Goal: Task Accomplishment & Management: Complete application form

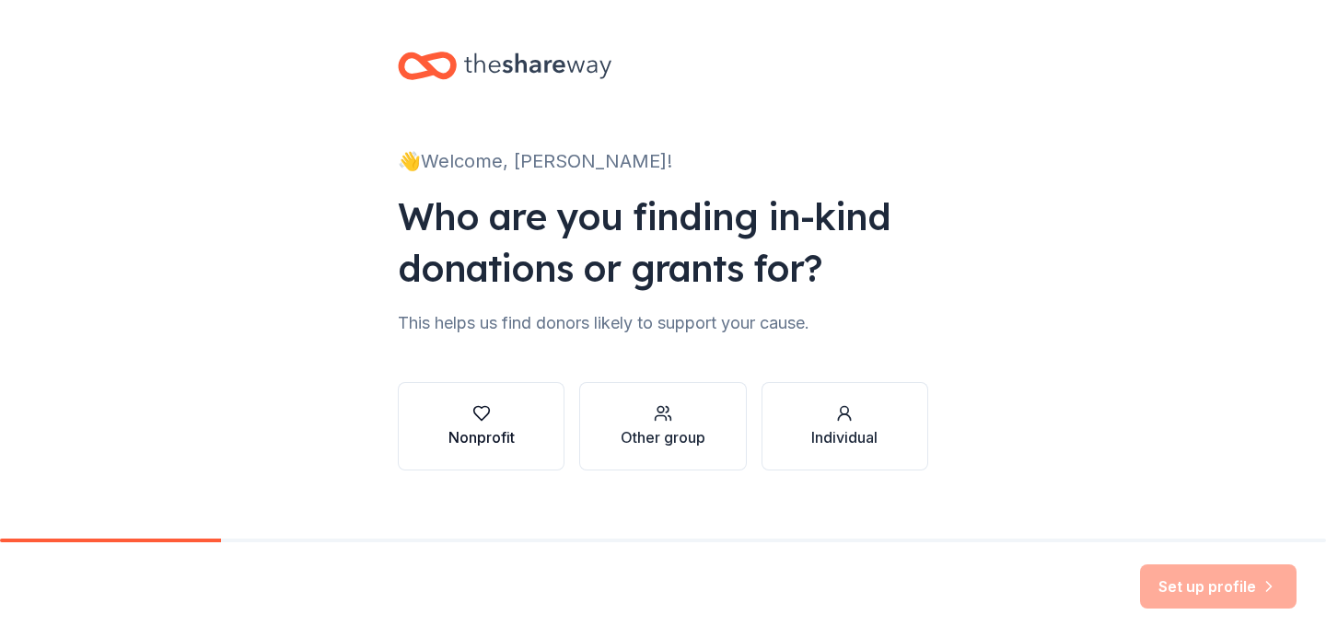
click at [510, 415] on div "button" at bounding box center [481, 413] width 66 height 18
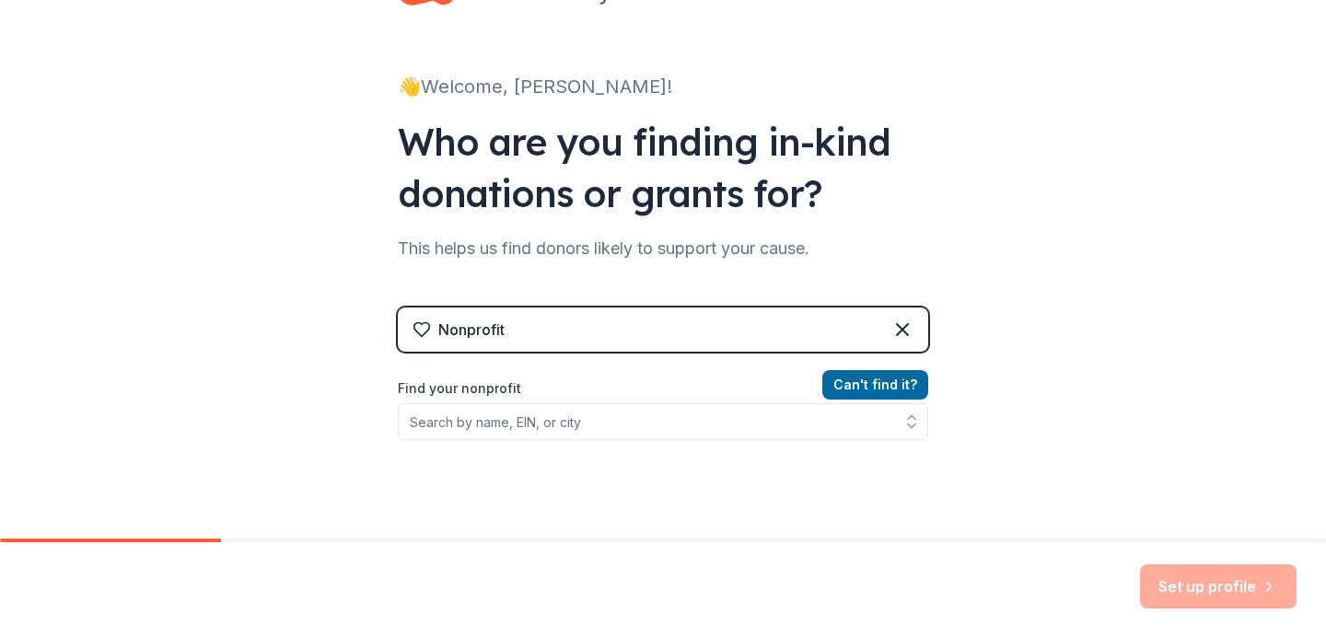
scroll to position [78, 0]
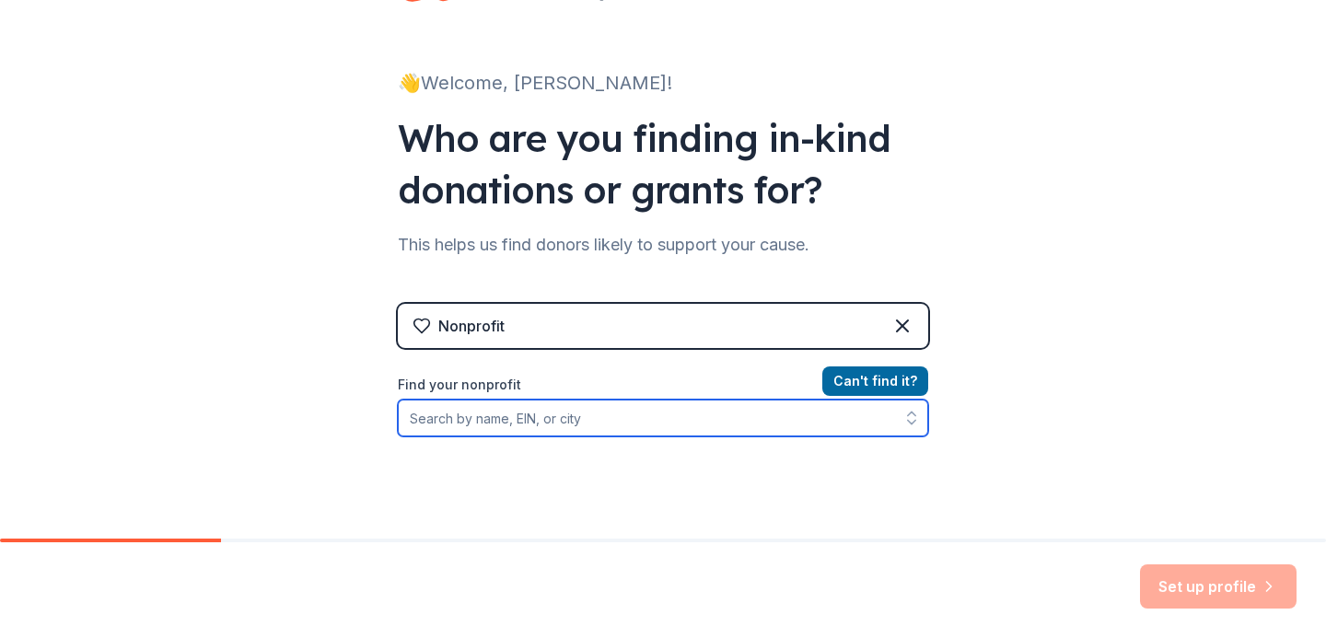
click at [662, 425] on input "Find your nonprofit" at bounding box center [663, 418] width 530 height 37
type input "[MEDICAL_DATA] foundation"
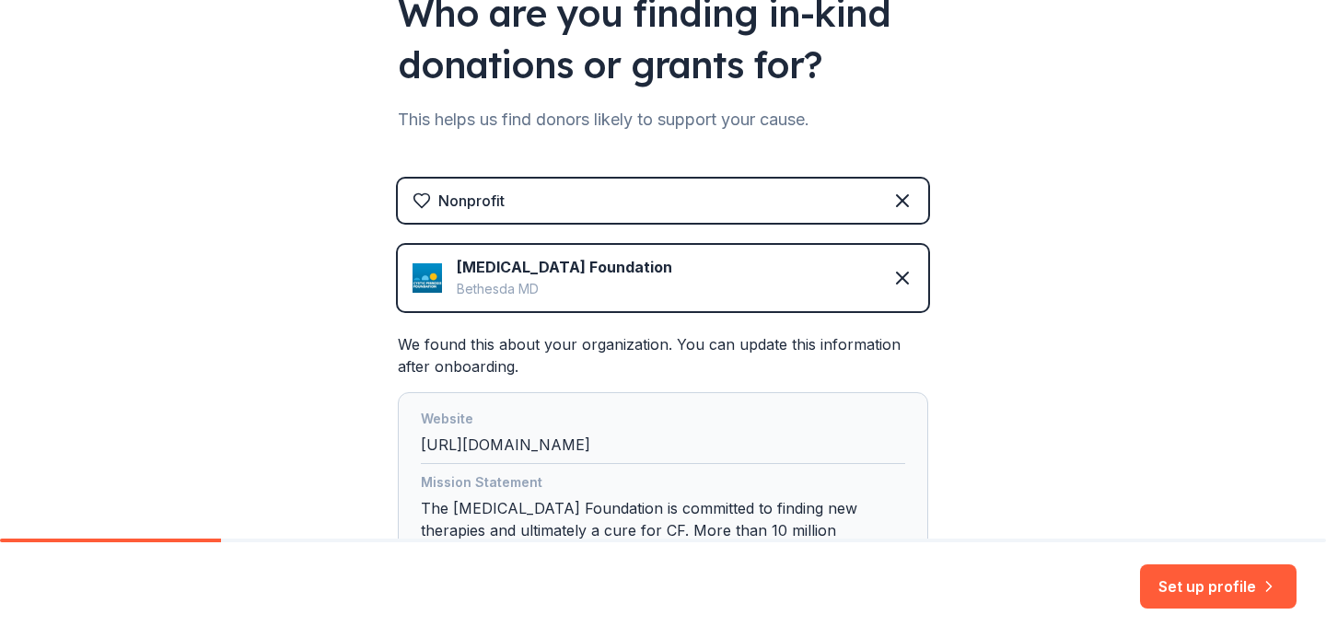
scroll to position [377, 0]
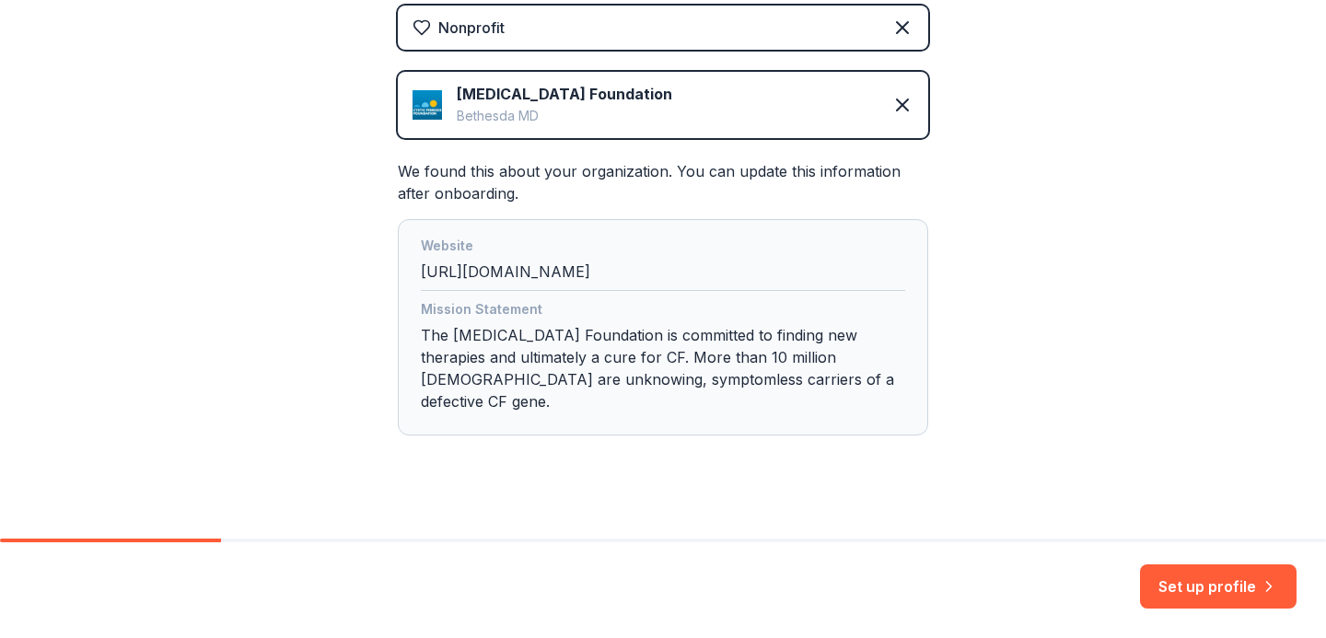
click at [1226, 583] on button "Set up profile" at bounding box center [1218, 586] width 157 height 44
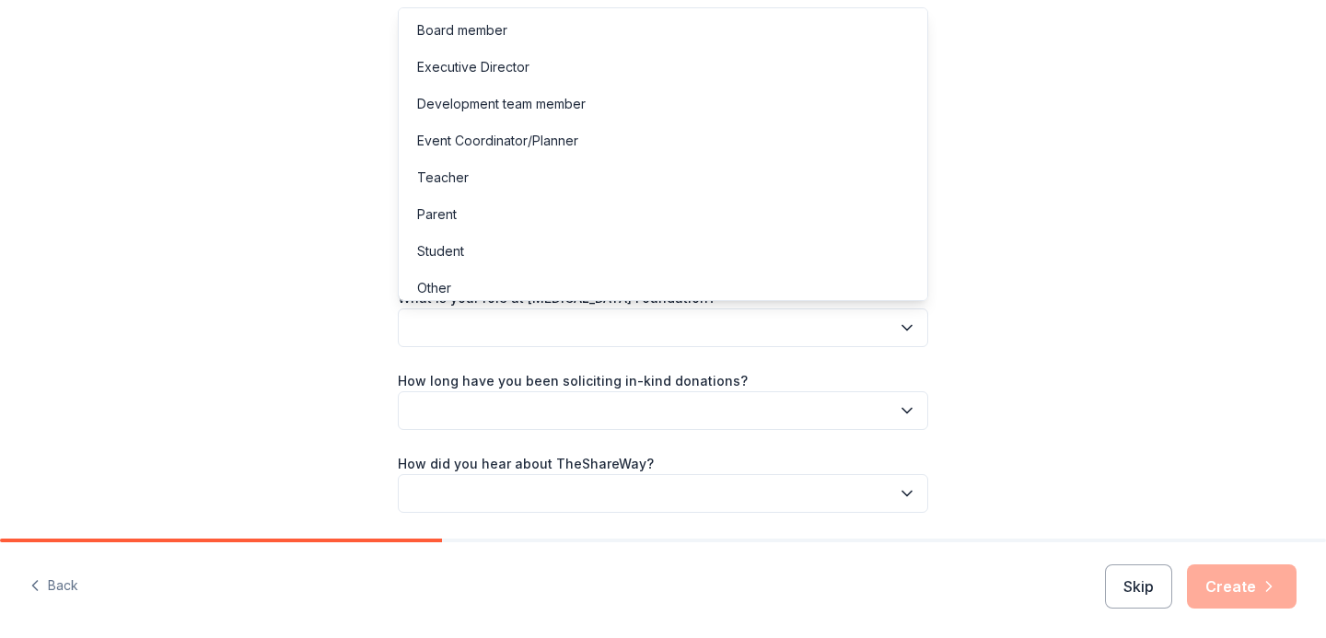
click at [839, 331] on button "button" at bounding box center [663, 327] width 530 height 39
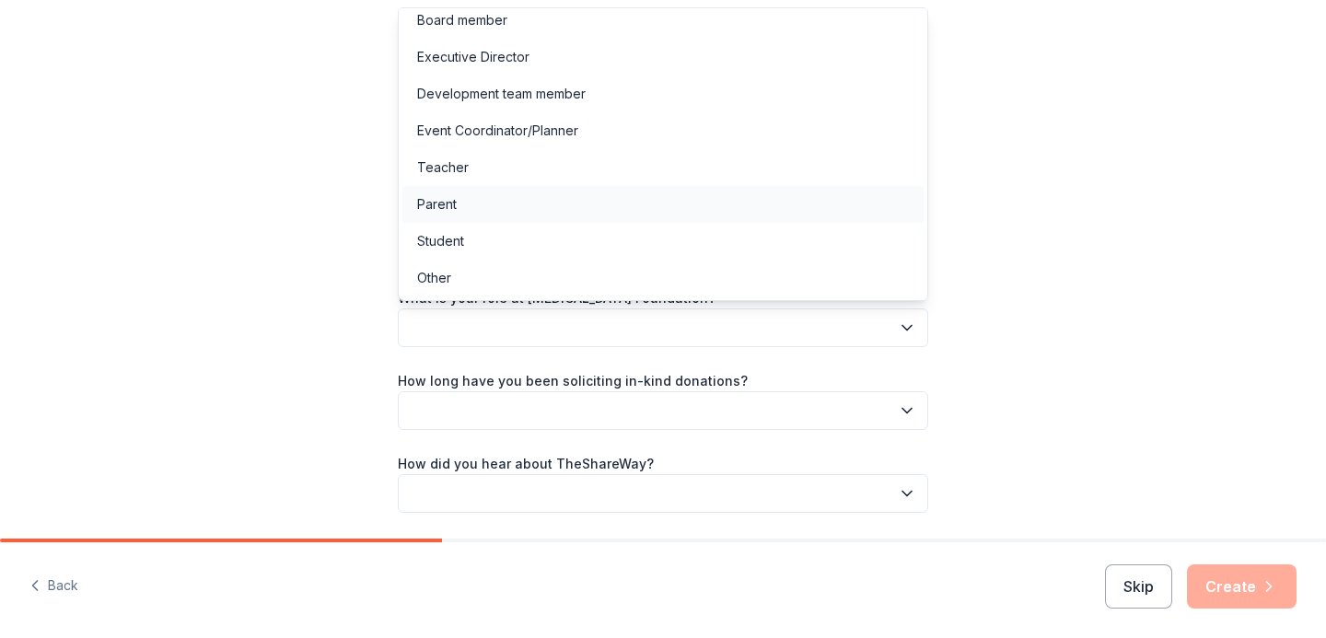
scroll to position [9, 0]
click at [630, 277] on div "Other" at bounding box center [662, 279] width 521 height 37
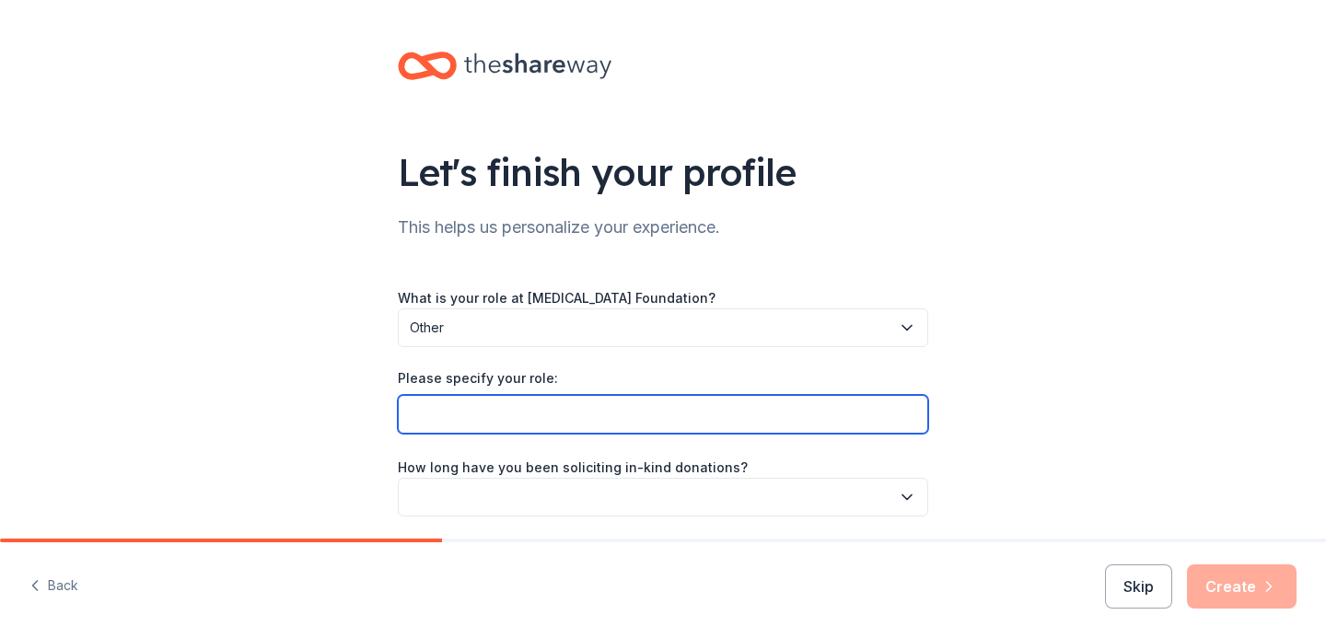
click at [591, 399] on input "Please specify your role:" at bounding box center [663, 414] width 530 height 39
type input "Honoree"
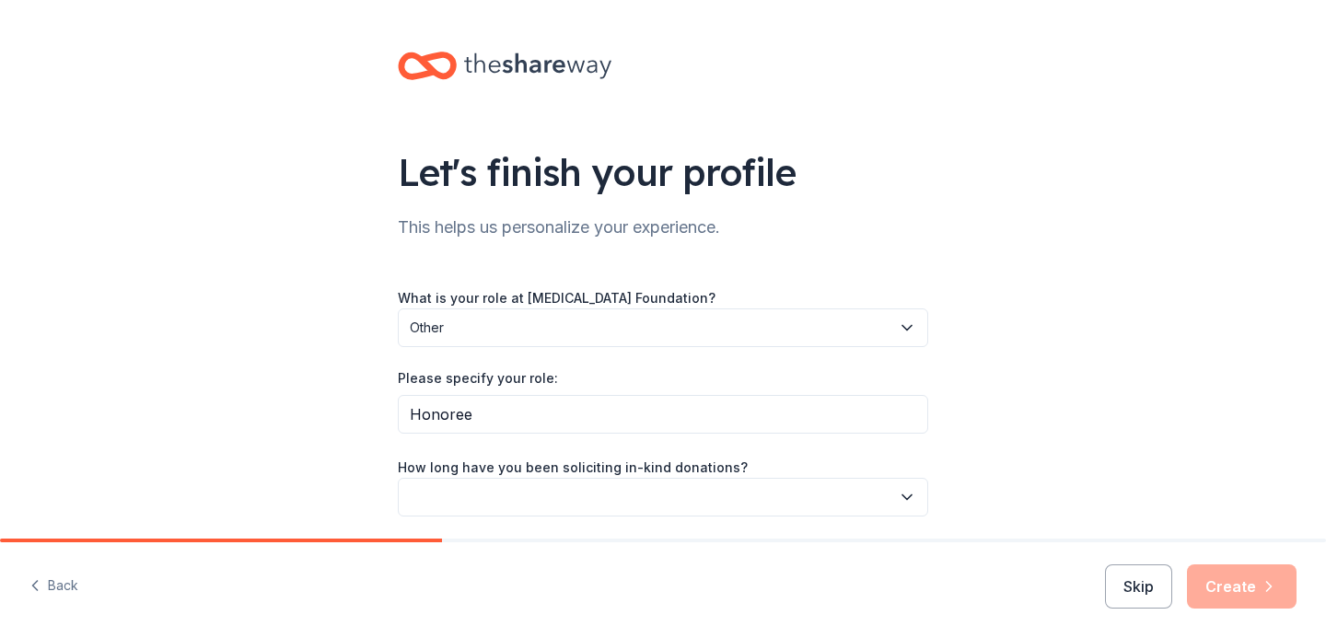
click at [697, 485] on button "button" at bounding box center [663, 497] width 530 height 39
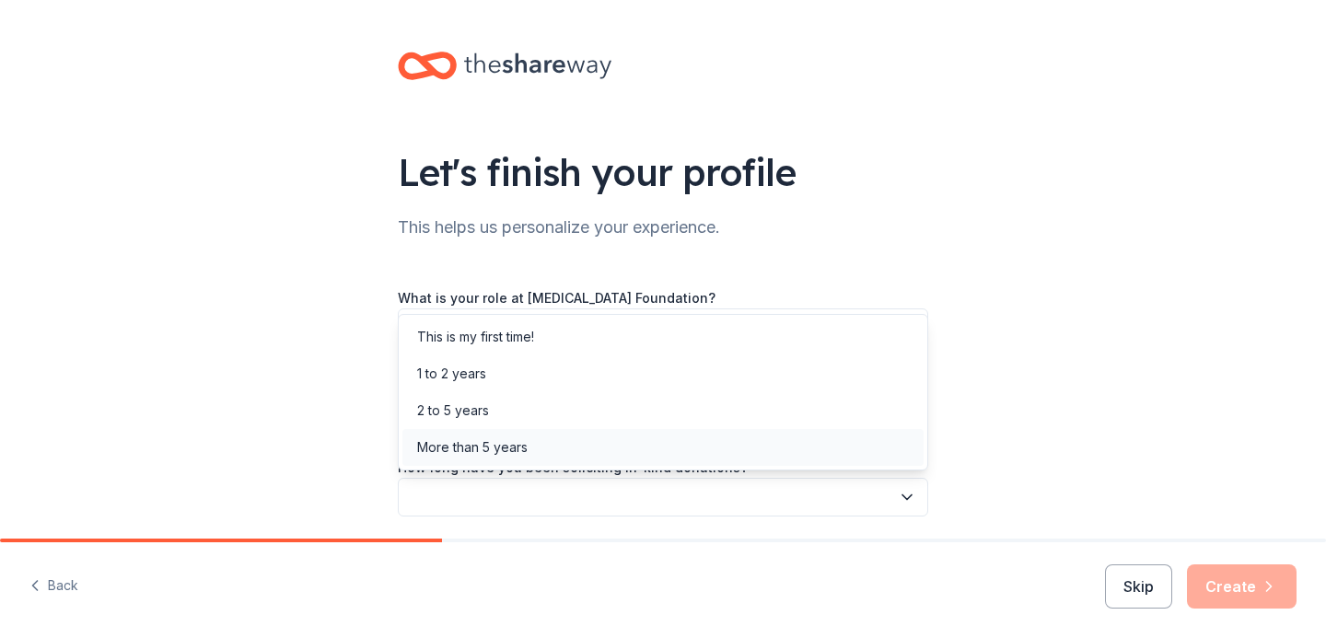
click at [695, 452] on div "More than 5 years" at bounding box center [662, 447] width 521 height 37
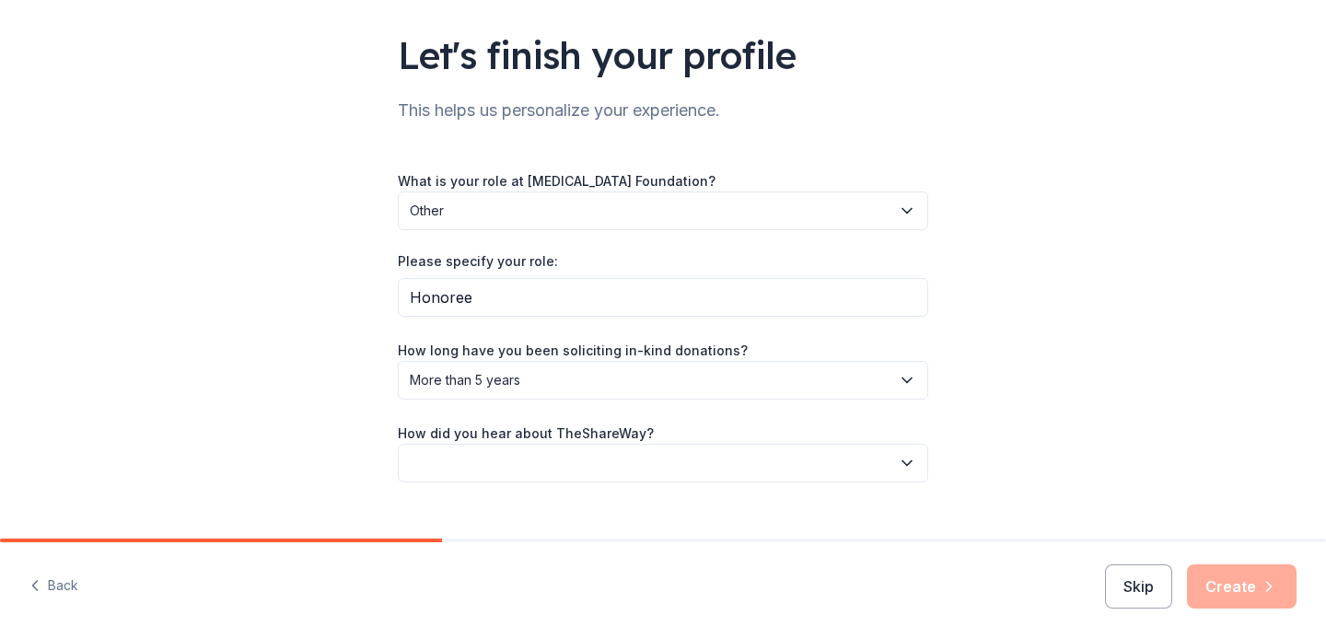
scroll to position [119, 0]
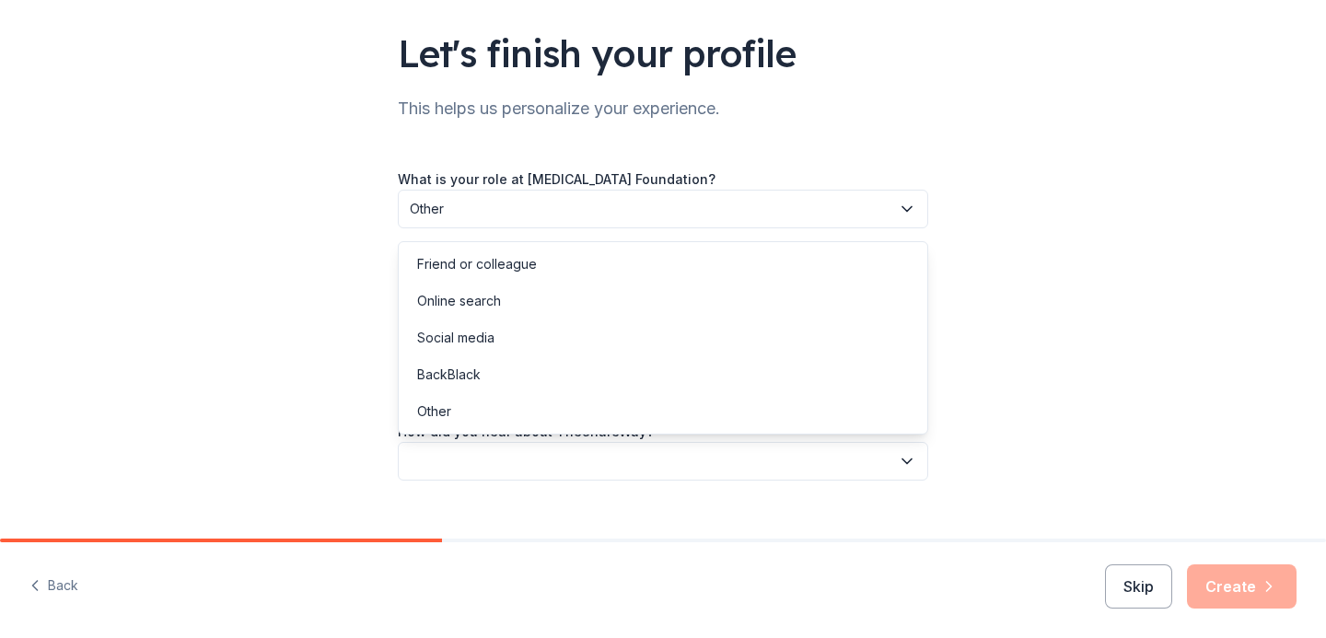
click at [849, 465] on button "button" at bounding box center [663, 461] width 530 height 39
click at [693, 301] on div "Online search" at bounding box center [662, 301] width 521 height 37
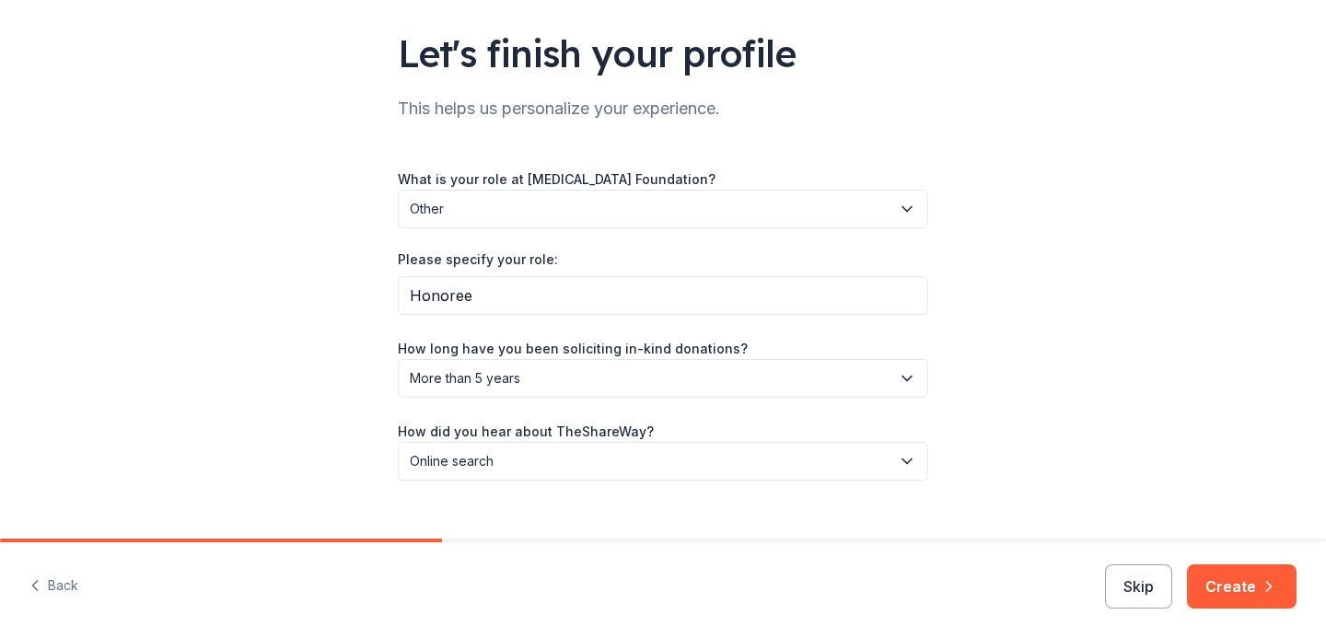
scroll to position [148, 0]
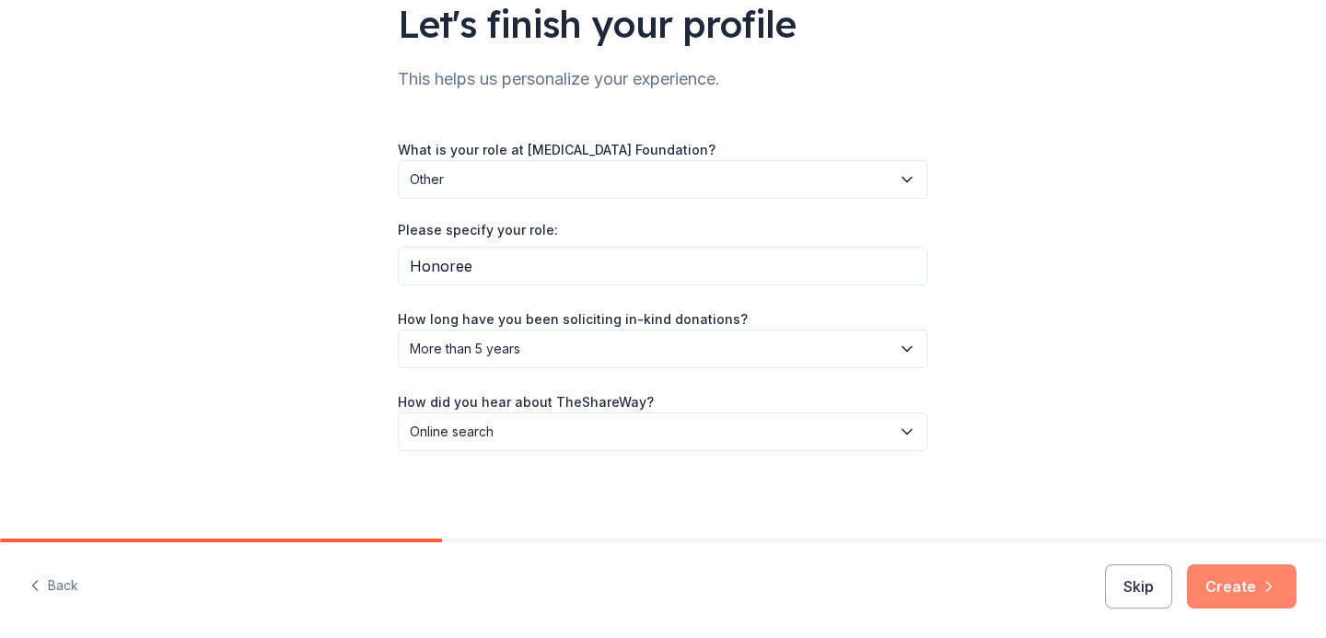
click at [1283, 590] on button "Create" at bounding box center [1242, 586] width 110 height 44
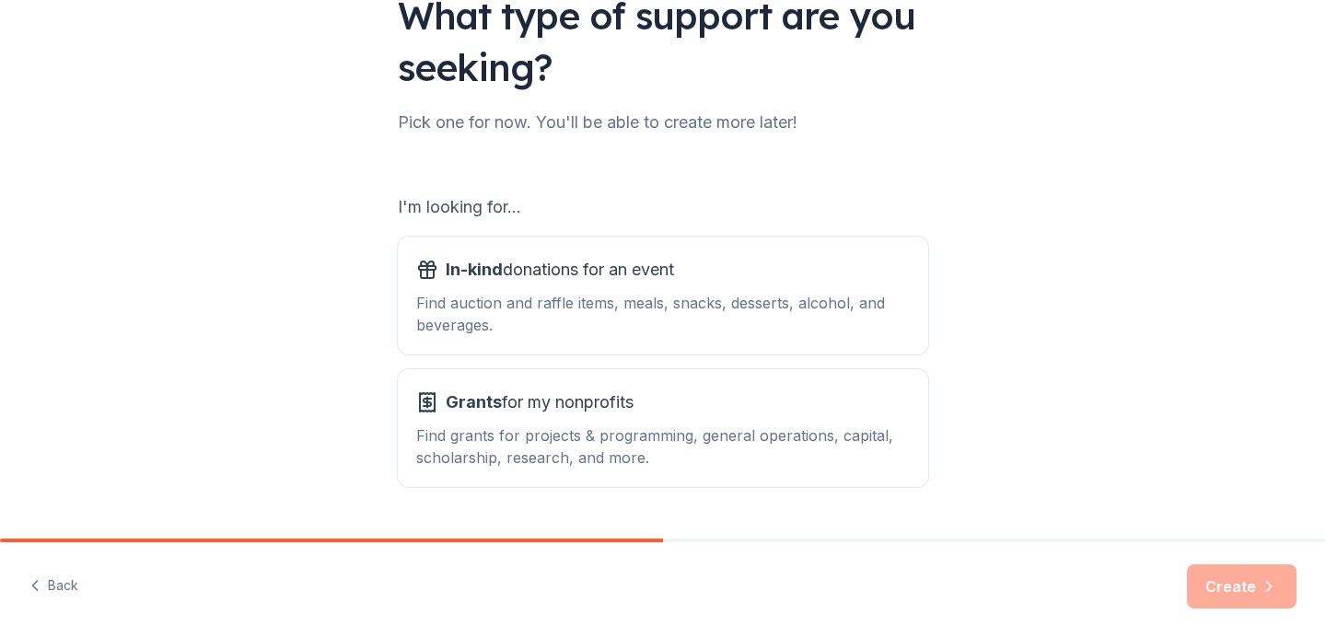
scroll to position [159, 0]
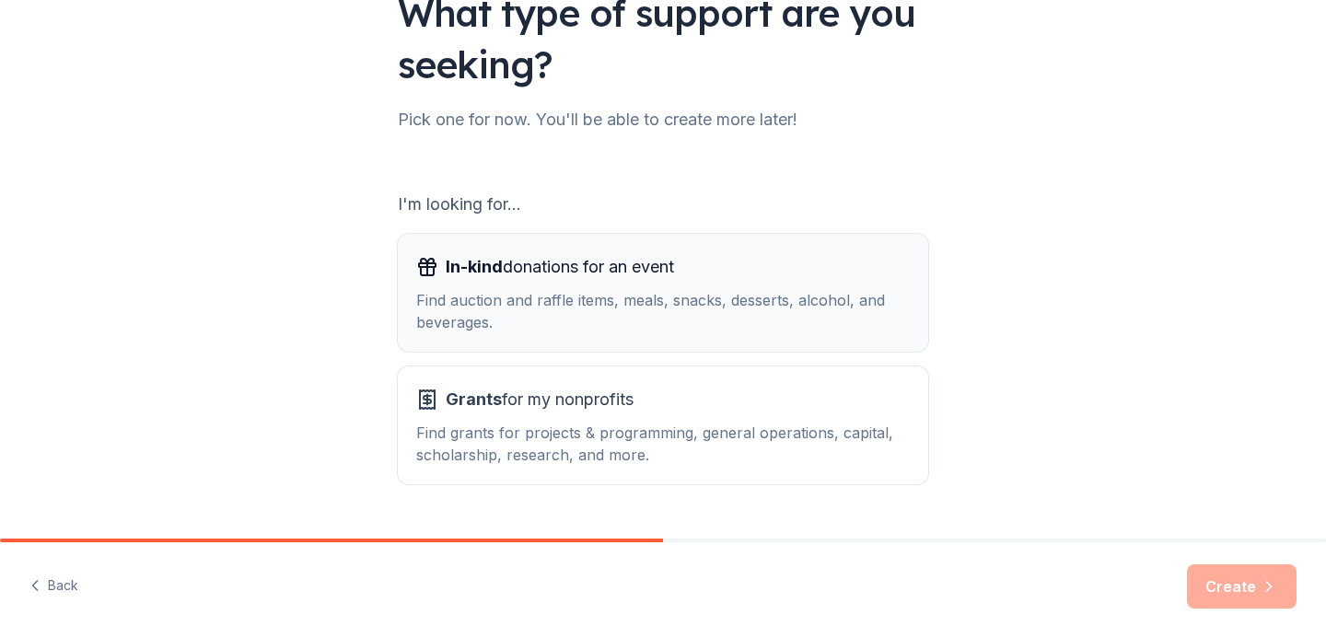
click at [852, 296] on div "Find auction and raffle items, meals, snacks, desserts, alcohol, and beverages." at bounding box center [662, 311] width 493 height 44
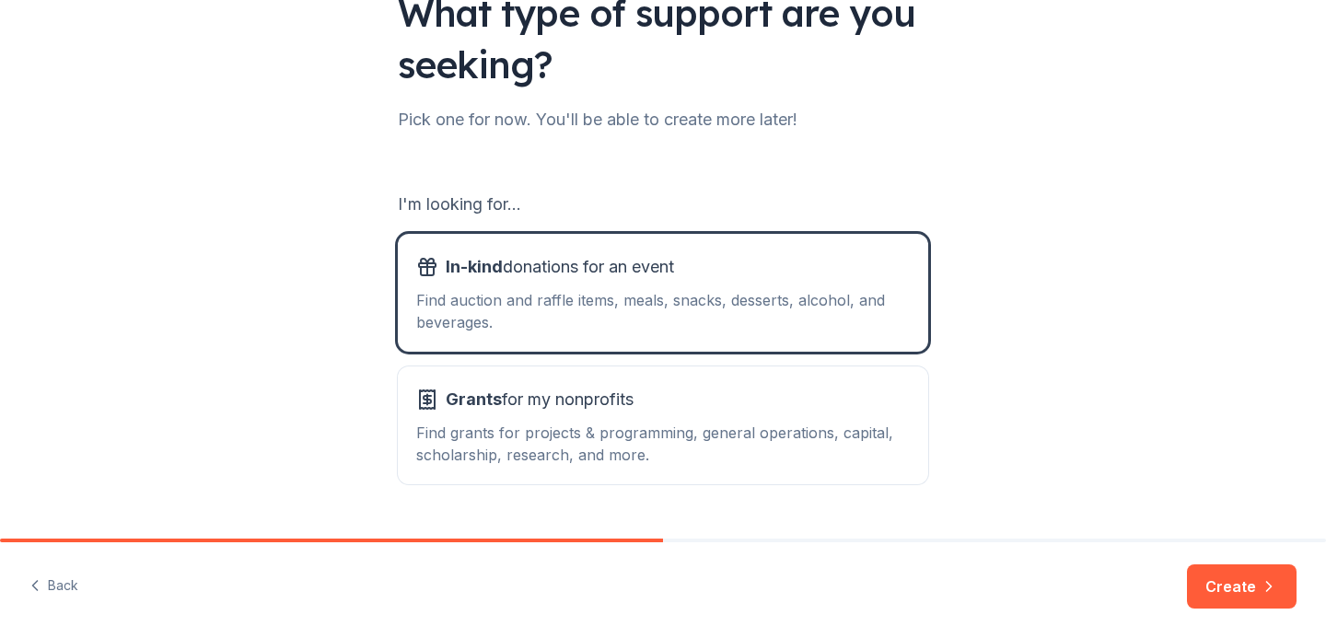
scroll to position [204, 0]
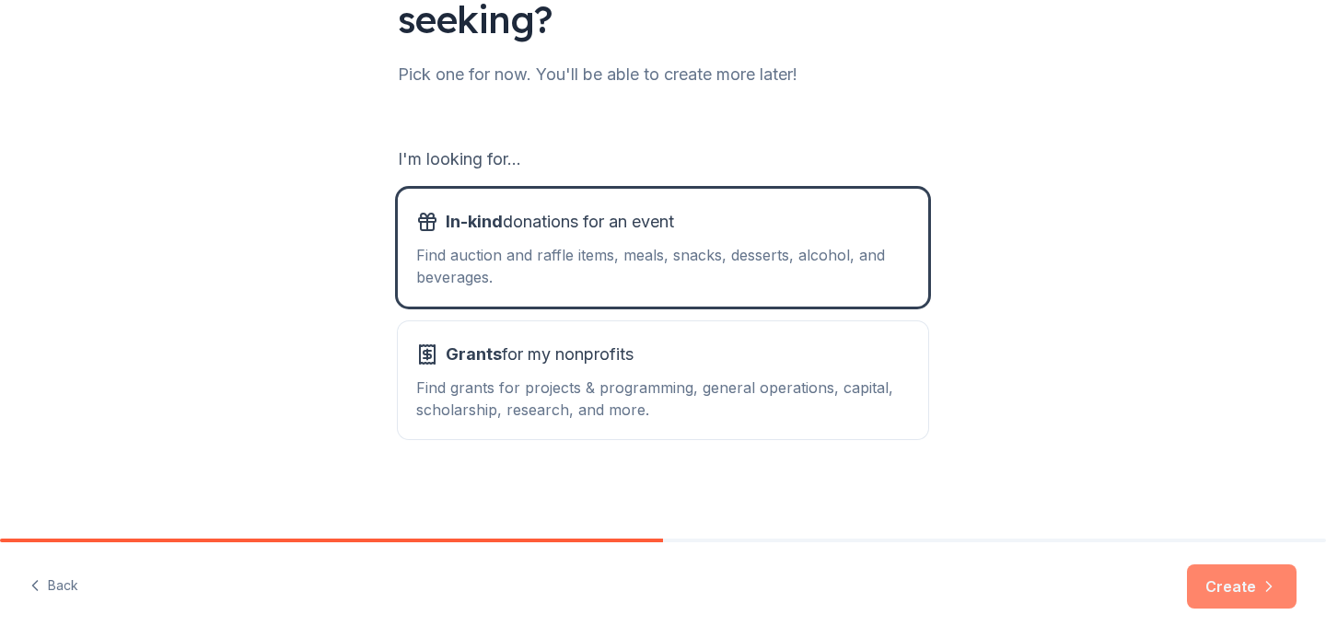
click at [1207, 585] on button "Create" at bounding box center [1242, 586] width 110 height 44
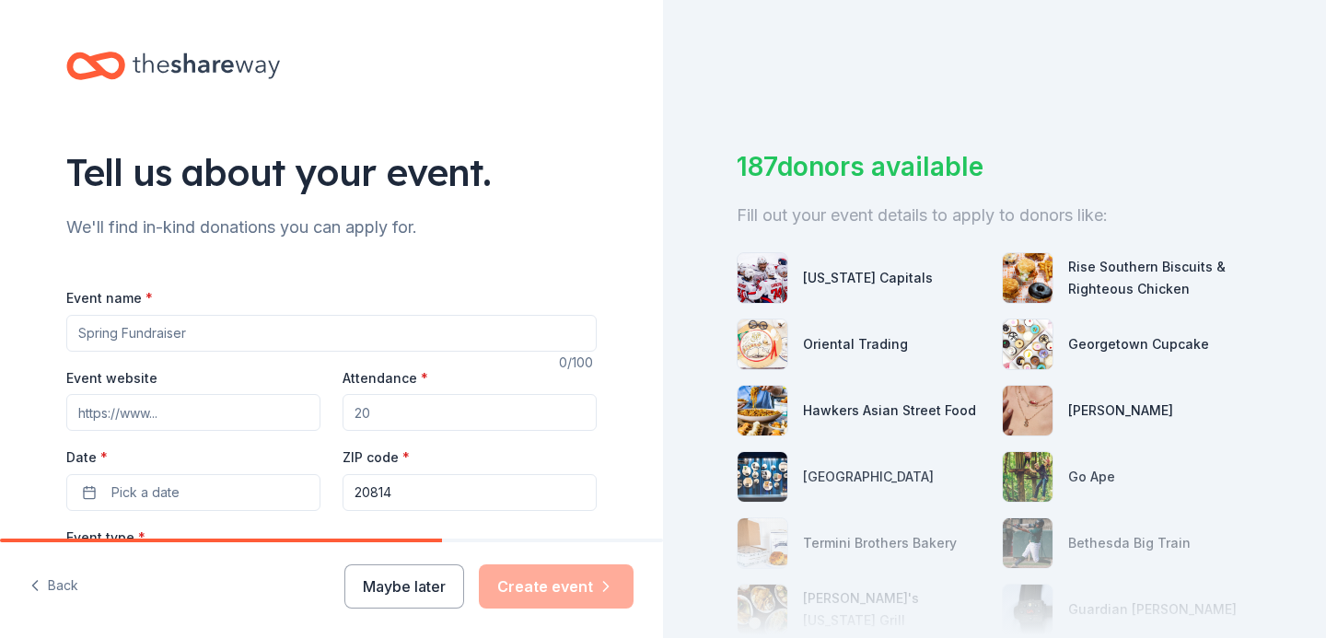
click at [353, 322] on input "Event name *" at bounding box center [331, 333] width 530 height 37
click at [425, 583] on button "Maybe later" at bounding box center [404, 586] width 120 height 44
click at [429, 586] on button "Maybe later" at bounding box center [404, 586] width 120 height 44
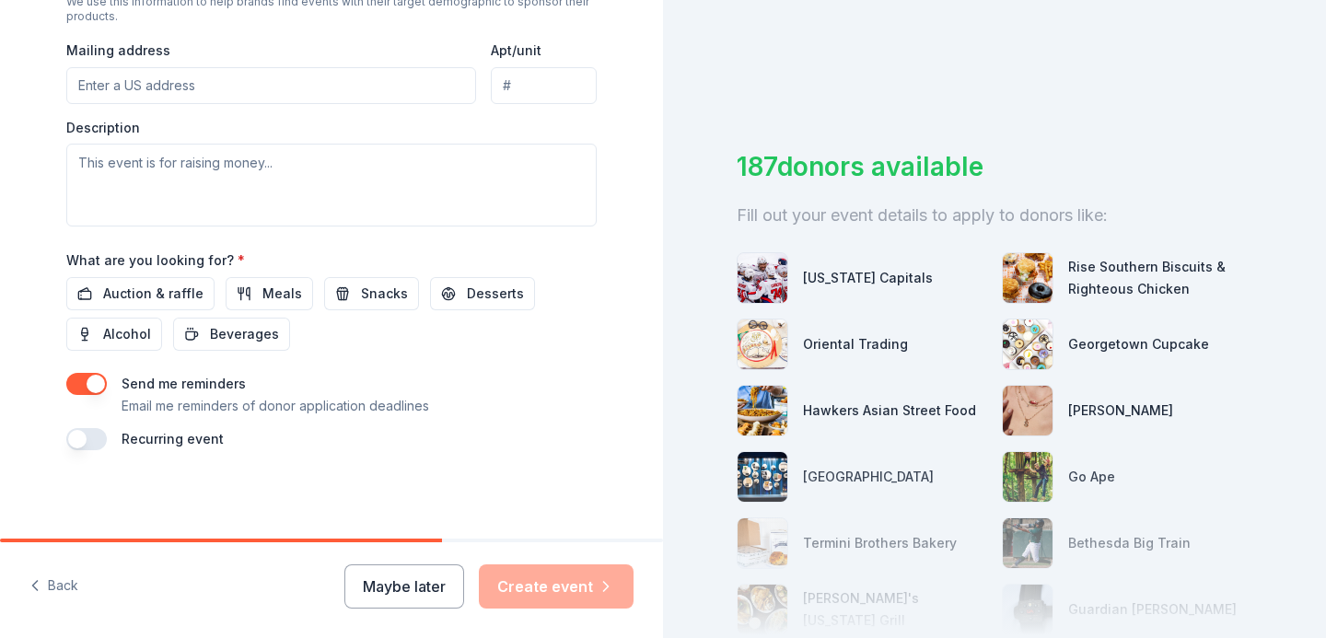
click at [97, 389] on button "button" at bounding box center [86, 384] width 41 height 22
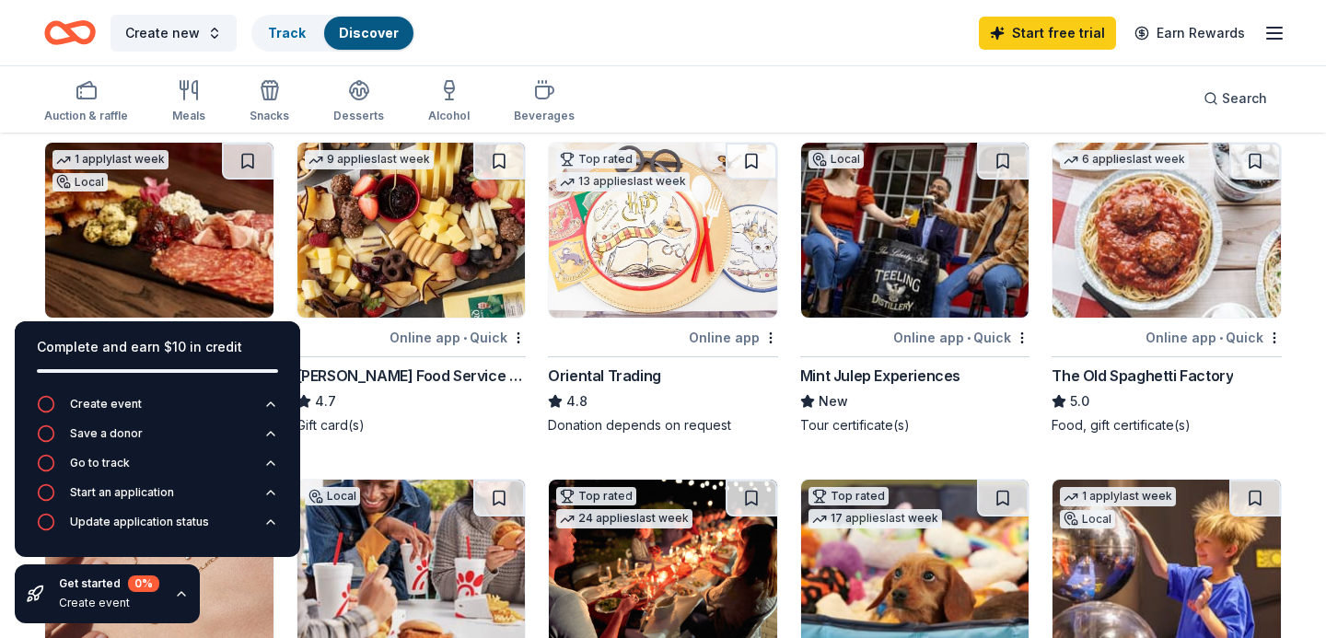
scroll to position [145, 0]
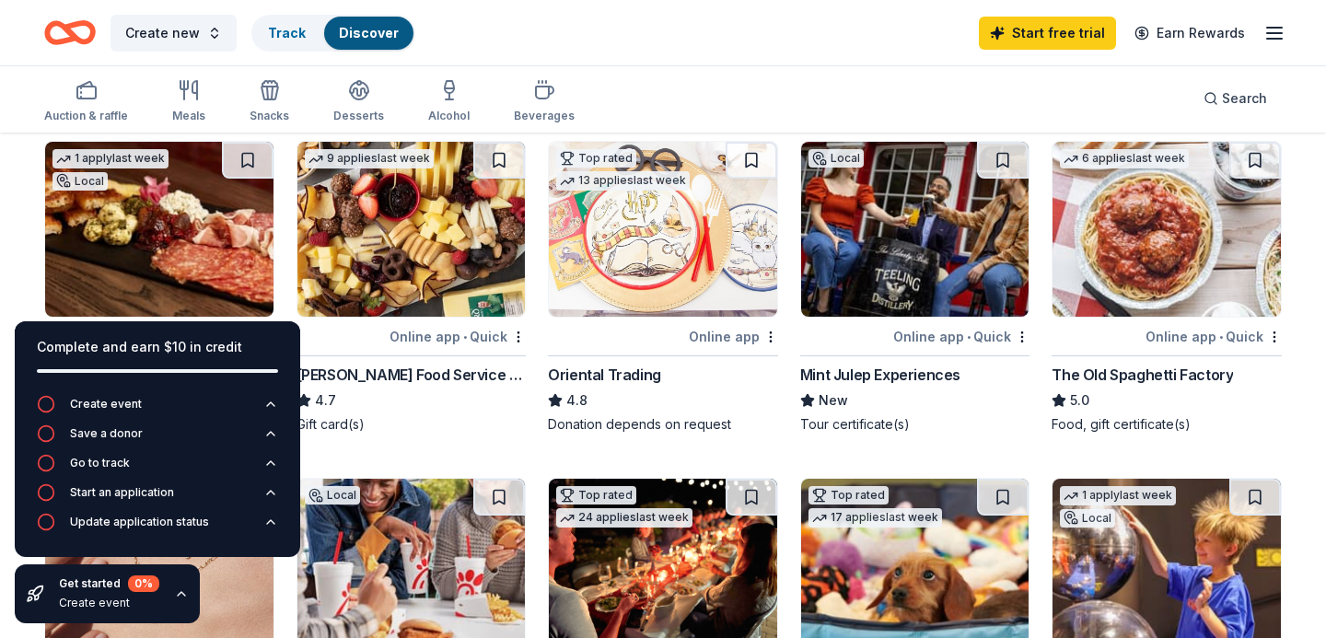
click at [182, 613] on div "Get started 0 % Create event" at bounding box center [107, 593] width 185 height 59
click at [180, 600] on icon "button" at bounding box center [181, 593] width 15 height 15
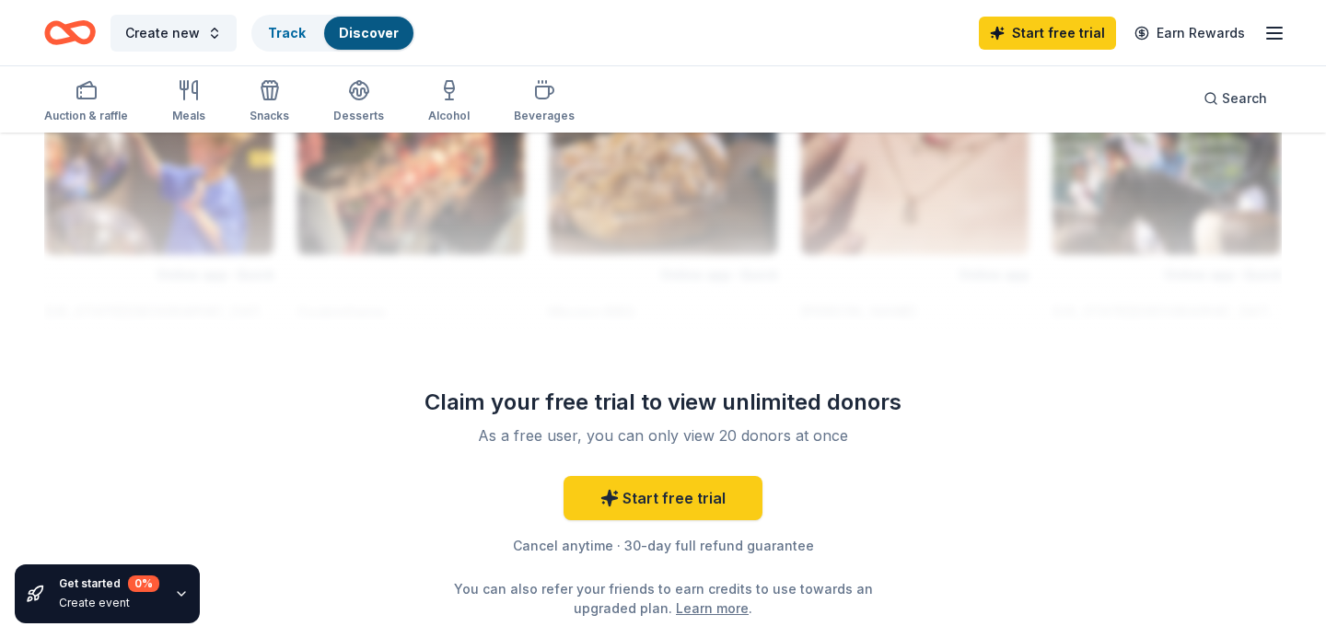
scroll to position [1667, 0]
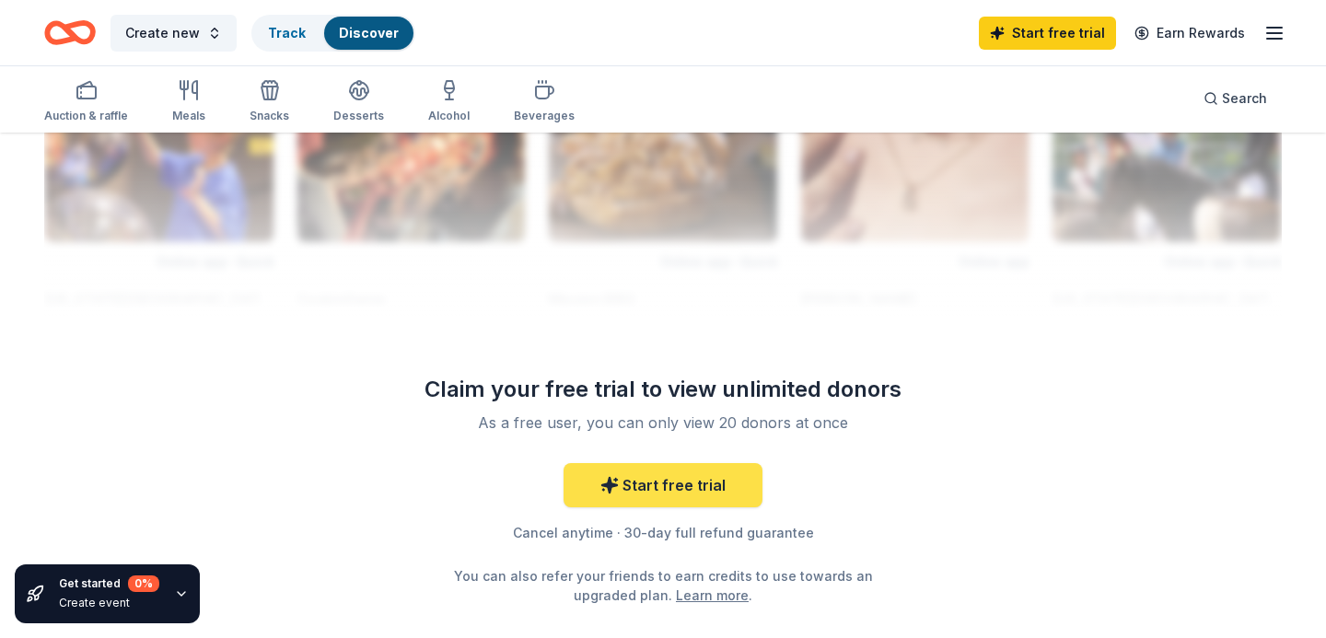
click at [702, 491] on link "Start free trial" at bounding box center [662, 485] width 199 height 44
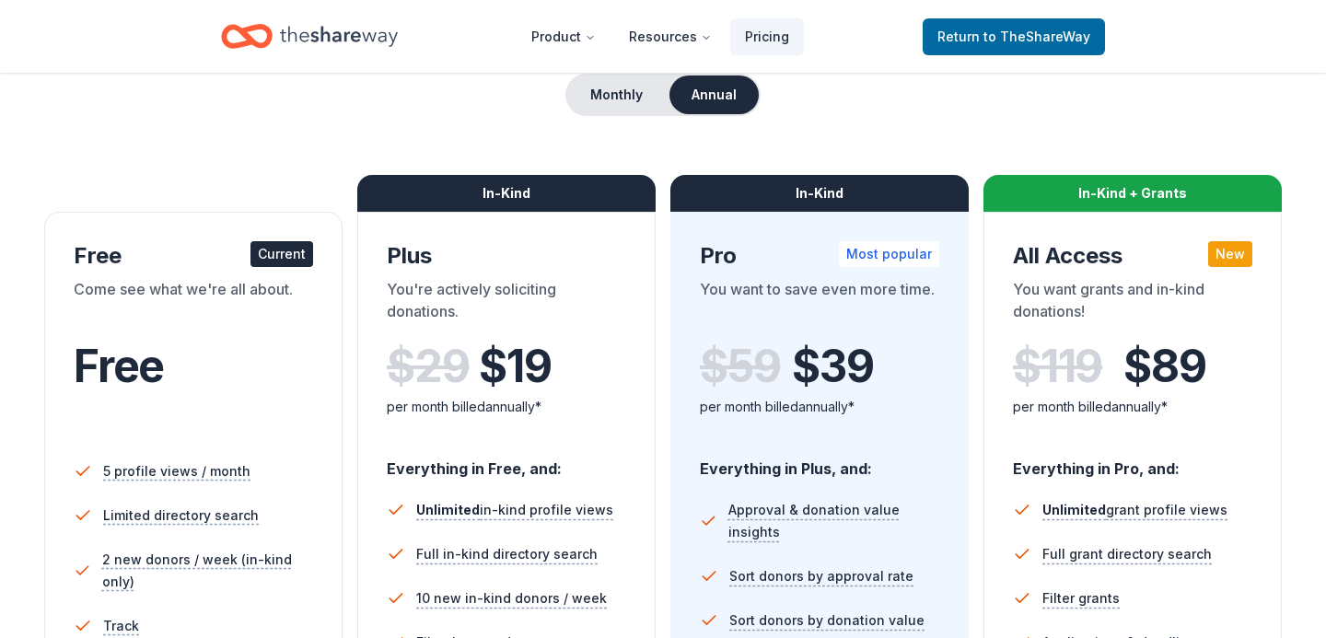
click at [189, 404] on div "Free" at bounding box center [193, 391] width 239 height 101
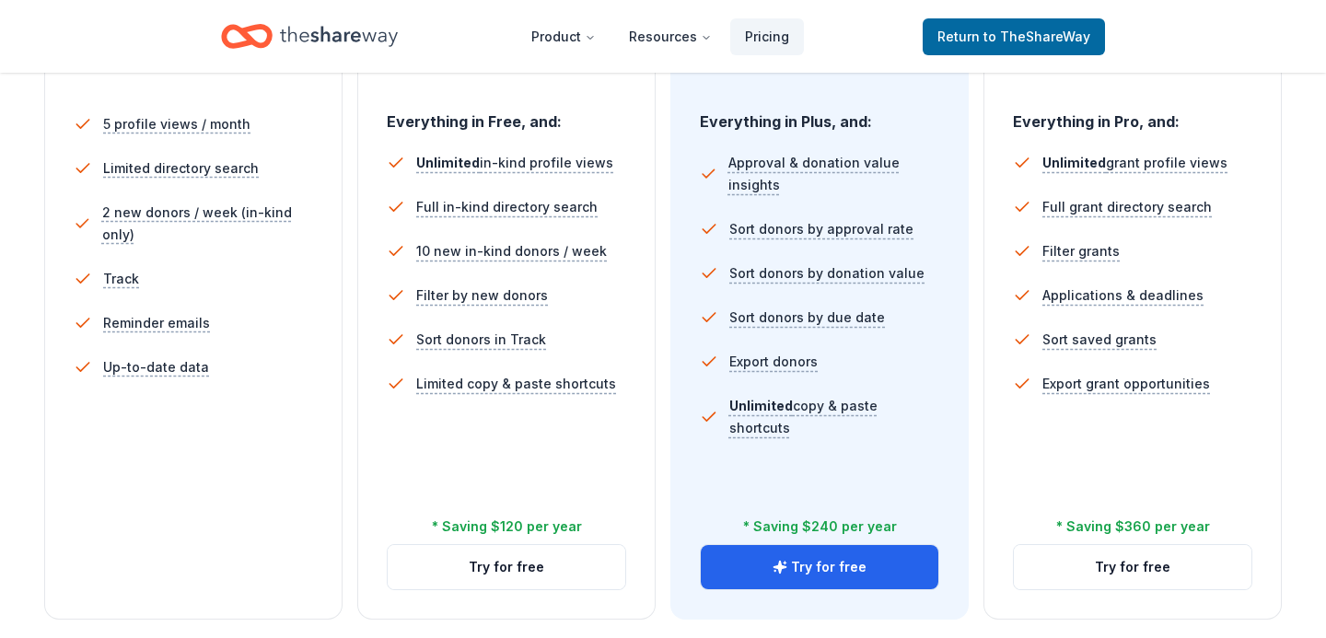
scroll to position [570, 0]
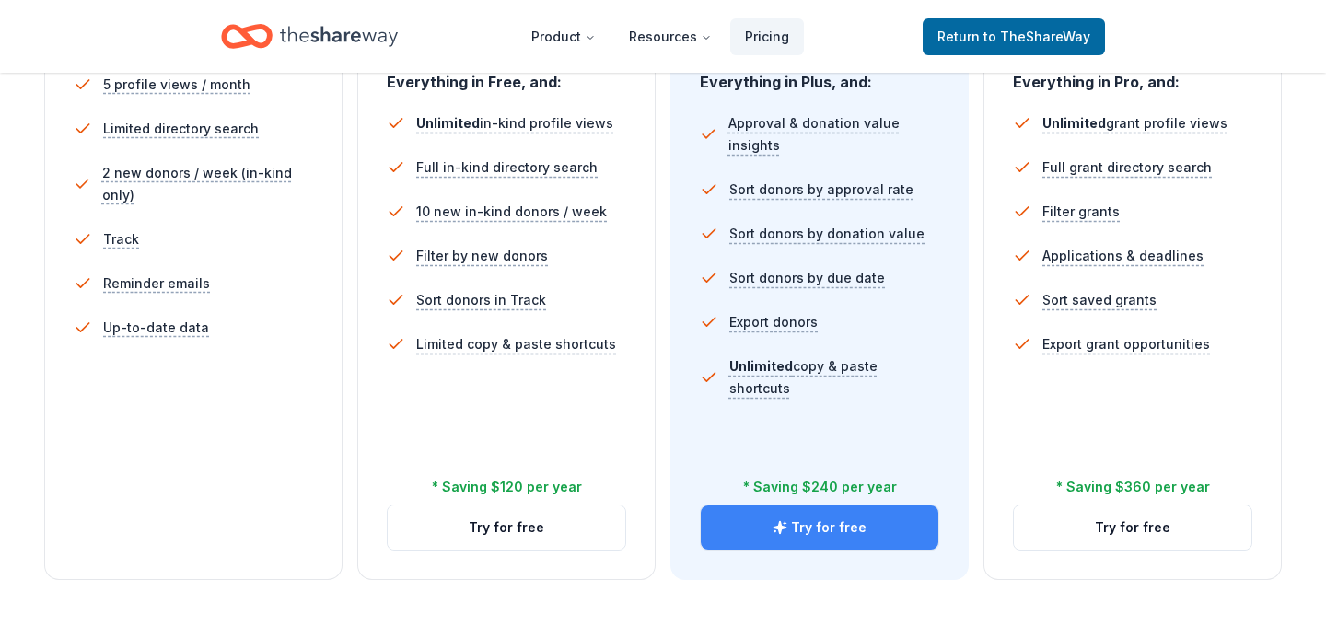
click at [748, 540] on button "Try for free" at bounding box center [820, 527] width 238 height 44
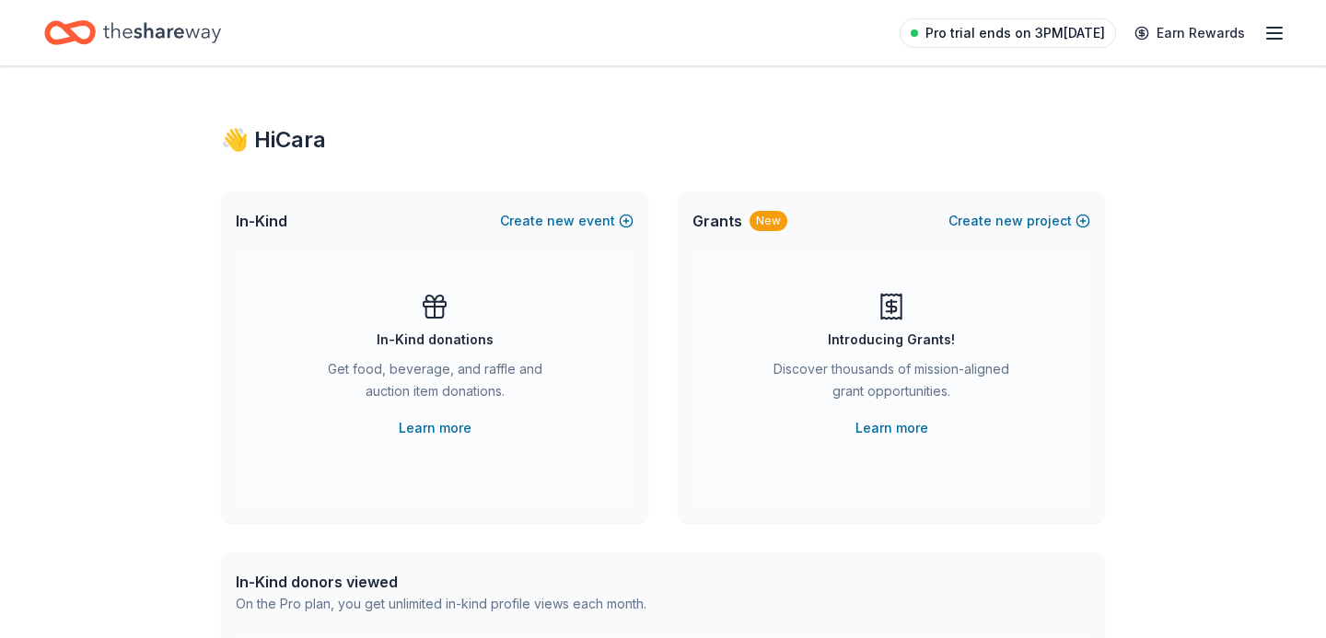
click at [1003, 35] on span "Pro trial ends on 3PM[DATE]" at bounding box center [1015, 33] width 180 height 22
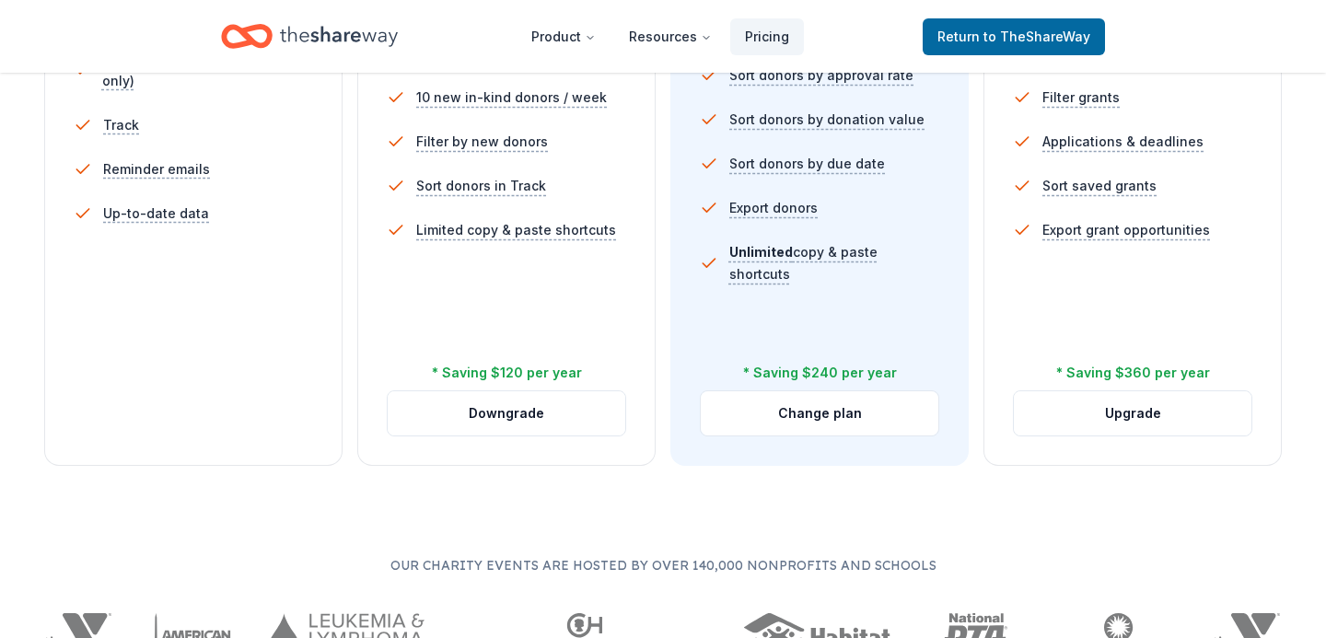
scroll to position [954, 0]
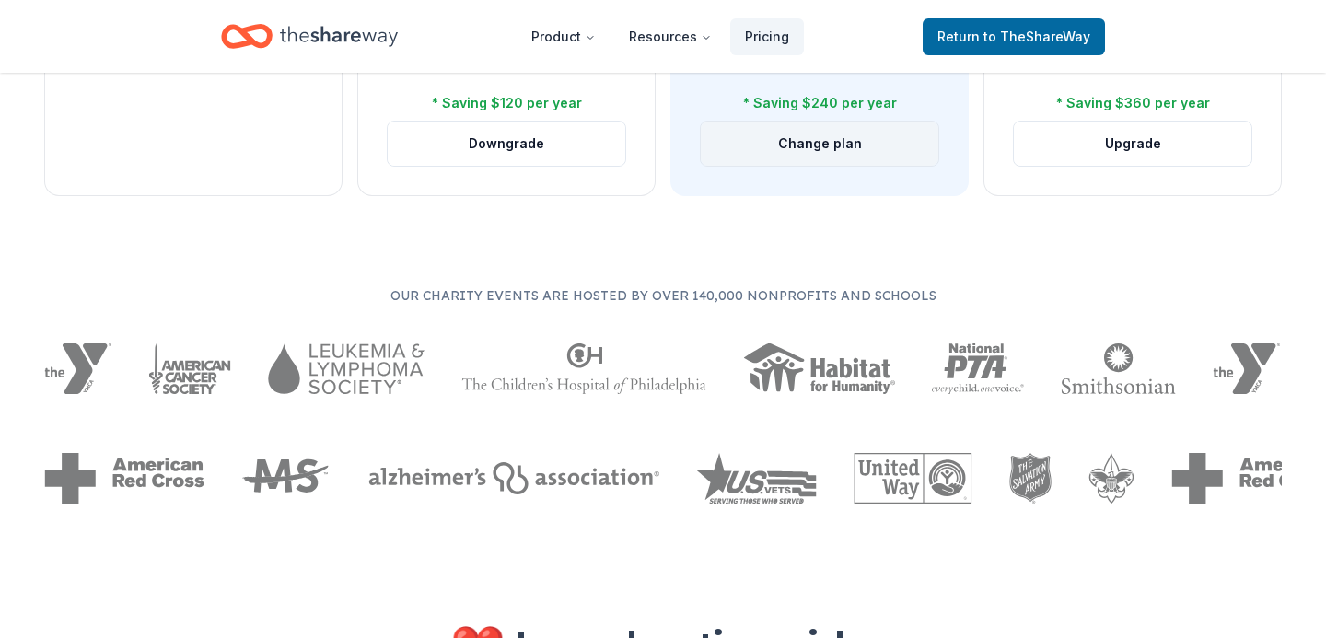
click at [836, 137] on button "Change plan" at bounding box center [820, 144] width 238 height 44
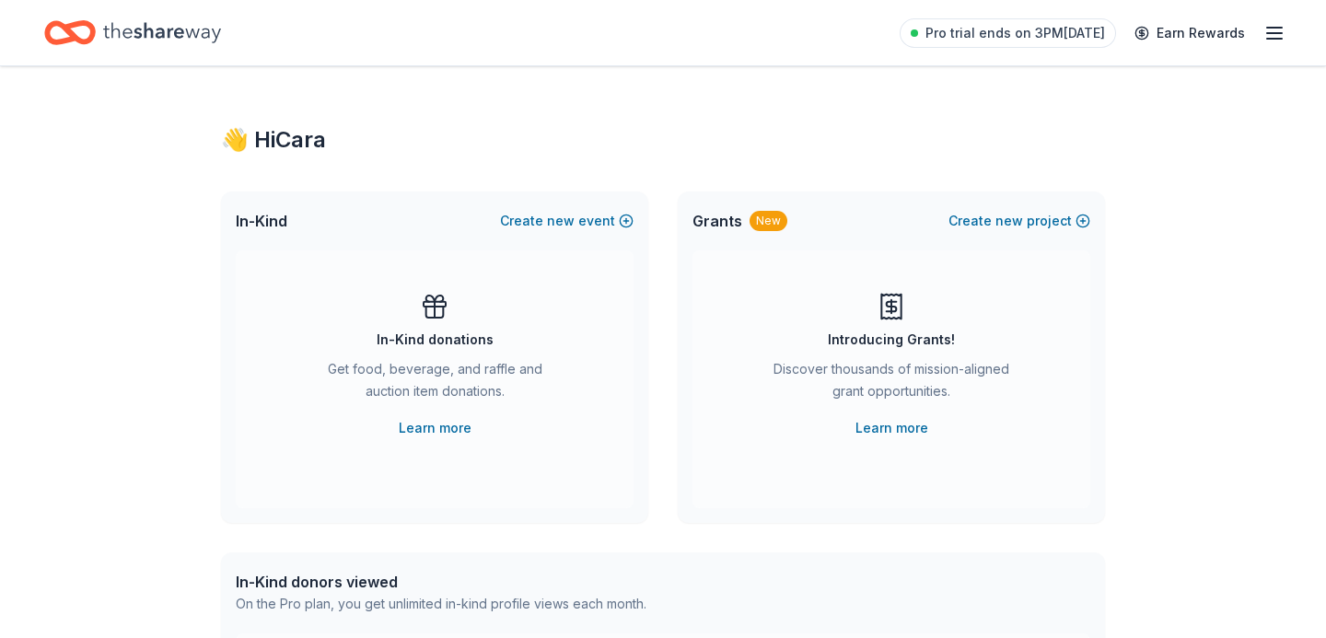
click at [1278, 29] on icon "button" at bounding box center [1274, 33] width 22 height 22
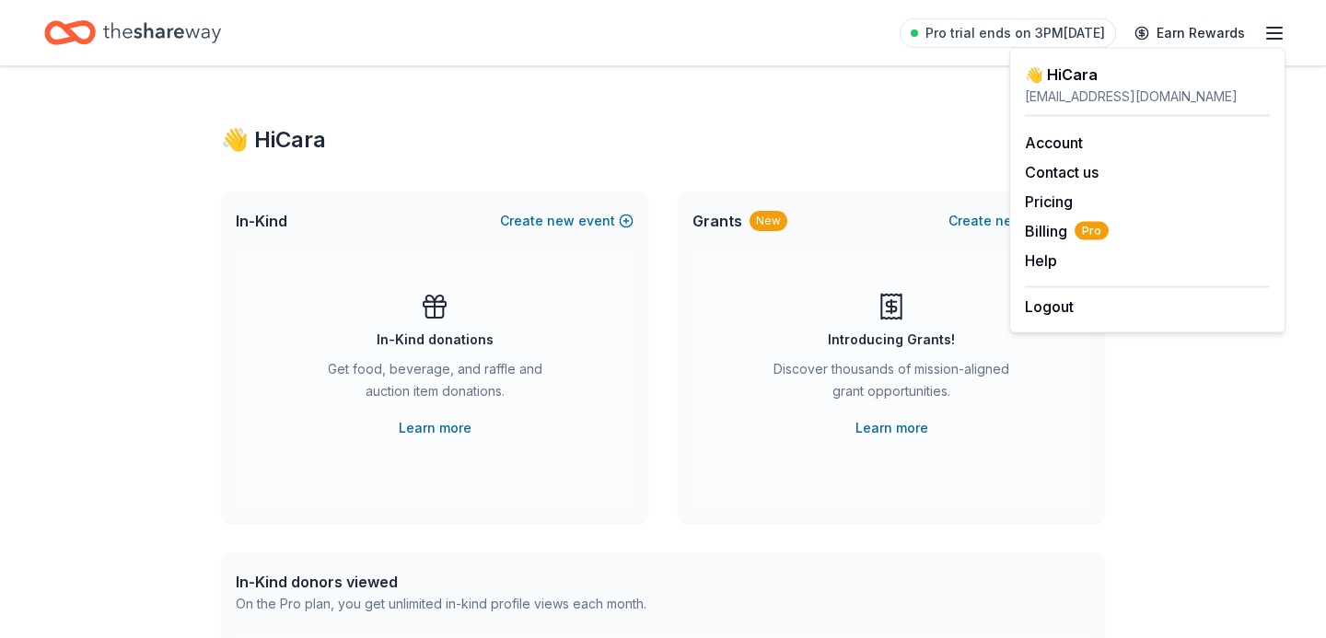
click at [545, 179] on div "👋 Hi Cara In-Kind Create new event In-Kind donations Get food, beverage, and ra…" at bounding box center [662, 603] width 943 height 1075
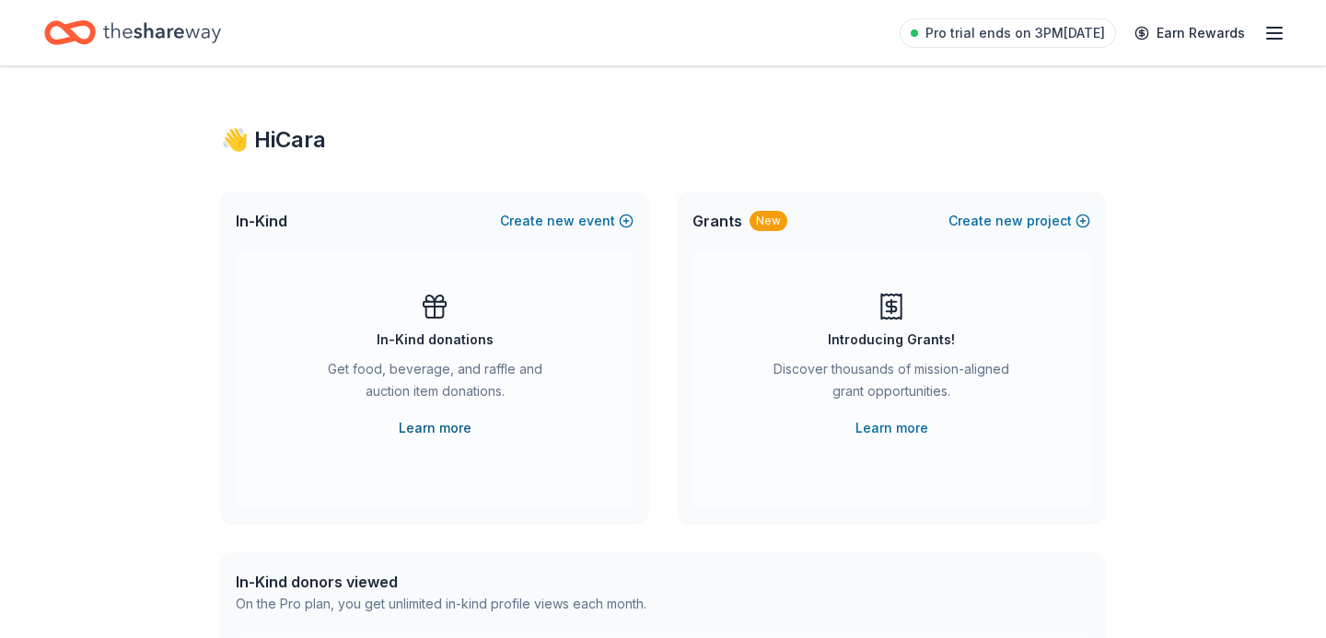
click at [464, 424] on link "Learn more" at bounding box center [435, 428] width 73 height 22
click at [571, 226] on span "new" at bounding box center [561, 221] width 28 height 22
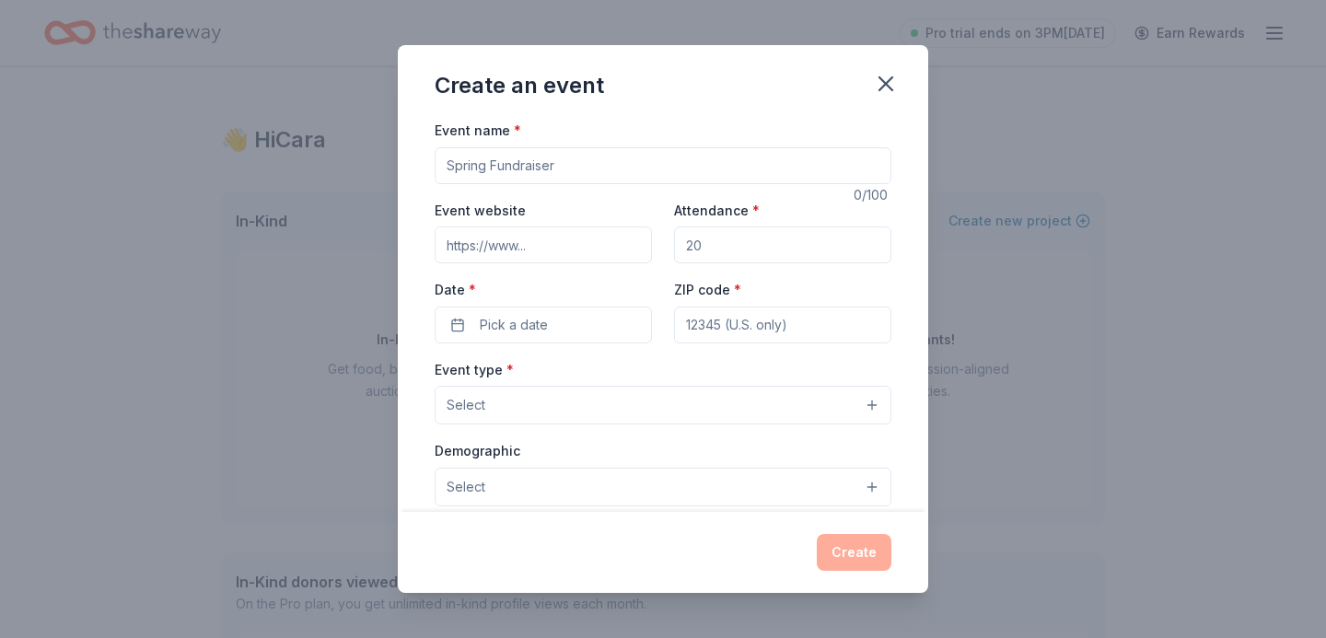
click at [550, 165] on input "Event name *" at bounding box center [663, 165] width 457 height 37
type input "rocks and roses"
click at [711, 245] on input "Attendance *" at bounding box center [782, 244] width 217 height 37
click at [712, 245] on input "Attendance *" at bounding box center [782, 244] width 217 height 37
drag, startPoint x: 712, startPoint y: 245, endPoint x: 686, endPoint y: 245, distance: 25.8
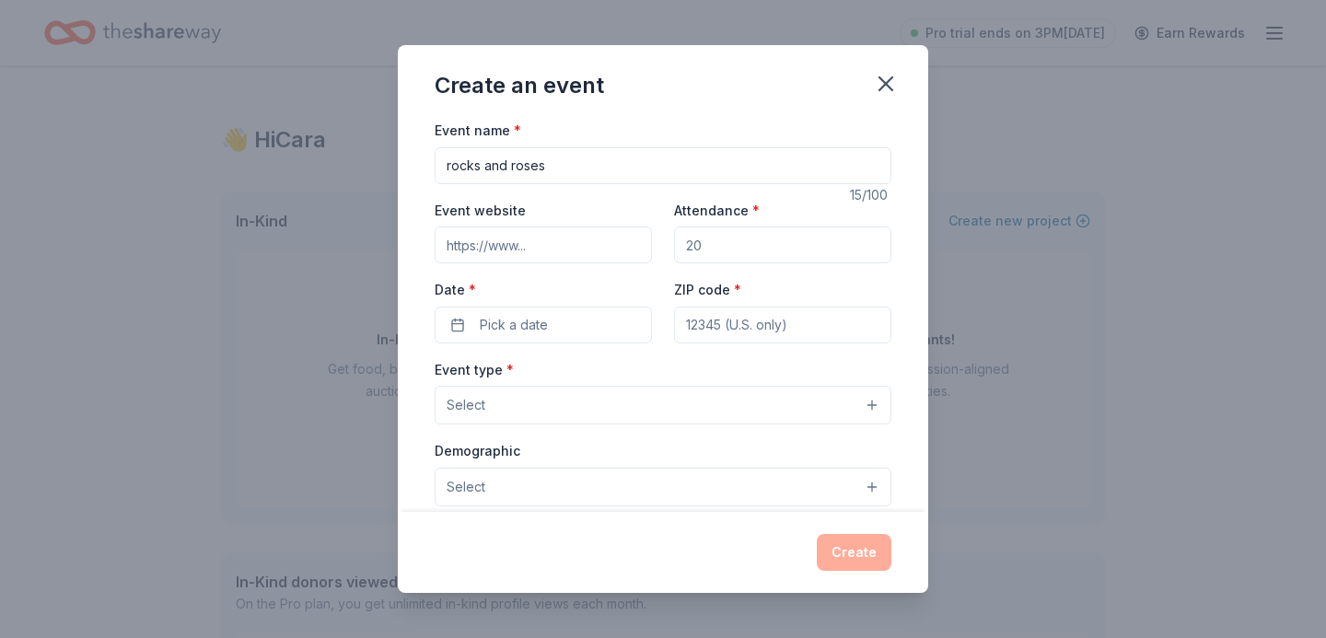
click at [686, 245] on input "Attendance *" at bounding box center [782, 244] width 217 height 37
type input "300"
click at [724, 331] on input "ZIP code *" at bounding box center [782, 325] width 217 height 37
type input "40204"
click at [580, 329] on button "Pick a date" at bounding box center [543, 325] width 217 height 37
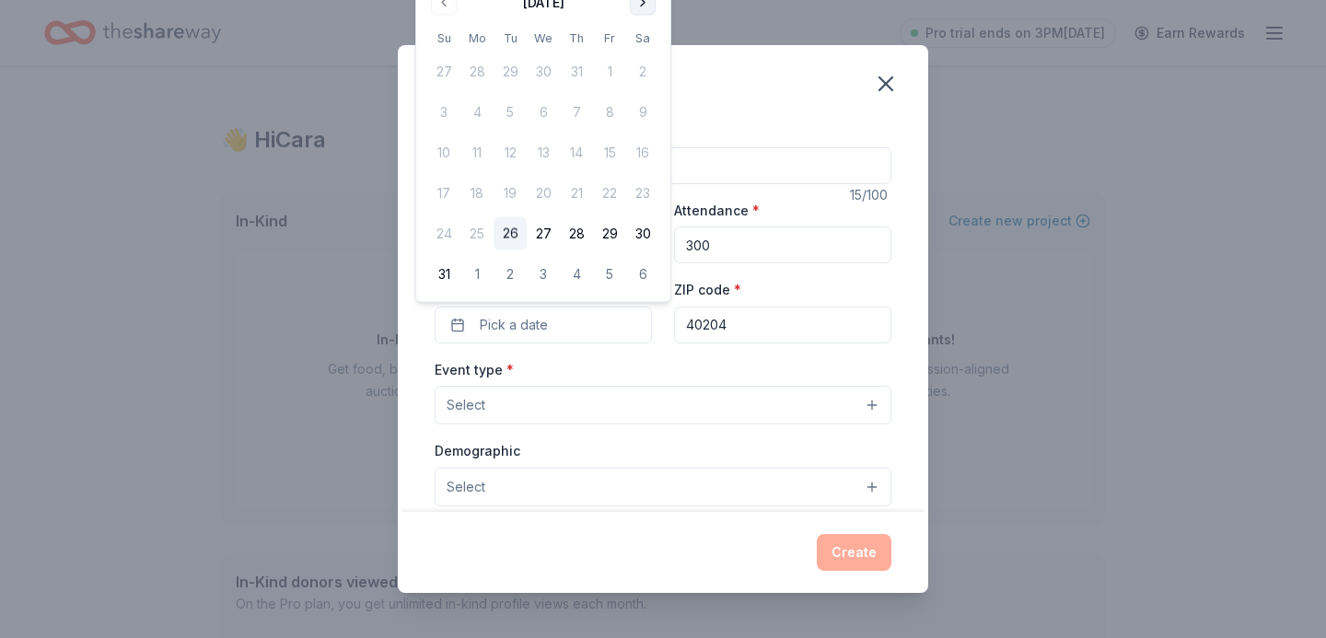
click at [643, 4] on button "Go to next month" at bounding box center [643, 3] width 26 height 26
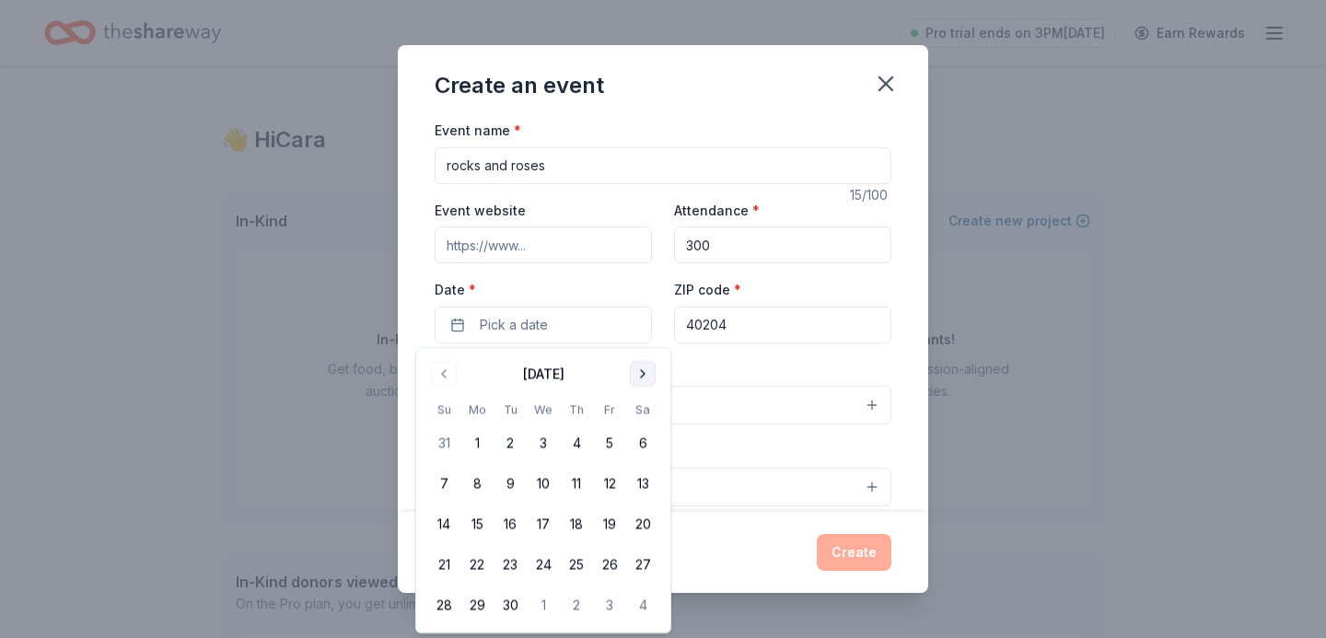
click at [649, 375] on button "Go to next month" at bounding box center [643, 374] width 26 height 26
click at [643, 383] on button "Go to next month" at bounding box center [643, 374] width 26 height 26
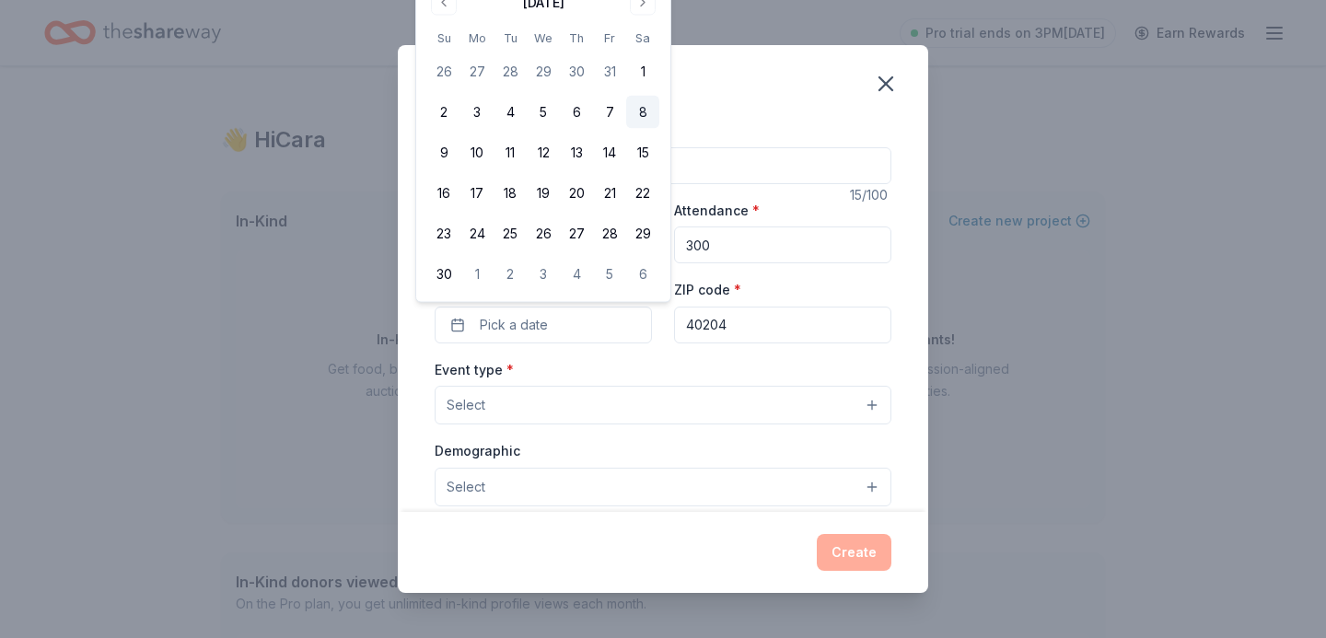
click at [641, 114] on button "8" at bounding box center [642, 112] width 33 height 33
click at [595, 395] on button "Select" at bounding box center [663, 405] width 457 height 39
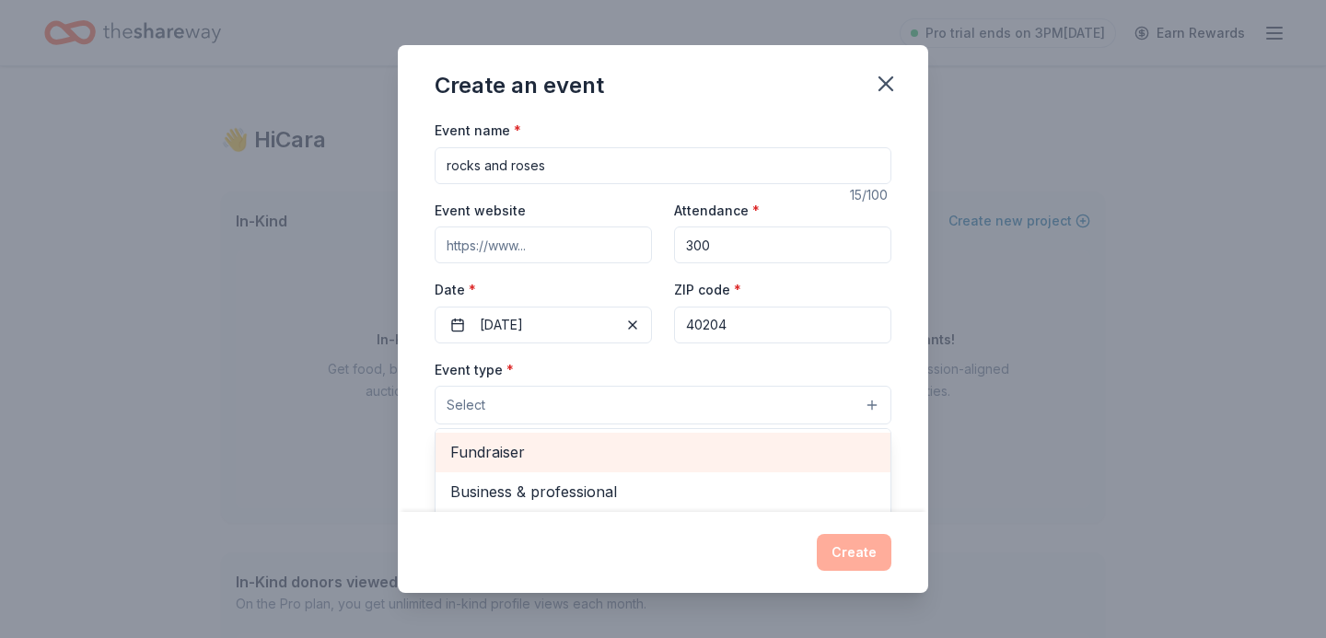
click at [575, 450] on span "Fundraiser" at bounding box center [662, 452] width 425 height 24
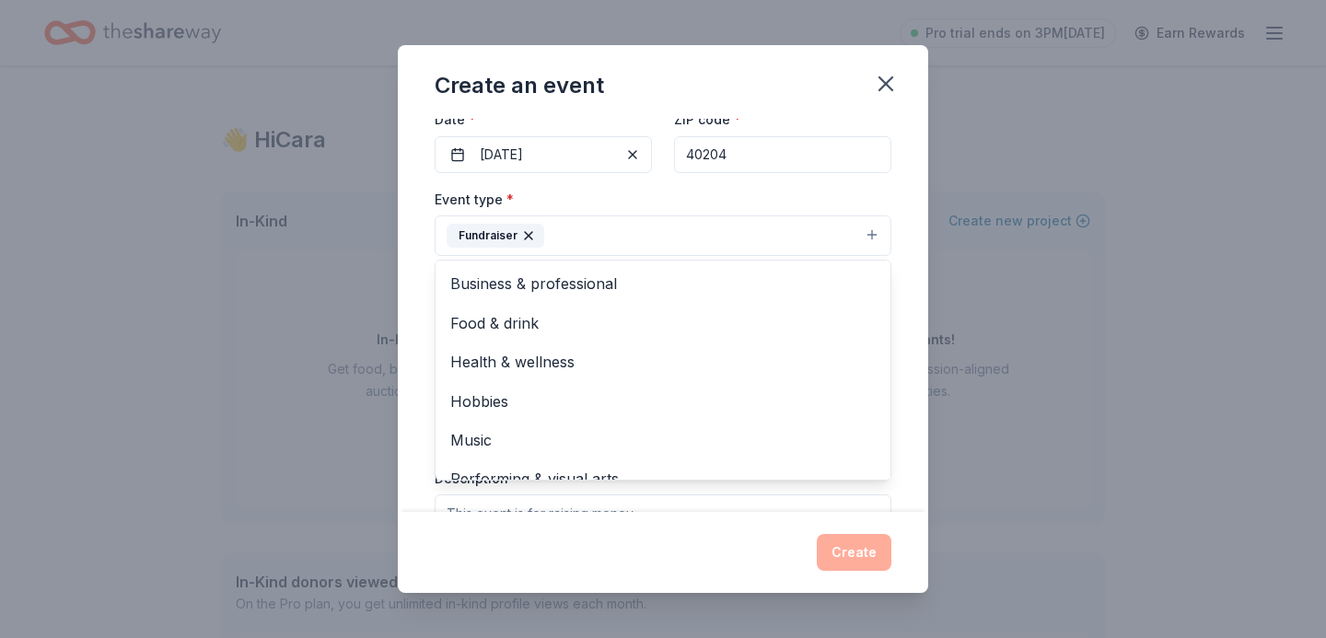
scroll to position [200, 0]
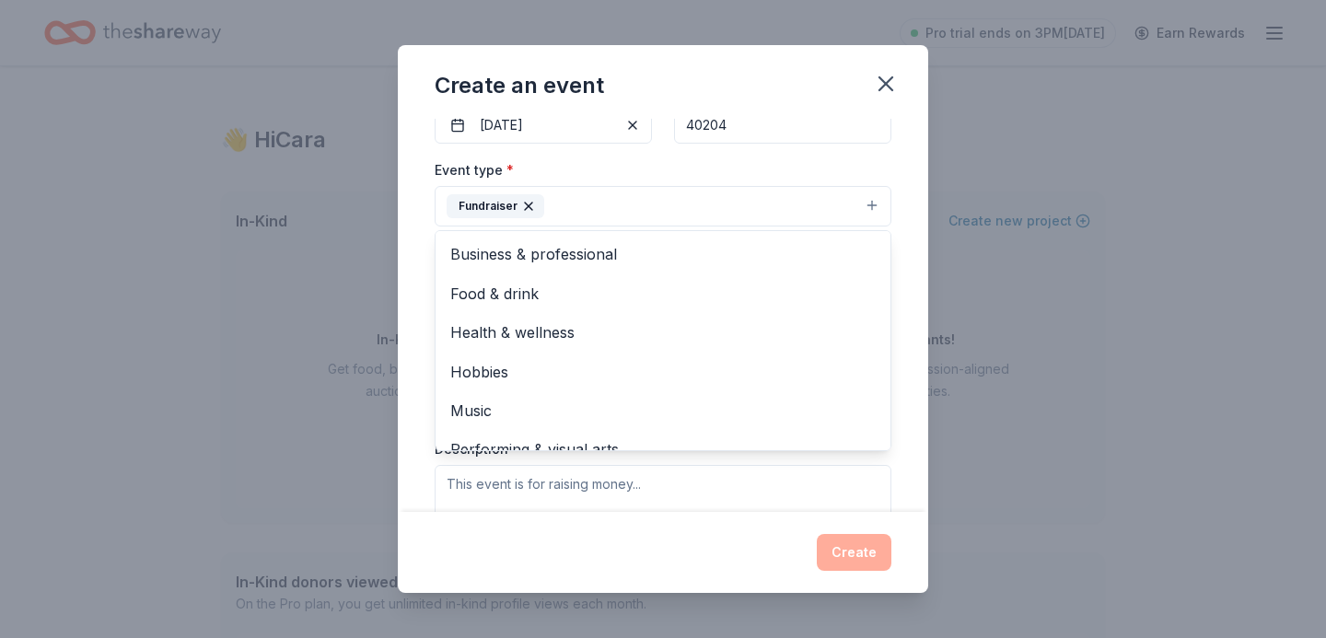
click at [404, 403] on div "Event name * rocks and roses 15 /100 Event website Attendance * 300 Date * 11/0…" at bounding box center [663, 315] width 530 height 393
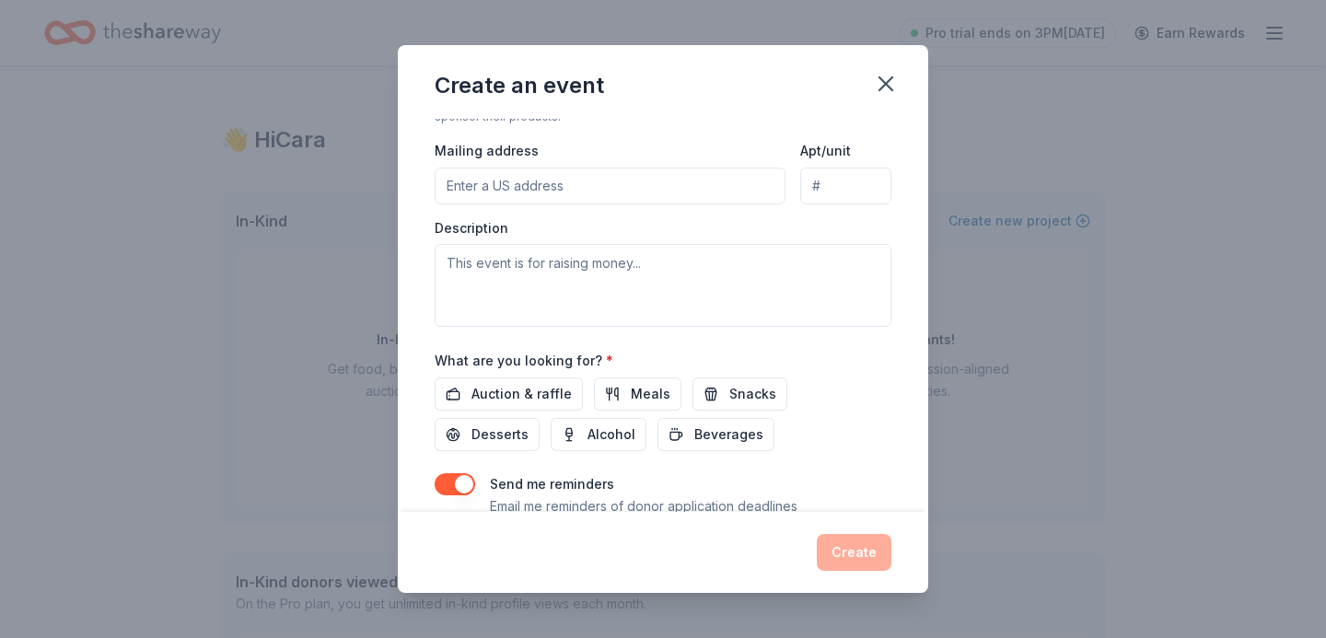
scroll to position [489, 0]
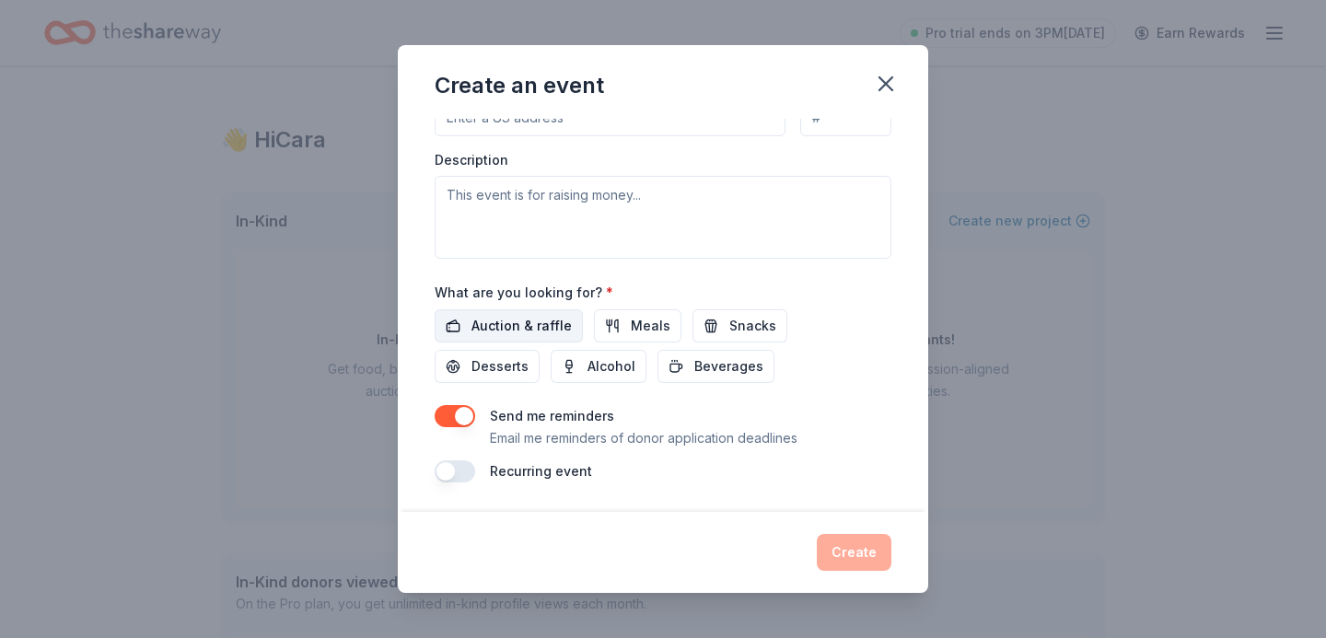
click at [539, 327] on span "Auction & raffle" at bounding box center [521, 326] width 100 height 22
click at [469, 423] on button "button" at bounding box center [455, 416] width 41 height 22
click at [857, 545] on button "Create" at bounding box center [854, 552] width 75 height 37
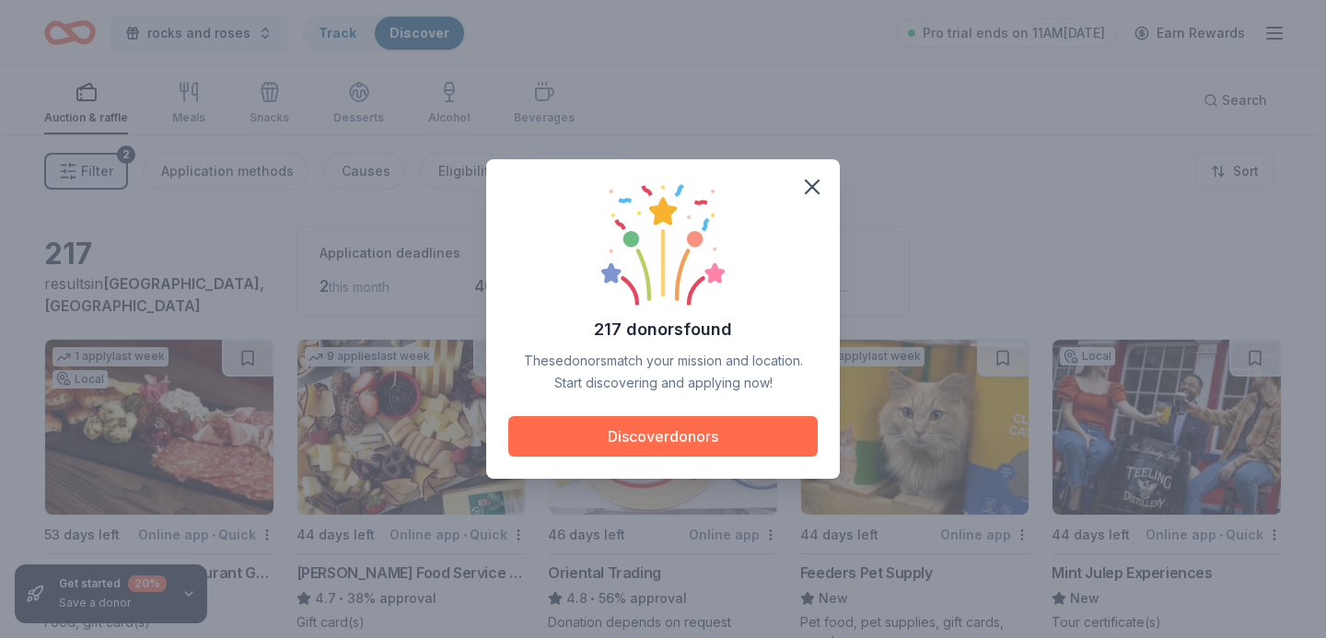
click at [716, 451] on button "Discover donors" at bounding box center [662, 436] width 309 height 41
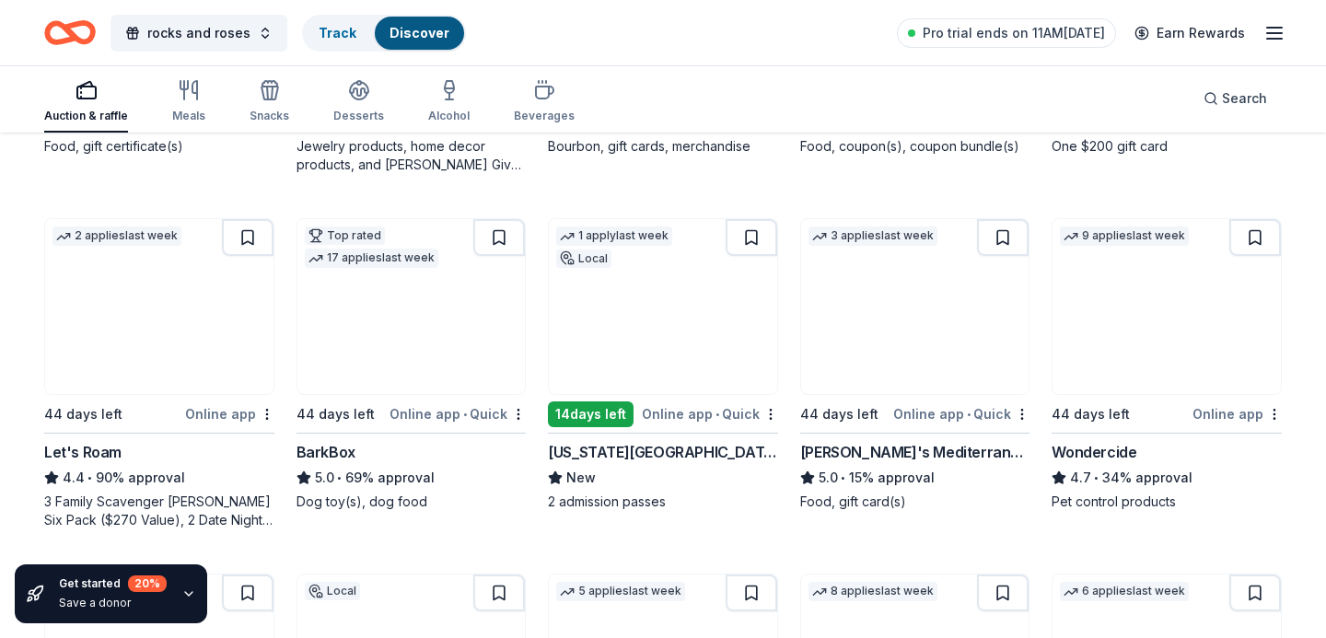
scroll to position [842, 0]
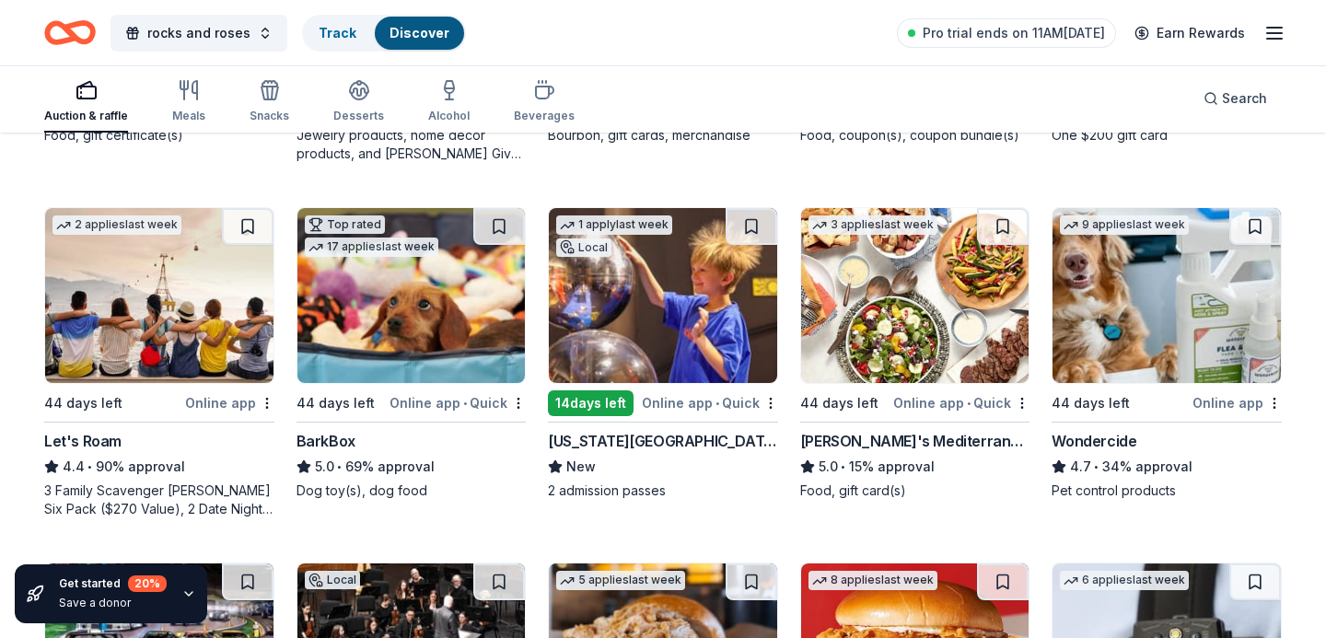
click at [381, 351] on img at bounding box center [411, 295] width 228 height 175
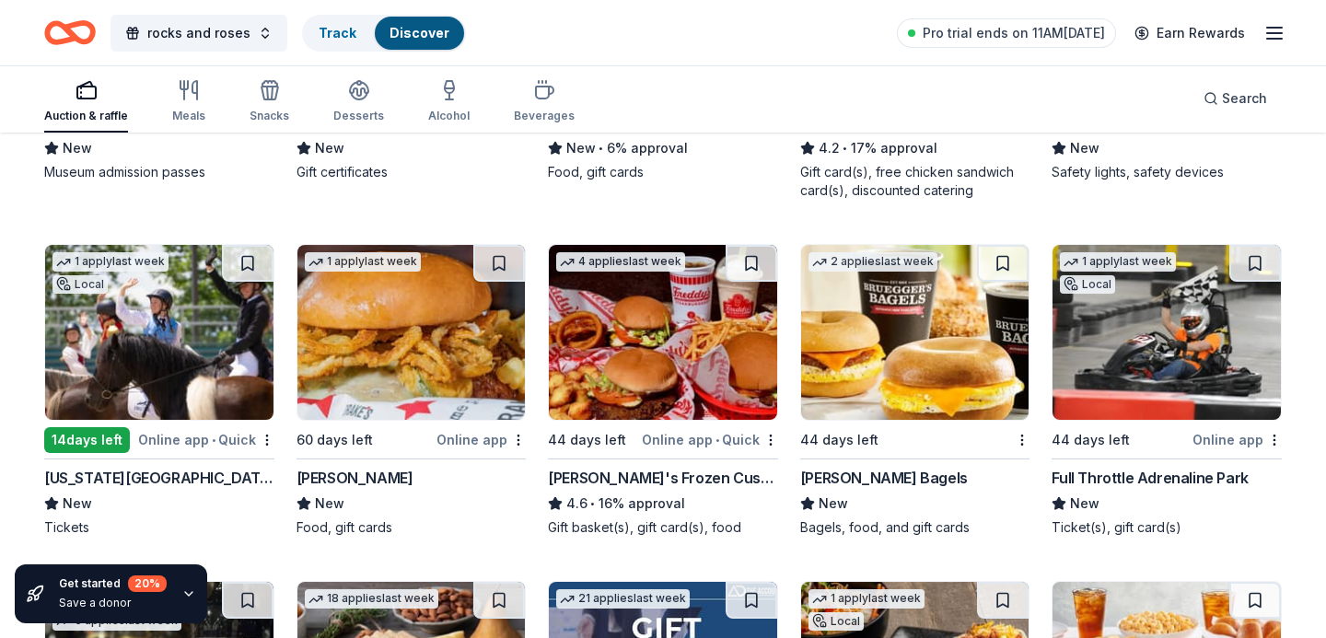
scroll to position [1520, 0]
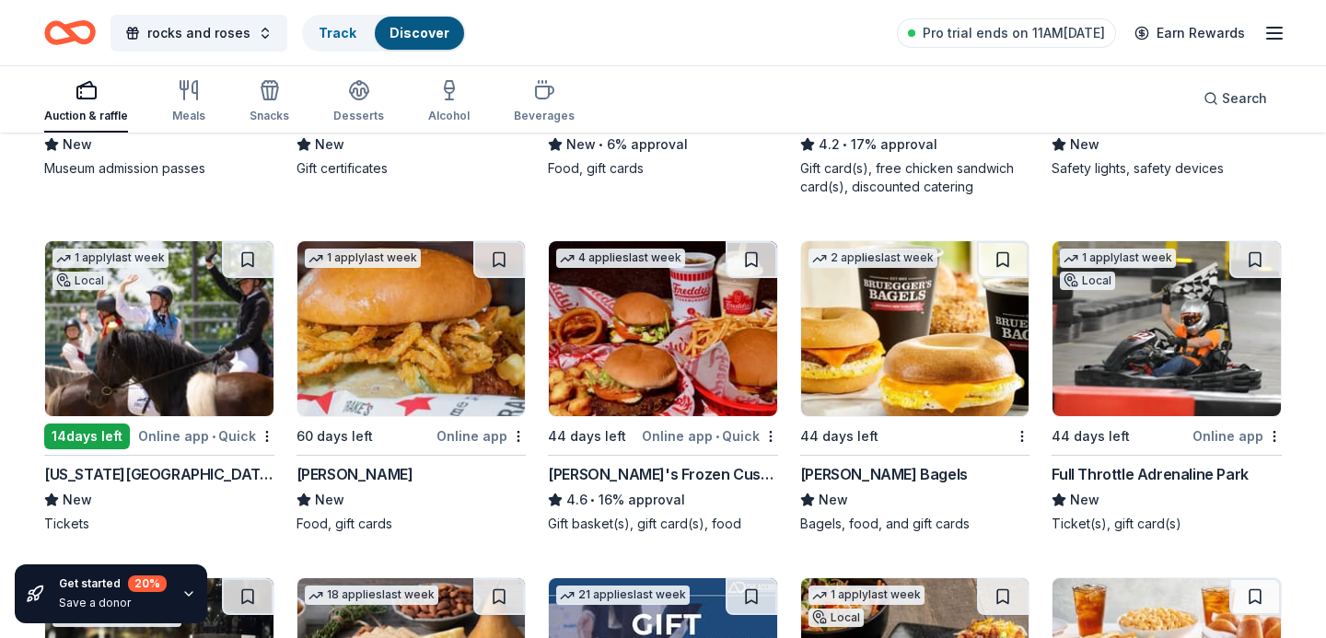
click at [899, 319] on img at bounding box center [915, 328] width 228 height 175
click at [674, 342] on img at bounding box center [663, 328] width 228 height 175
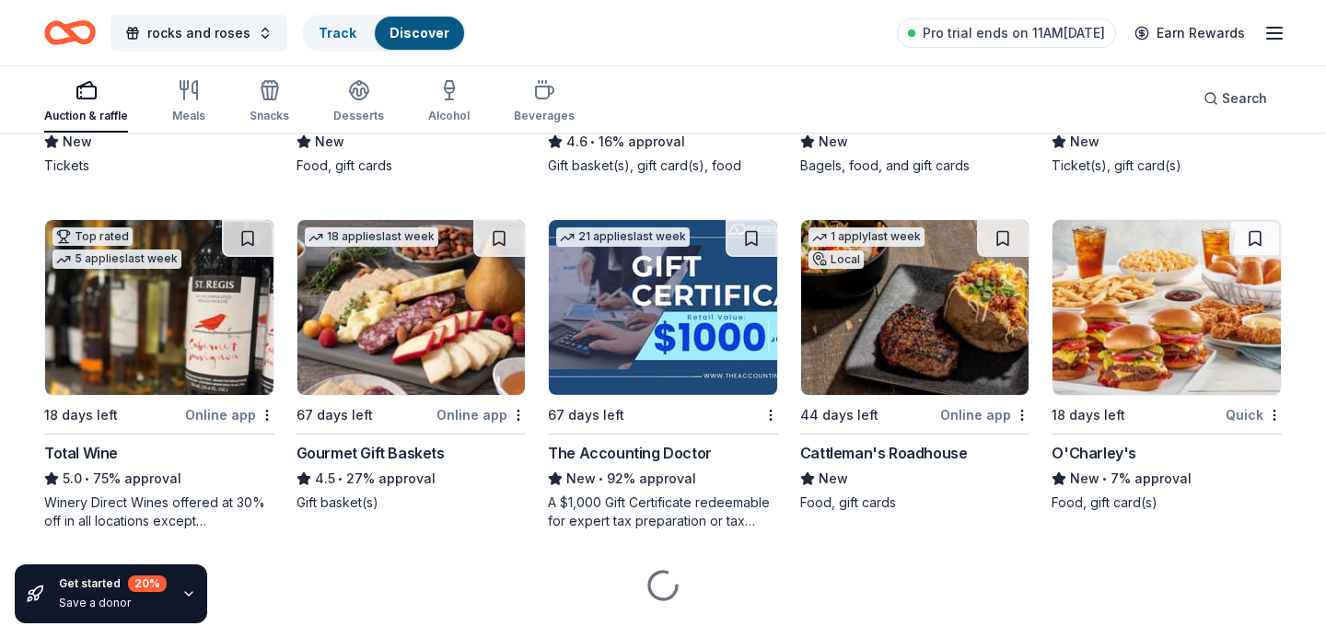
scroll to position [1879, 0]
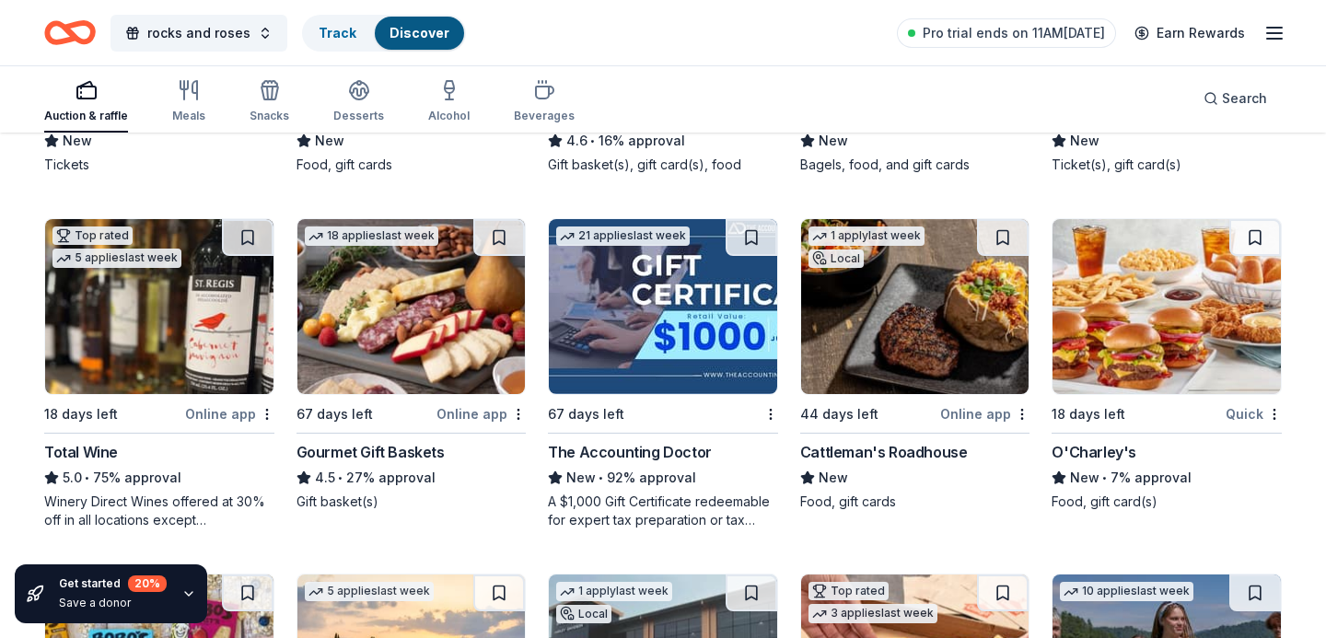
click at [191, 321] on img at bounding box center [159, 306] width 228 height 175
click at [380, 305] on img at bounding box center [411, 306] width 228 height 175
click at [887, 314] on img at bounding box center [915, 306] width 228 height 175
click at [1133, 333] on img at bounding box center [1166, 306] width 228 height 175
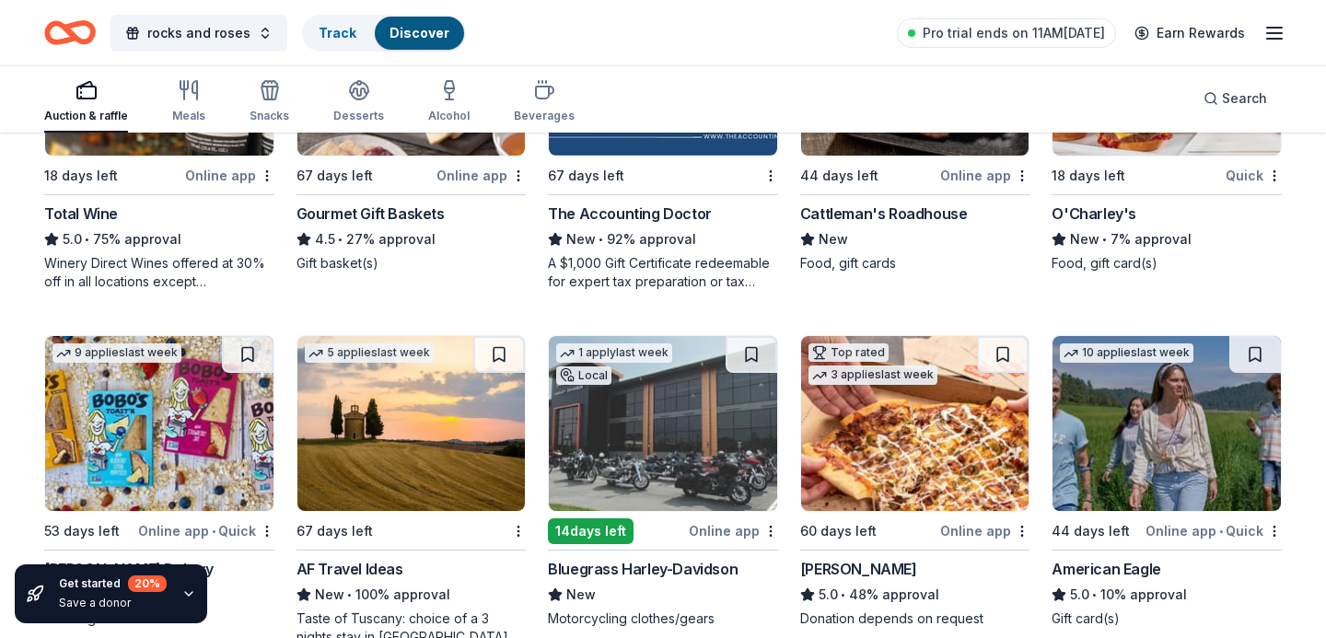
scroll to position [2228, 0]
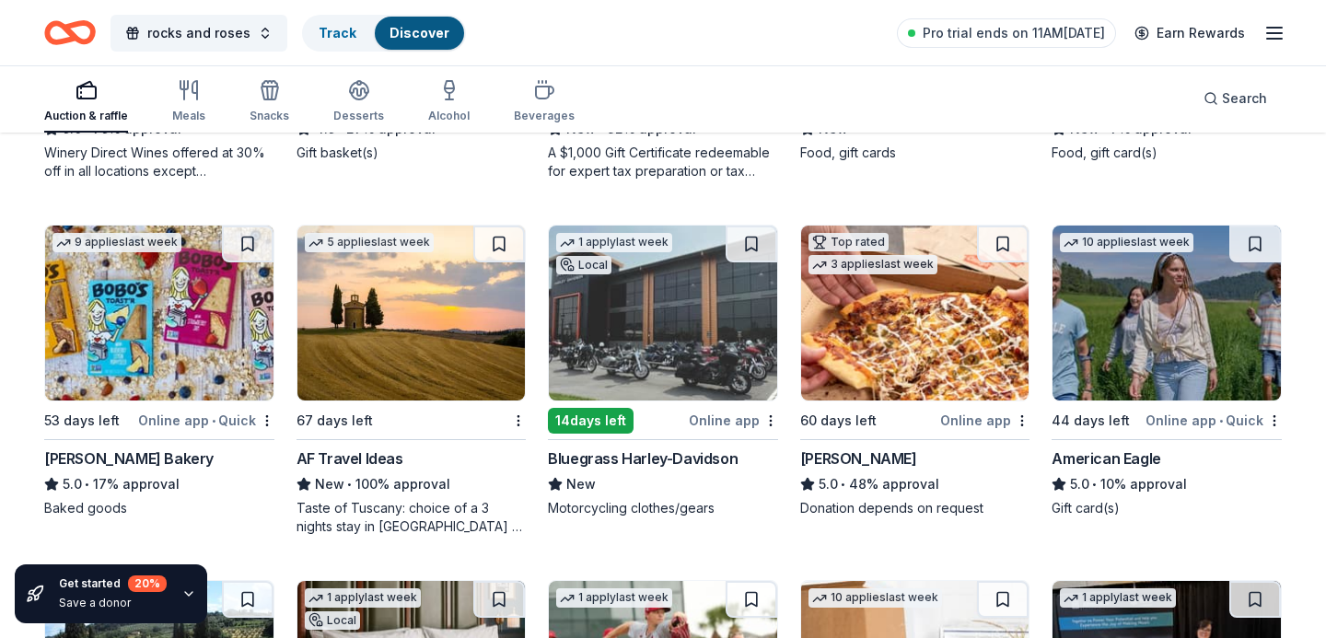
click at [705, 351] on img at bounding box center [663, 313] width 228 height 175
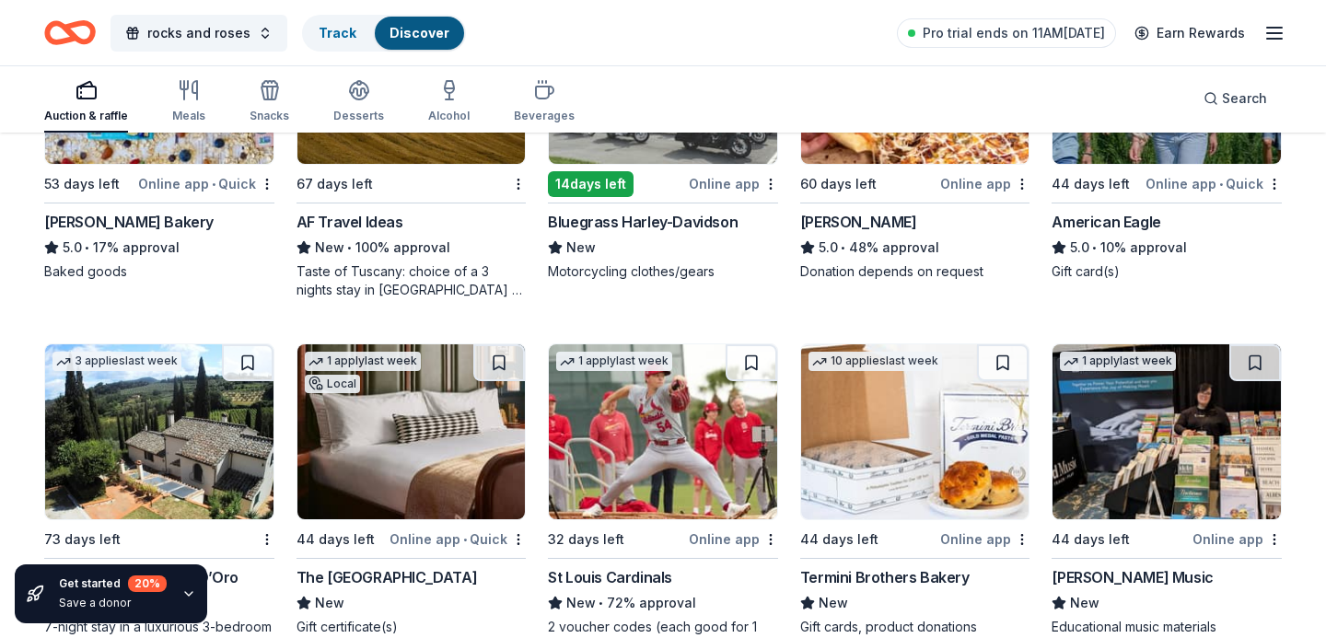
scroll to position [2520, 0]
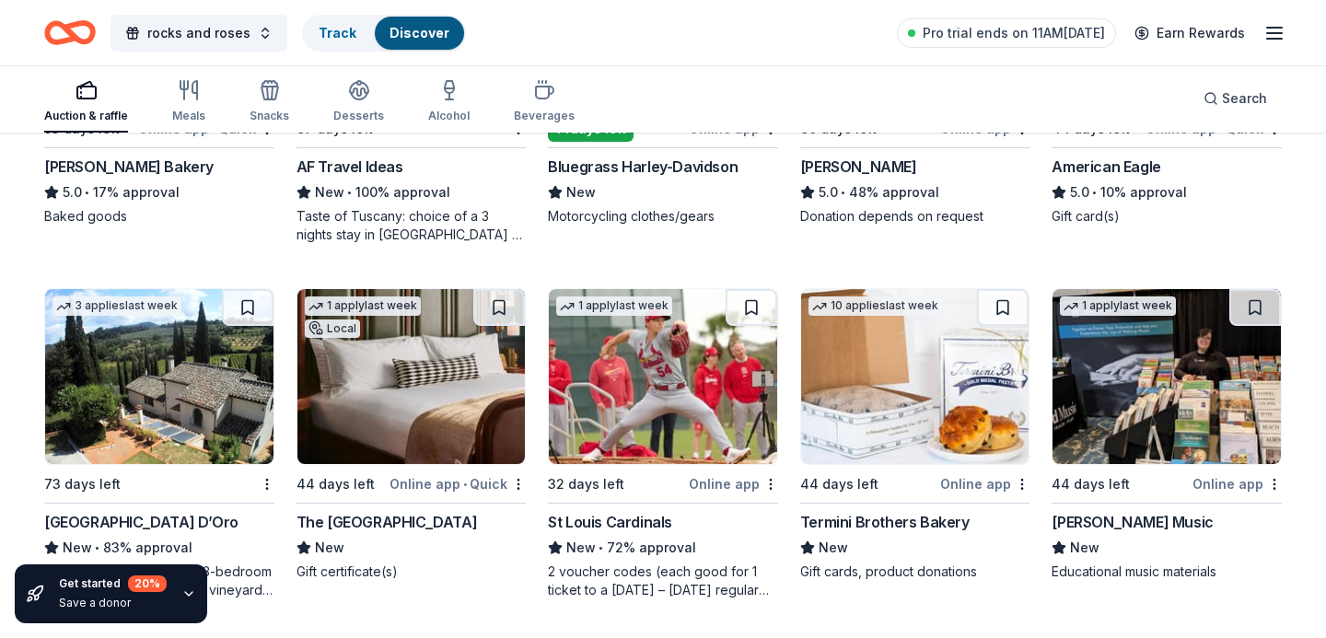
click at [721, 402] on img at bounding box center [663, 376] width 228 height 175
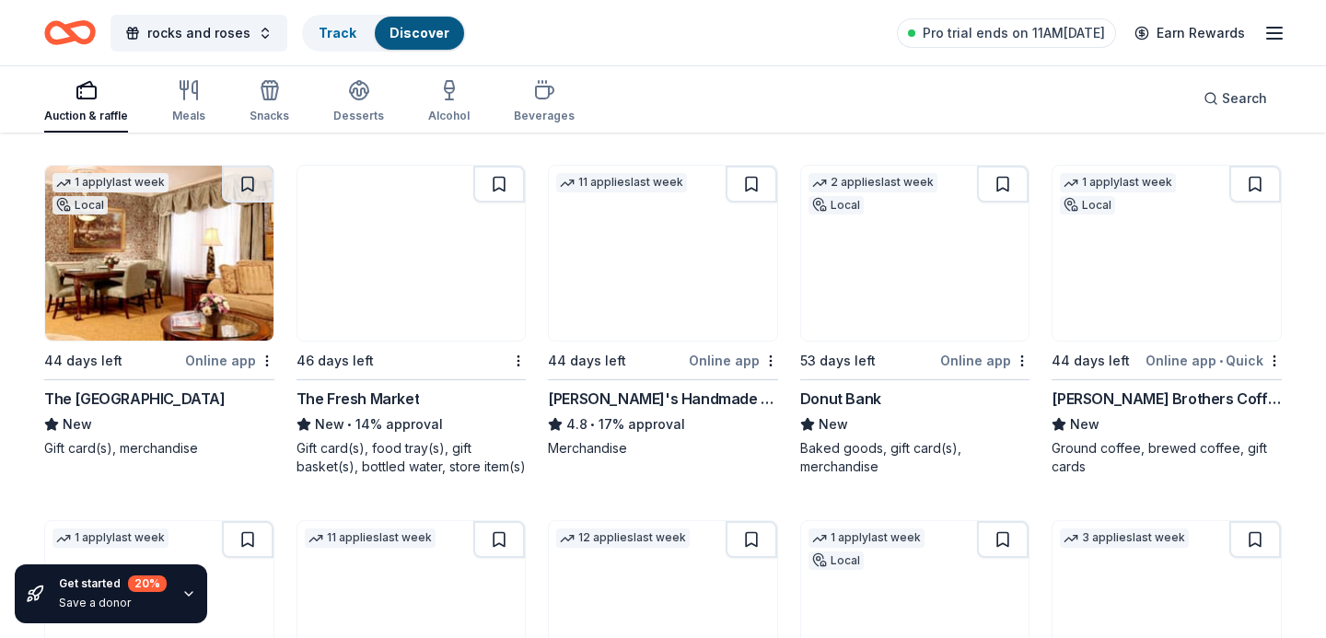
scroll to position [2979, 0]
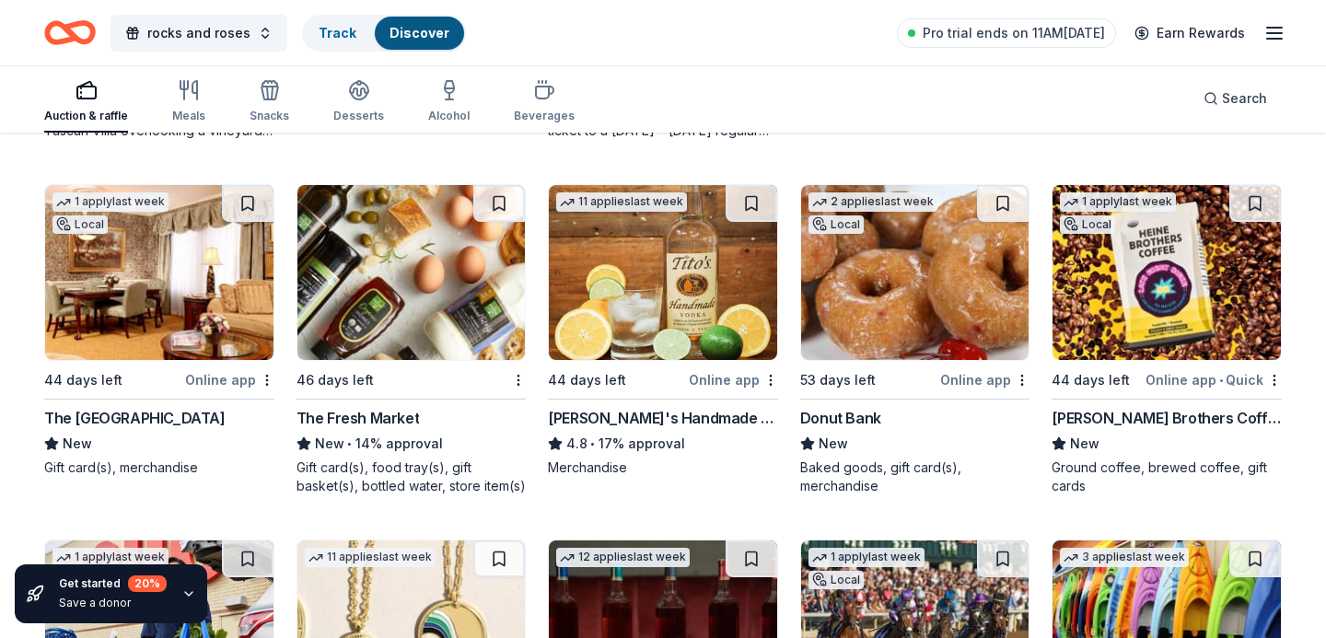
click at [1158, 288] on img at bounding box center [1166, 272] width 228 height 175
click at [402, 293] on img at bounding box center [411, 272] width 228 height 175
click at [143, 258] on img at bounding box center [159, 272] width 228 height 175
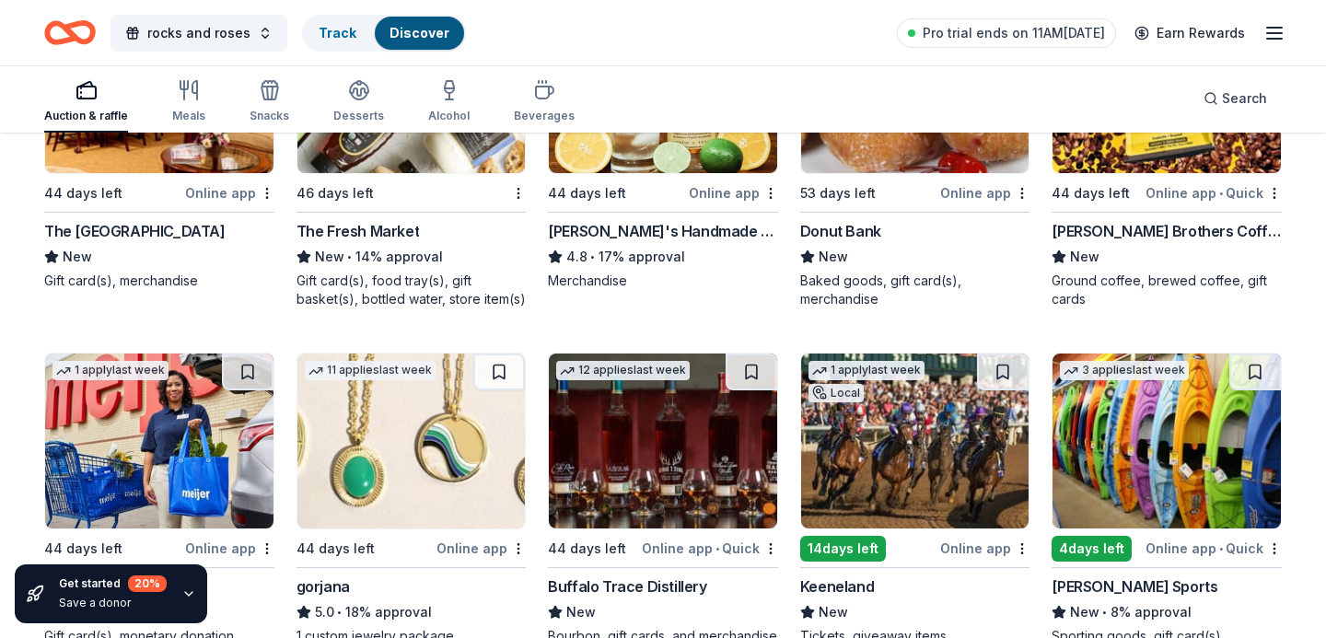
scroll to position [3292, 0]
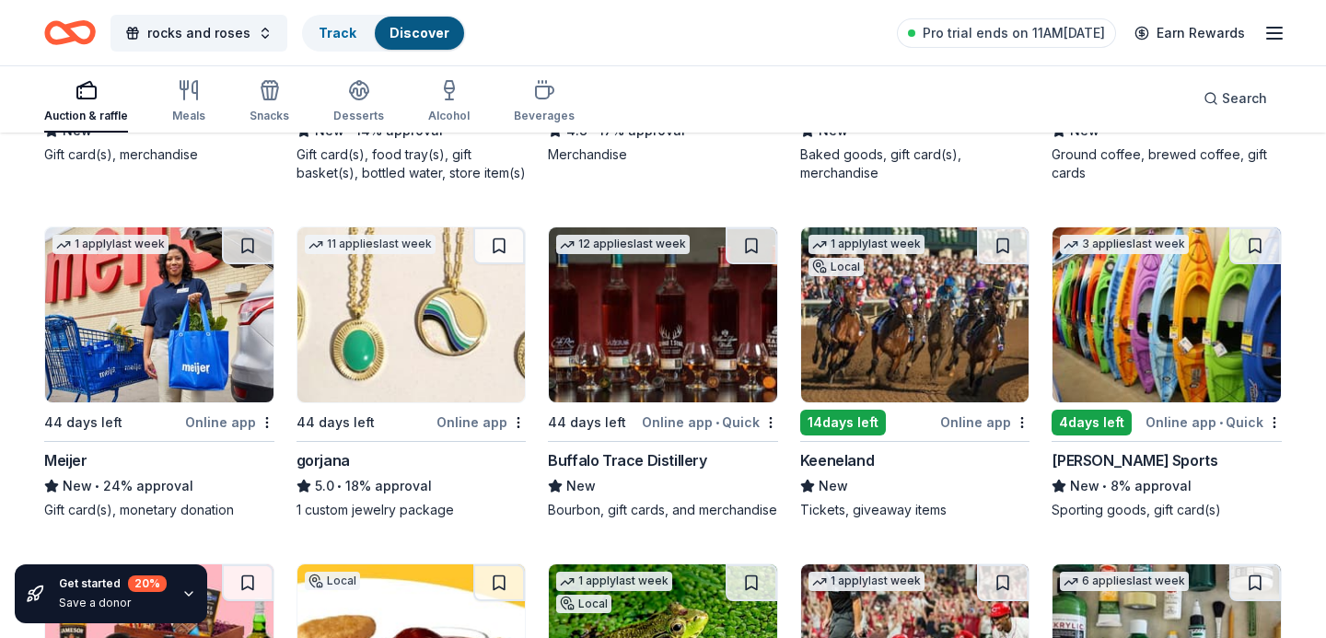
click at [165, 328] on img at bounding box center [159, 314] width 228 height 175
click at [623, 297] on img at bounding box center [663, 314] width 228 height 175
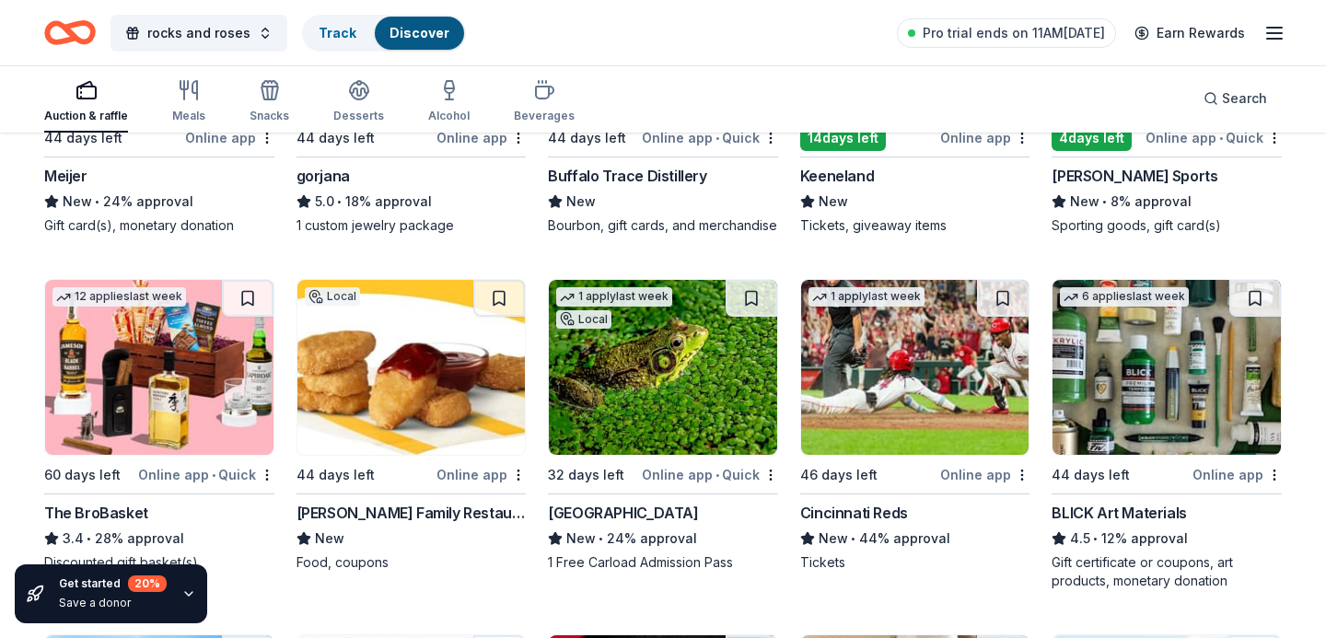
scroll to position [3579, 0]
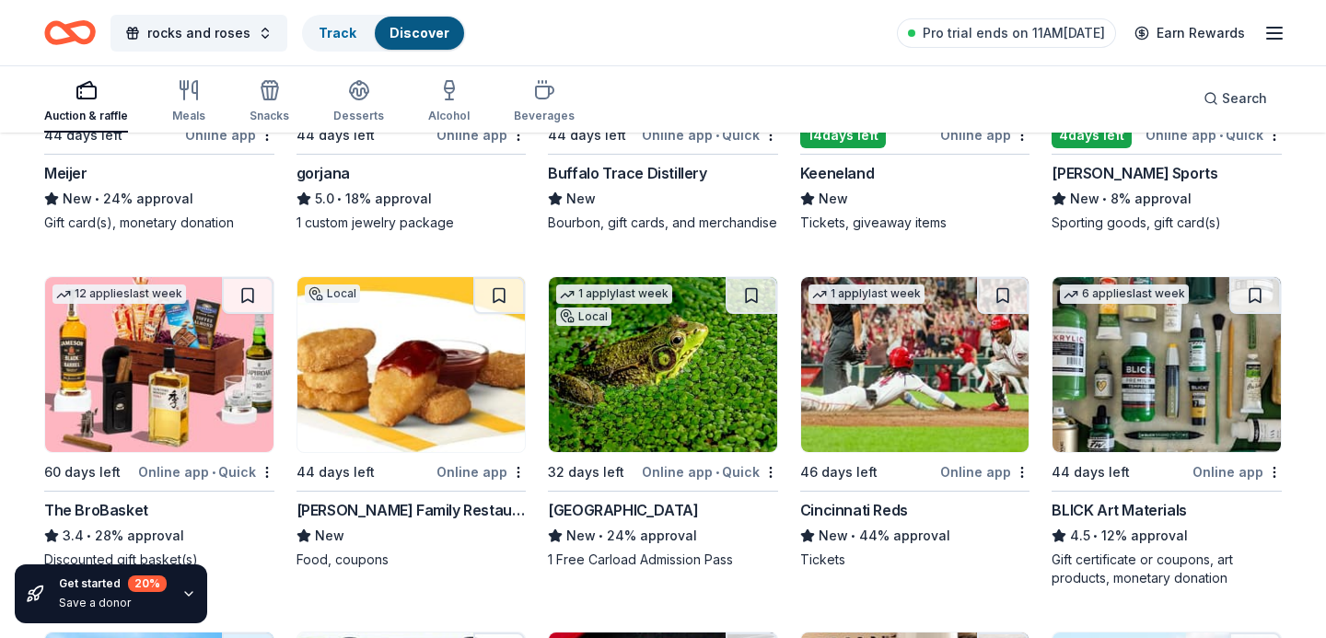
click at [664, 360] on img at bounding box center [663, 364] width 228 height 175
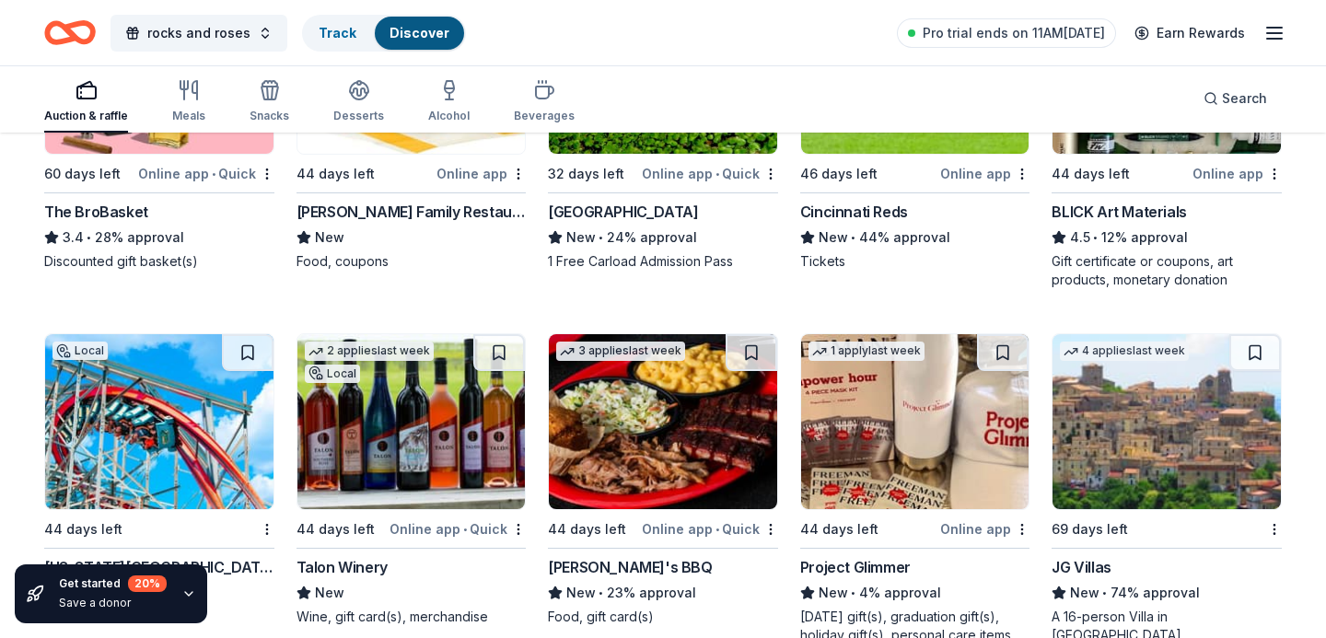
scroll to position [4005, 0]
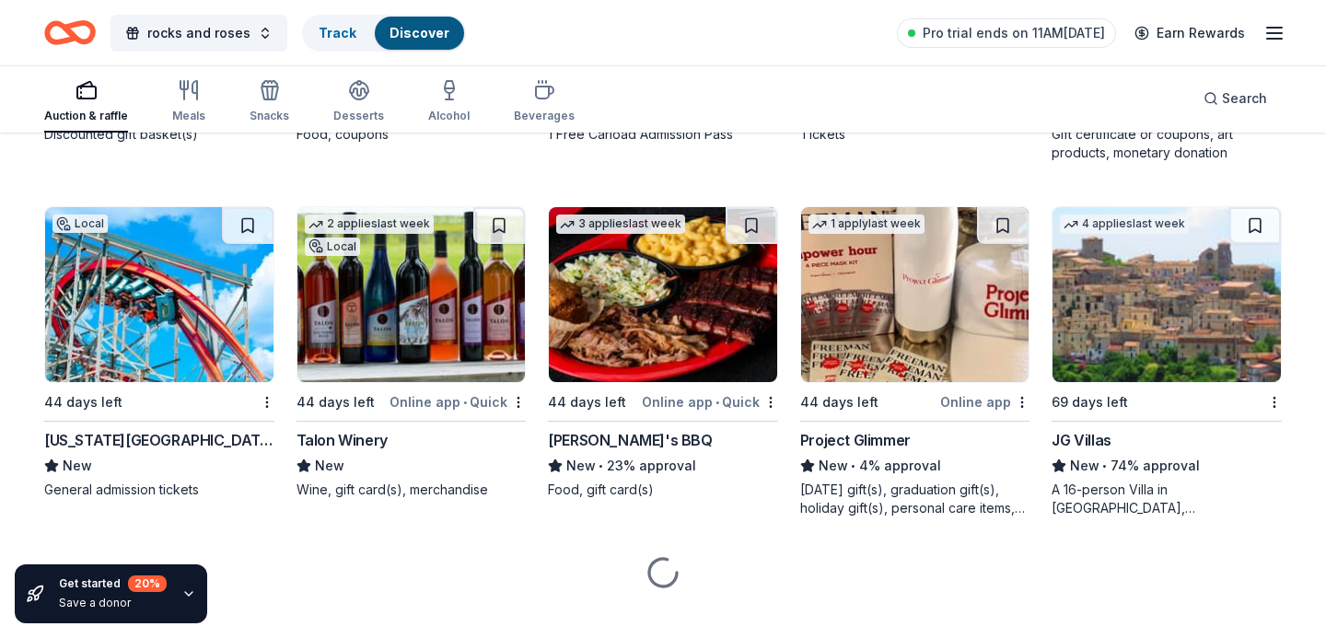
click at [173, 287] on img at bounding box center [159, 294] width 228 height 175
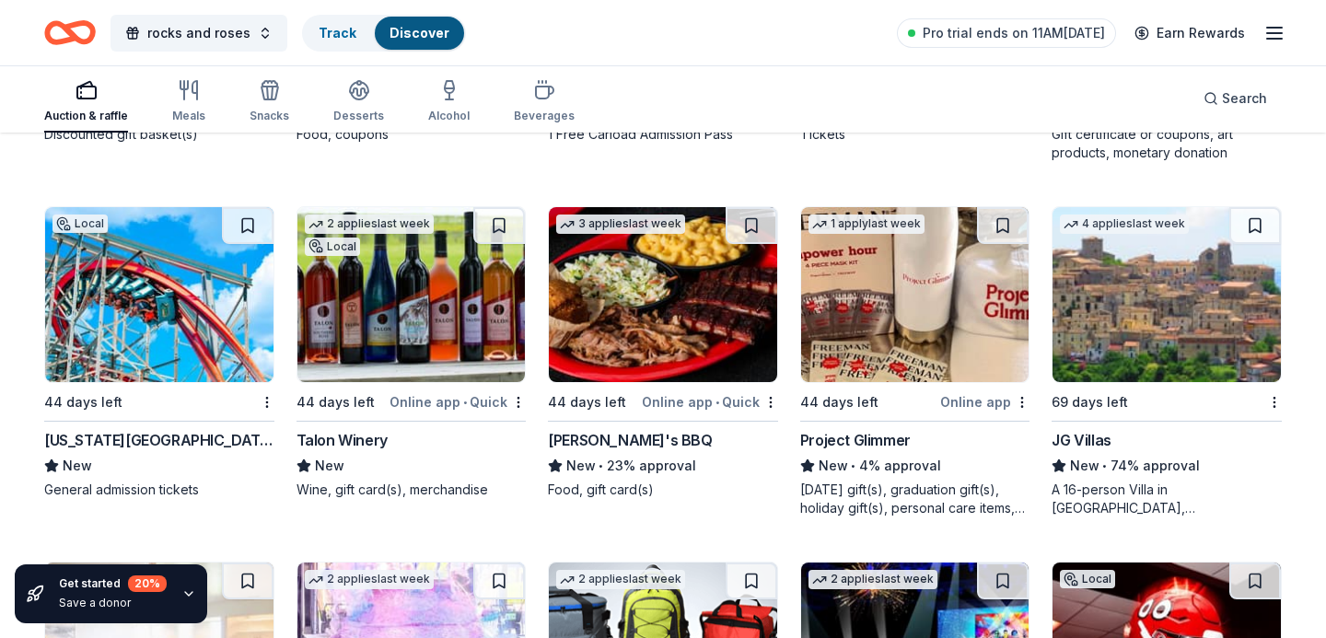
click at [409, 317] on img at bounding box center [411, 294] width 228 height 175
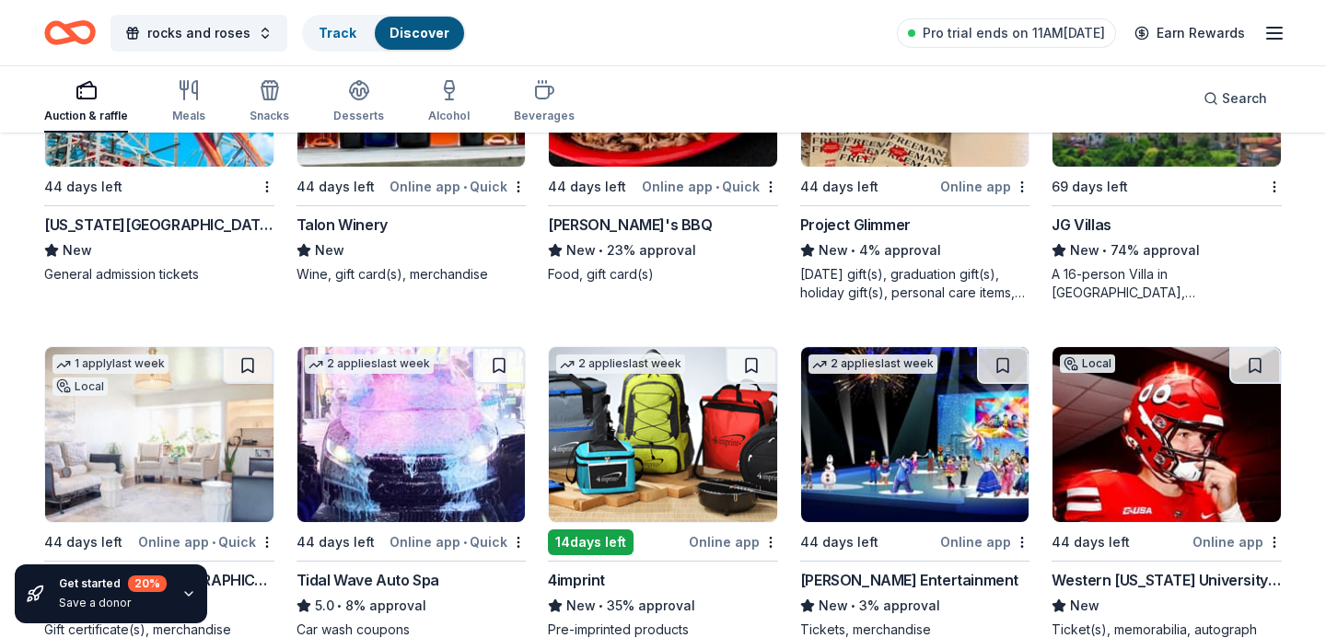
scroll to position [4227, 0]
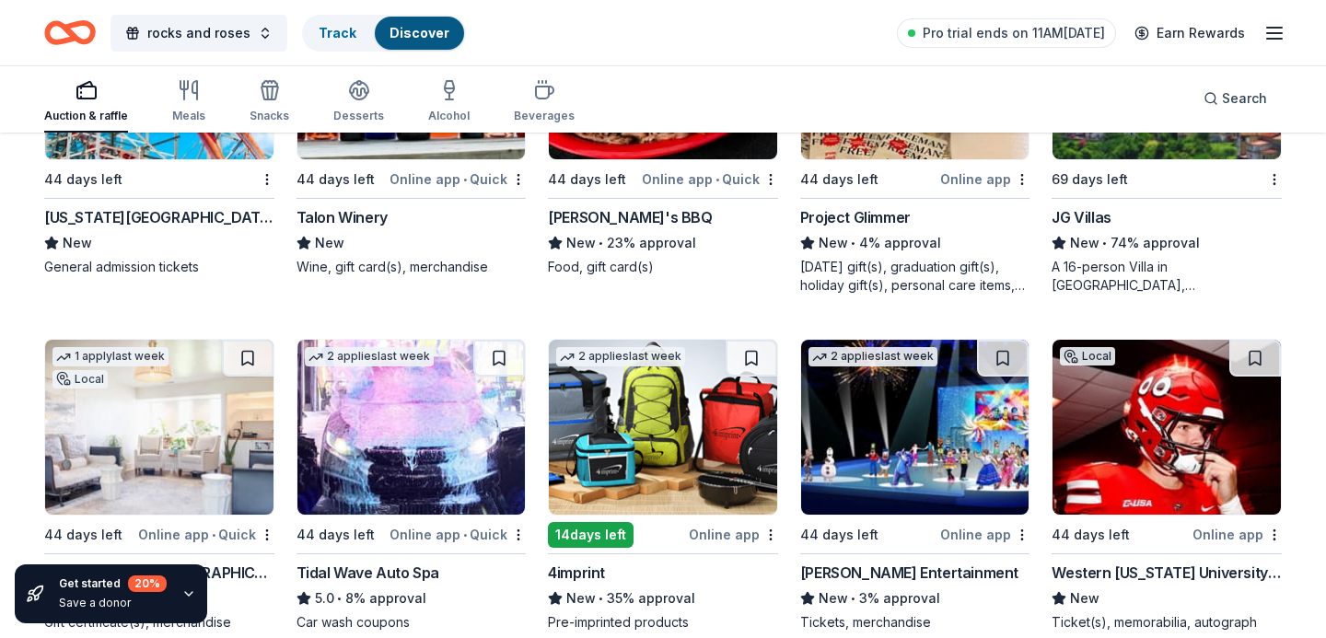
click at [1135, 437] on img at bounding box center [1166, 427] width 228 height 175
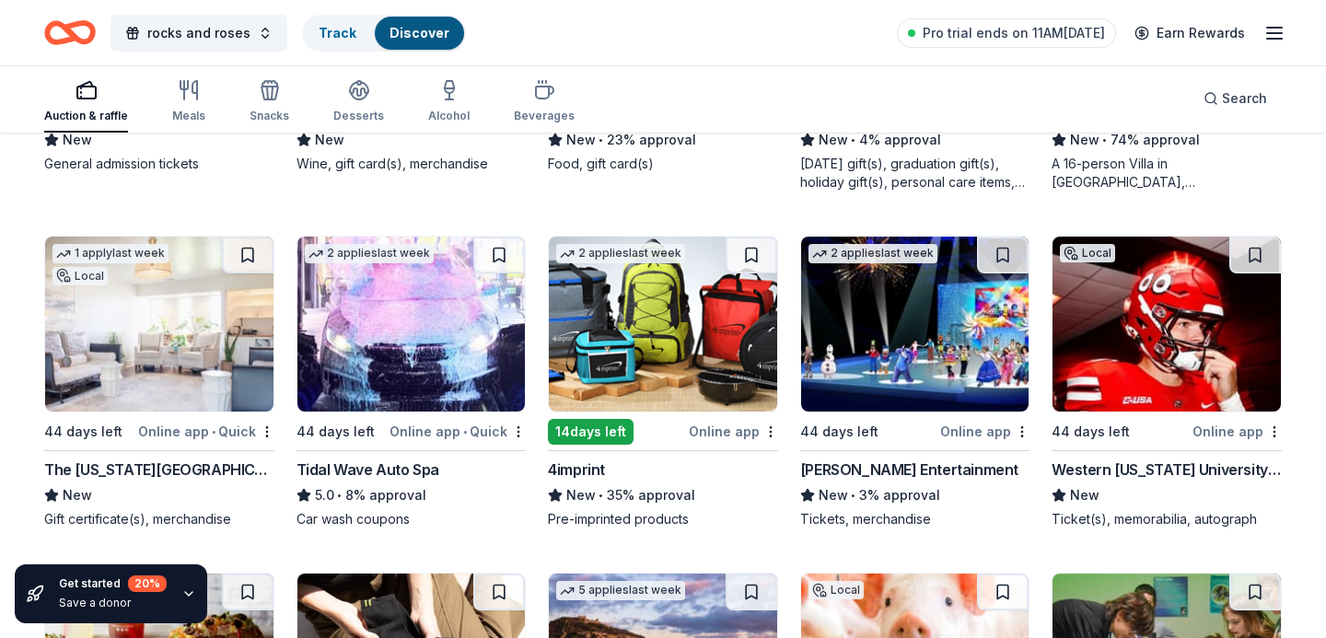
scroll to position [4331, 0]
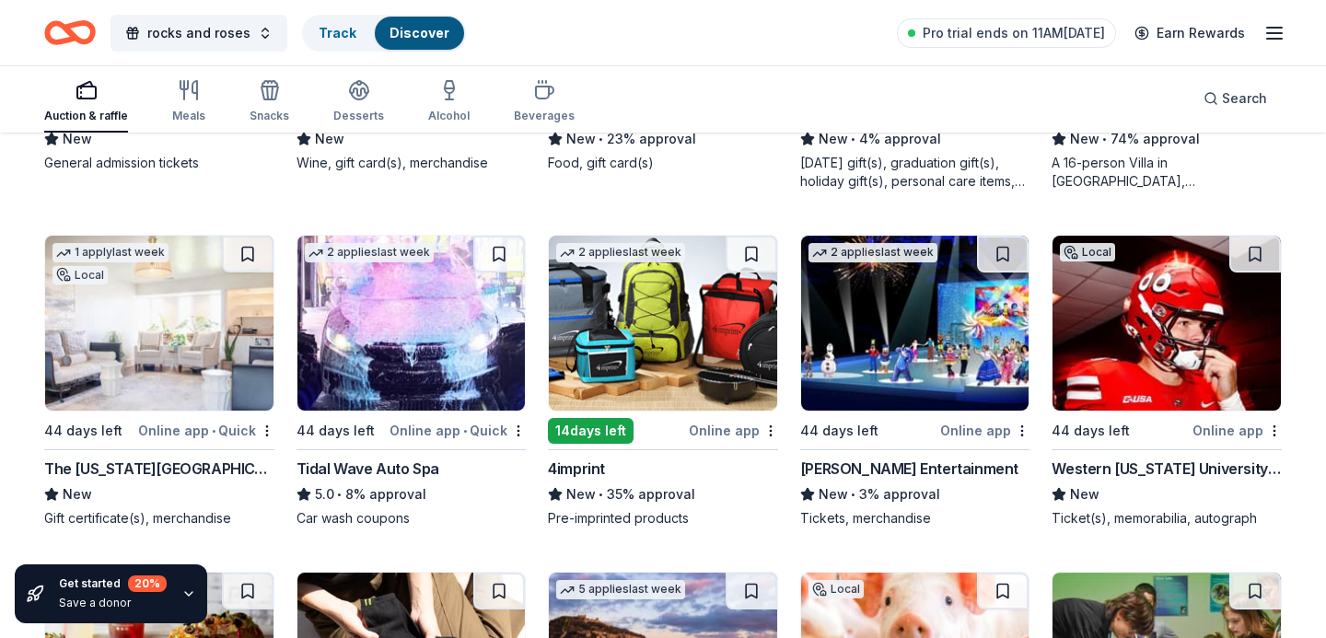
click at [191, 329] on img at bounding box center [159, 323] width 228 height 175
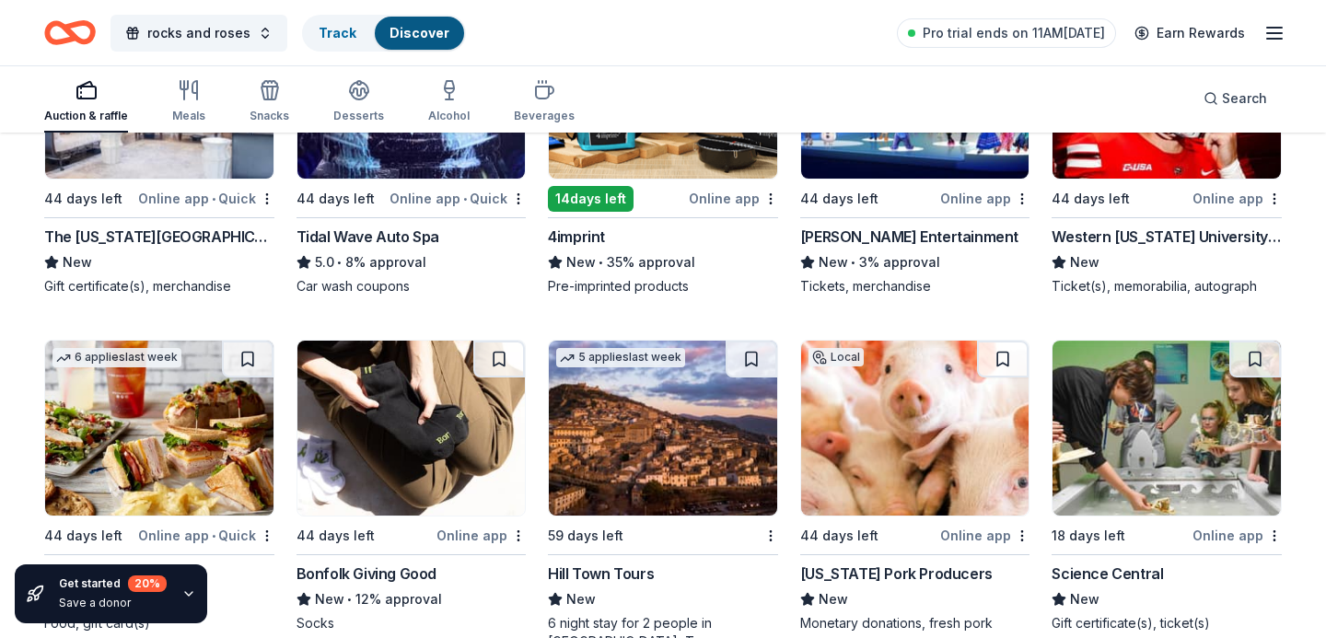
scroll to position [4724, 0]
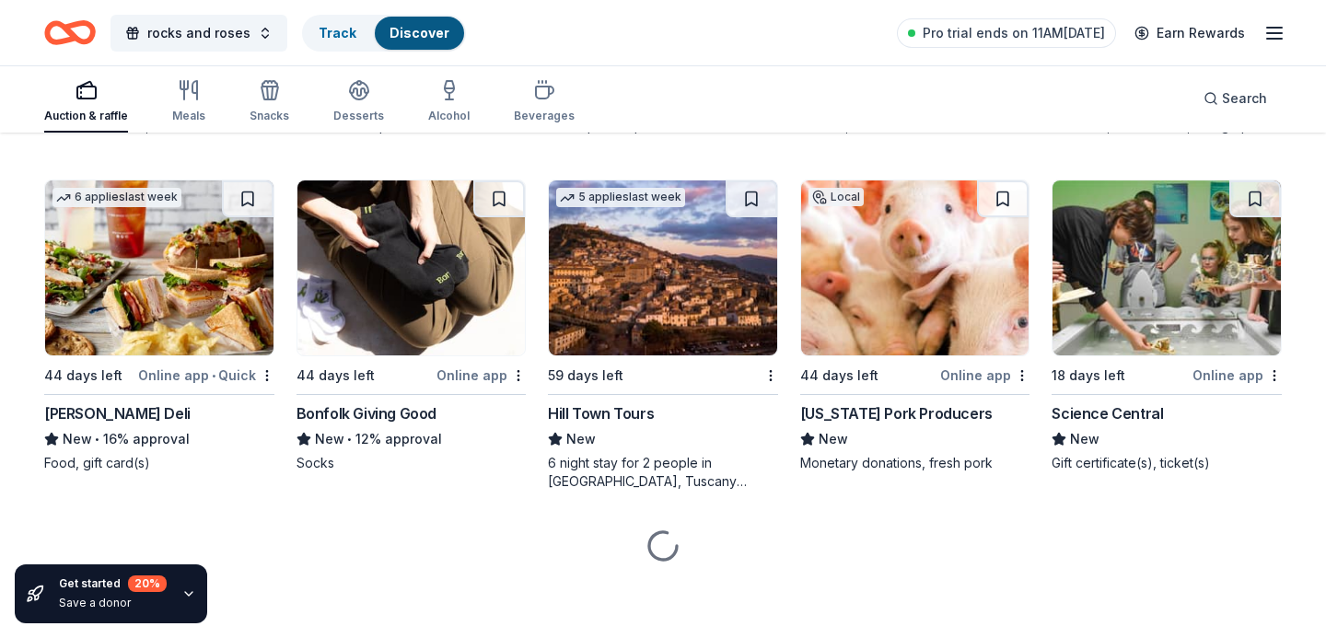
click at [142, 296] on img at bounding box center [159, 267] width 228 height 175
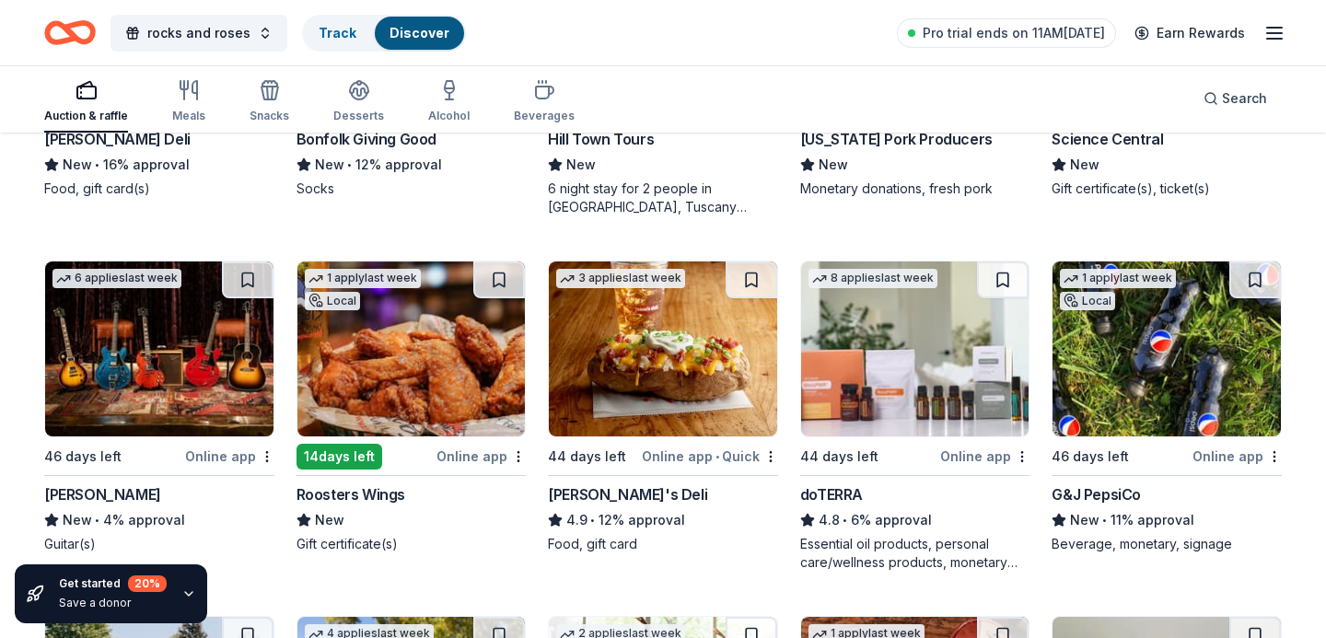
scroll to position [5003, 0]
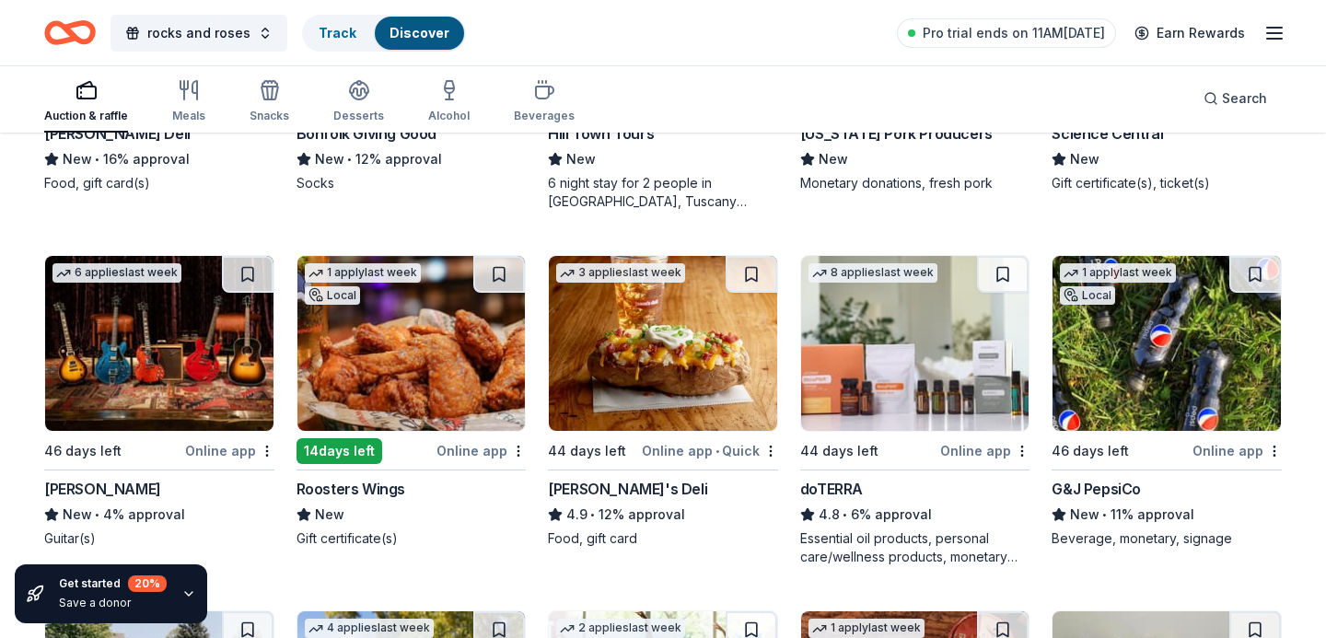
click at [400, 352] on img at bounding box center [411, 343] width 228 height 175
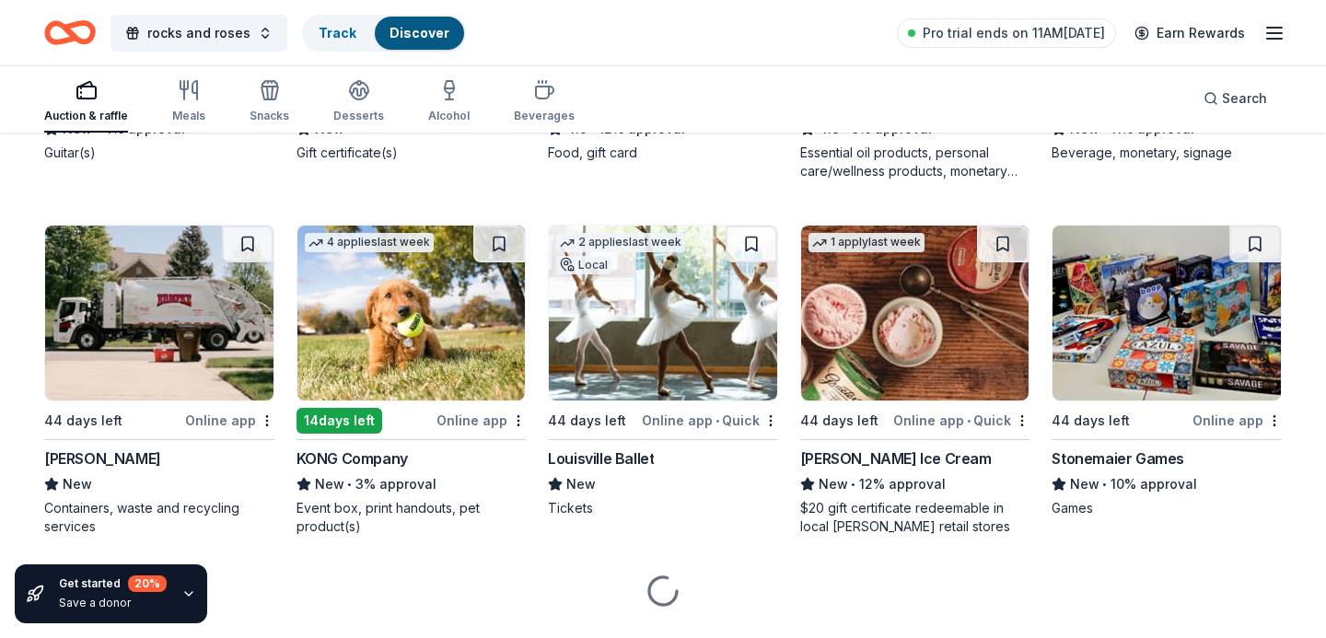
scroll to position [5391, 0]
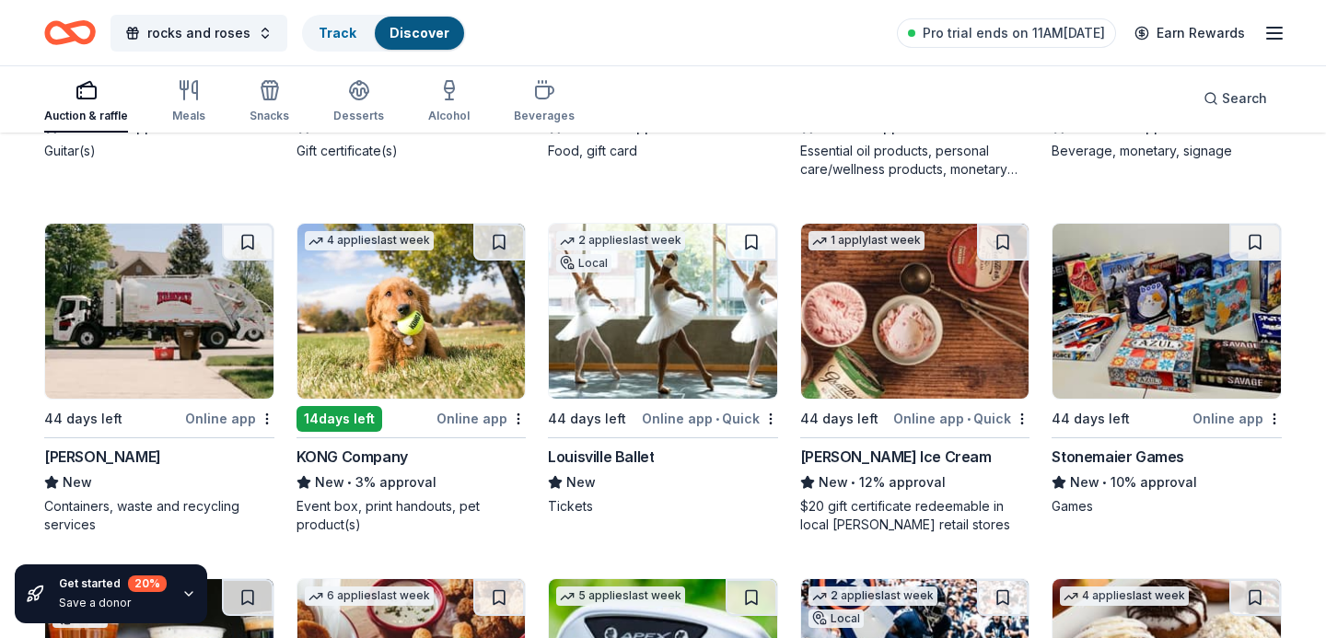
click at [912, 329] on img at bounding box center [915, 311] width 228 height 175
click at [614, 286] on img at bounding box center [663, 311] width 228 height 175
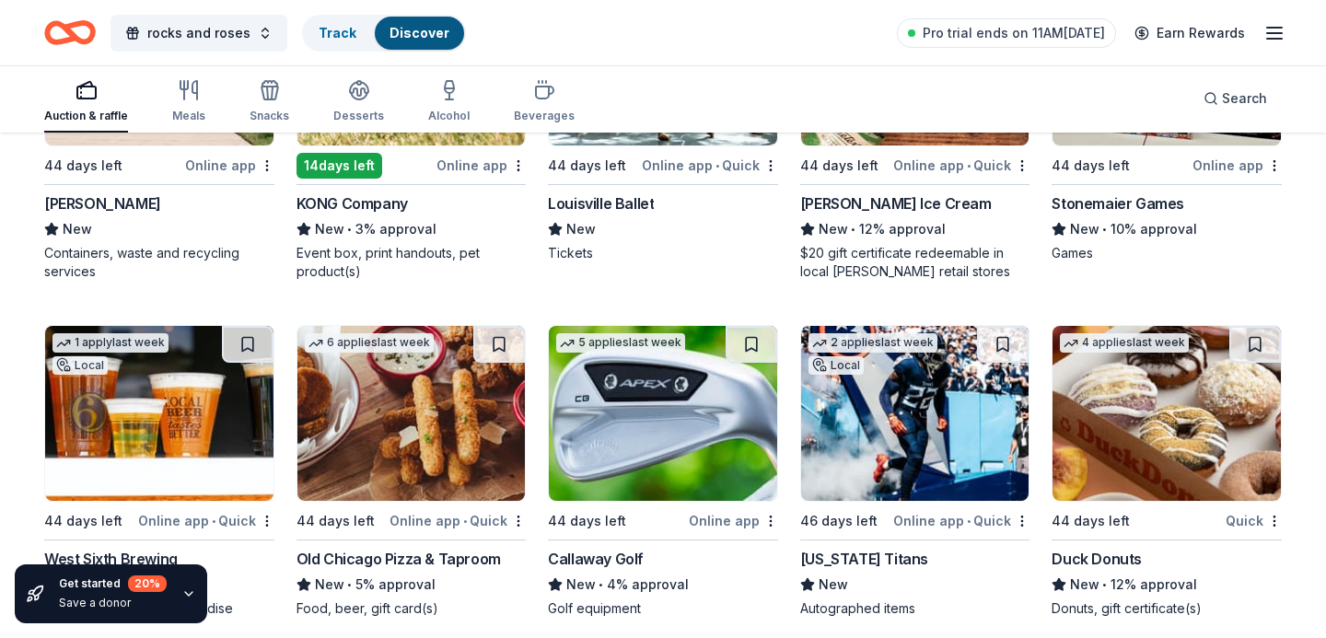
scroll to position [5661, 0]
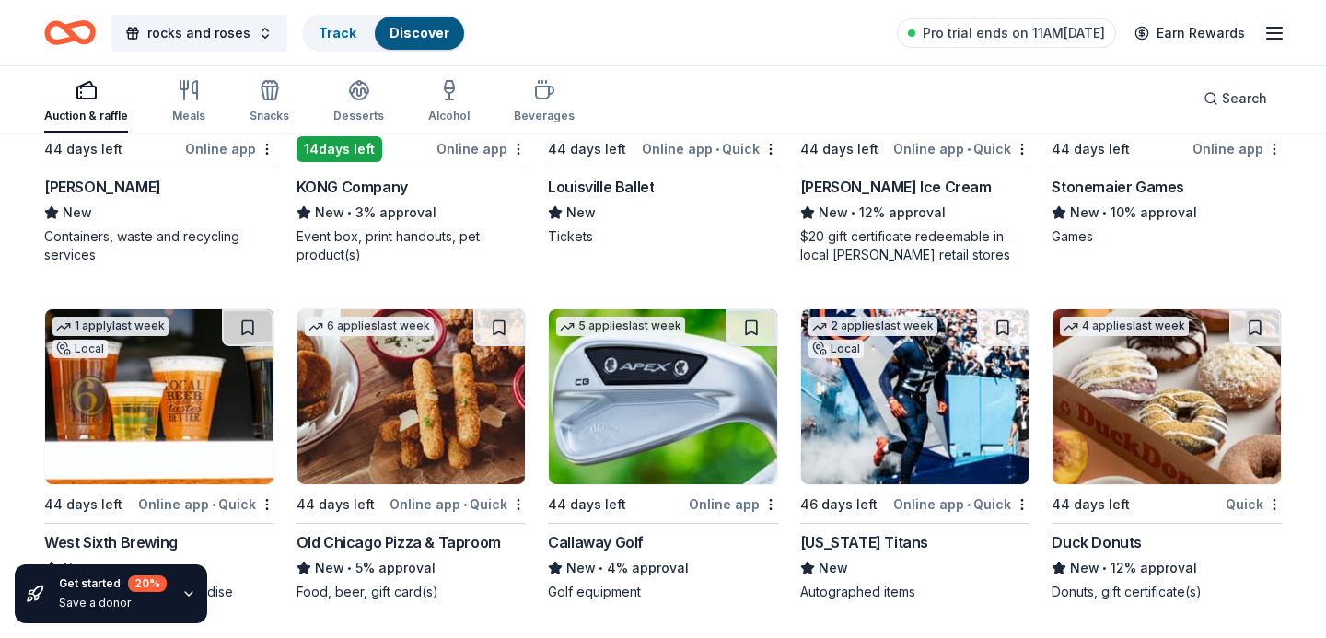
click at [168, 381] on img at bounding box center [159, 396] width 228 height 175
click at [860, 424] on img at bounding box center [915, 396] width 228 height 175
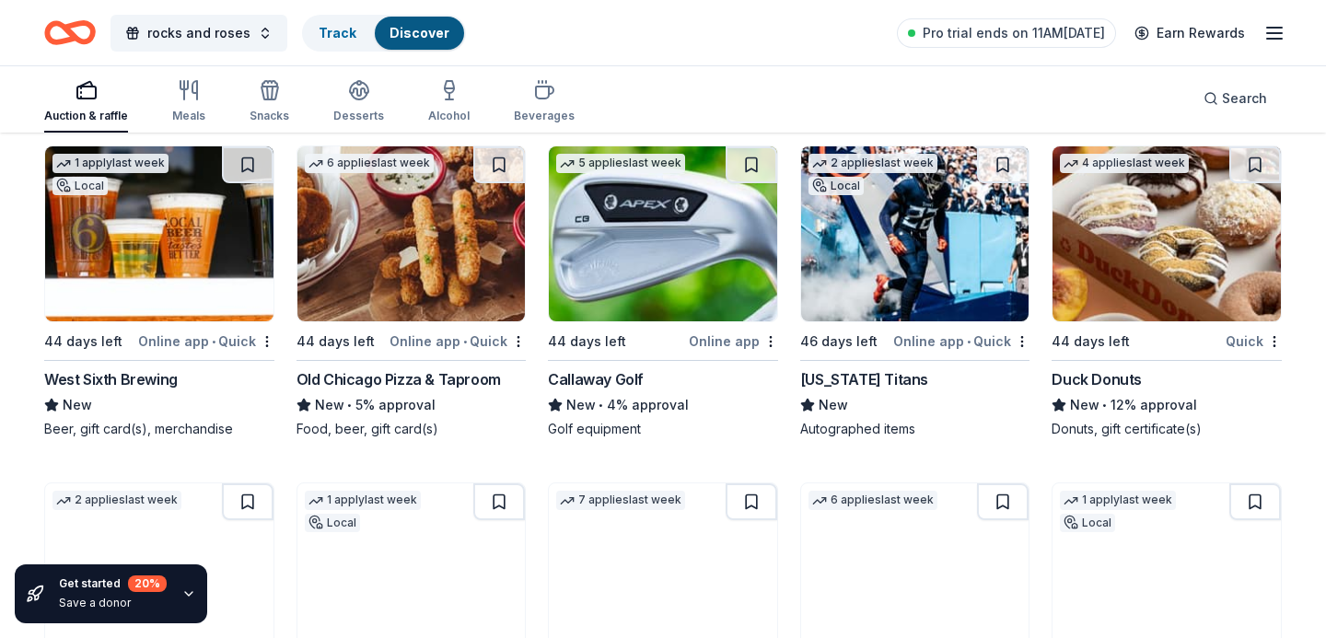
scroll to position [6127, 0]
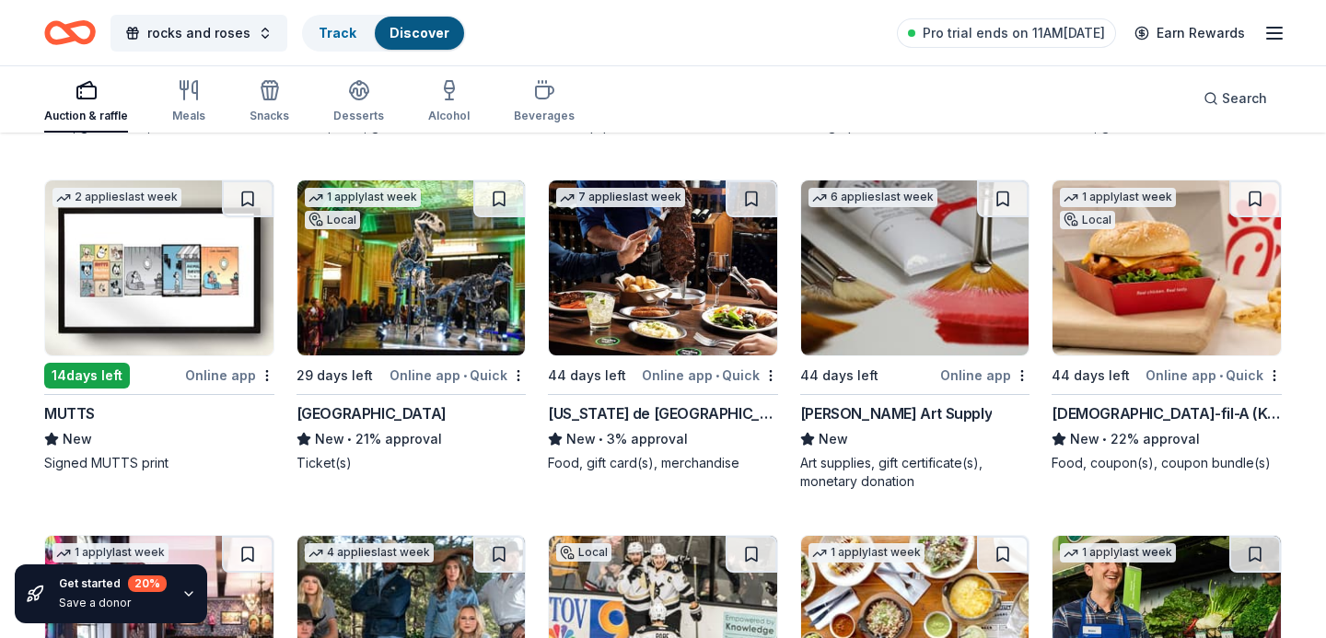
click at [1183, 269] on img at bounding box center [1166, 267] width 228 height 175
click at [642, 284] on img at bounding box center [663, 267] width 228 height 175
click at [393, 261] on img at bounding box center [411, 267] width 228 height 175
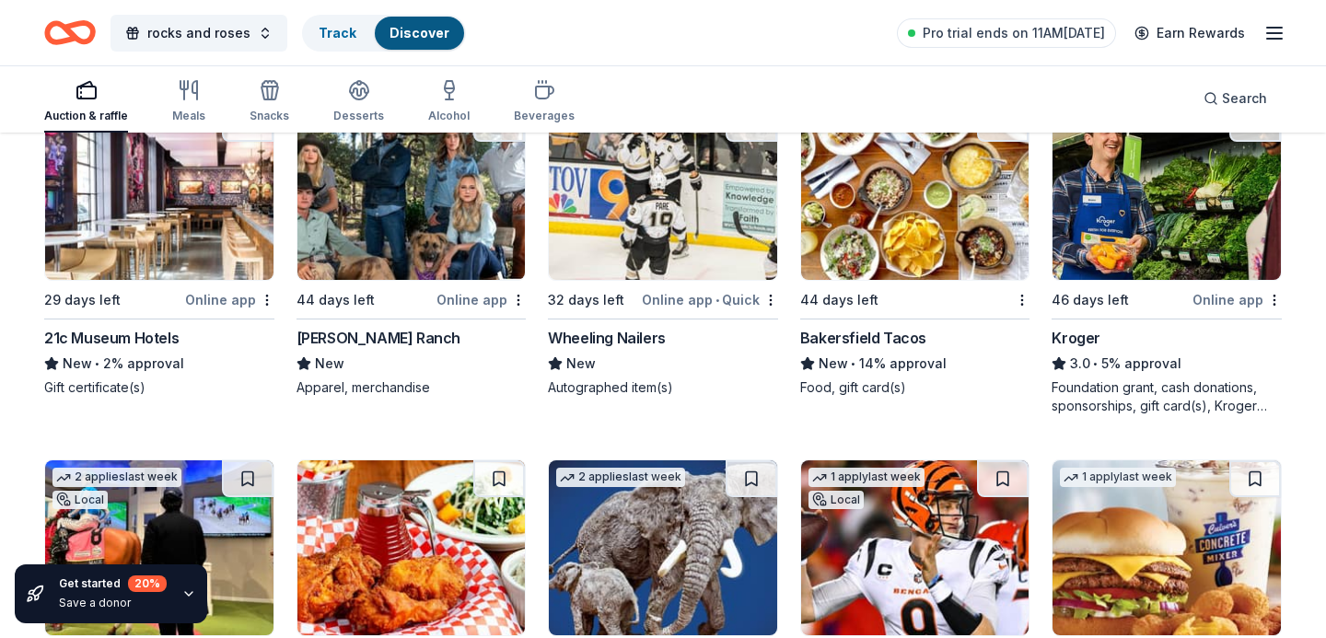
scroll to position [6527, 0]
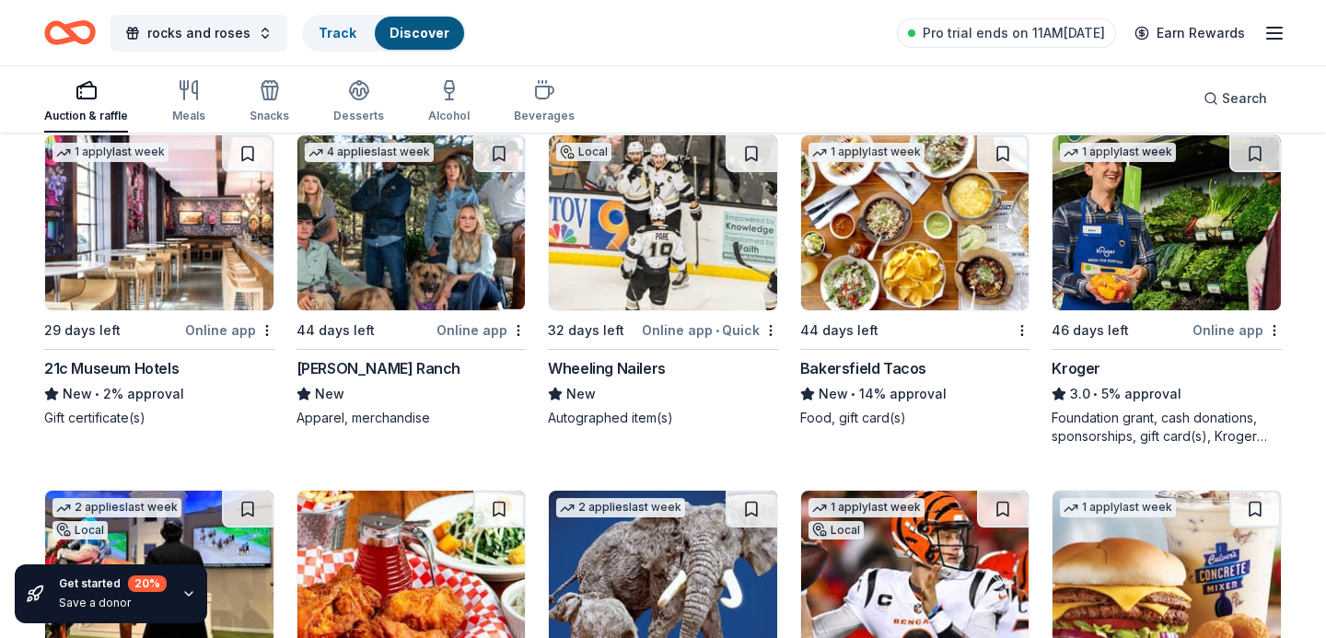
click at [176, 258] on img at bounding box center [159, 222] width 228 height 175
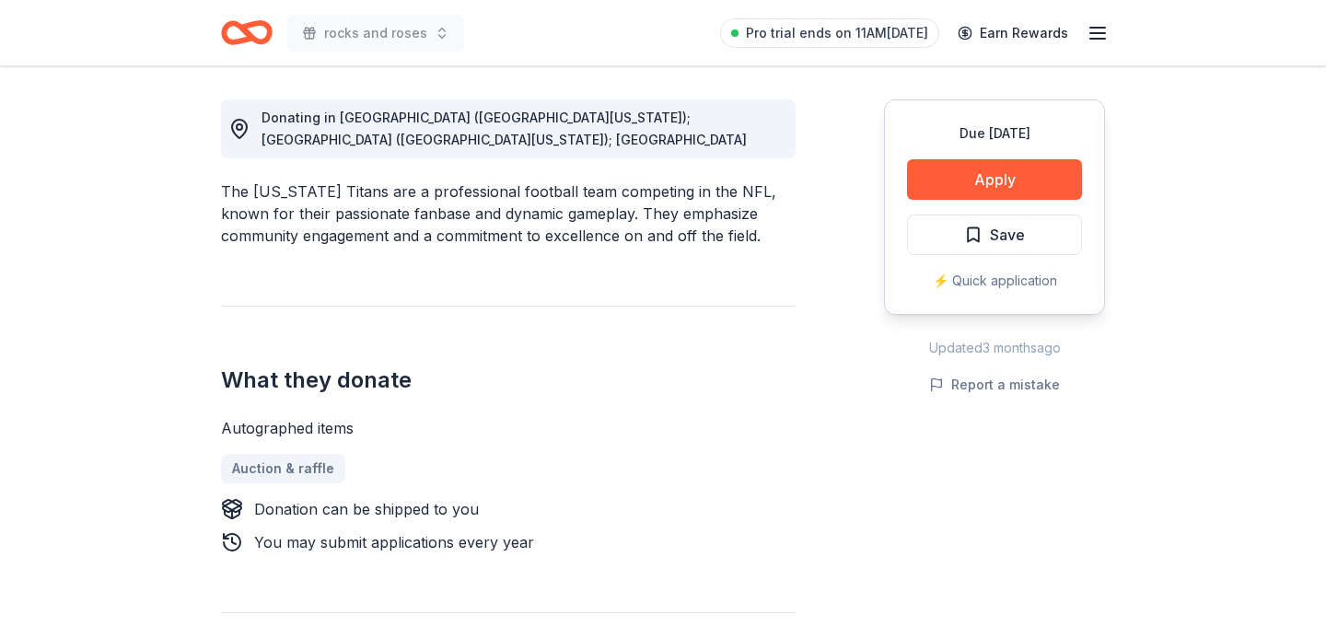
scroll to position [499, 0]
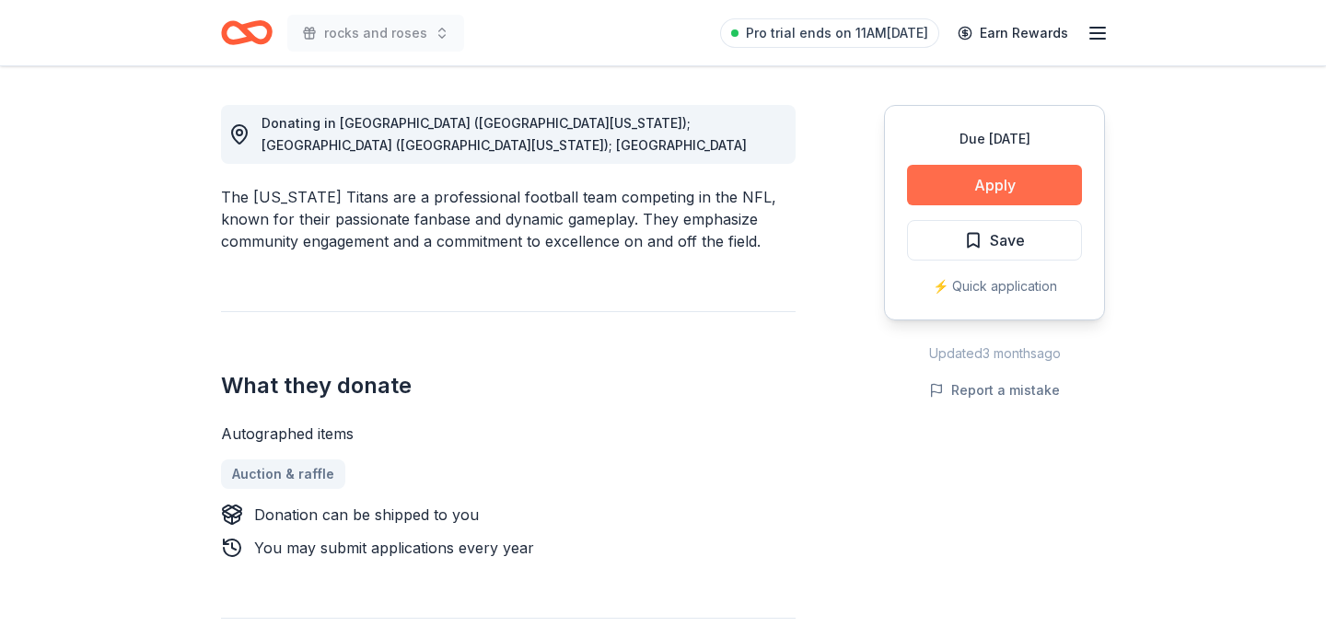
click at [992, 188] on button "Apply" at bounding box center [994, 185] width 175 height 41
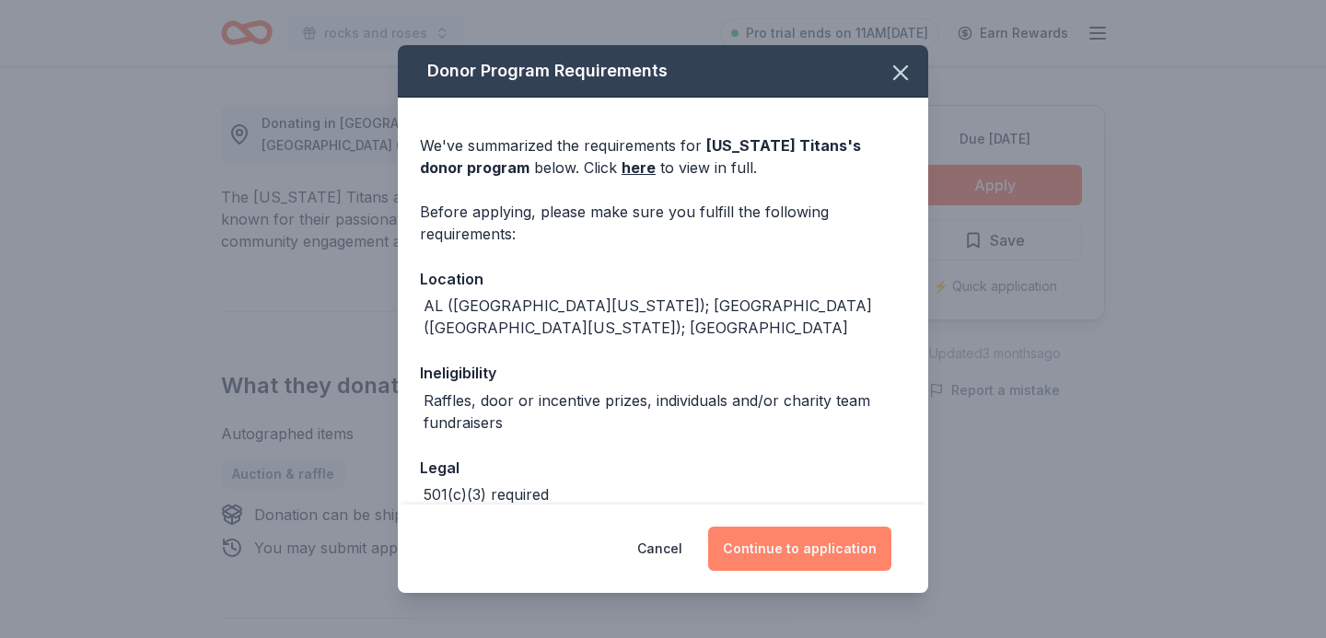
click at [852, 548] on button "Continue to application" at bounding box center [799, 549] width 183 height 44
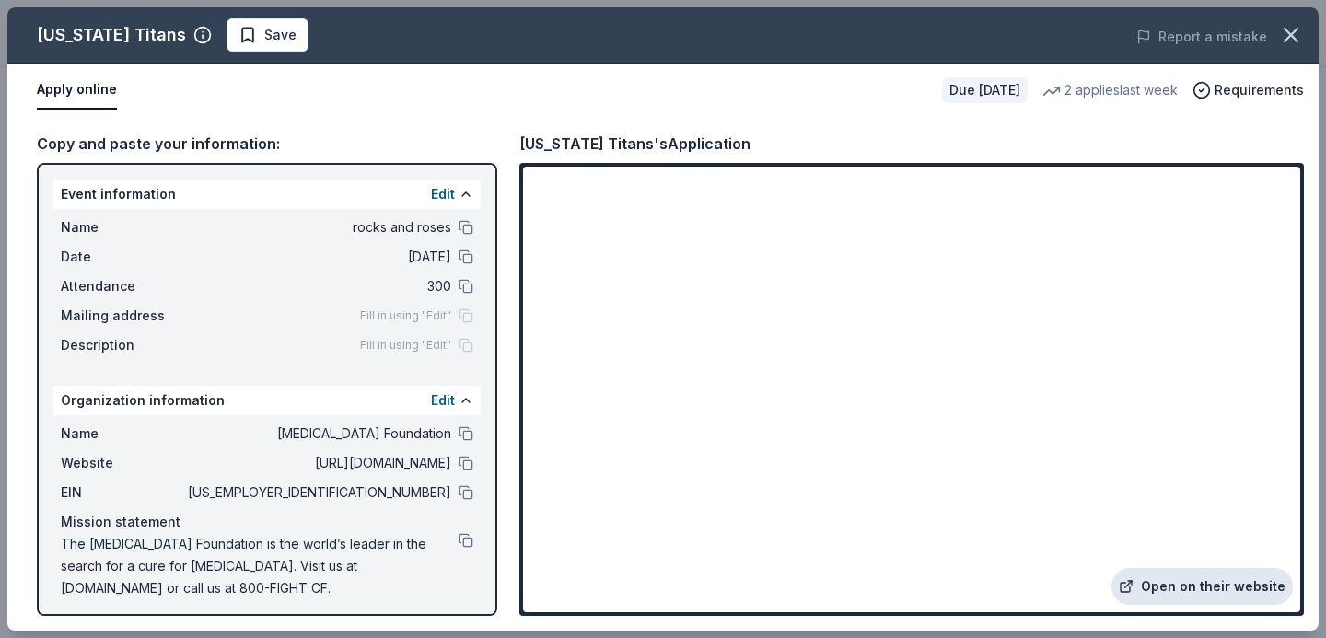
click at [1229, 585] on link "Open on their website" at bounding box center [1201, 586] width 181 height 37
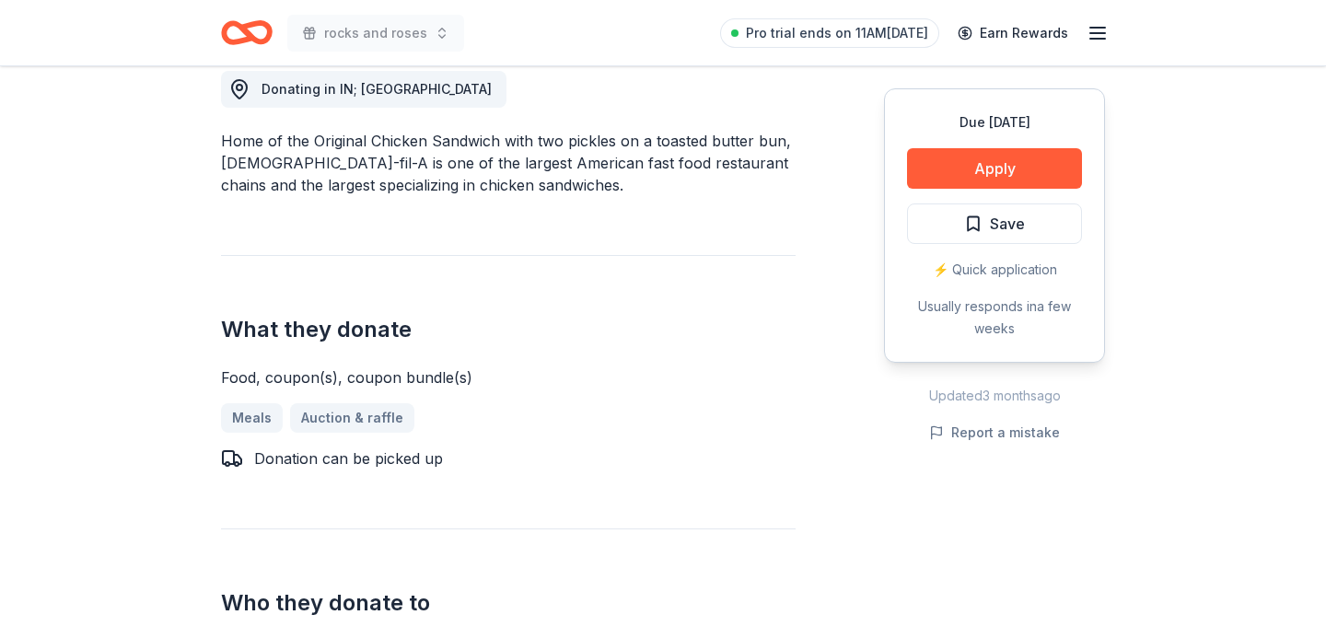
scroll to position [514, 0]
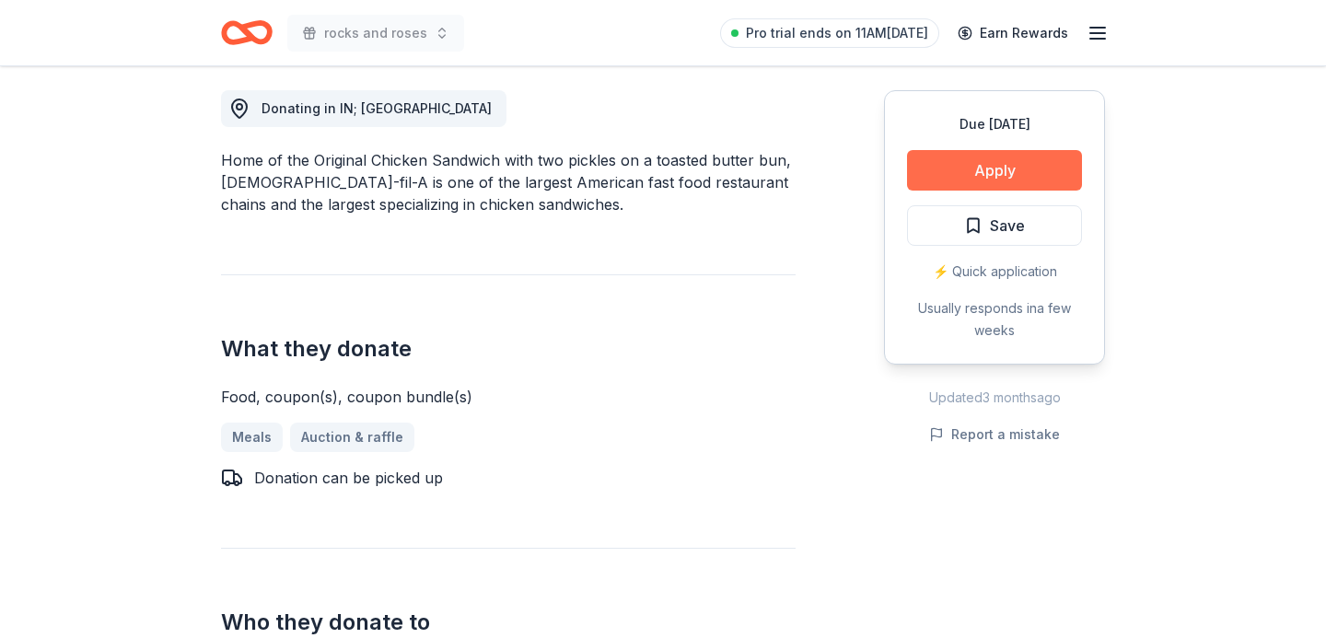
click at [968, 168] on button "Apply" at bounding box center [994, 170] width 175 height 41
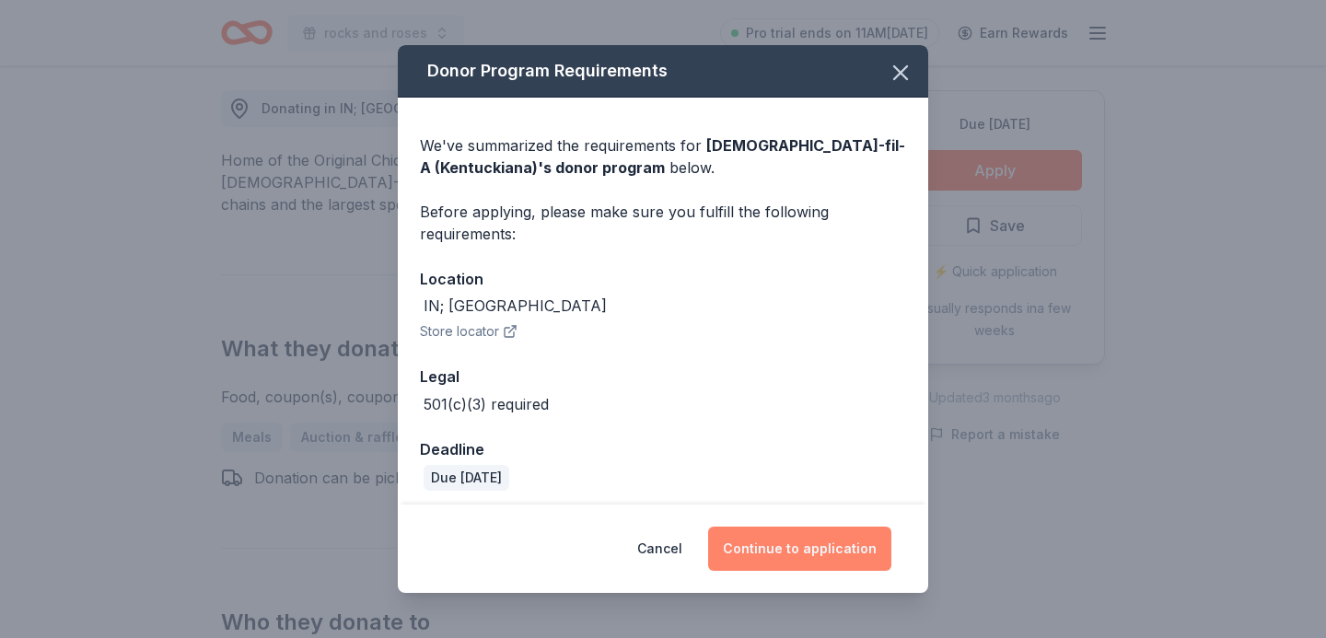
click at [793, 539] on button "Continue to application" at bounding box center [799, 549] width 183 height 44
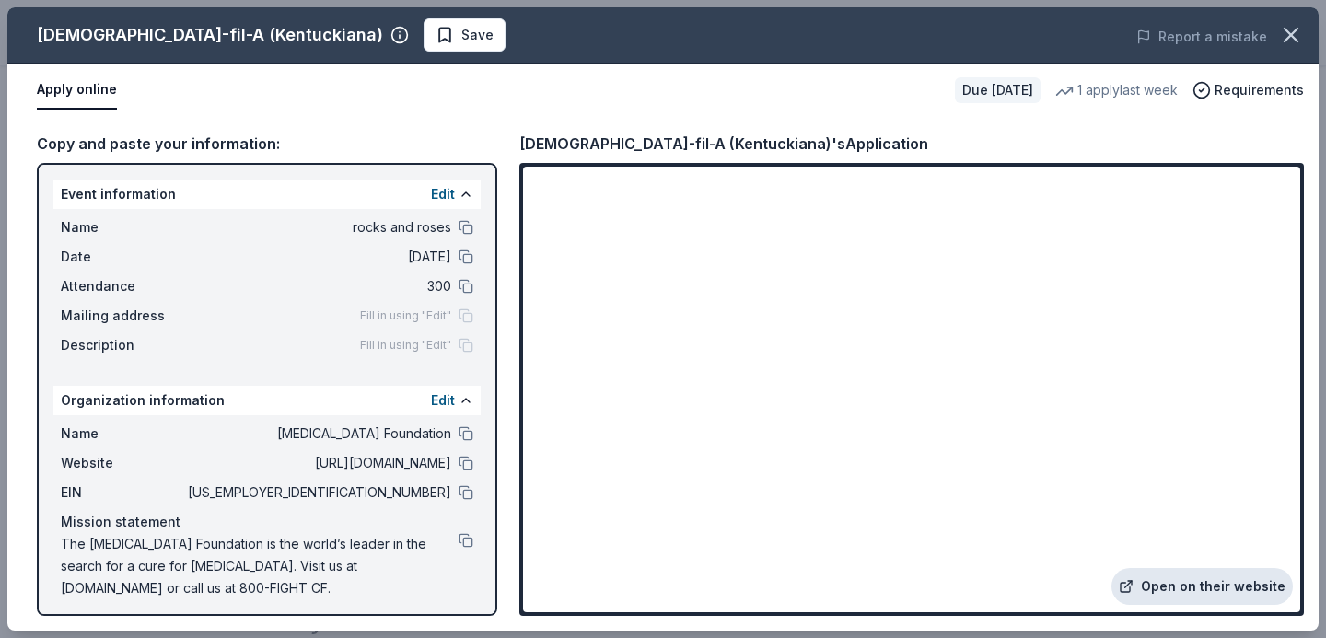
click at [1207, 586] on link "Open on their website" at bounding box center [1201, 586] width 181 height 37
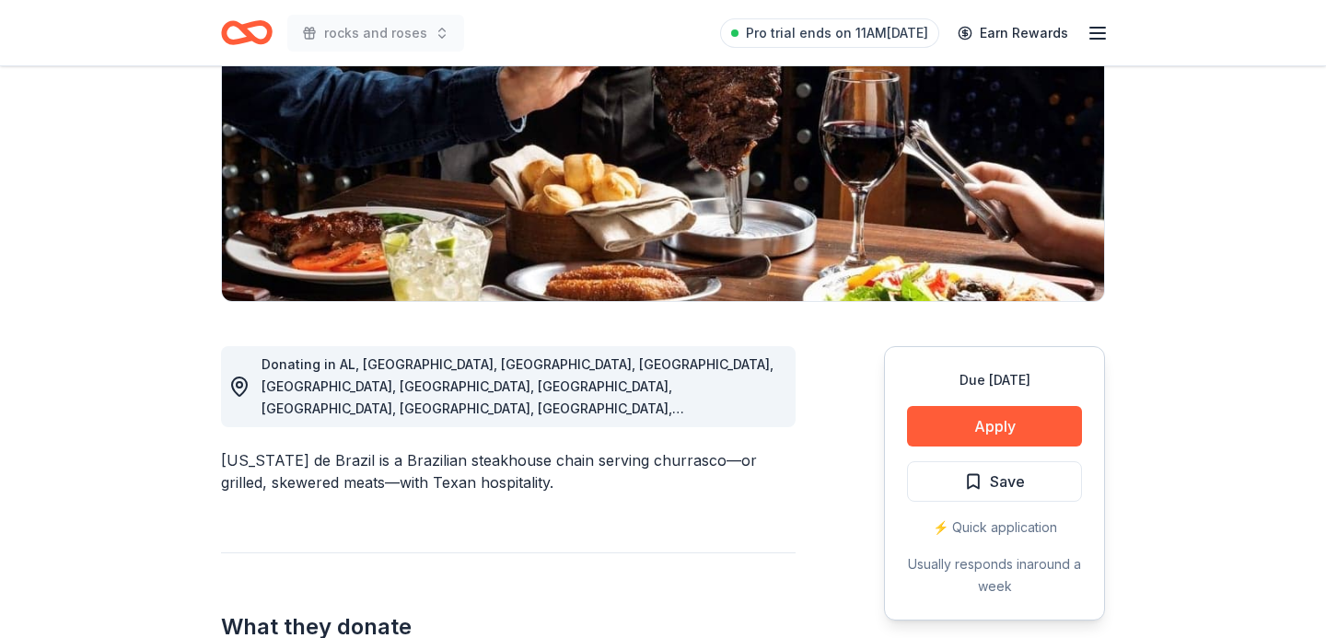
scroll to position [283, 0]
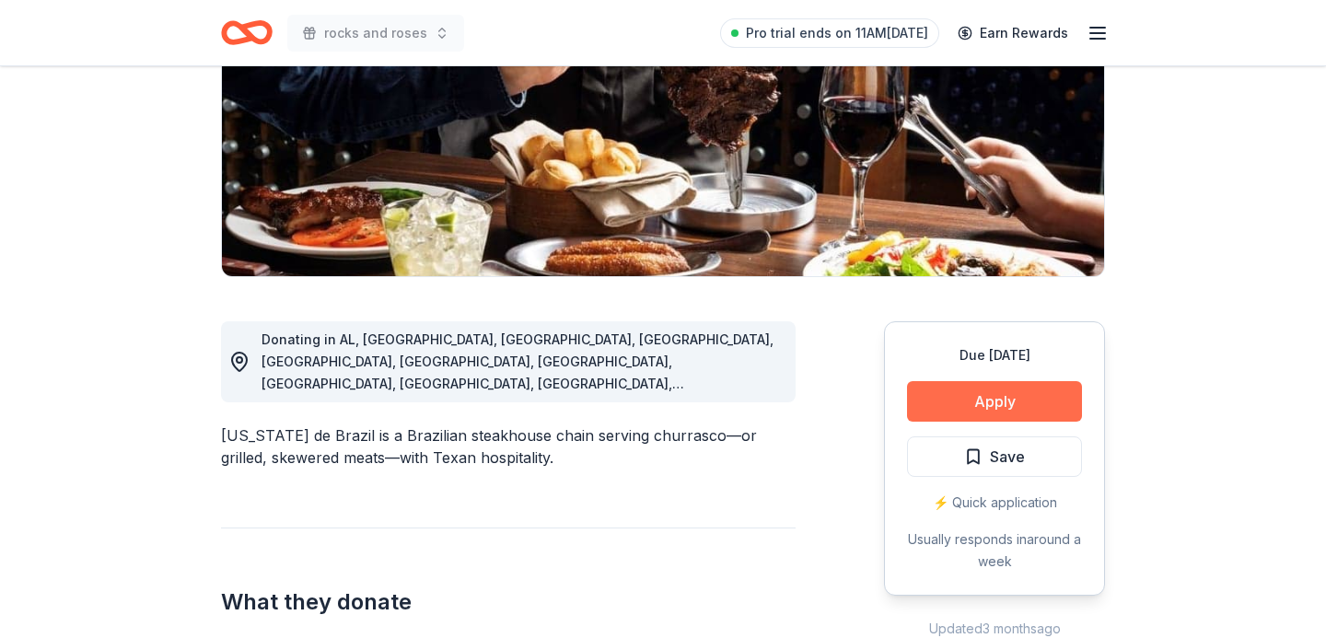
click at [944, 406] on button "Apply" at bounding box center [994, 401] width 175 height 41
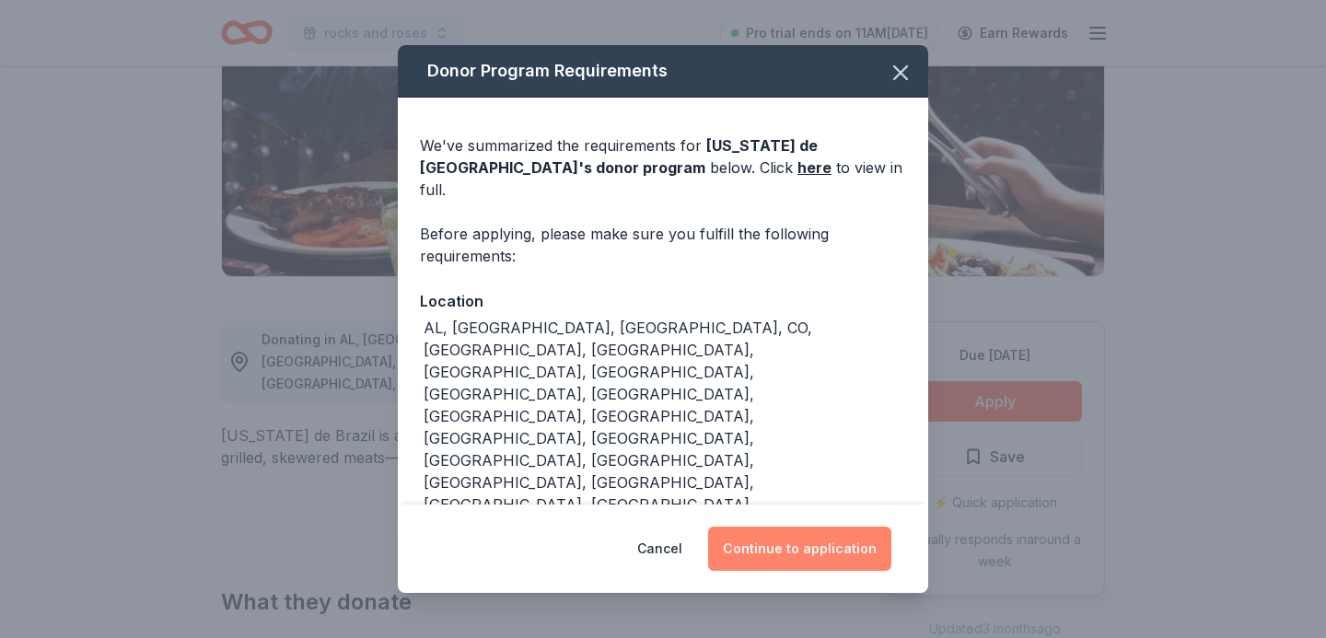
click at [854, 527] on button "Continue to application" at bounding box center [799, 549] width 183 height 44
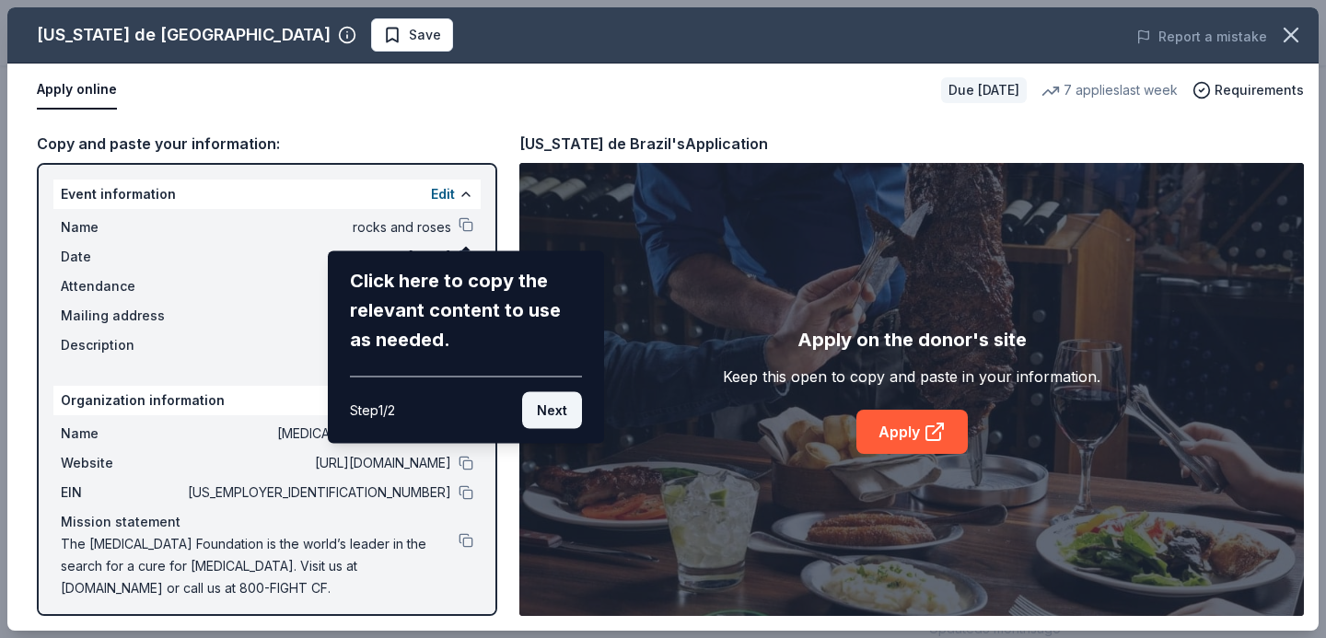
click at [546, 412] on button "Next" at bounding box center [552, 410] width 60 height 37
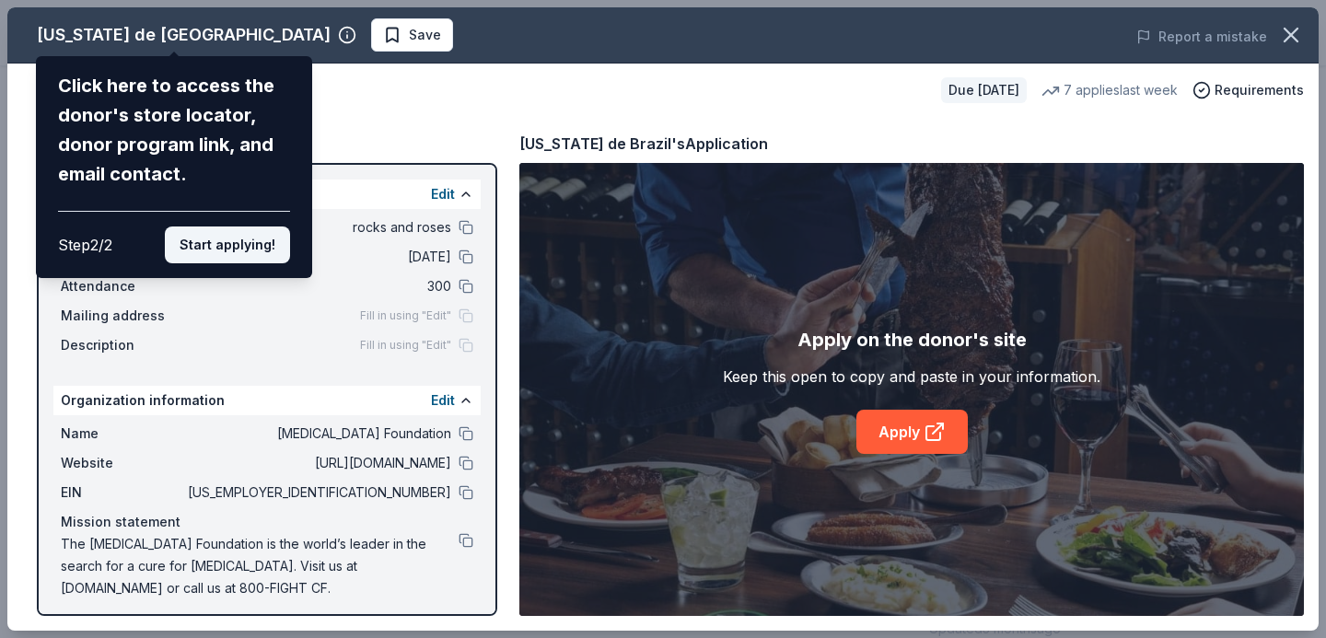
click at [264, 251] on button "Start applying!" at bounding box center [227, 244] width 125 height 37
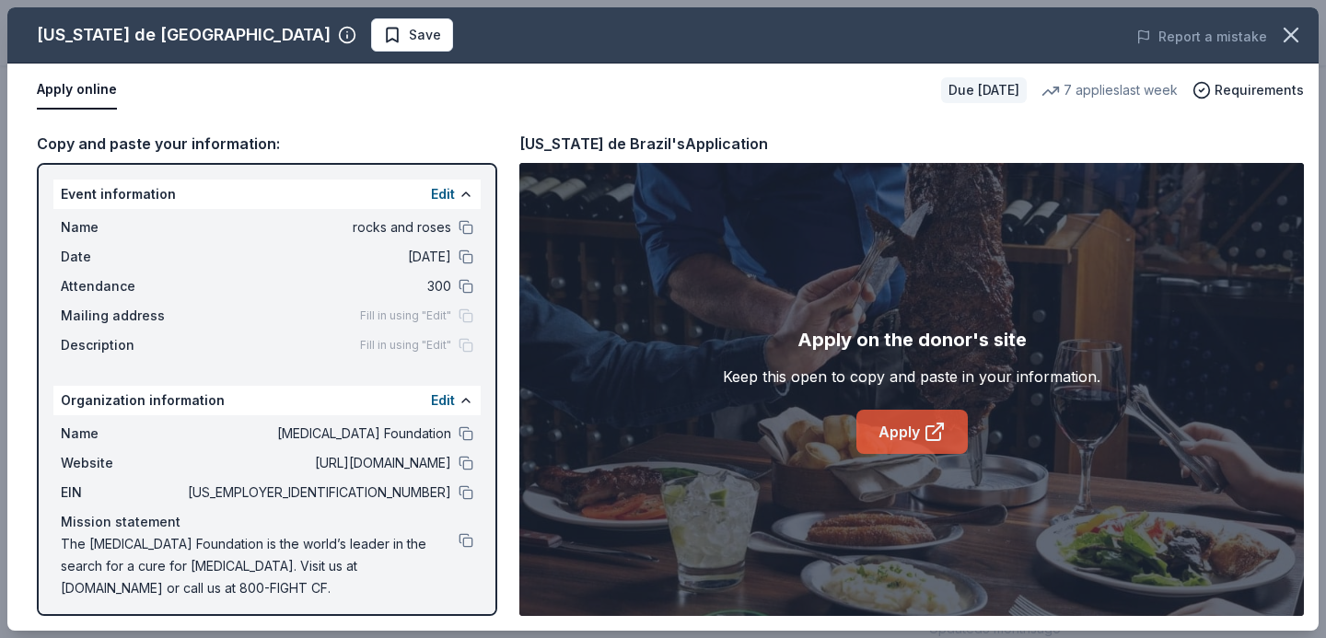
click at [923, 428] on icon at bounding box center [934, 432] width 22 height 22
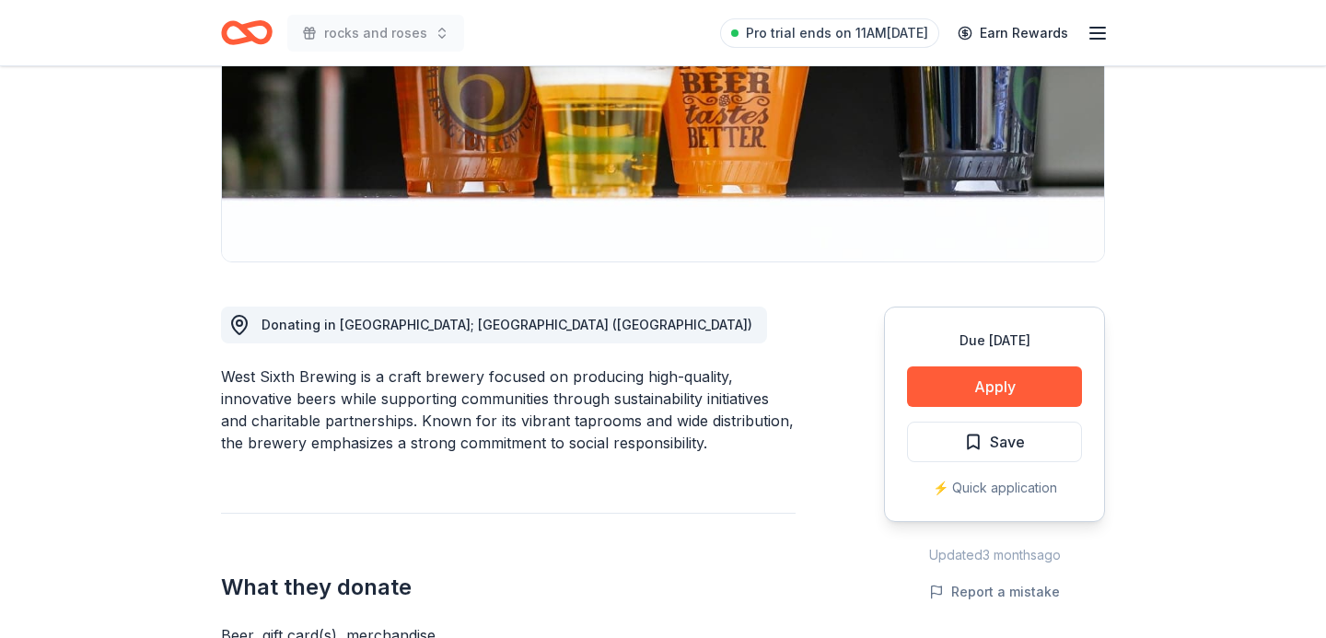
scroll to position [437, 0]
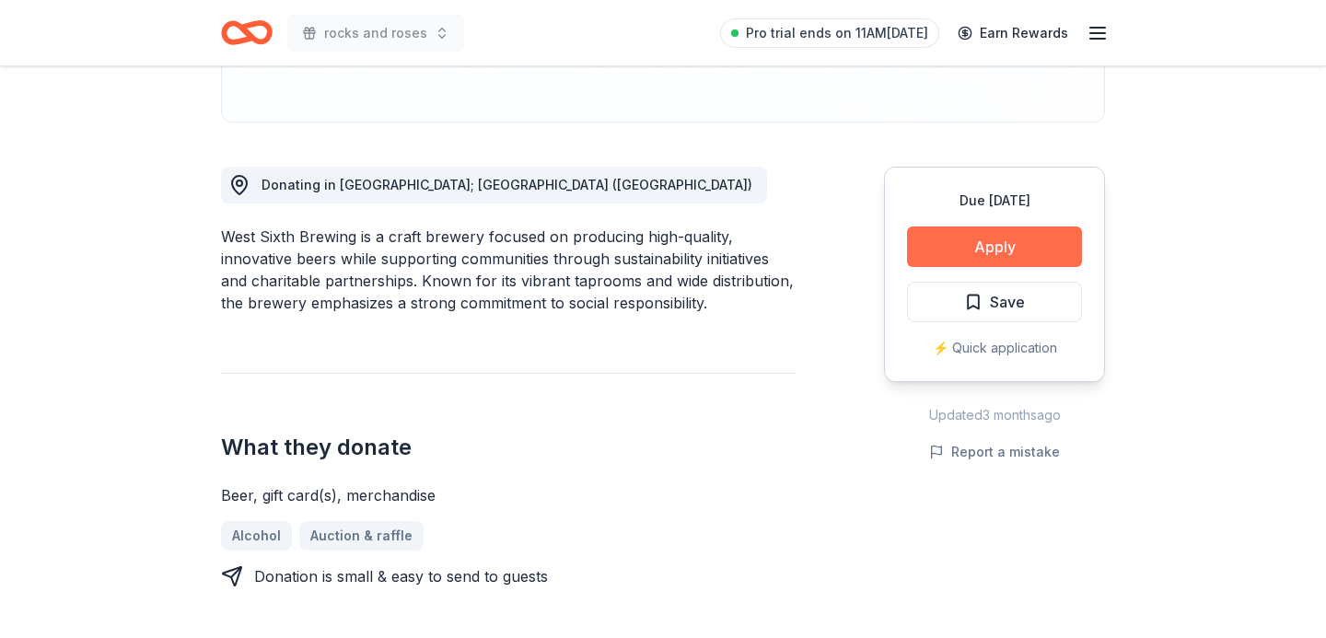
click at [982, 258] on button "Apply" at bounding box center [994, 246] width 175 height 41
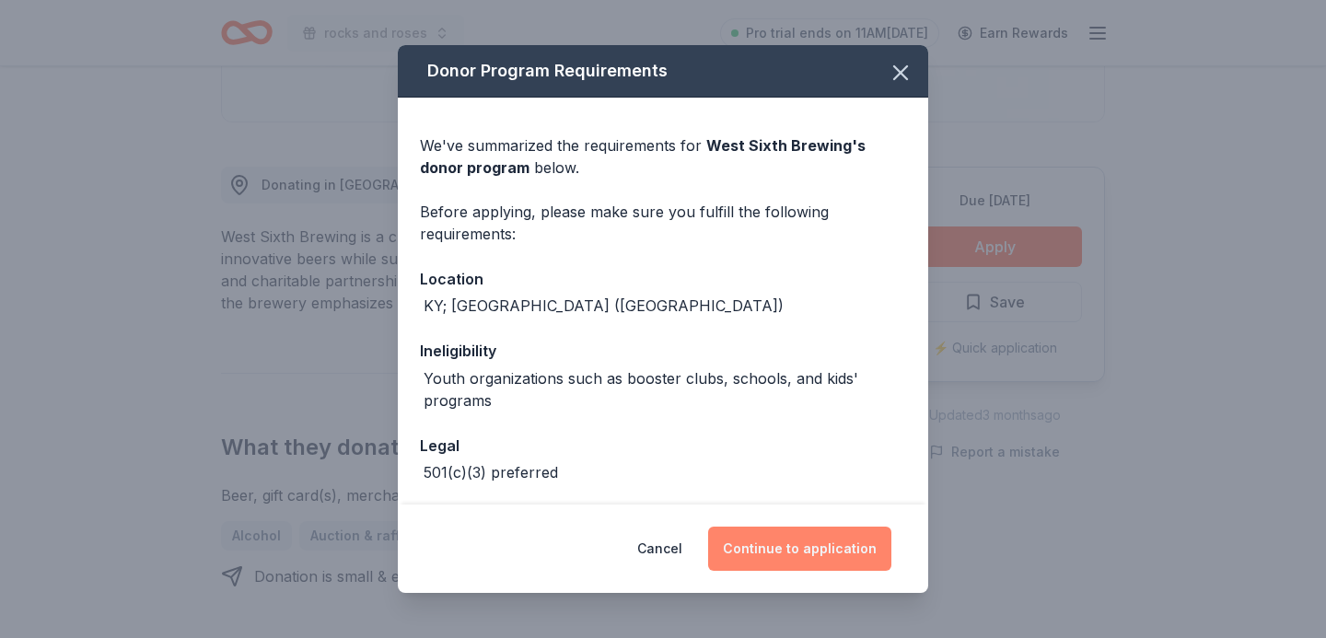
click at [817, 548] on button "Continue to application" at bounding box center [799, 549] width 183 height 44
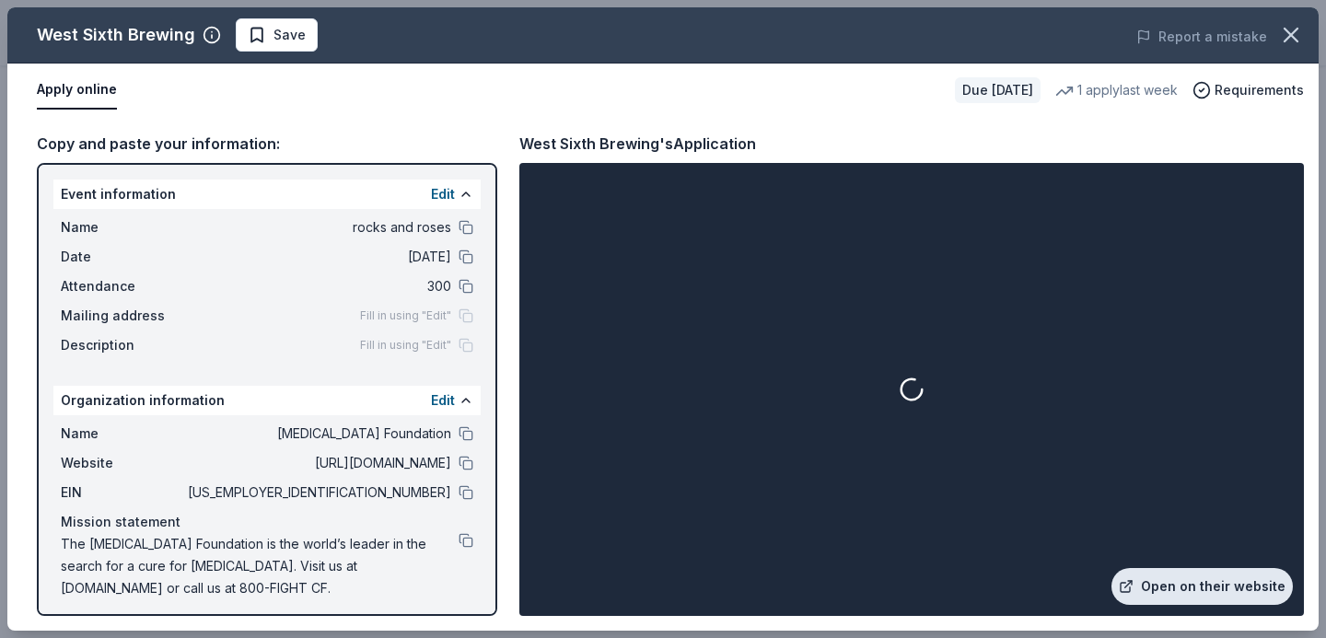
click at [1194, 587] on link "Open on their website" at bounding box center [1201, 586] width 181 height 37
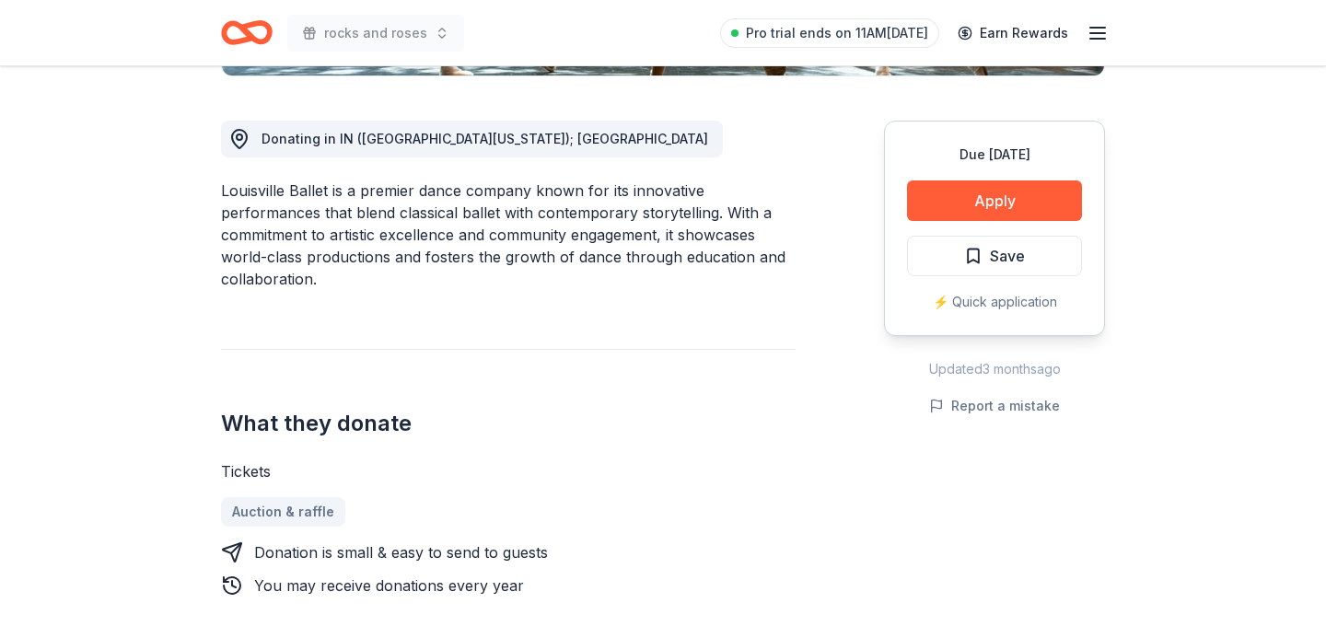
scroll to position [508, 0]
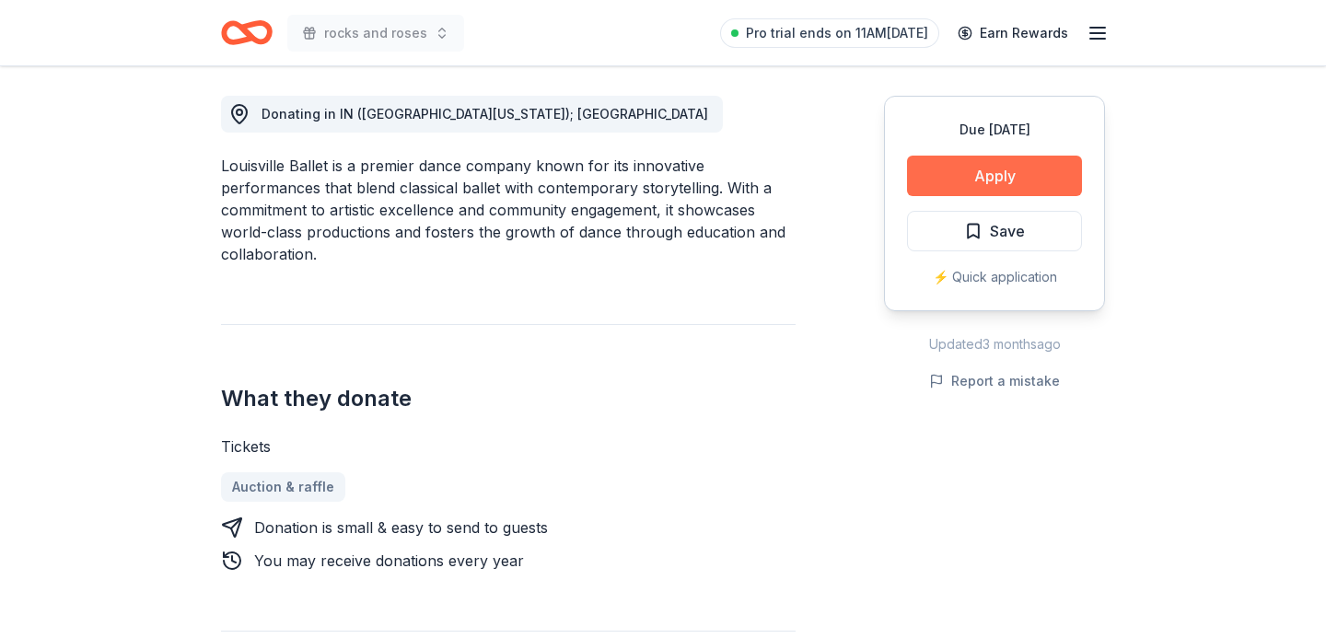
click at [1052, 168] on button "Apply" at bounding box center [994, 176] width 175 height 41
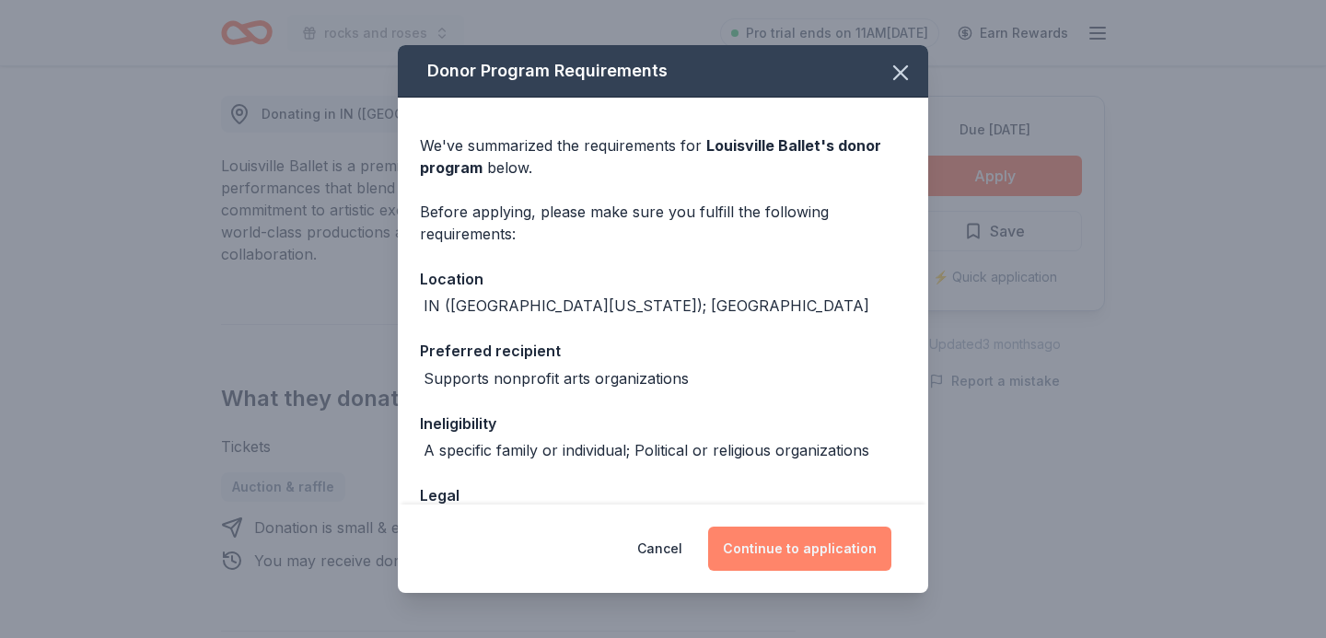
click at [871, 550] on button "Continue to application" at bounding box center [799, 549] width 183 height 44
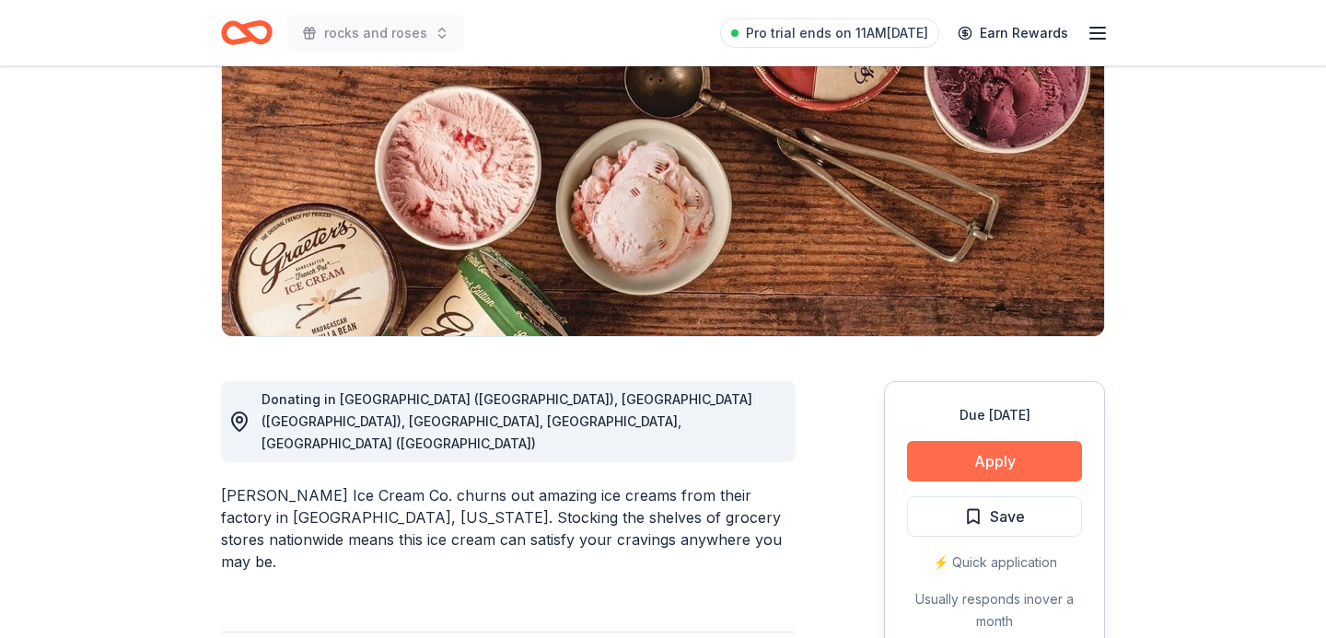
scroll to position [230, 0]
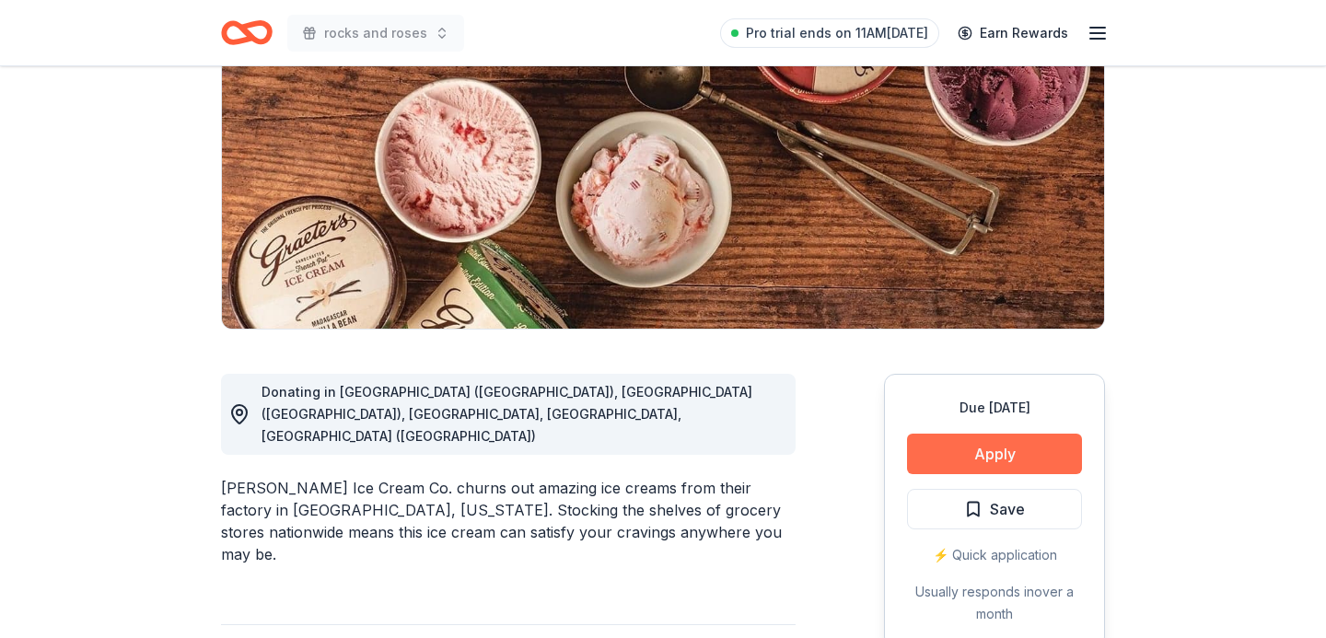
click at [1053, 467] on button "Apply" at bounding box center [994, 454] width 175 height 41
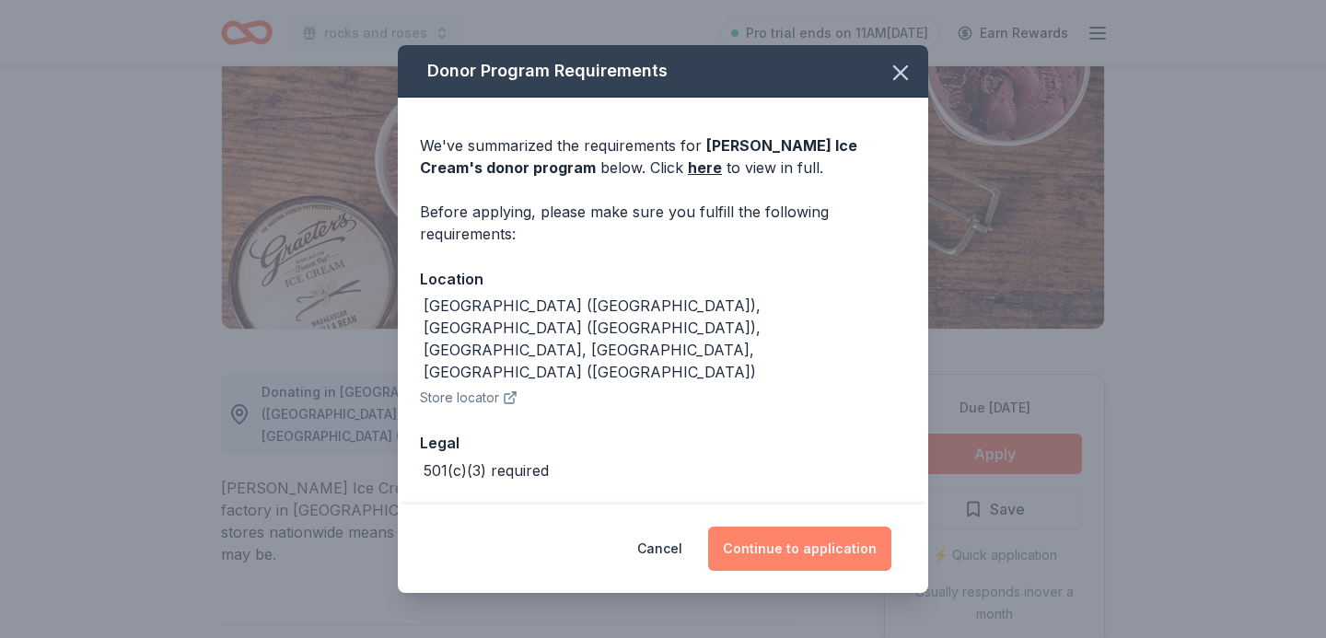
click at [825, 551] on button "Continue to application" at bounding box center [799, 549] width 183 height 44
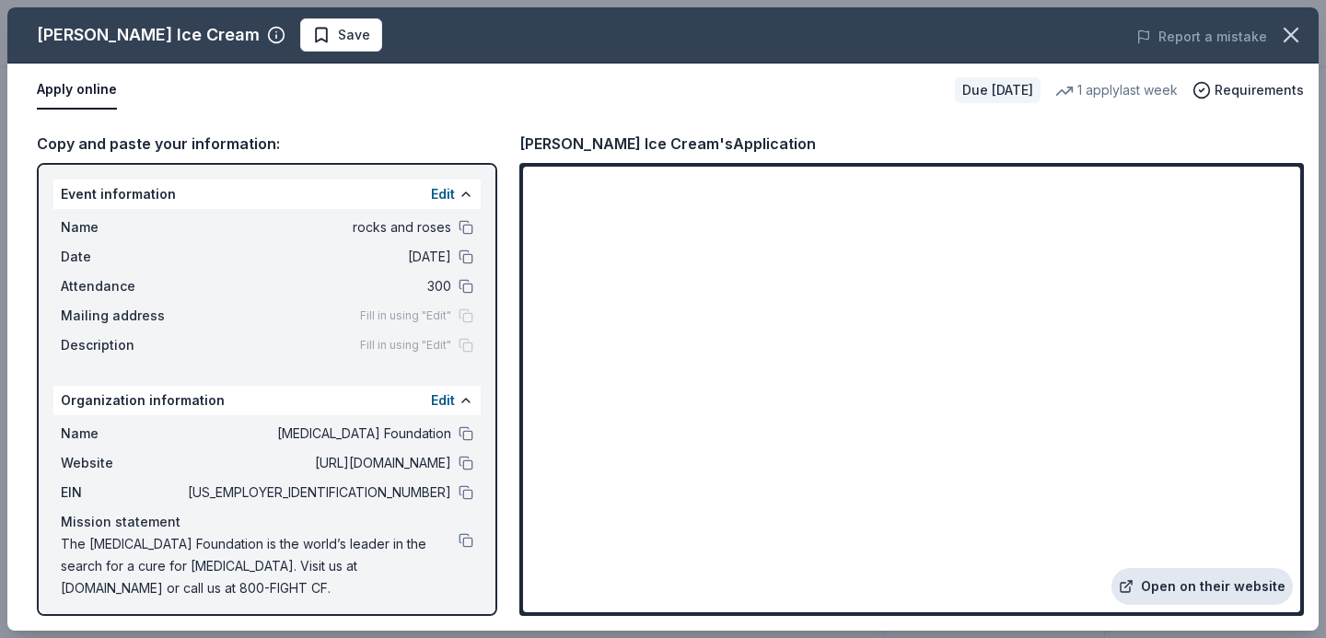
click at [1238, 587] on link "Open on their website" at bounding box center [1201, 586] width 181 height 37
click at [1172, 584] on link "Open on their website" at bounding box center [1201, 586] width 181 height 37
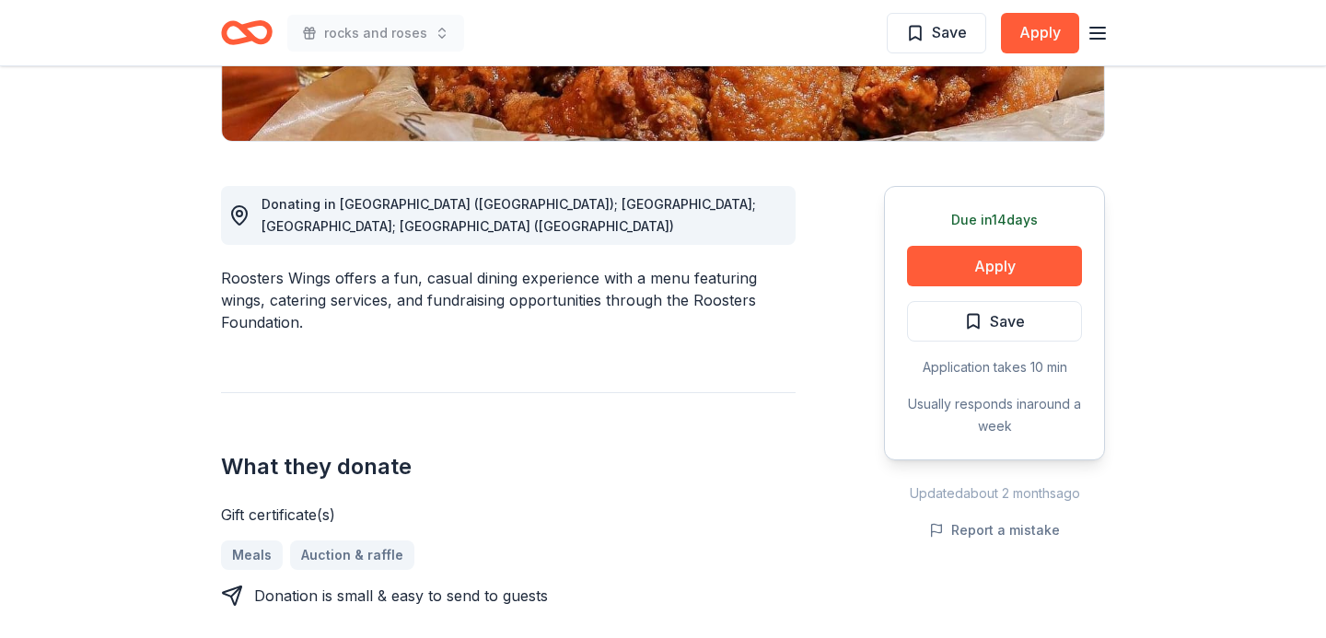
scroll to position [605, 0]
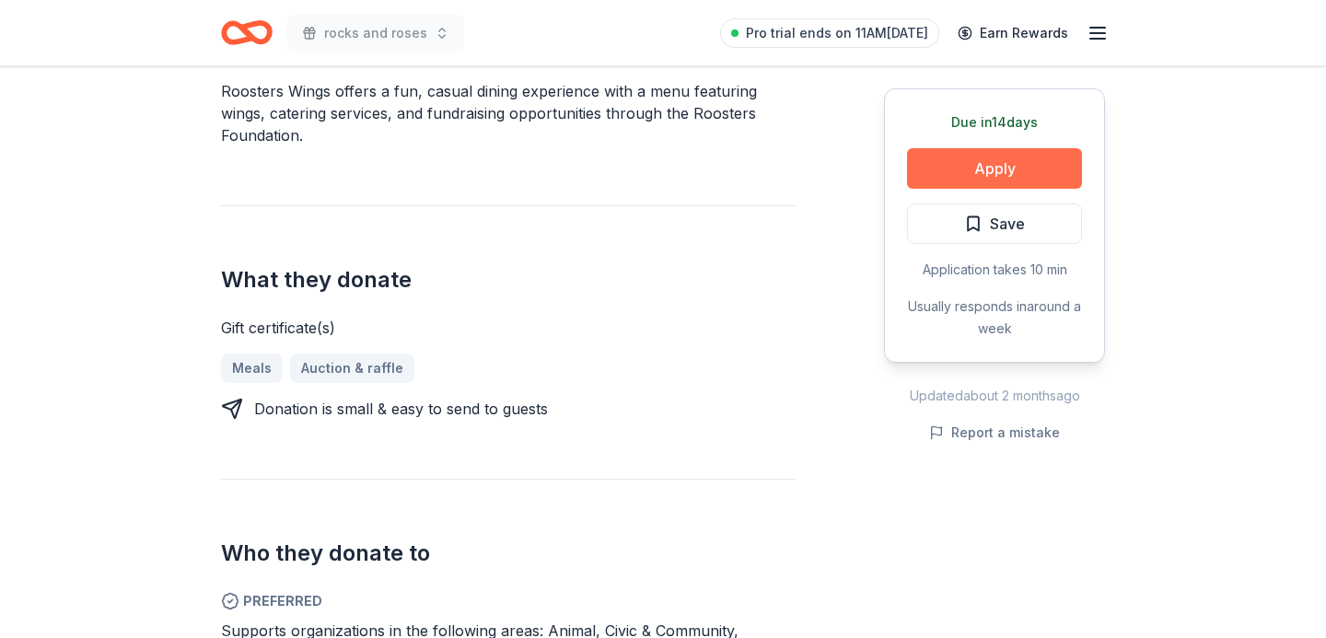
click at [1035, 161] on button "Apply" at bounding box center [994, 168] width 175 height 41
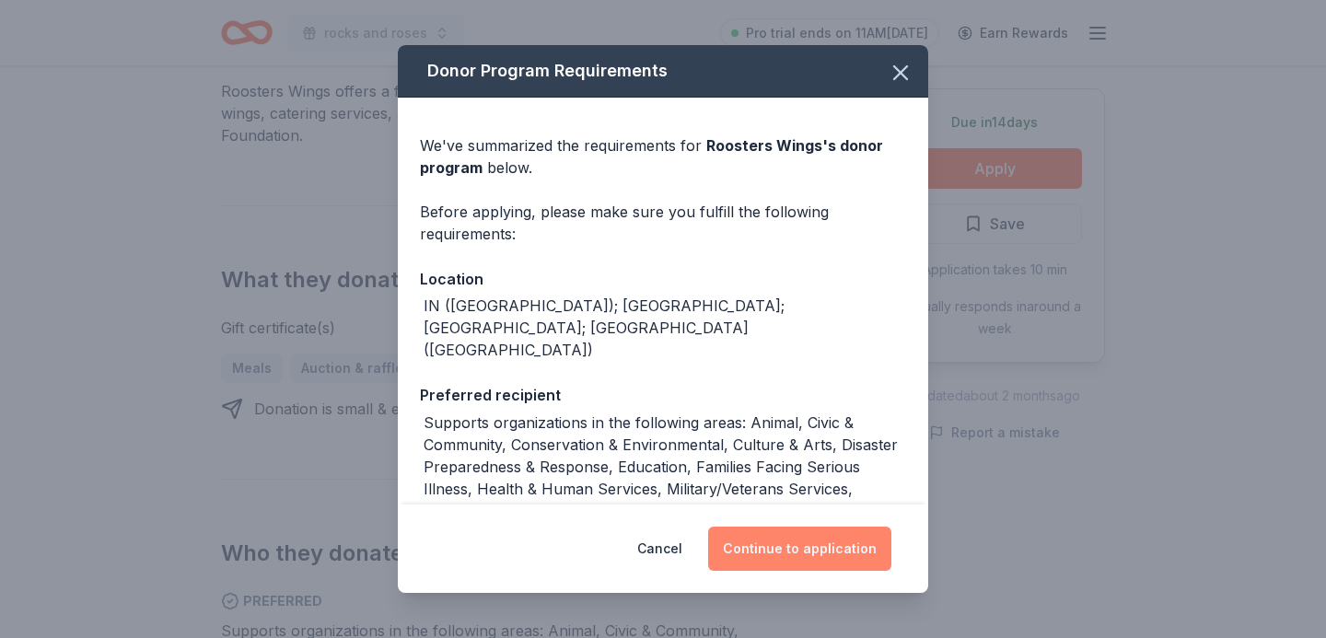
click at [794, 546] on button "Continue to application" at bounding box center [799, 549] width 183 height 44
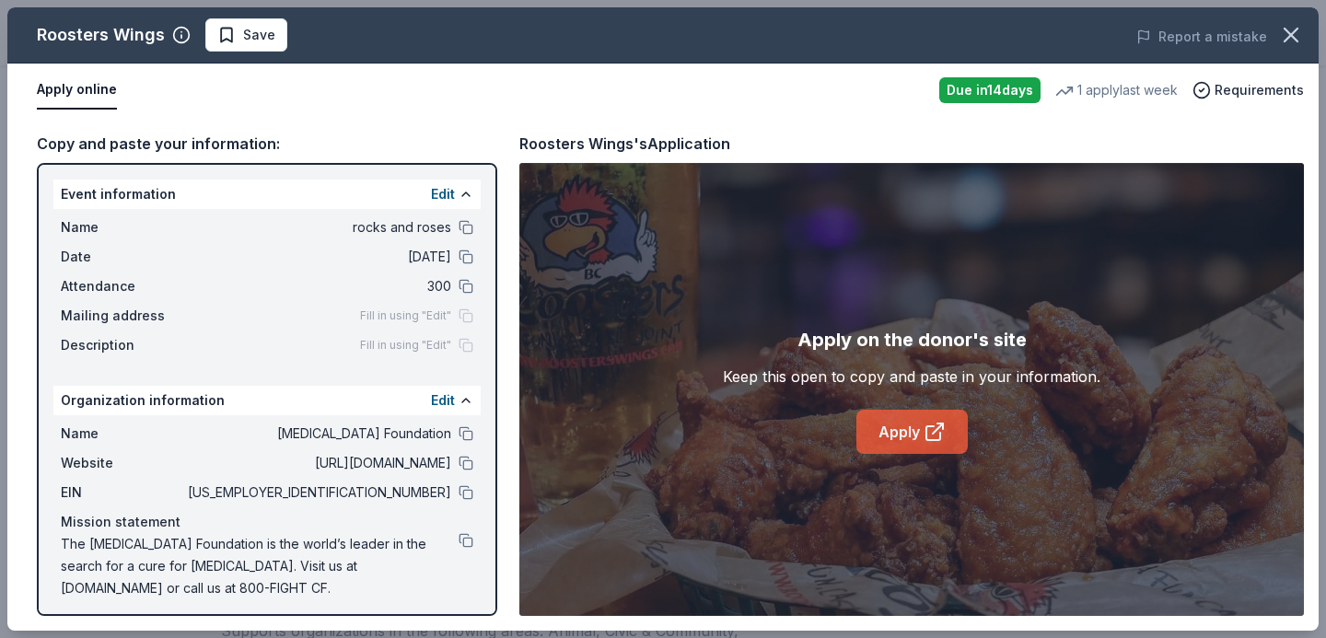
click at [900, 431] on link "Apply" at bounding box center [911, 432] width 111 height 44
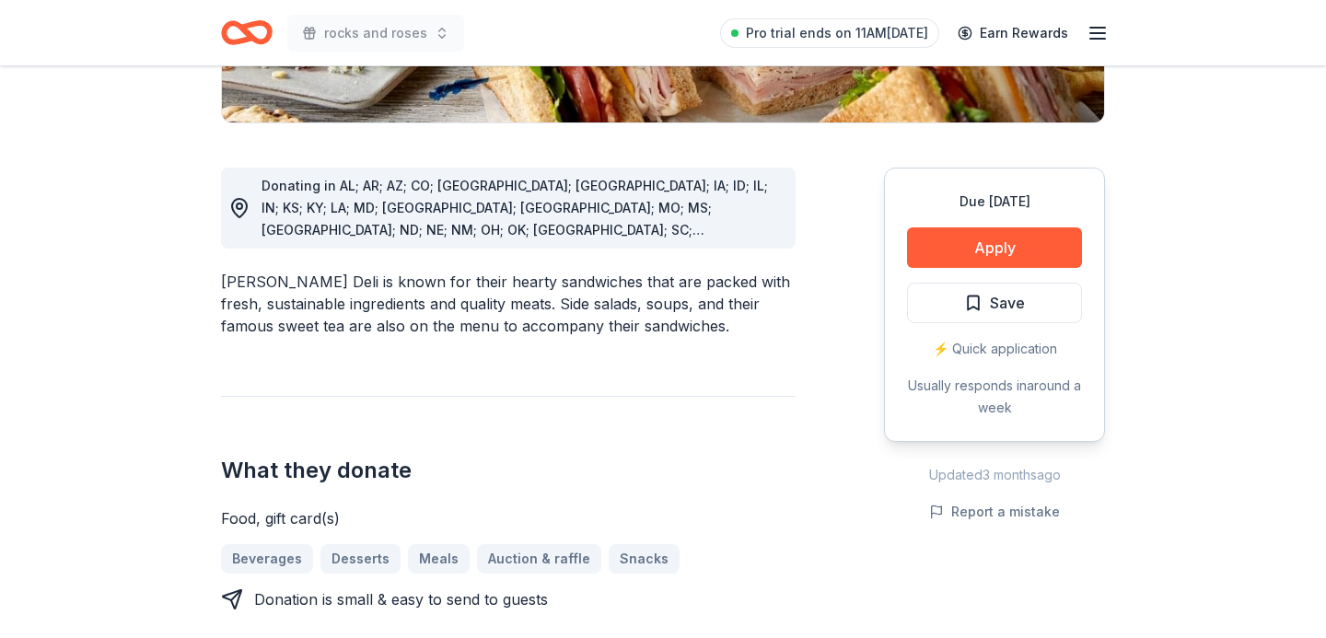
scroll to position [455, 0]
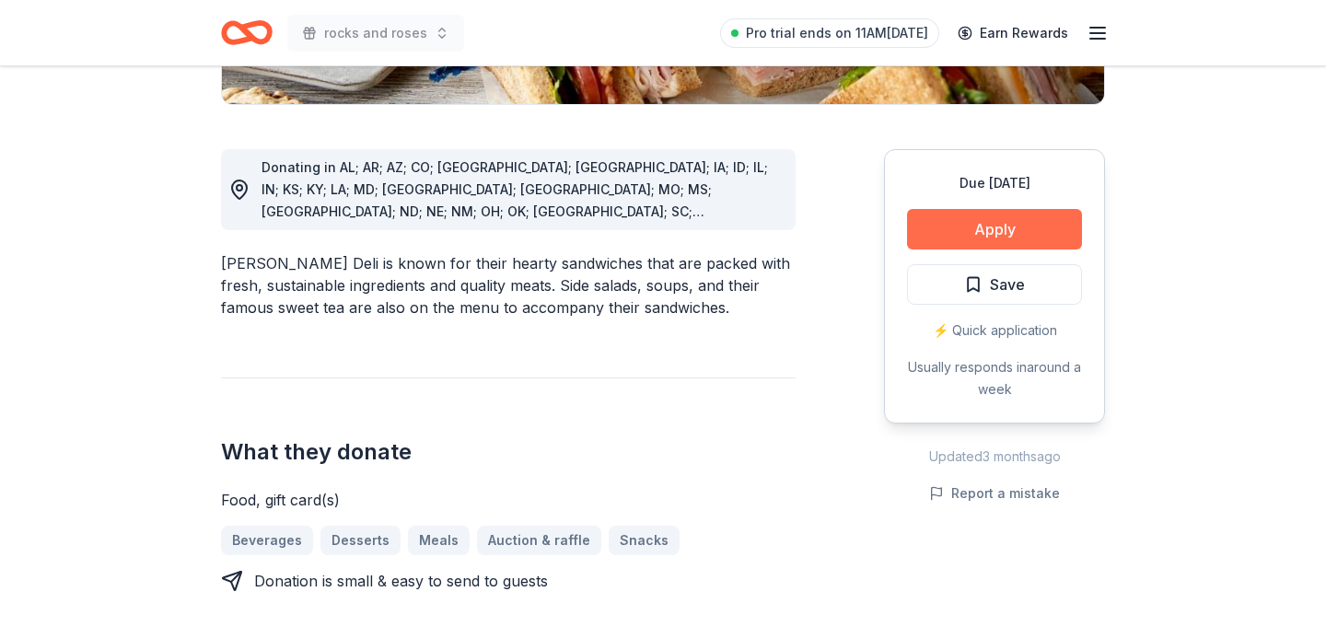
click at [952, 223] on button "Apply" at bounding box center [994, 229] width 175 height 41
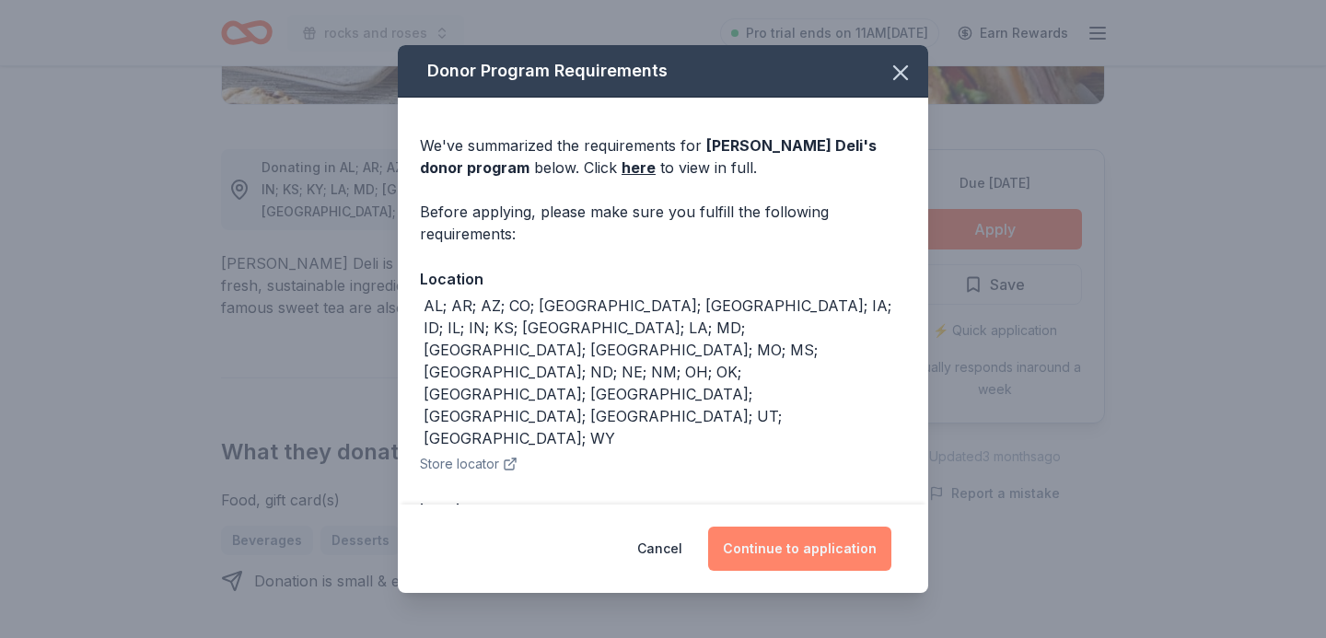
click at [839, 547] on button "Continue to application" at bounding box center [799, 549] width 183 height 44
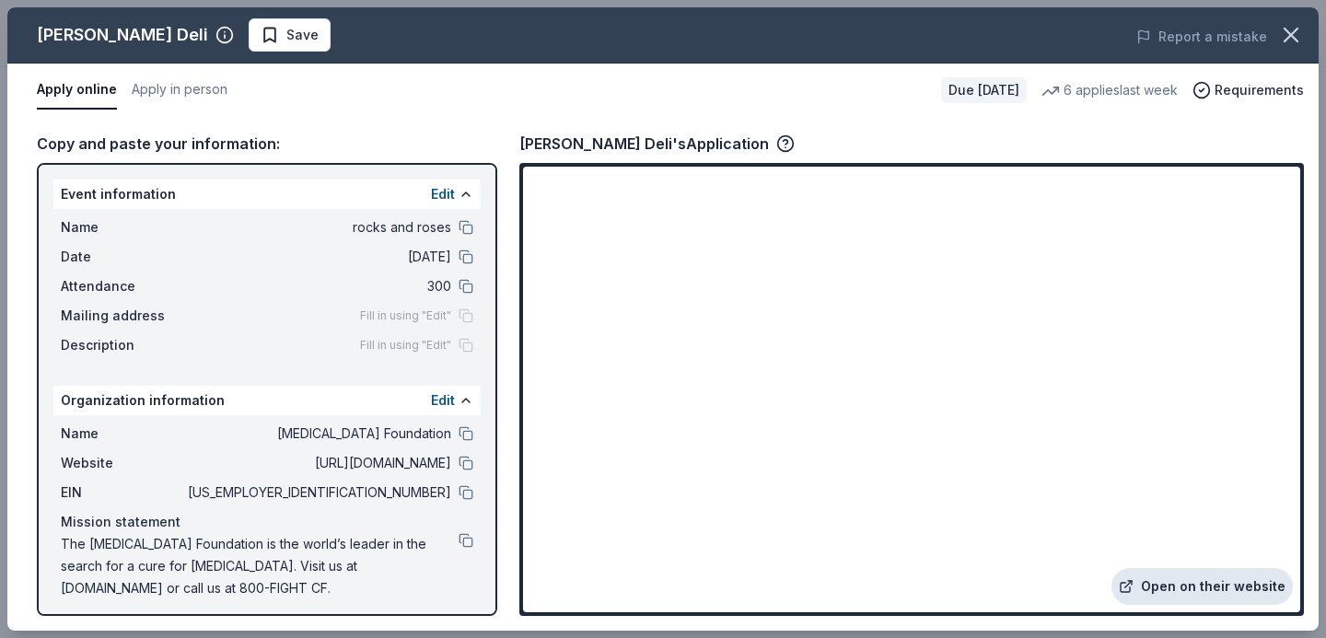
click at [1155, 589] on link "Open on their website" at bounding box center [1201, 586] width 181 height 37
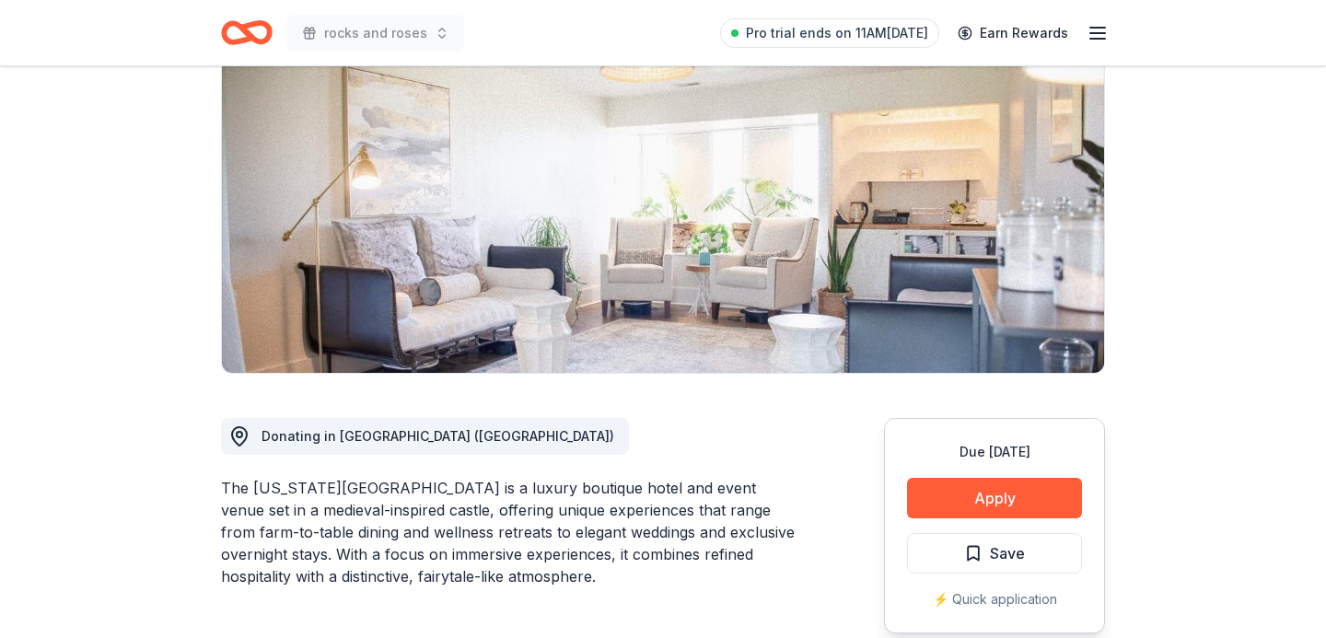
scroll to position [192, 0]
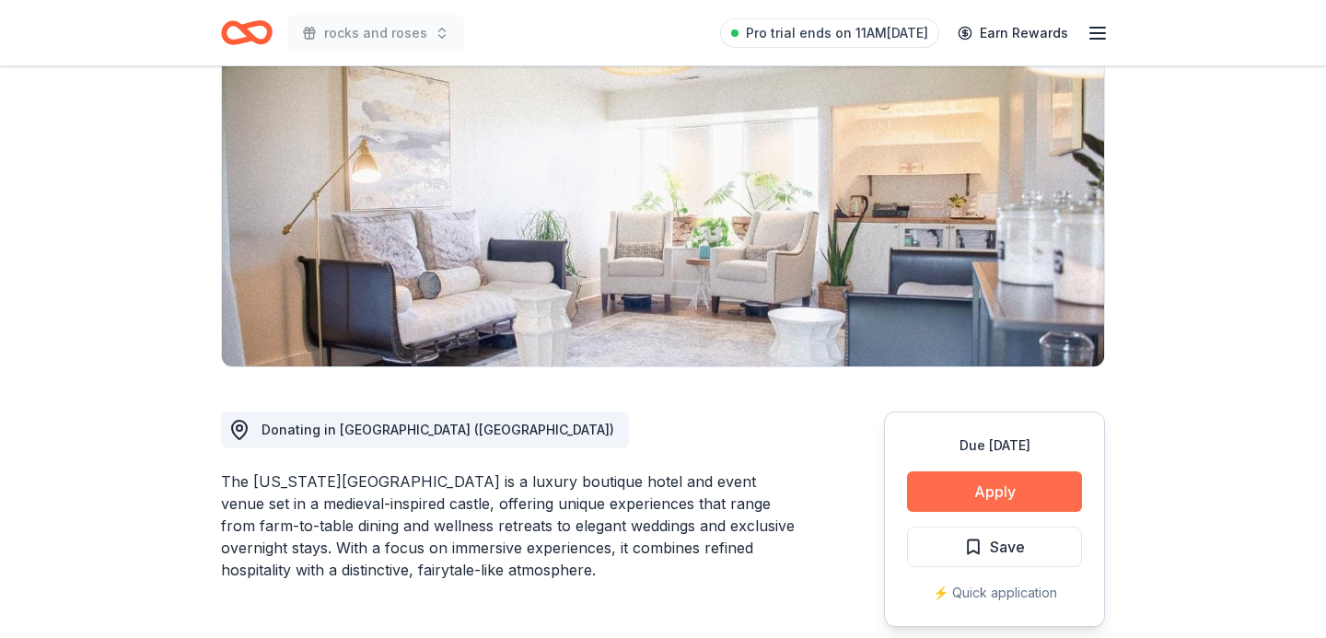
click at [1038, 493] on button "Apply" at bounding box center [994, 491] width 175 height 41
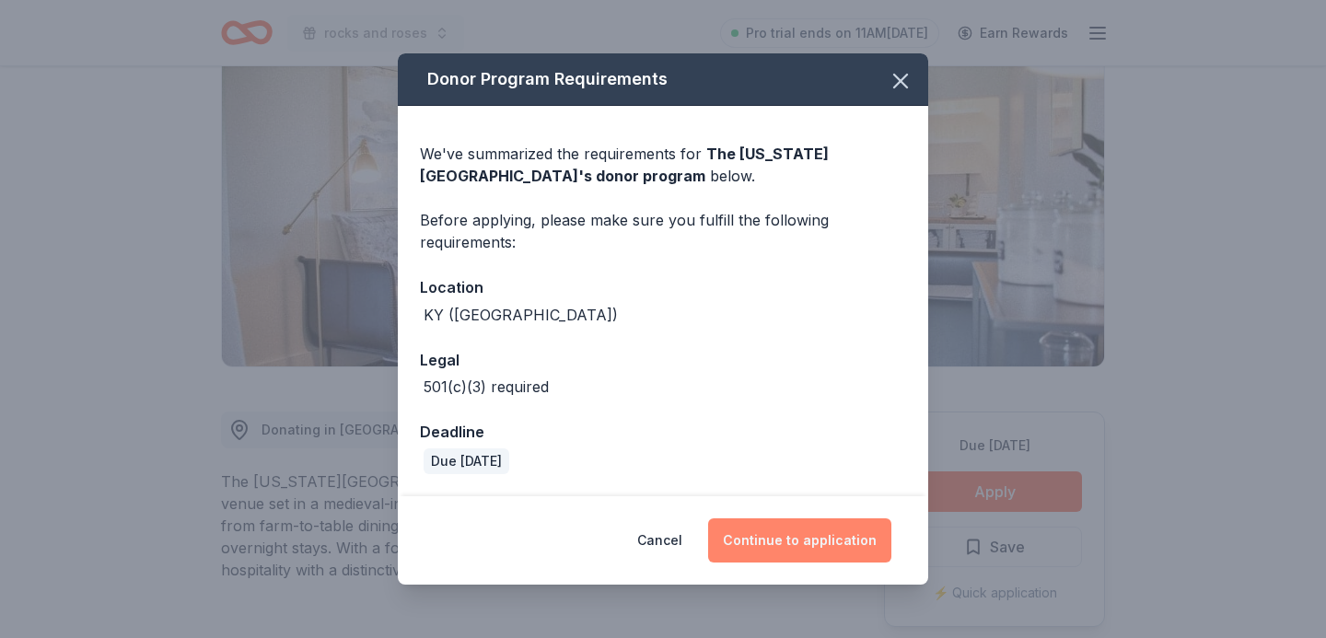
click at [832, 533] on button "Continue to application" at bounding box center [799, 540] width 183 height 44
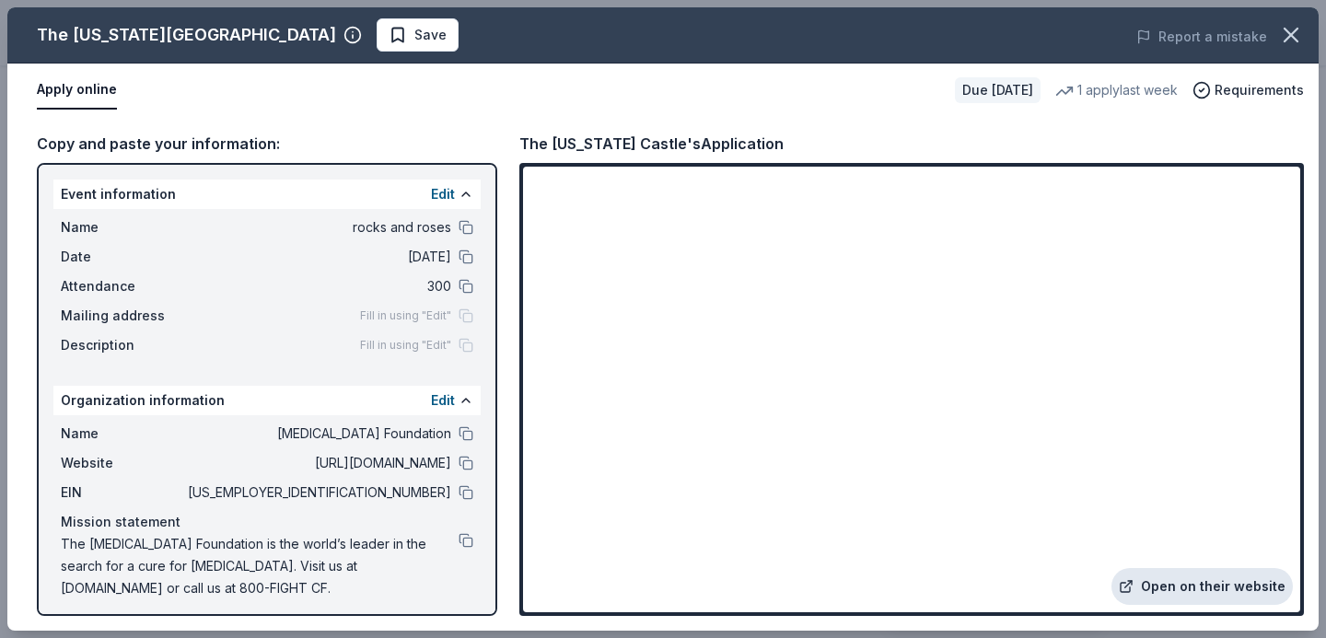
click at [1192, 581] on link "Open on their website" at bounding box center [1201, 586] width 181 height 37
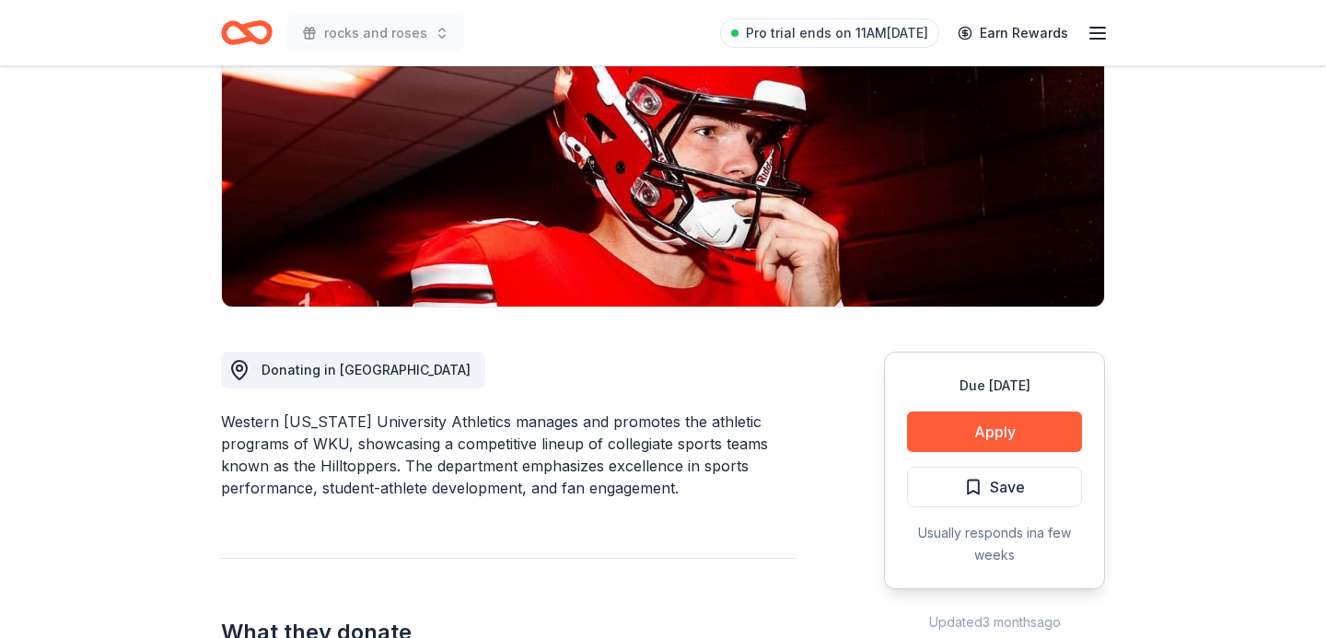
scroll to position [493, 0]
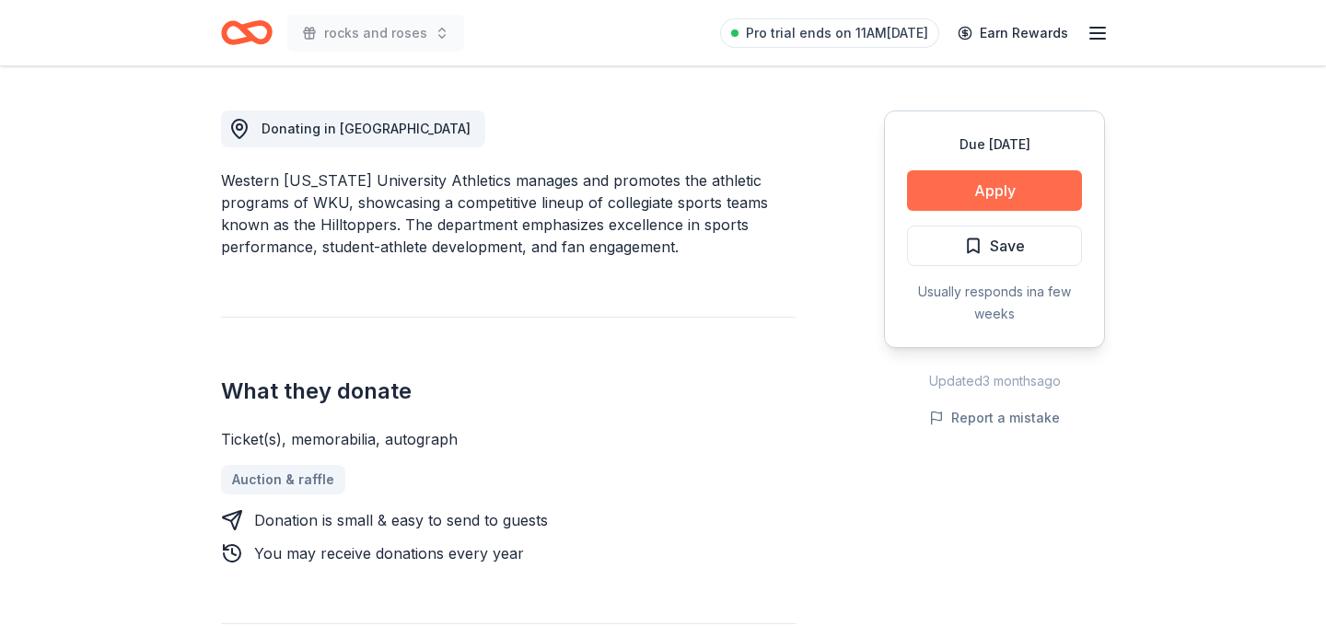
click at [956, 198] on button "Apply" at bounding box center [994, 190] width 175 height 41
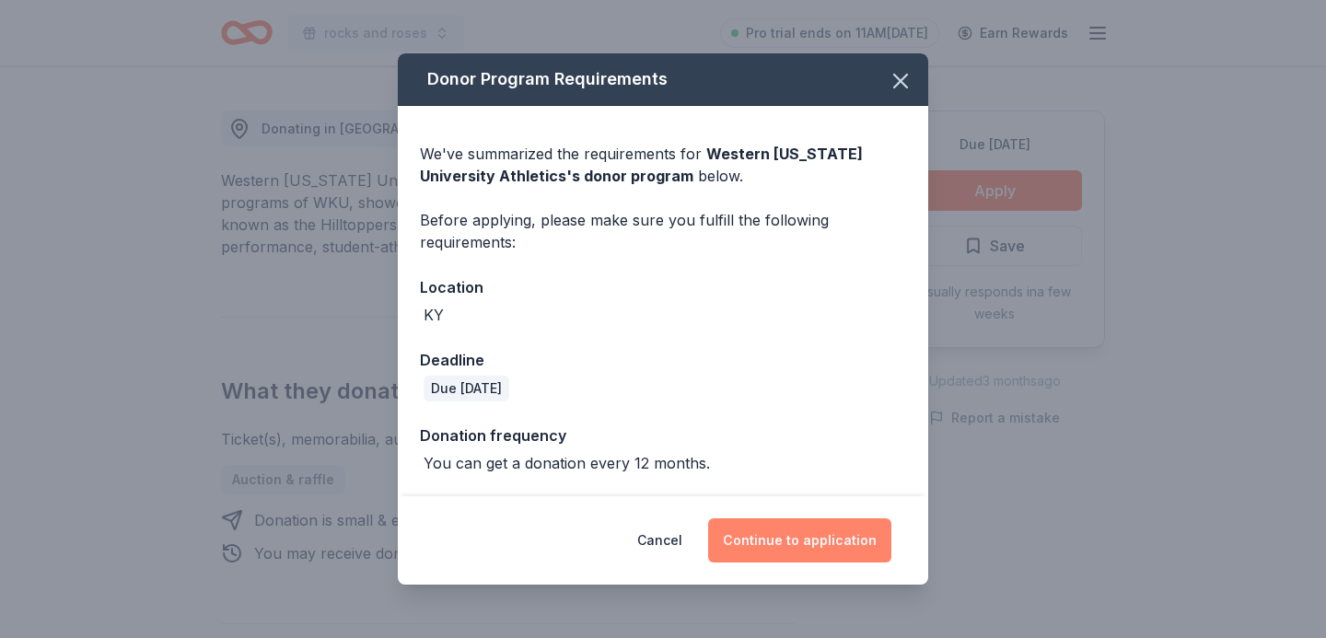
click at [850, 541] on button "Continue to application" at bounding box center [799, 540] width 183 height 44
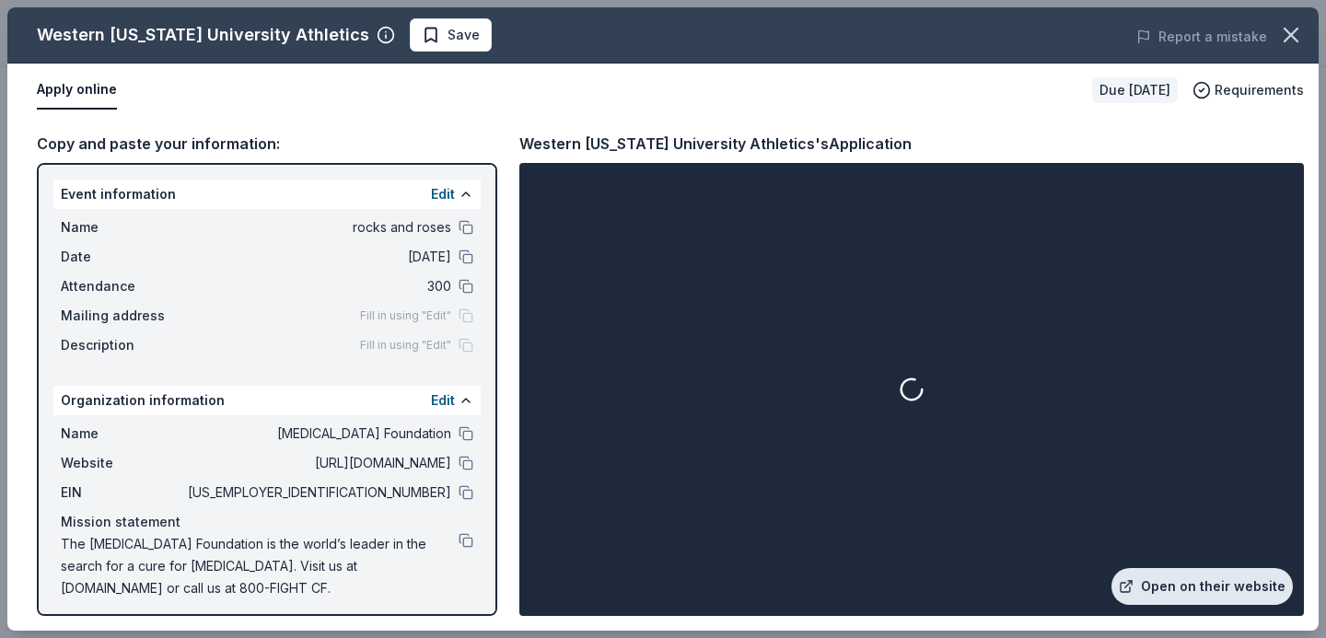
click at [1200, 583] on link "Open on their website" at bounding box center [1201, 586] width 181 height 37
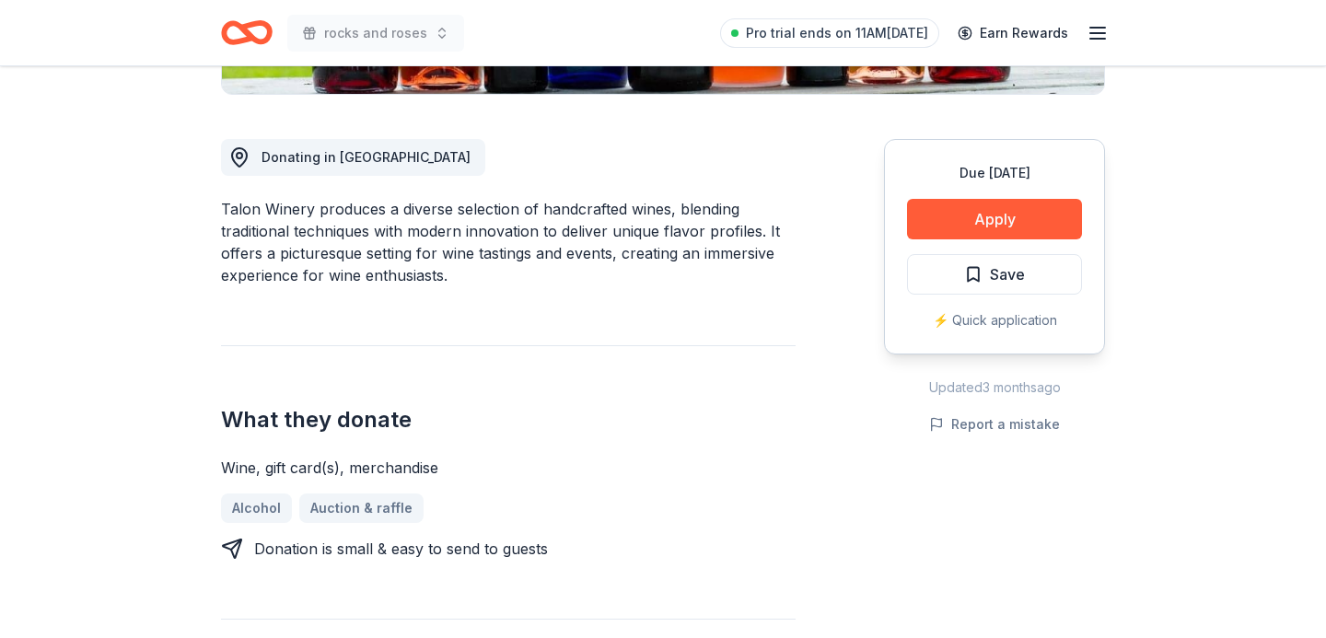
scroll to position [478, 0]
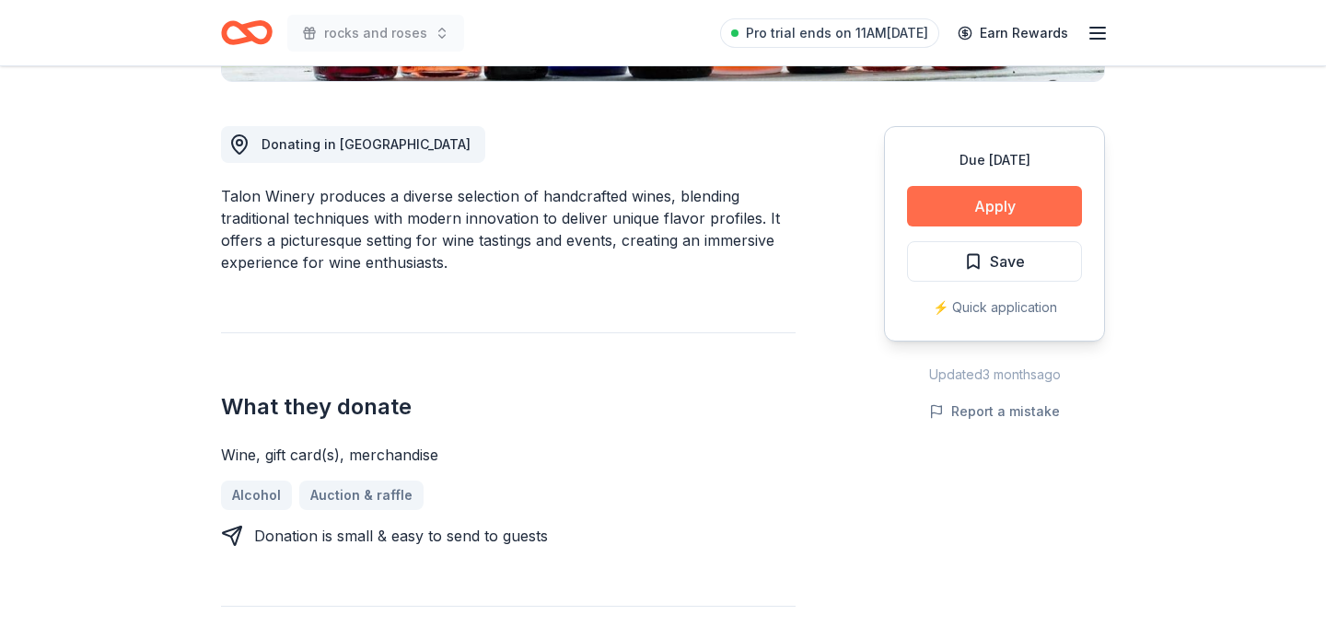
click at [959, 206] on button "Apply" at bounding box center [994, 206] width 175 height 41
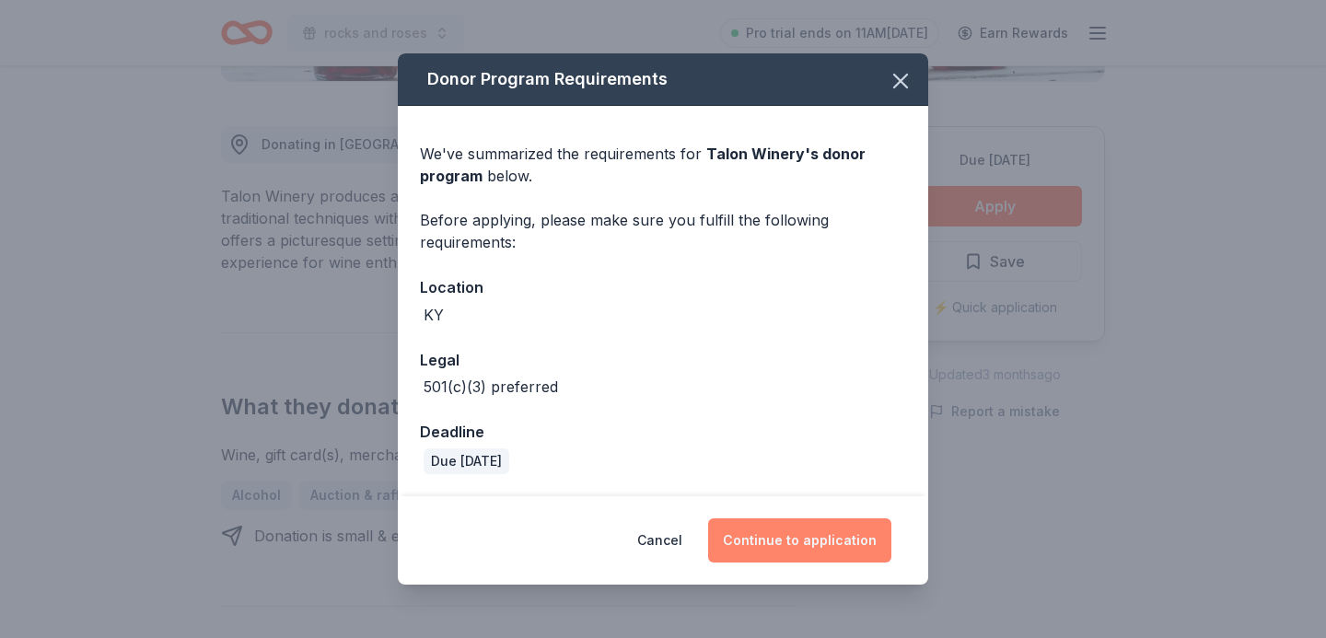
click at [807, 552] on button "Continue to application" at bounding box center [799, 540] width 183 height 44
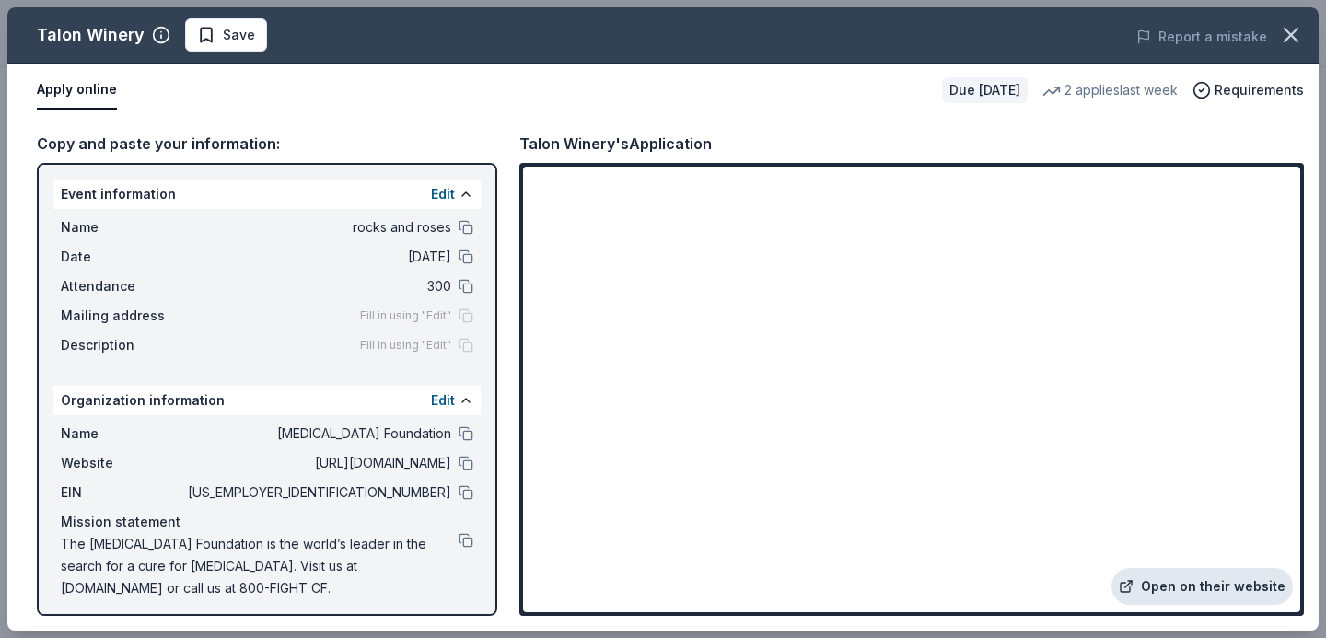
click at [1191, 574] on link "Open on their website" at bounding box center [1201, 586] width 181 height 37
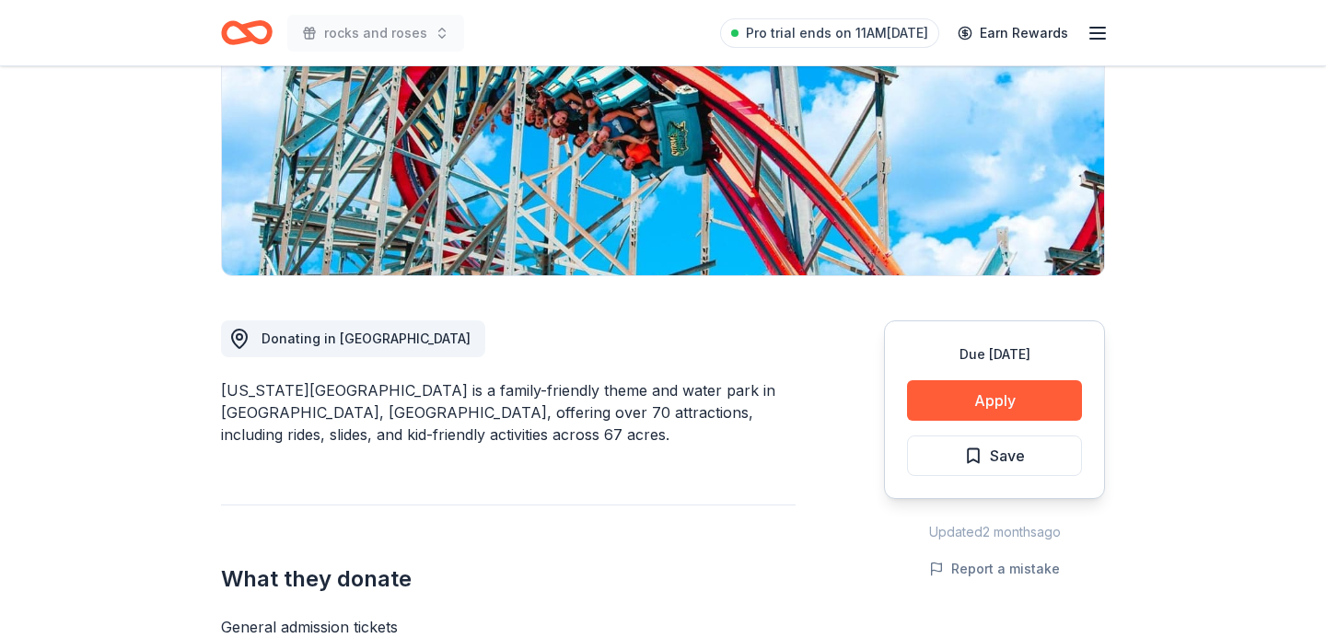
scroll to position [298, 0]
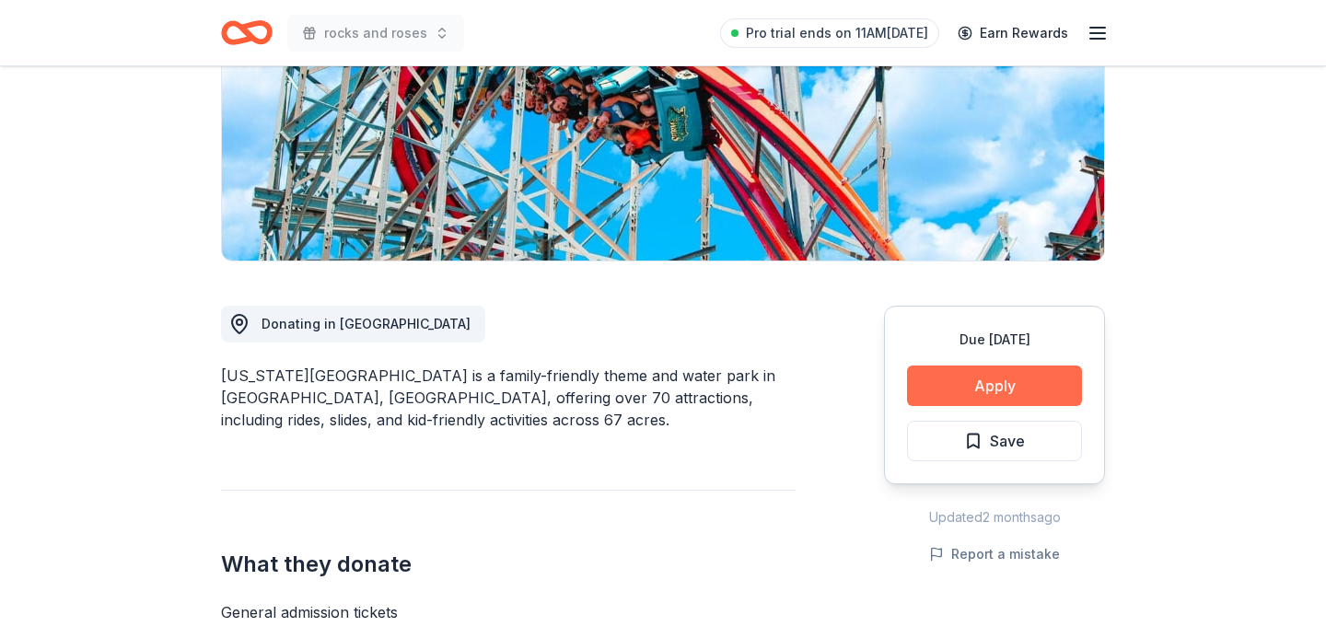
click at [997, 389] on button "Apply" at bounding box center [994, 385] width 175 height 41
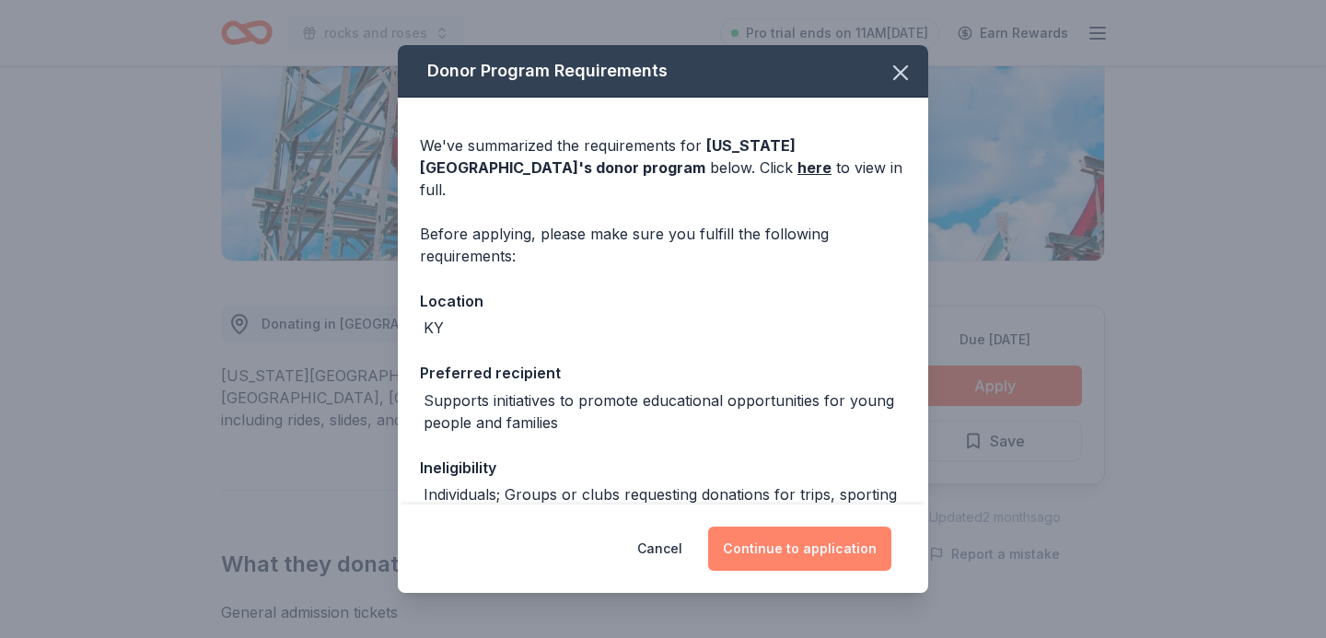
click at [809, 538] on button "Continue to application" at bounding box center [799, 549] width 183 height 44
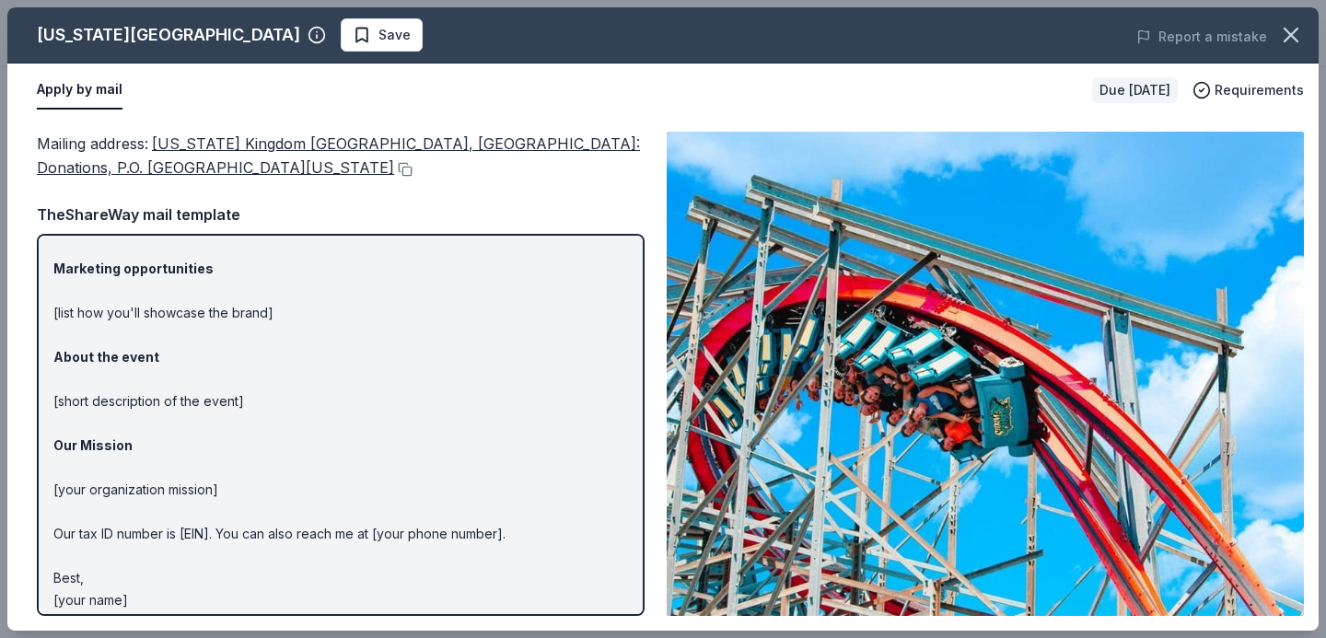
scroll to position [115, 0]
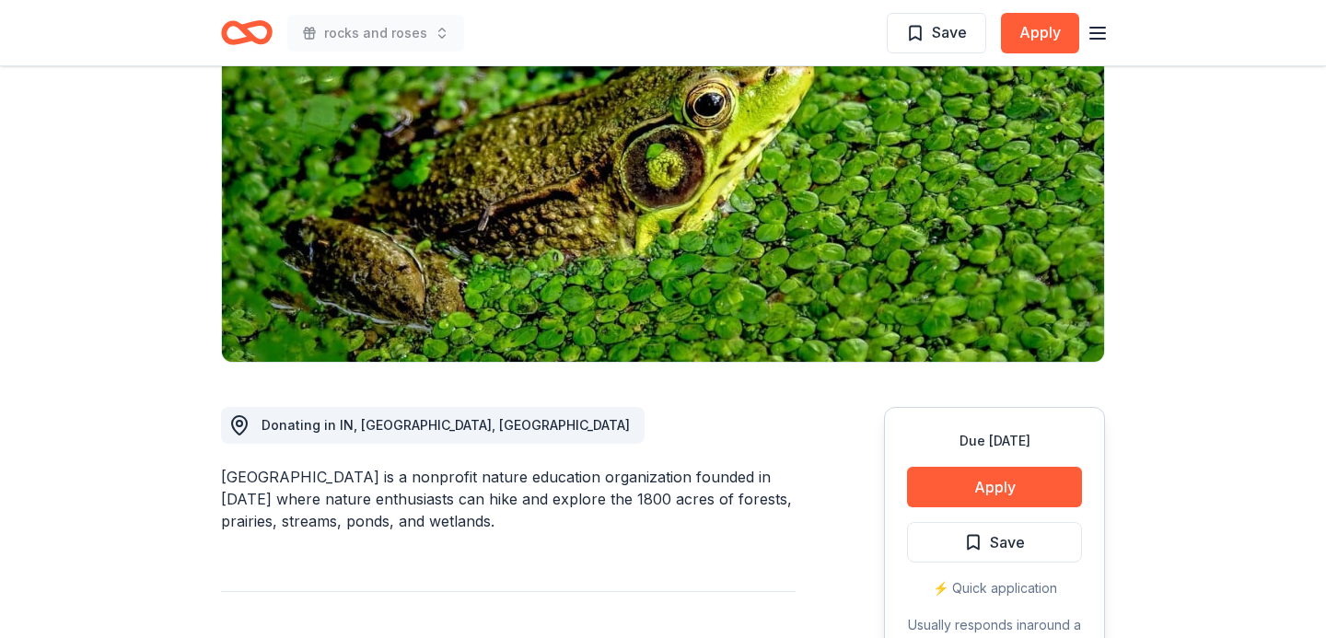
scroll to position [228, 0]
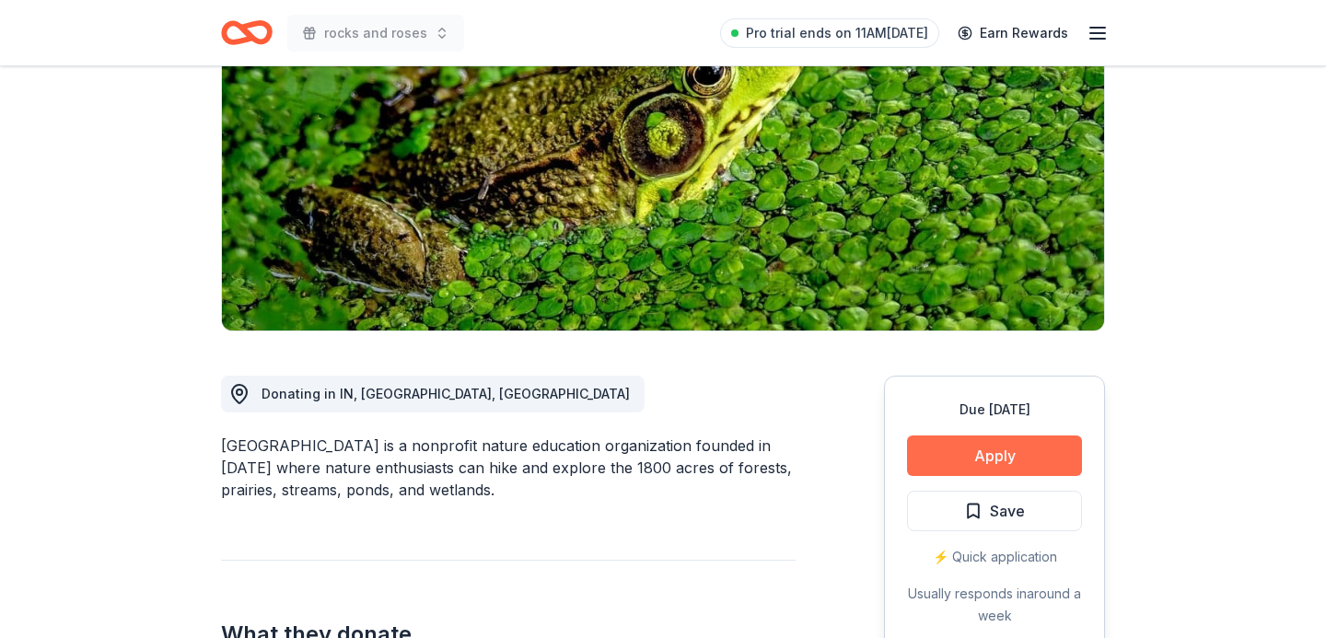
click at [1020, 460] on button "Apply" at bounding box center [994, 455] width 175 height 41
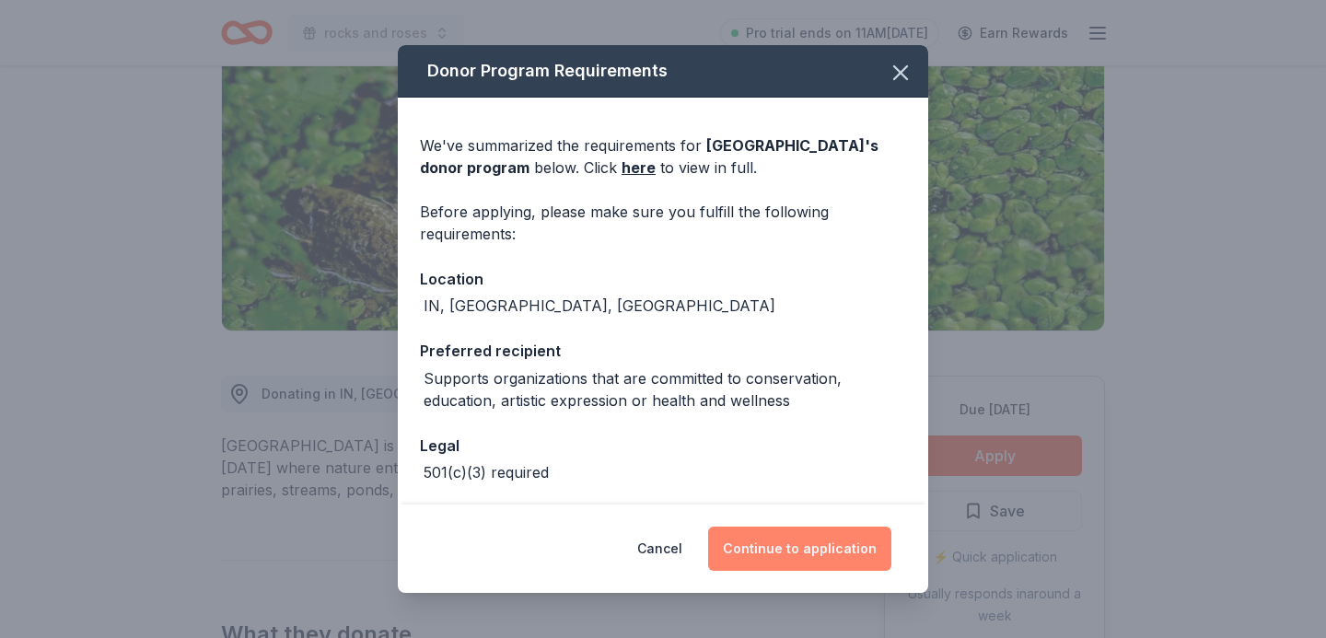
click at [785, 562] on button "Continue to application" at bounding box center [799, 549] width 183 height 44
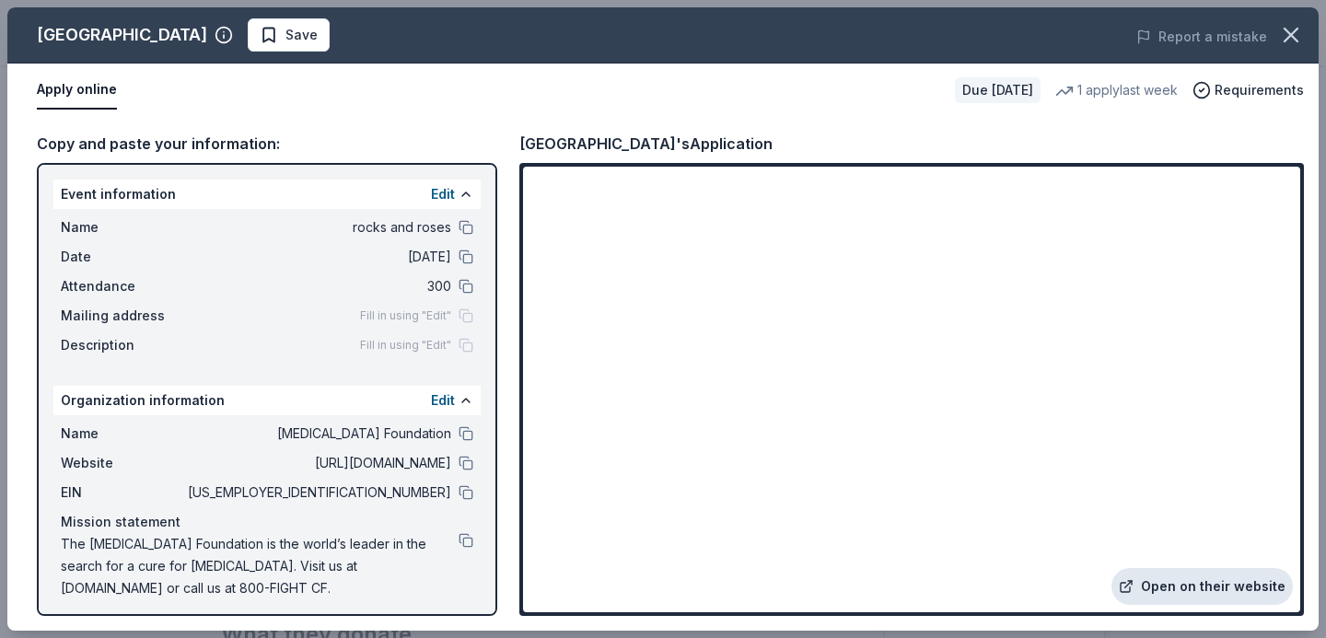
click at [1179, 586] on link "Open on their website" at bounding box center [1201, 586] width 181 height 37
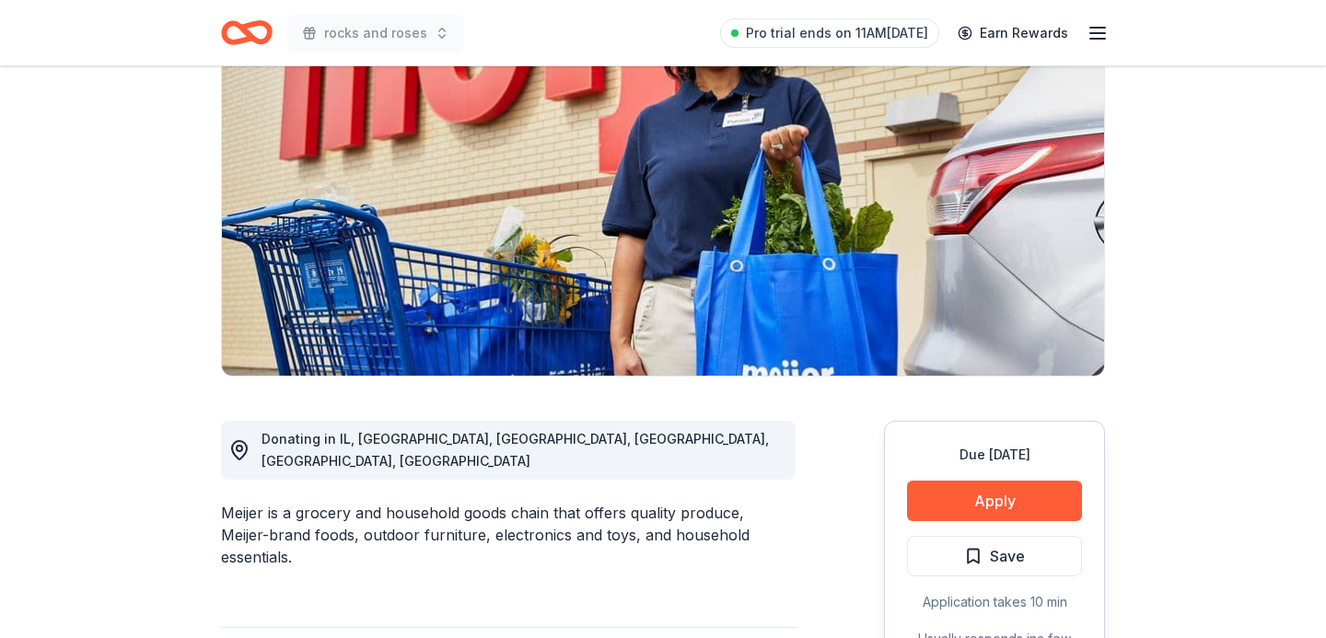
scroll to position [184, 0]
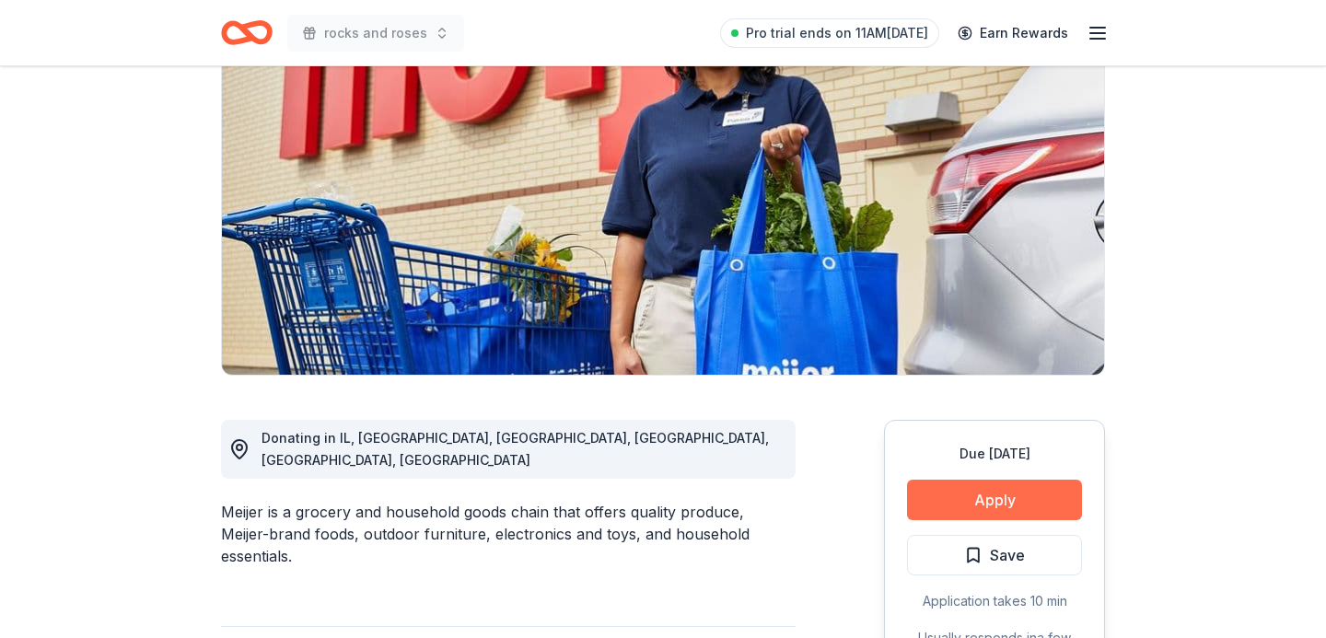
click at [1037, 504] on button "Apply" at bounding box center [994, 500] width 175 height 41
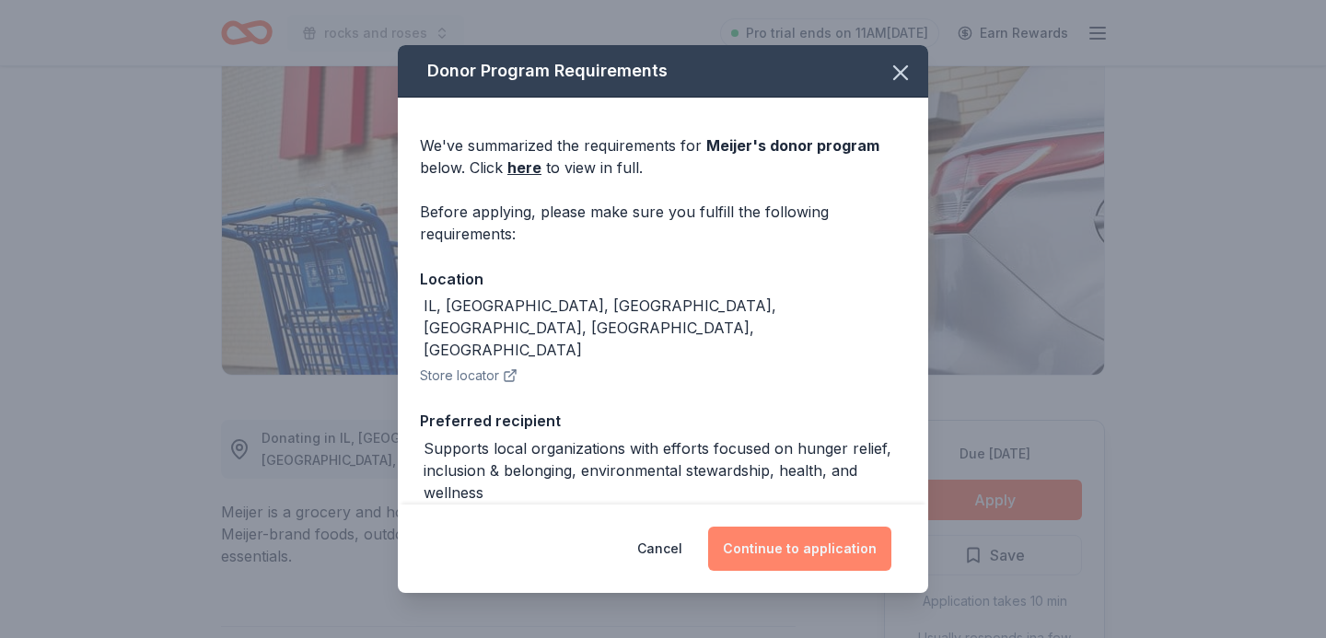
click at [806, 555] on button "Continue to application" at bounding box center [799, 549] width 183 height 44
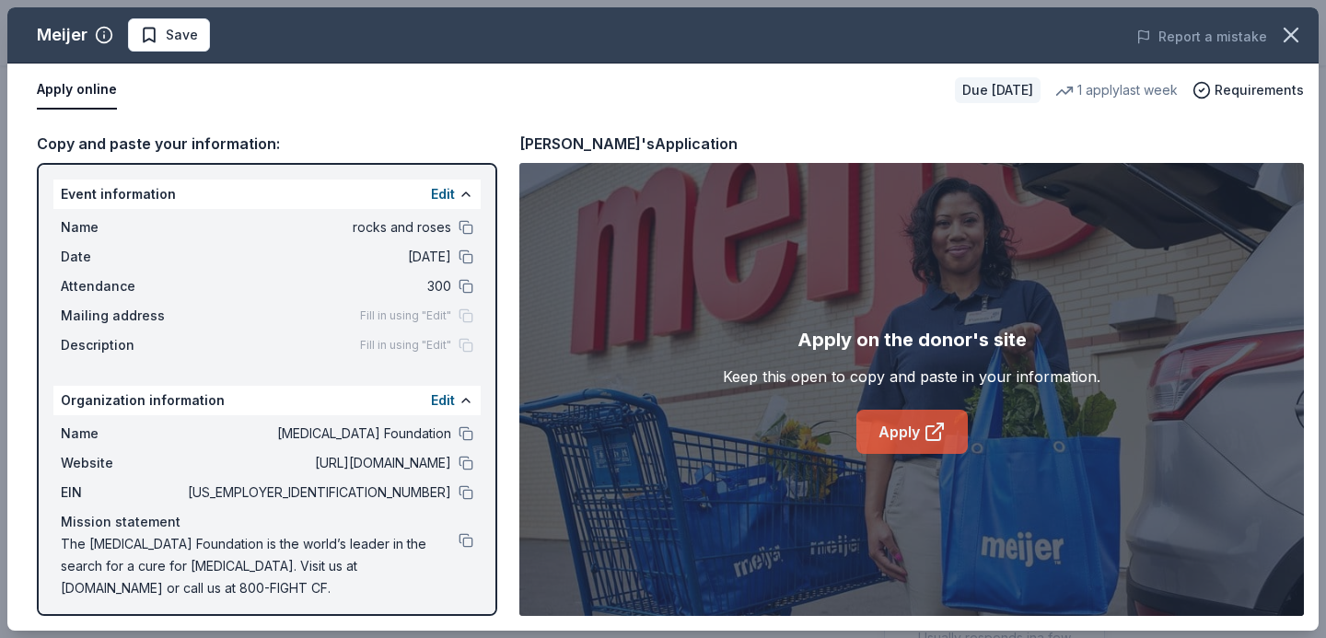
click at [890, 425] on link "Apply" at bounding box center [911, 432] width 111 height 44
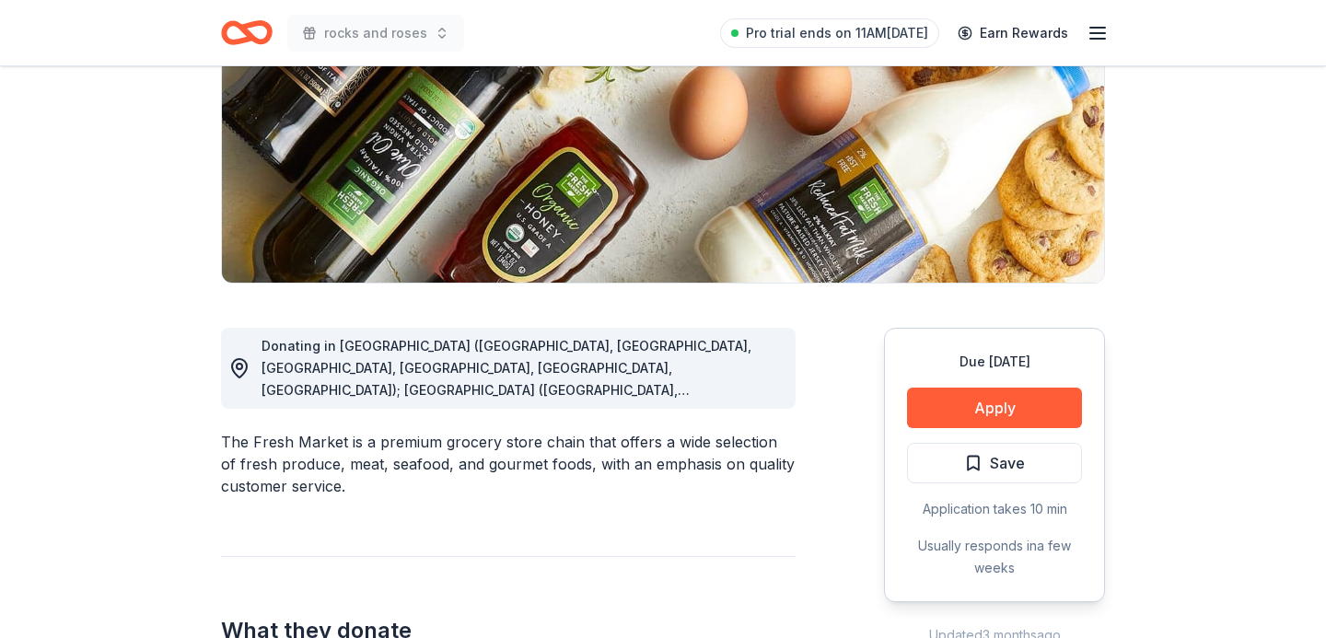
scroll to position [277, 0]
click at [995, 407] on button "Apply" at bounding box center [994, 407] width 175 height 41
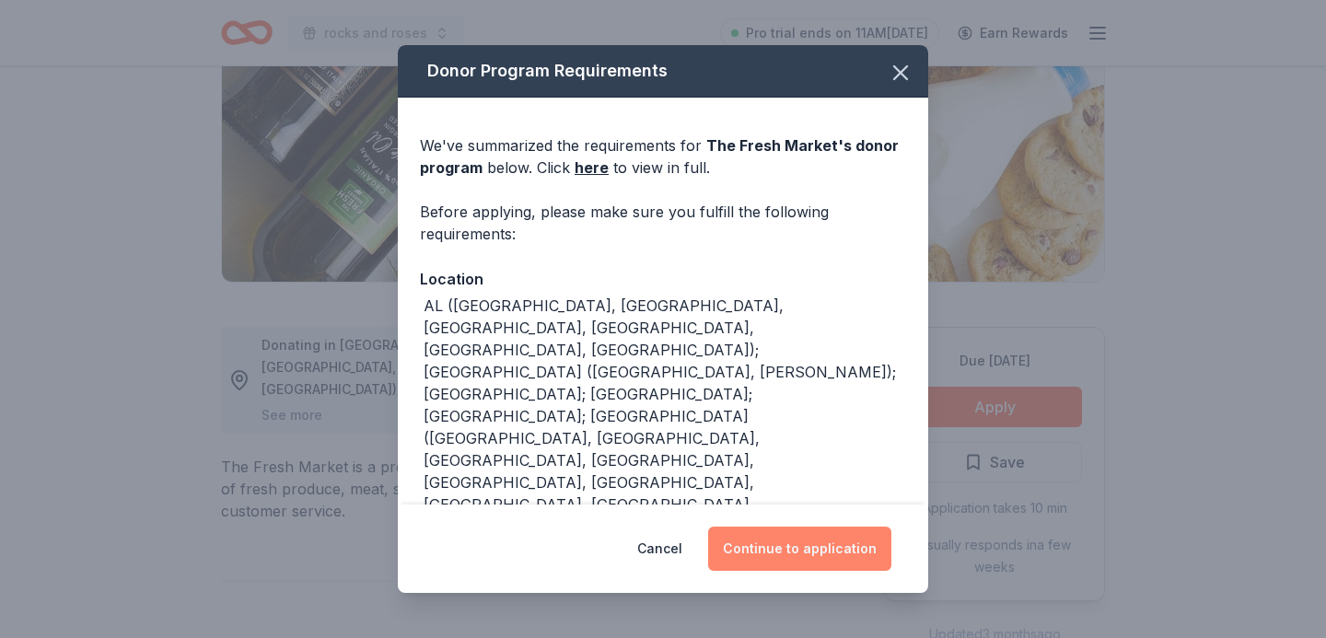
click at [837, 537] on button "Continue to application" at bounding box center [799, 549] width 183 height 44
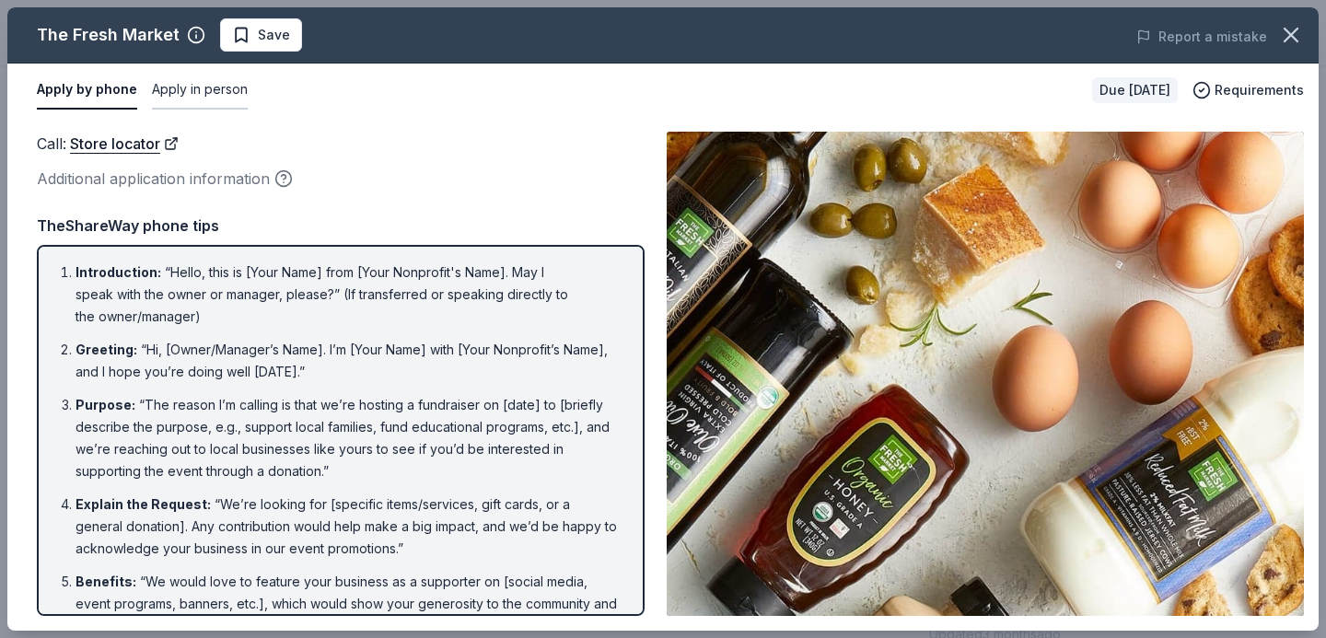
click at [185, 89] on button "Apply in person" at bounding box center [200, 90] width 96 height 39
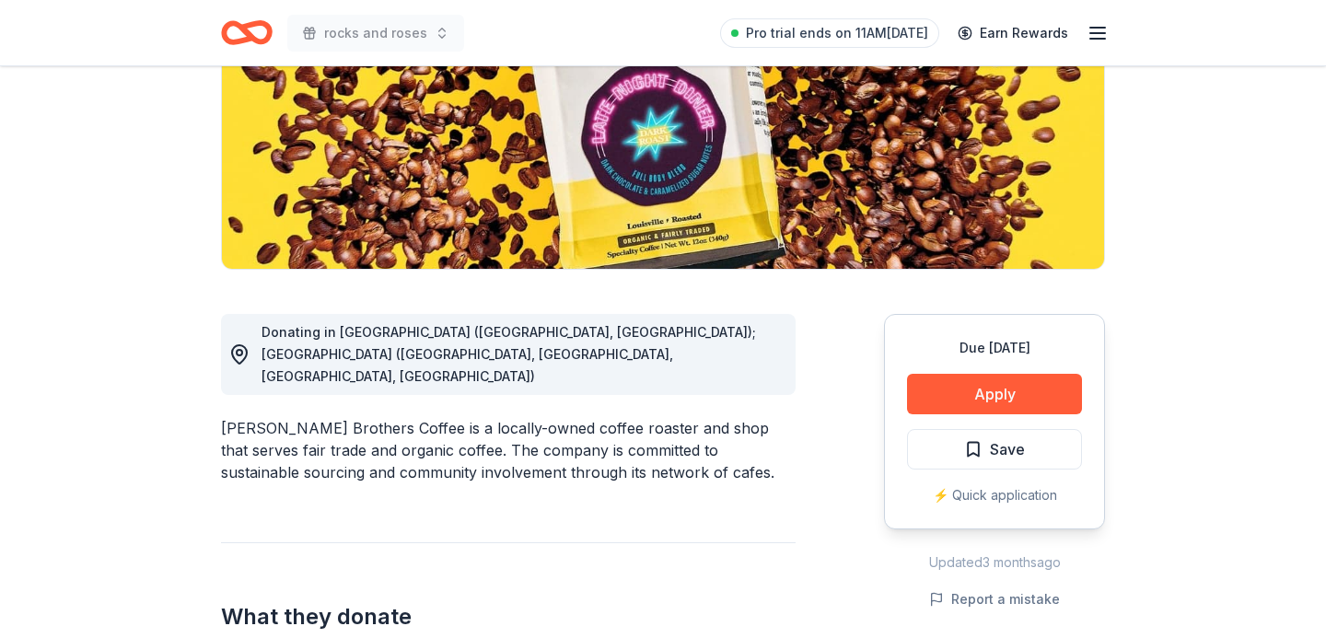
scroll to position [295, 0]
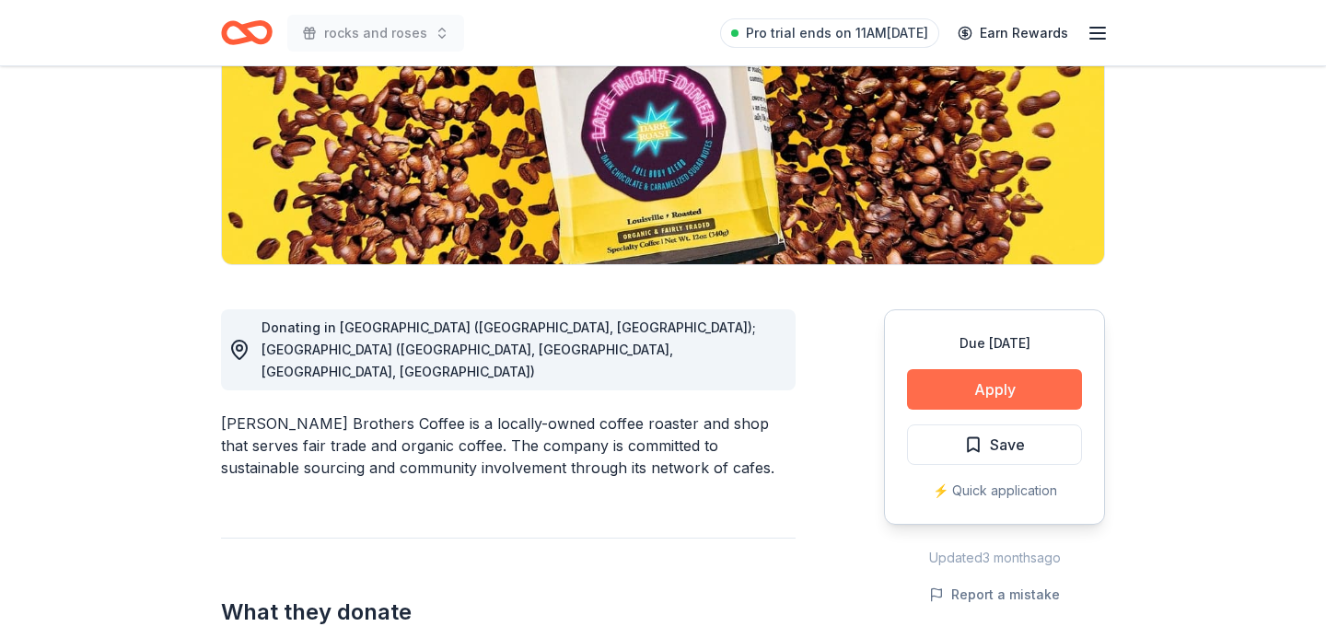
click at [1003, 383] on button "Apply" at bounding box center [994, 389] width 175 height 41
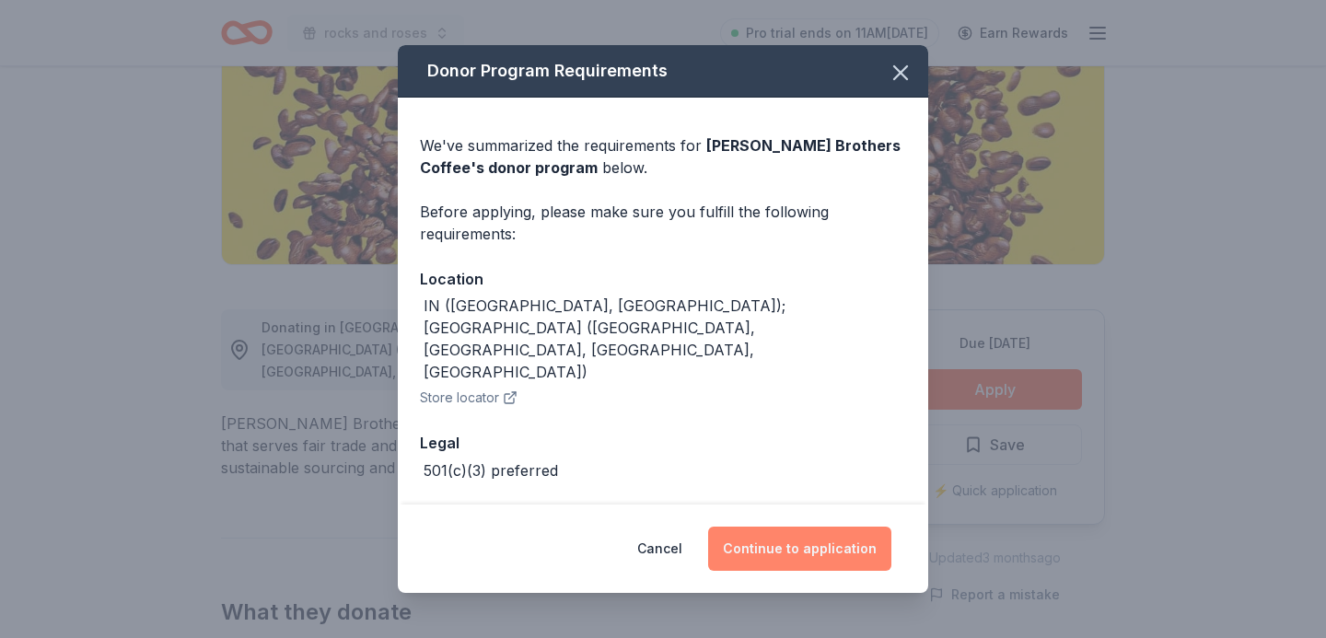
click at [831, 545] on button "Continue to application" at bounding box center [799, 549] width 183 height 44
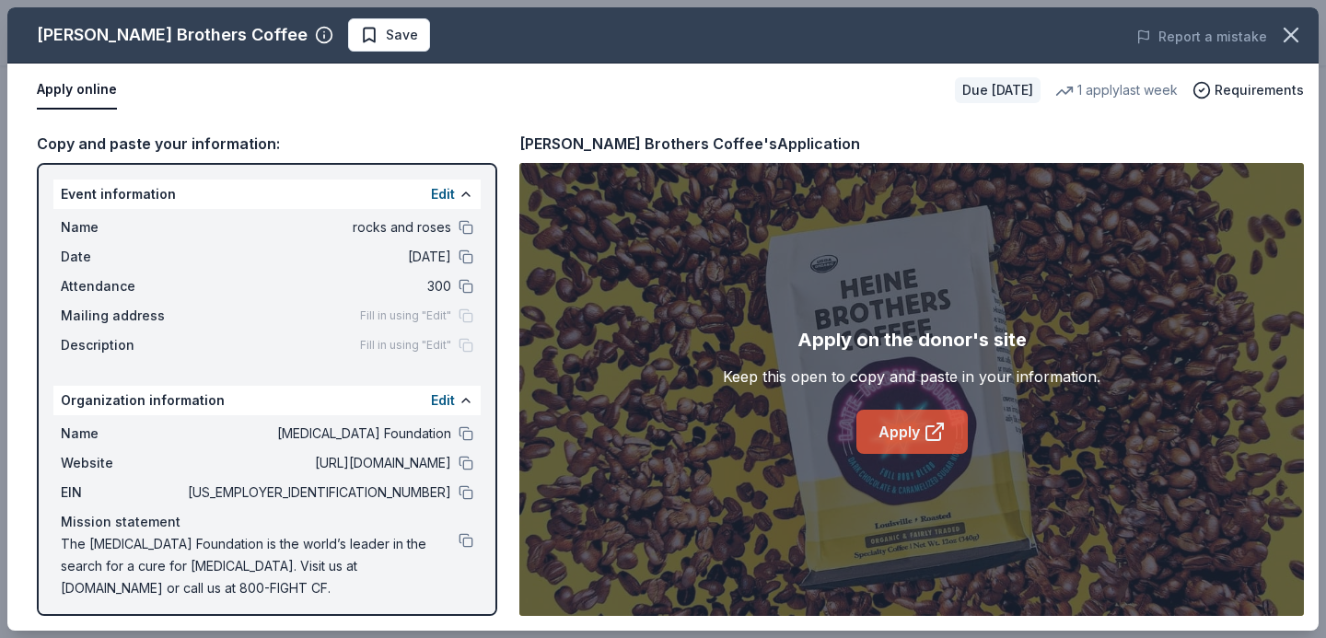
click at [897, 438] on link "Apply" at bounding box center [911, 432] width 111 height 44
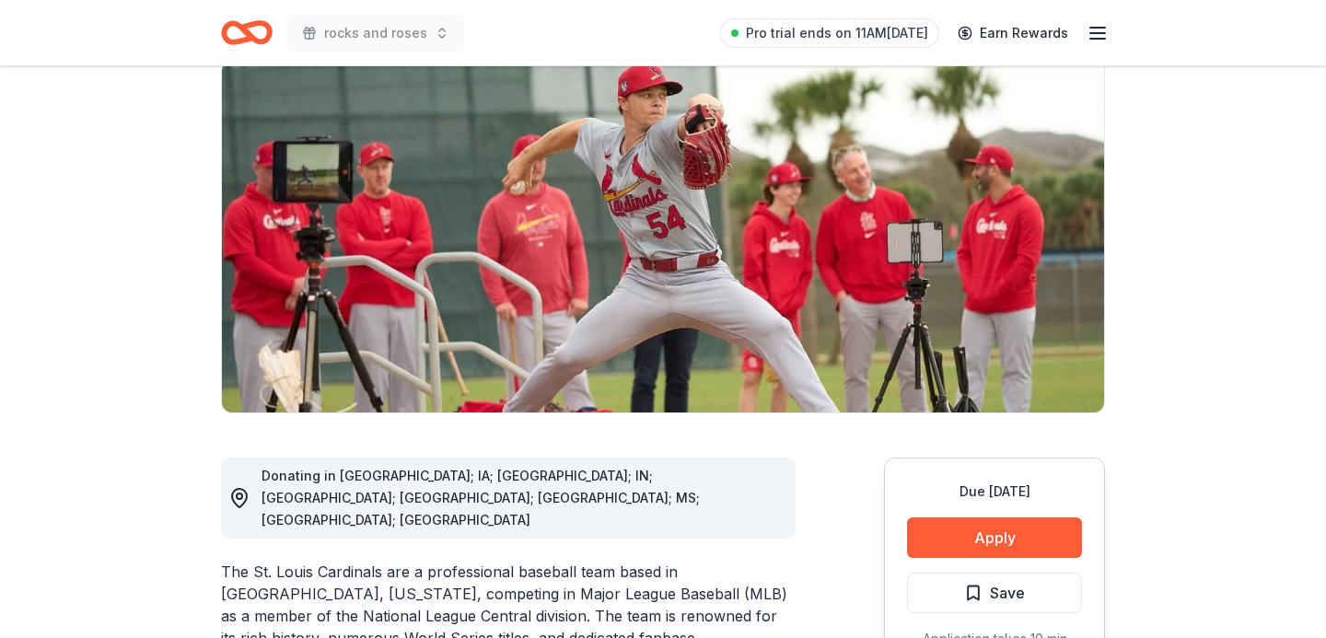
scroll to position [228, 0]
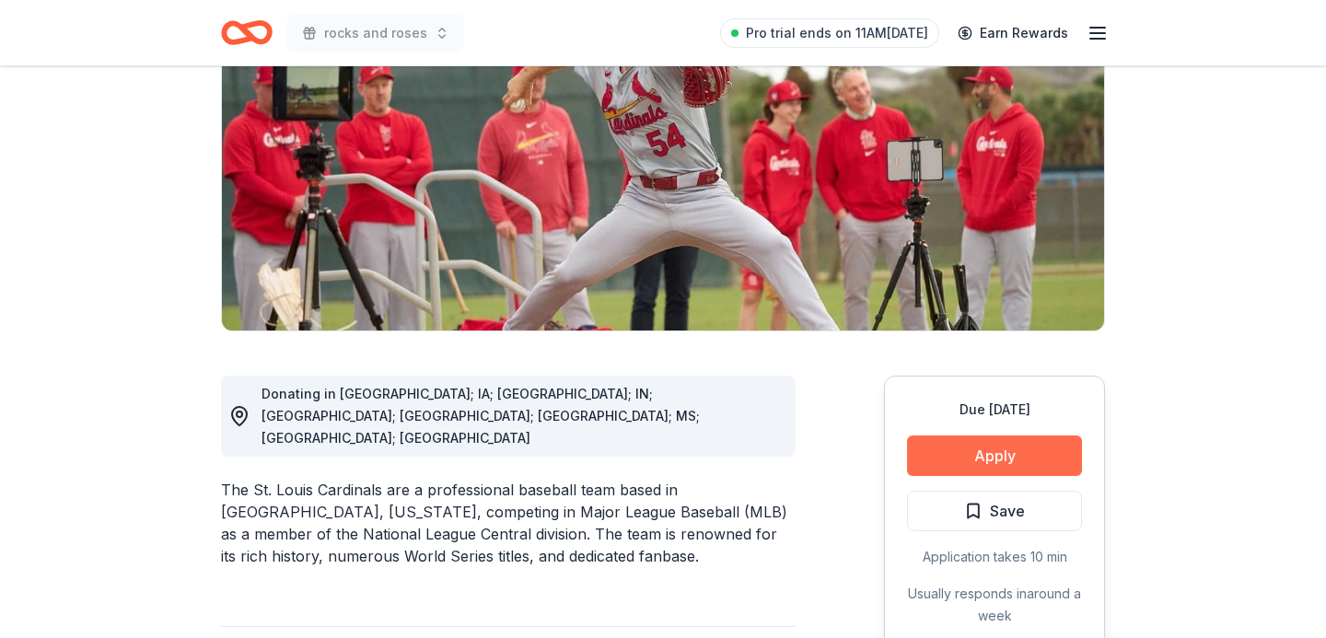
click at [993, 445] on button "Apply" at bounding box center [994, 455] width 175 height 41
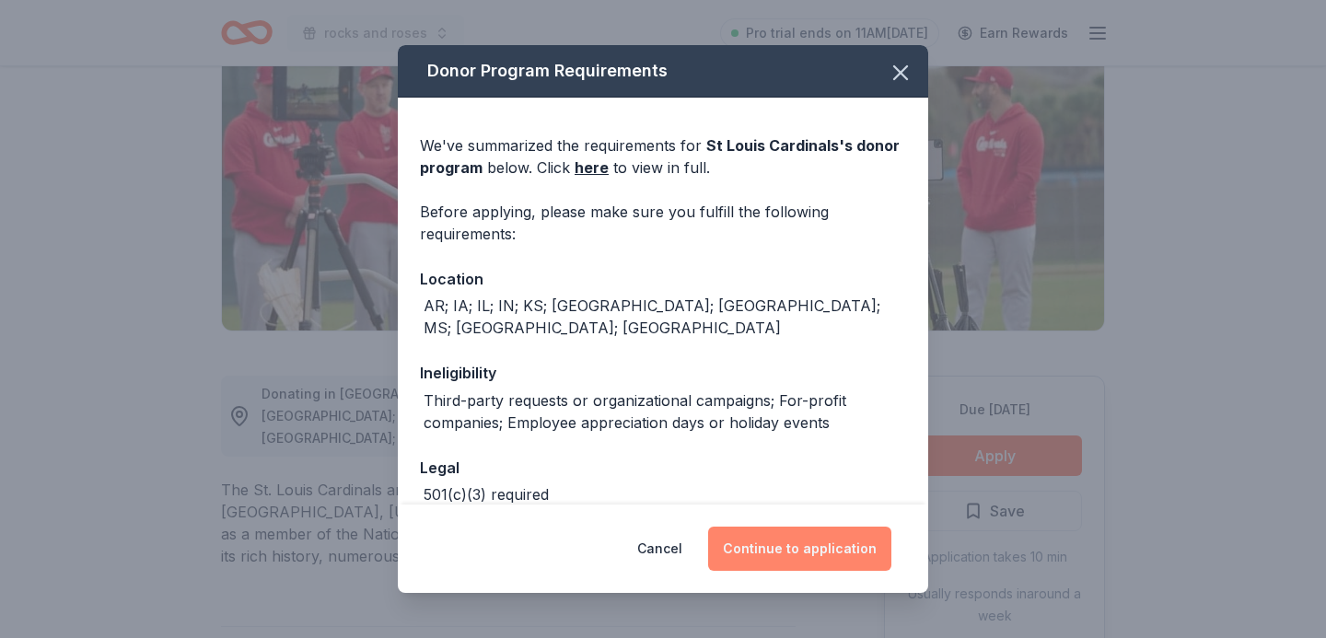
click at [782, 545] on button "Continue to application" at bounding box center [799, 549] width 183 height 44
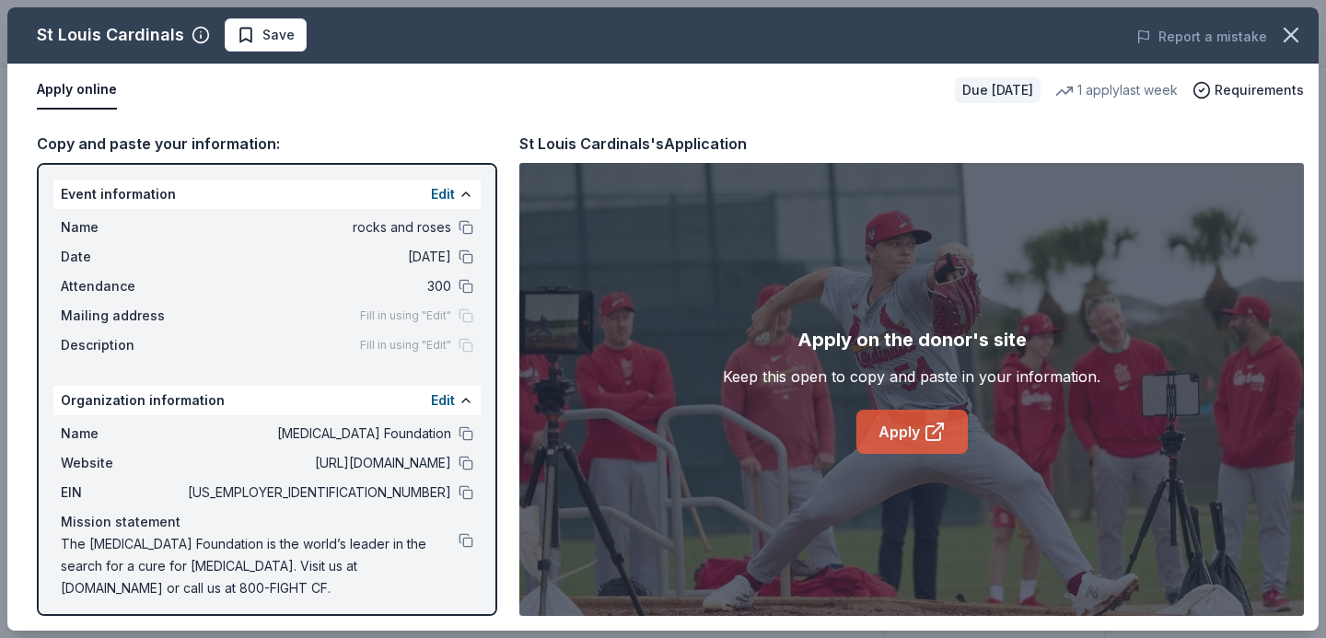
click at [905, 435] on link "Apply" at bounding box center [911, 432] width 111 height 44
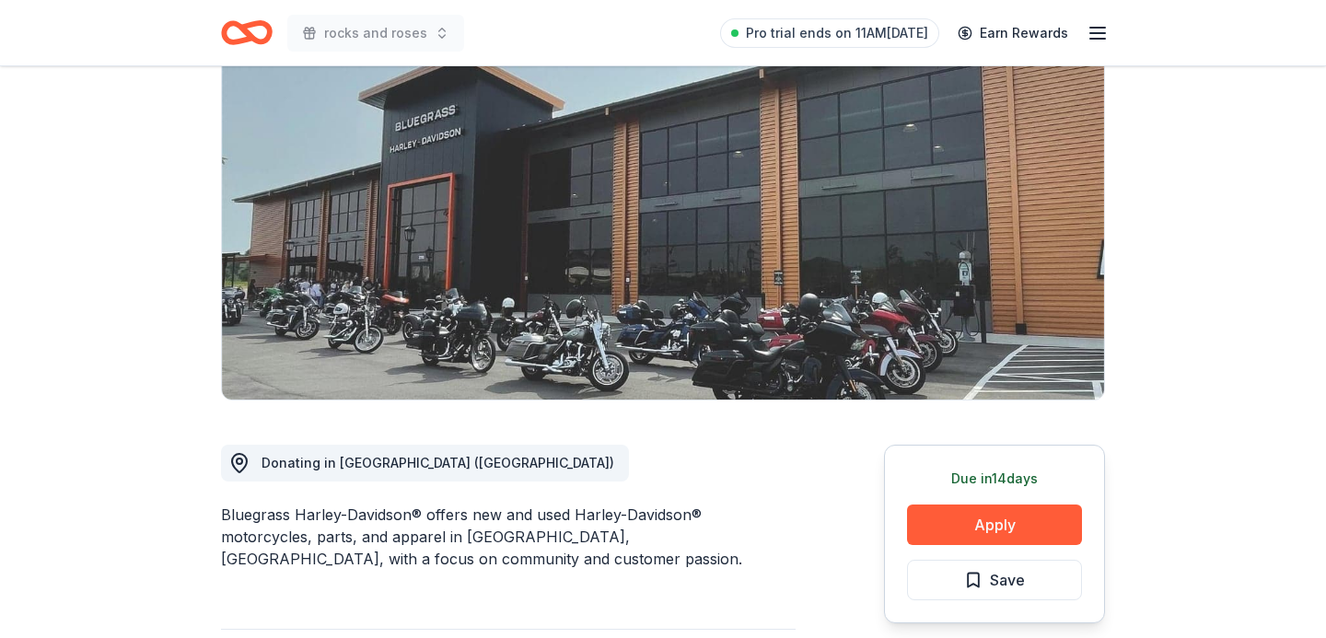
scroll to position [163, 0]
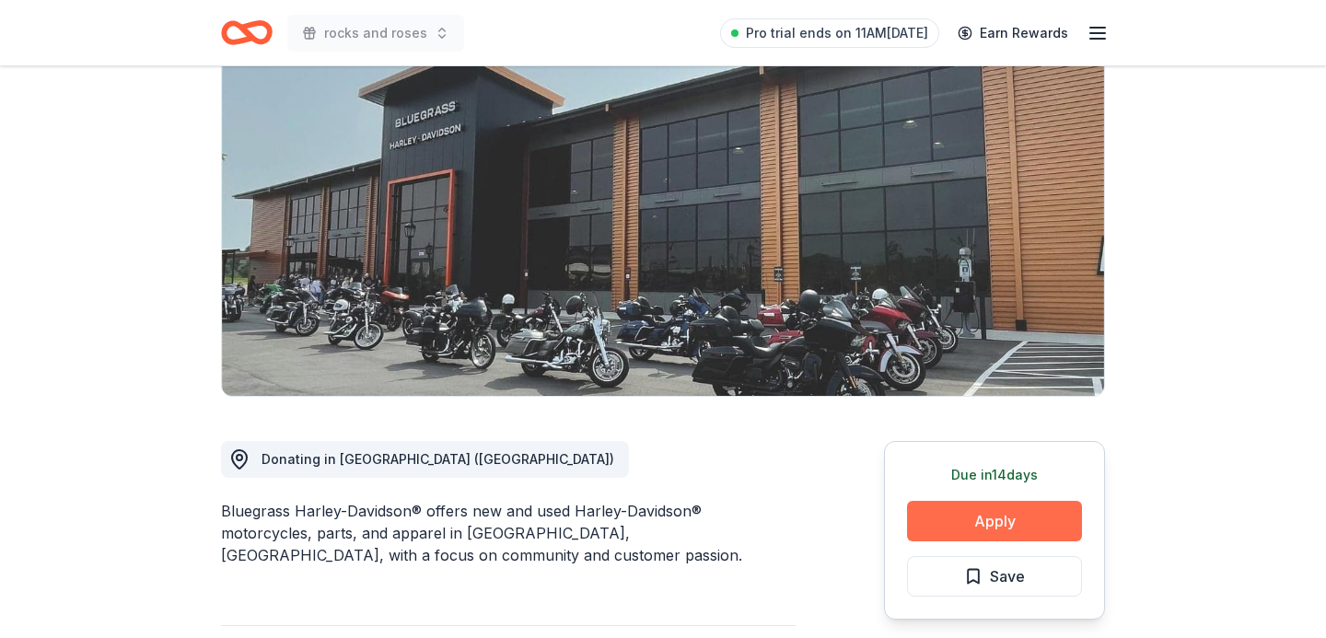
click at [957, 523] on button "Apply" at bounding box center [994, 521] width 175 height 41
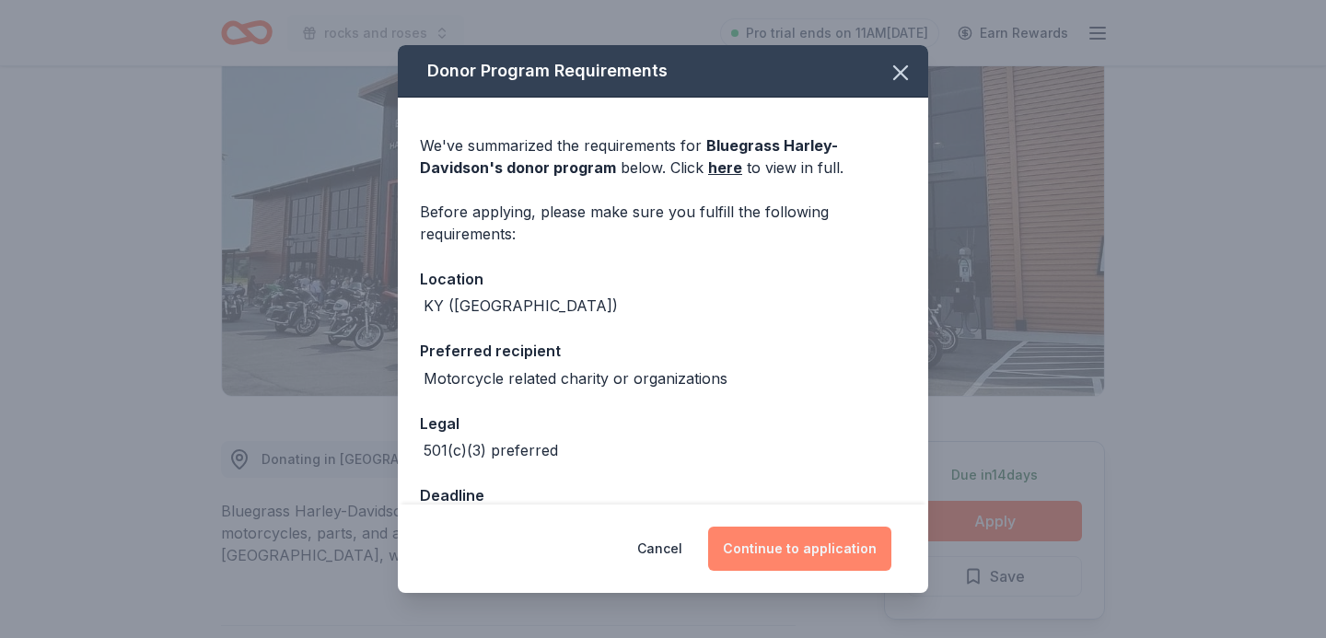
click at [827, 541] on button "Continue to application" at bounding box center [799, 549] width 183 height 44
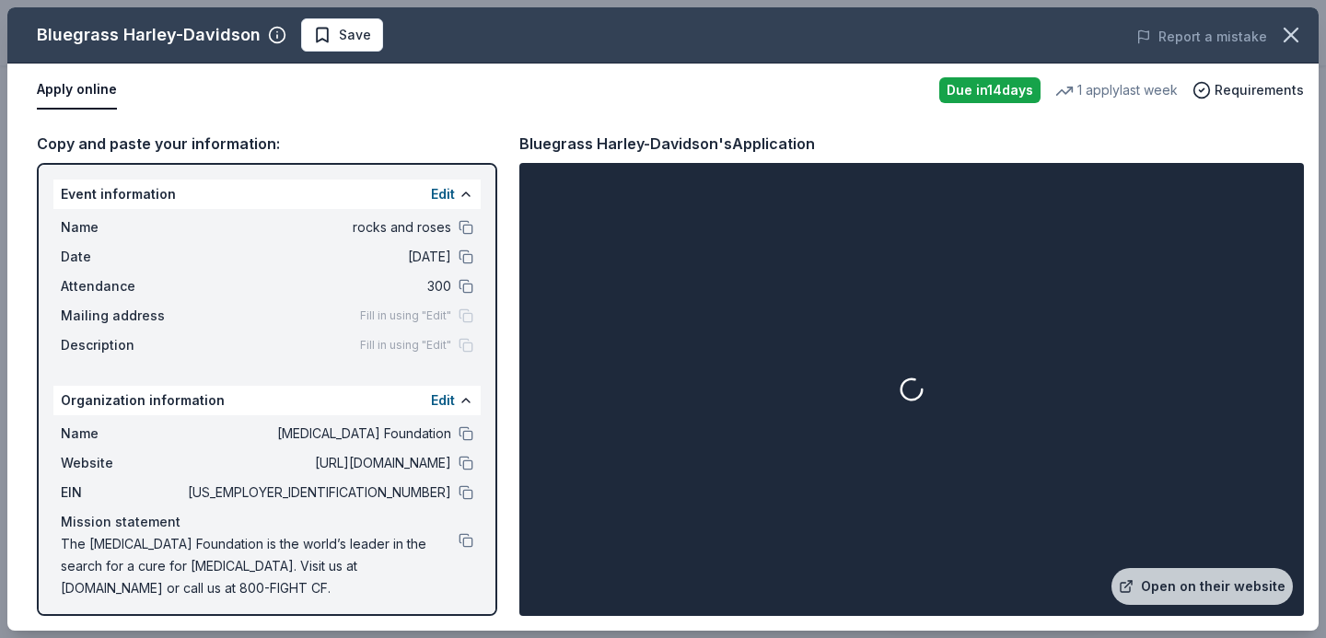
scroll to position [7, 0]
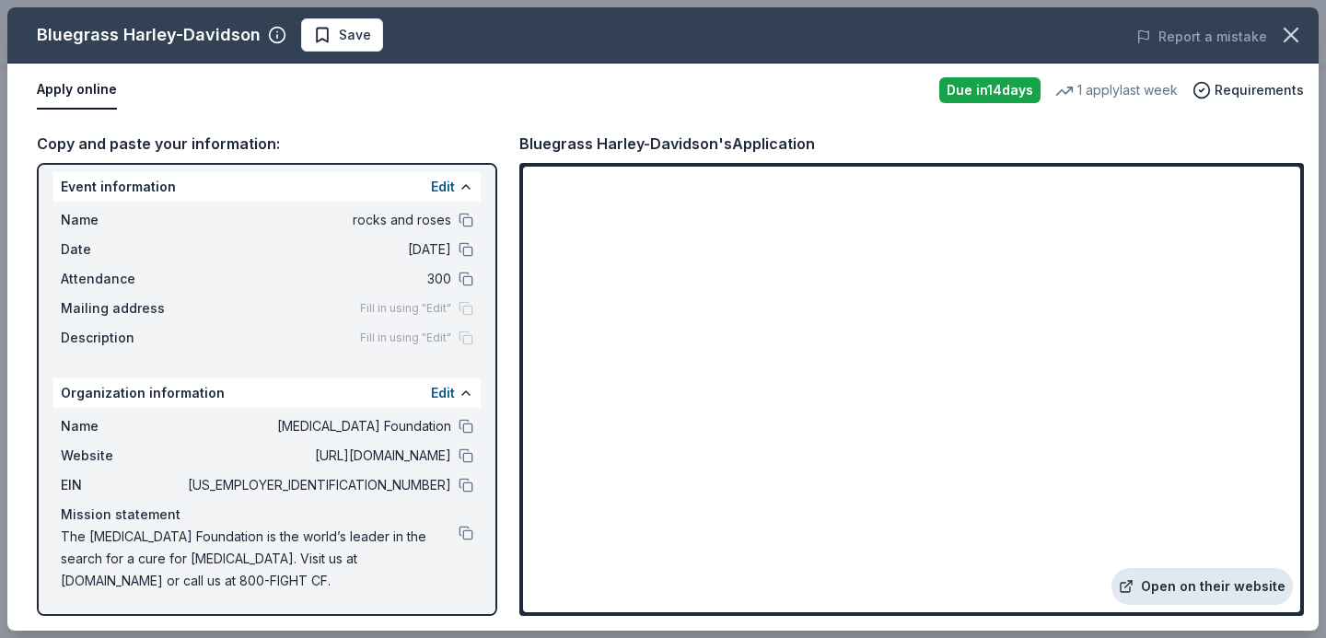
click at [1167, 580] on link "Open on their website" at bounding box center [1201, 586] width 181 height 37
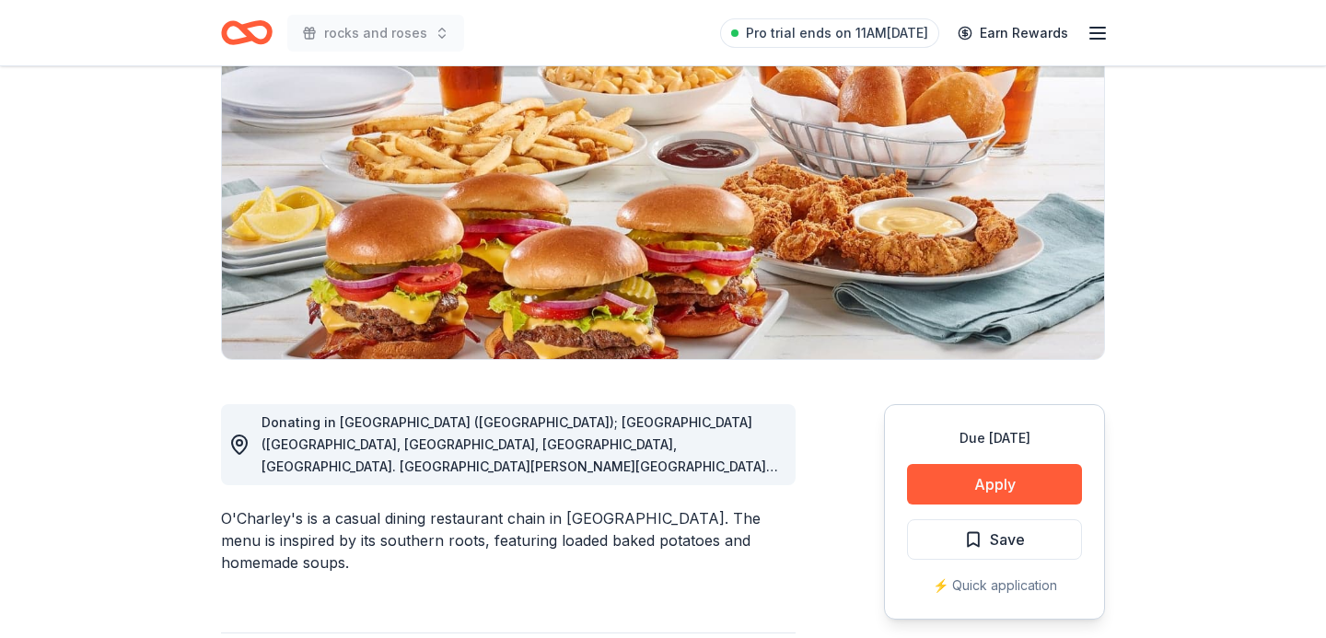
scroll to position [225, 0]
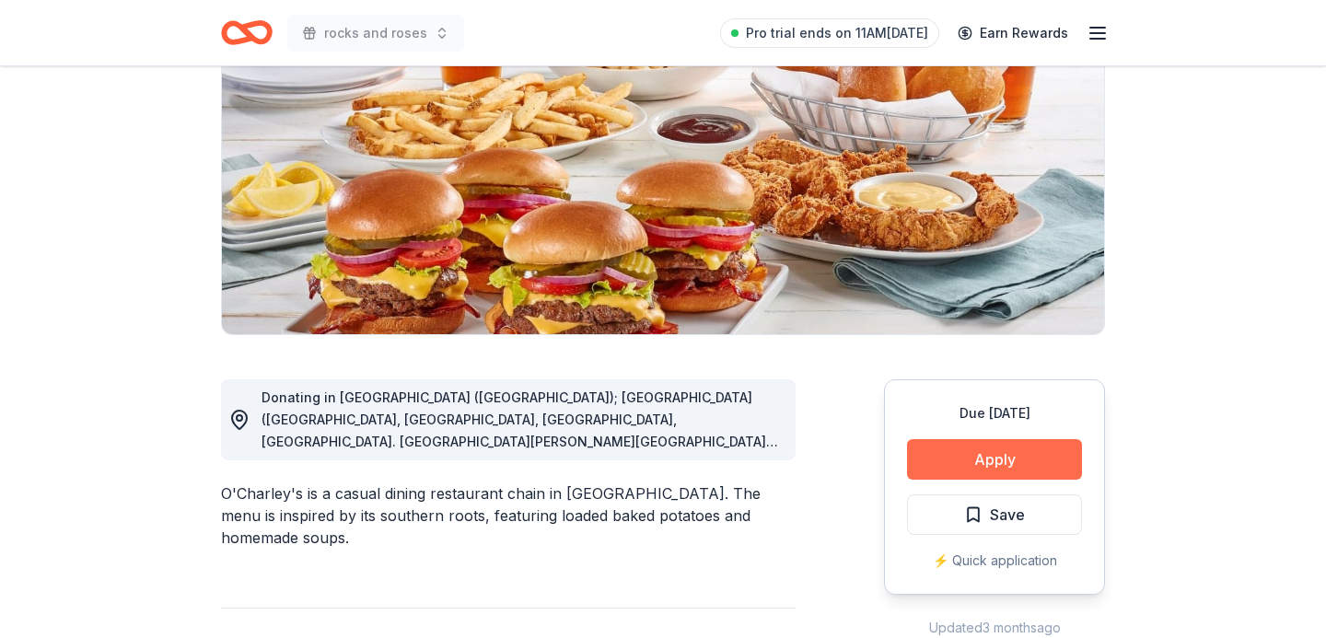
click at [948, 476] on button "Apply" at bounding box center [994, 459] width 175 height 41
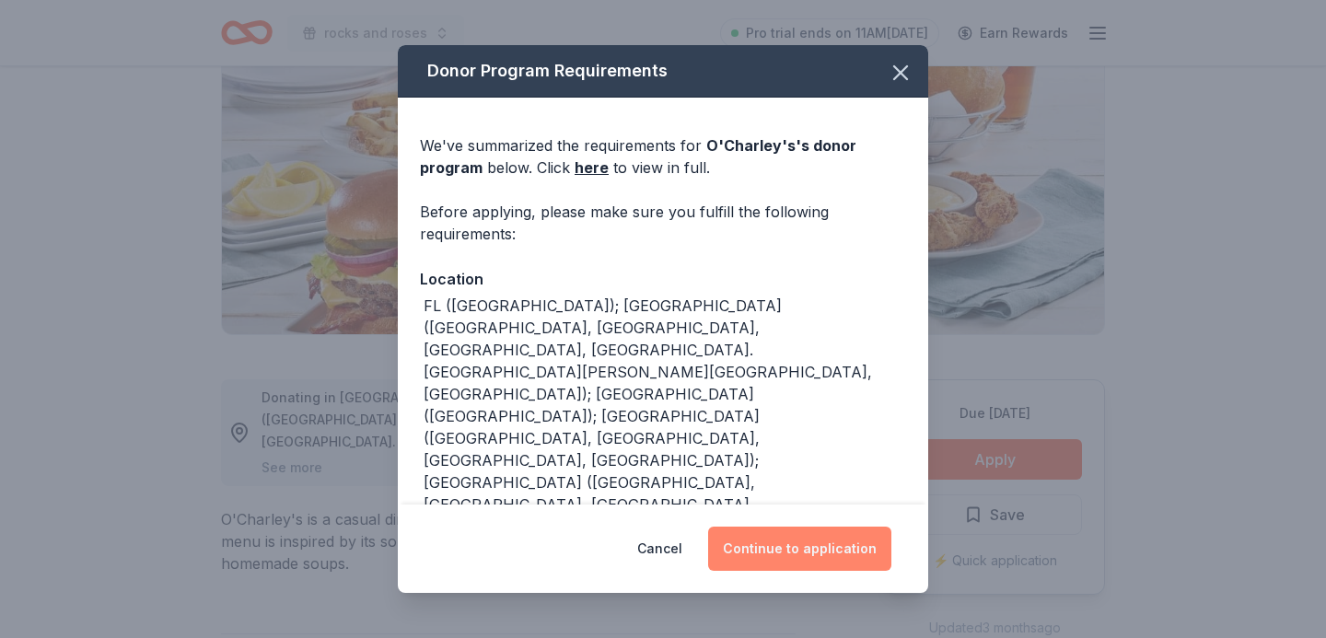
click at [782, 534] on button "Continue to application" at bounding box center [799, 549] width 183 height 44
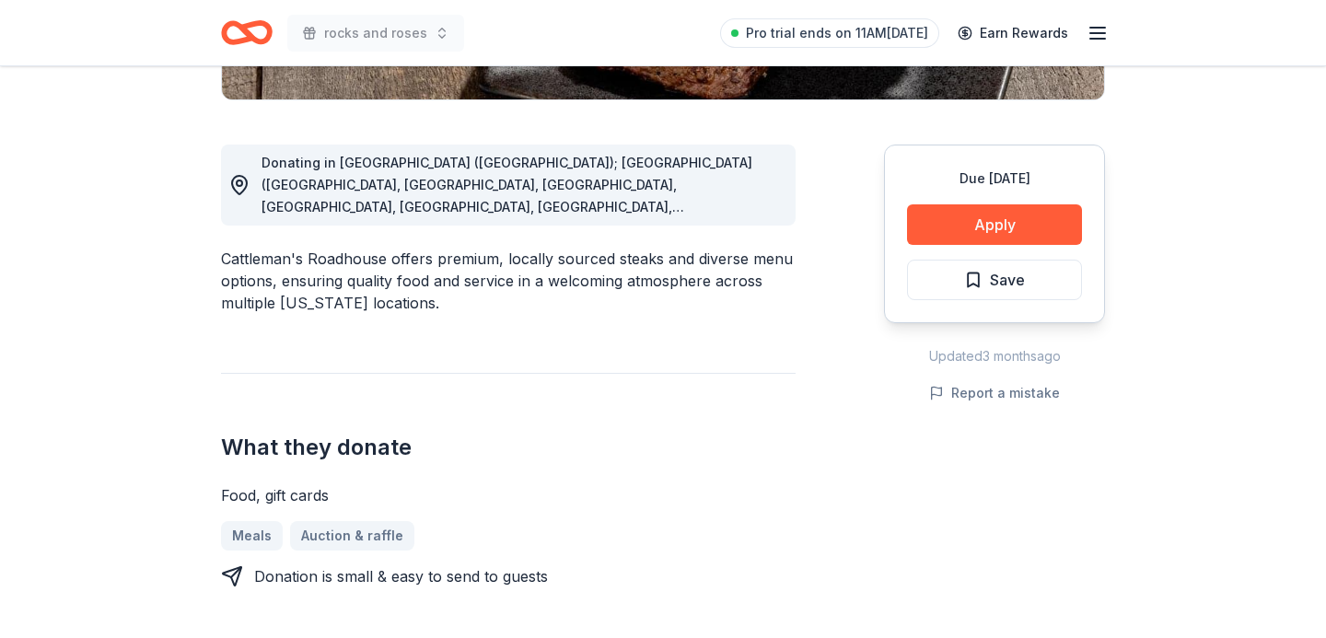
scroll to position [511, 0]
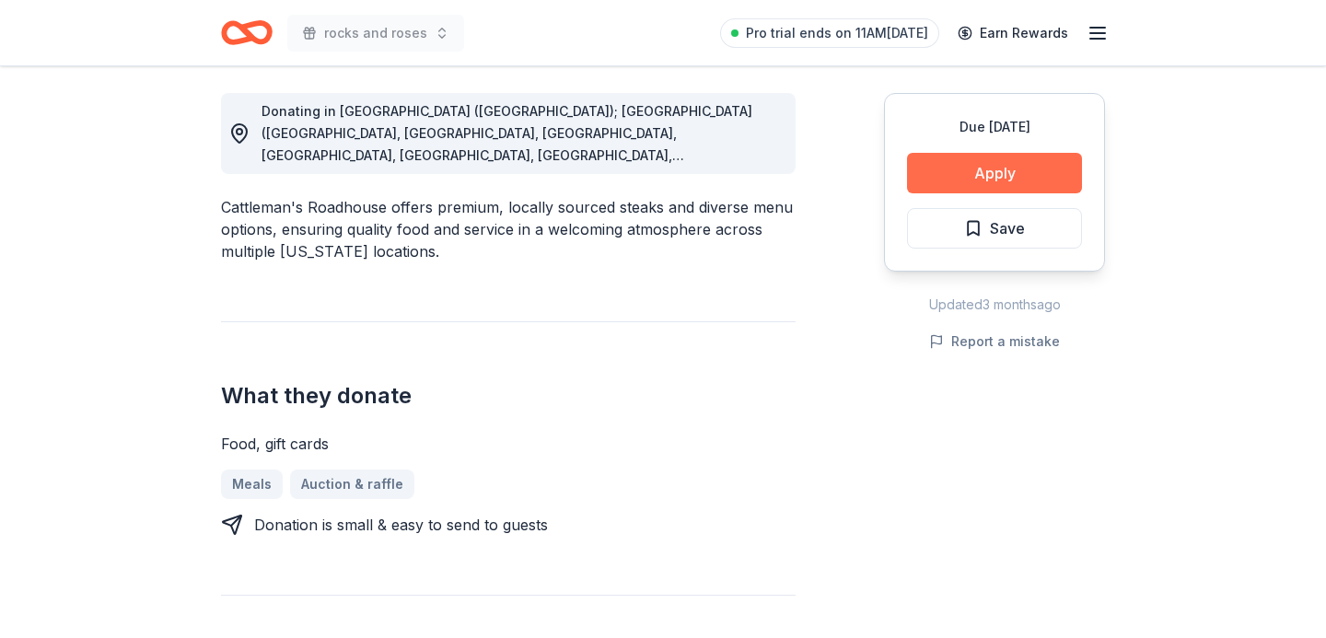
click at [961, 166] on button "Apply" at bounding box center [994, 173] width 175 height 41
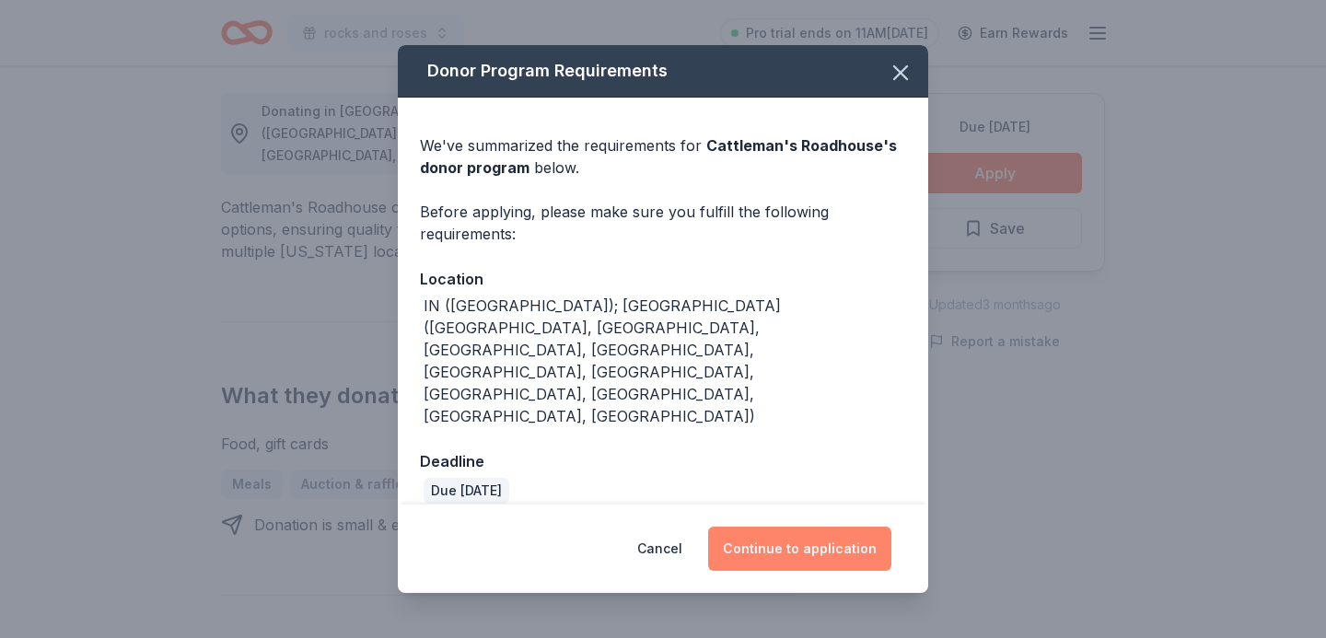
click at [829, 533] on button "Continue to application" at bounding box center [799, 549] width 183 height 44
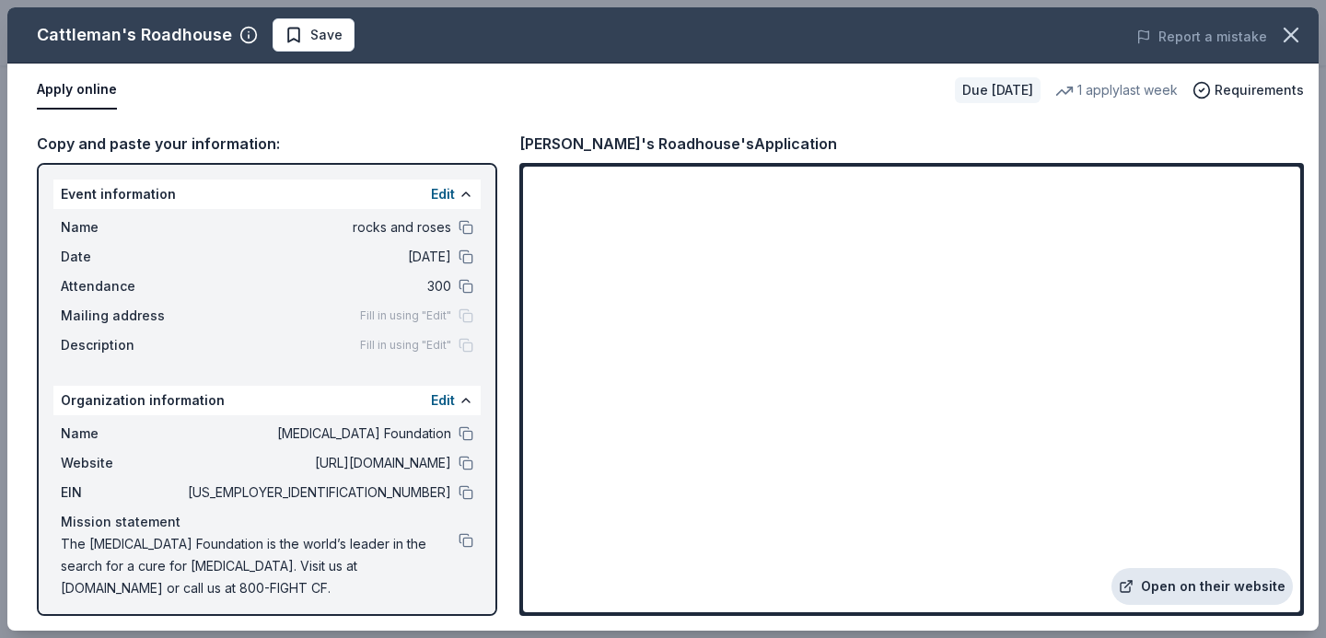
click at [1177, 587] on link "Open on their website" at bounding box center [1201, 586] width 181 height 37
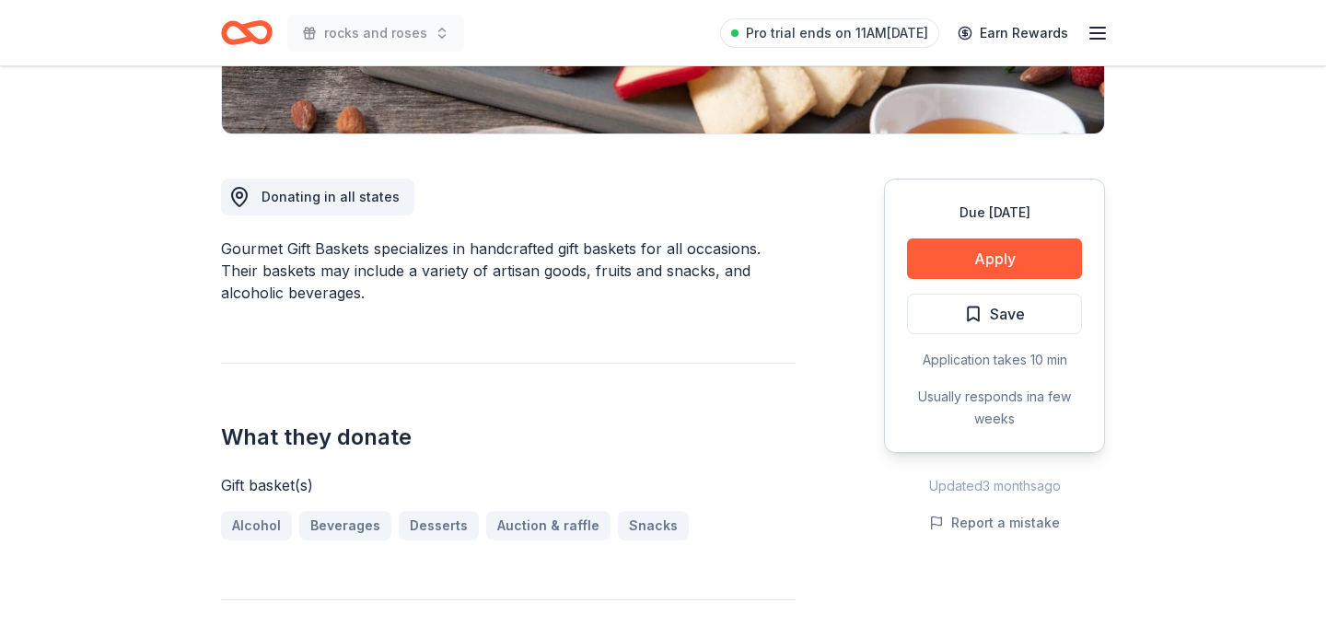
scroll to position [419, 0]
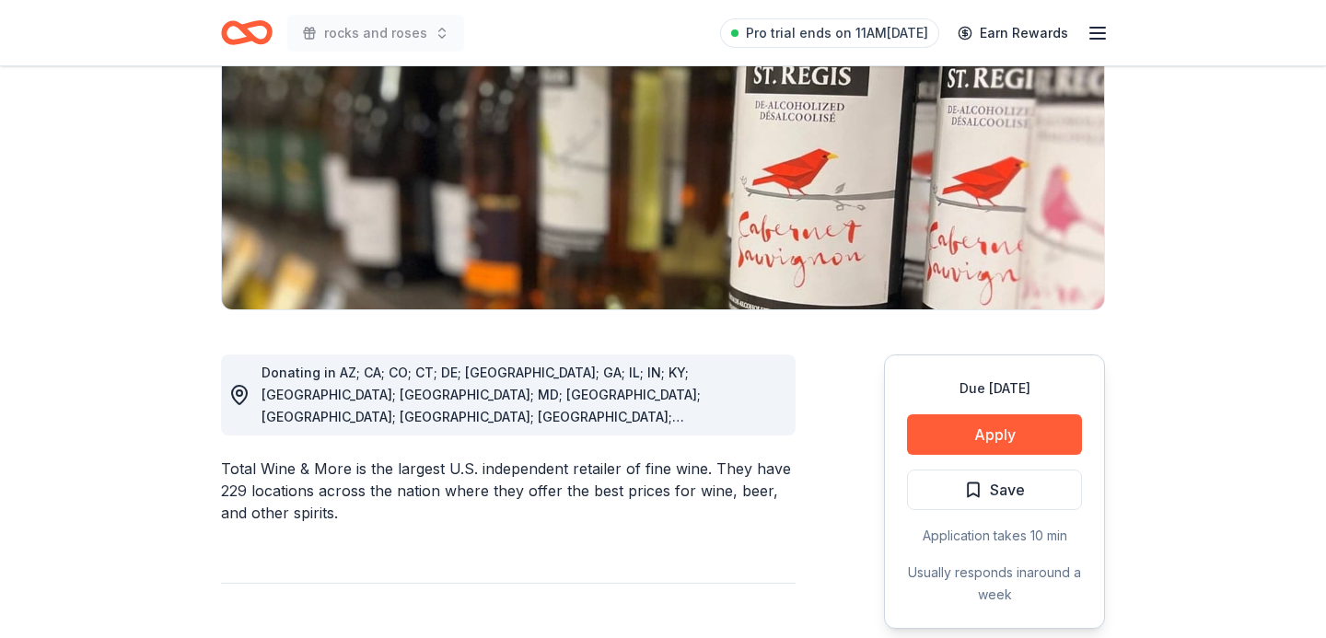
scroll to position [302, 0]
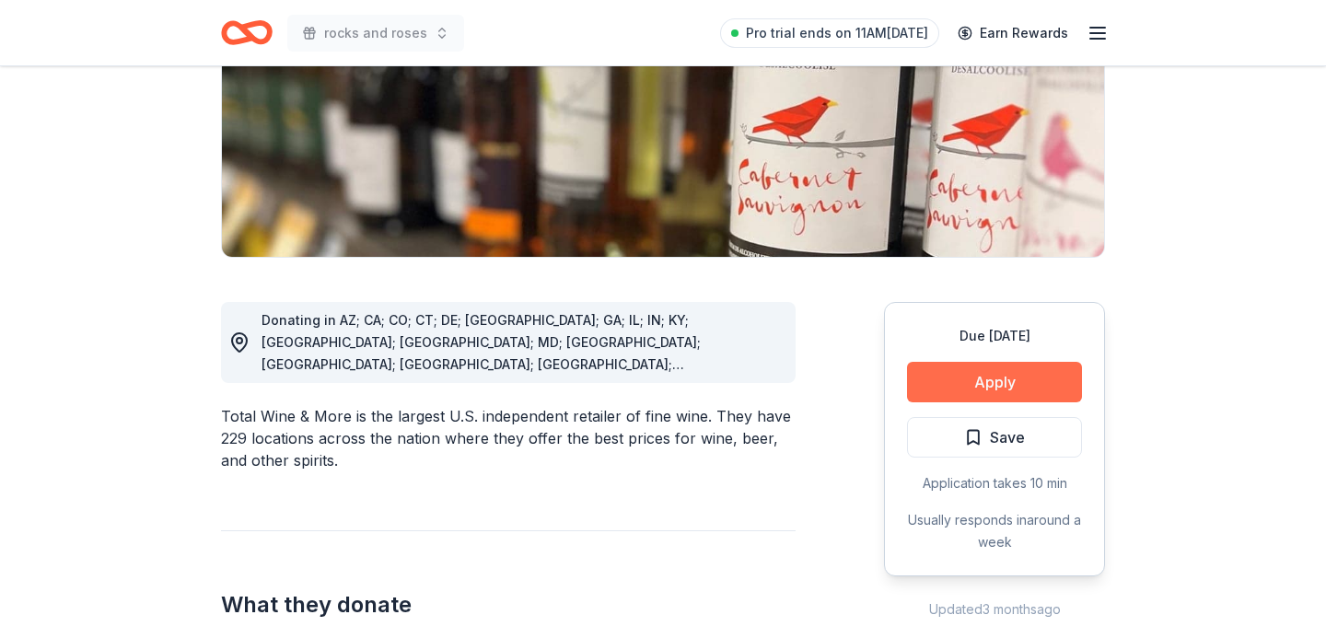
click at [1038, 382] on button "Apply" at bounding box center [994, 382] width 175 height 41
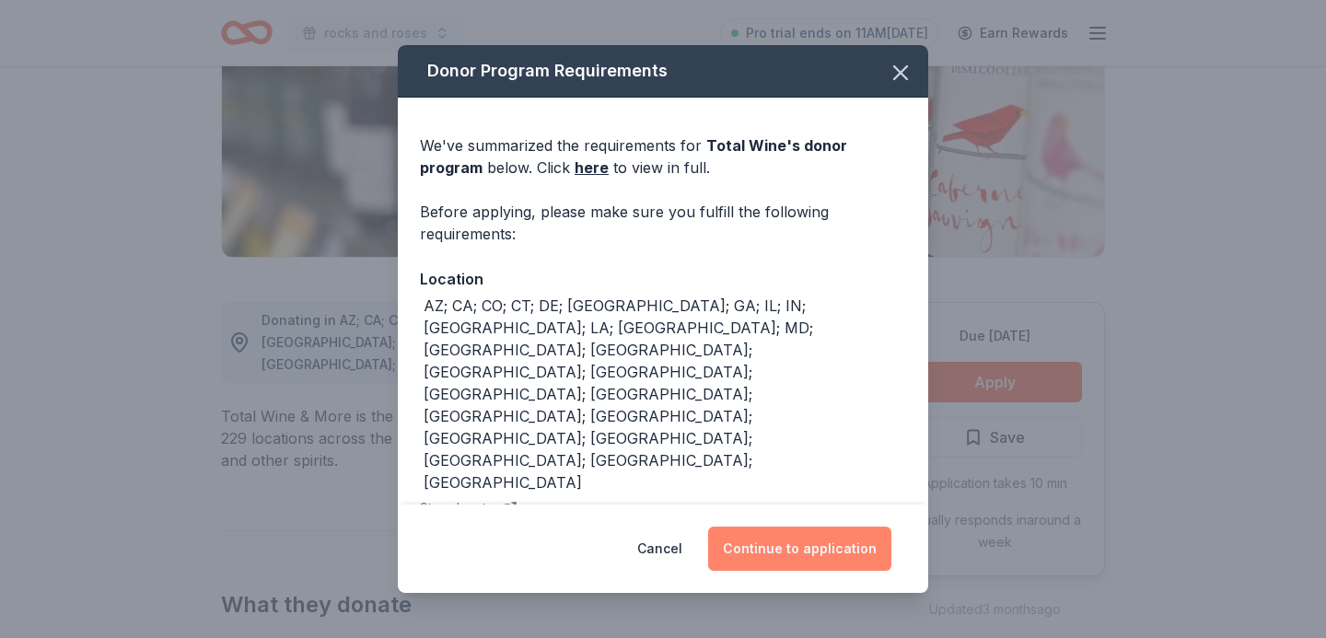
click at [806, 556] on button "Continue to application" at bounding box center [799, 549] width 183 height 44
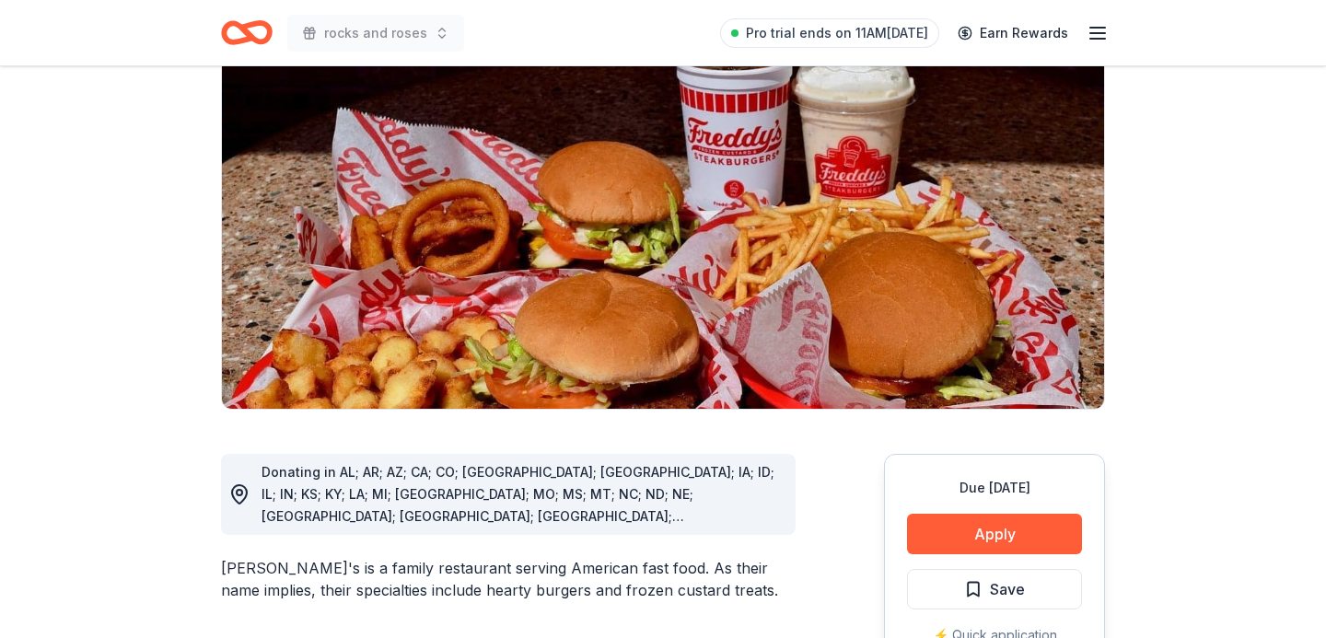
scroll to position [205, 0]
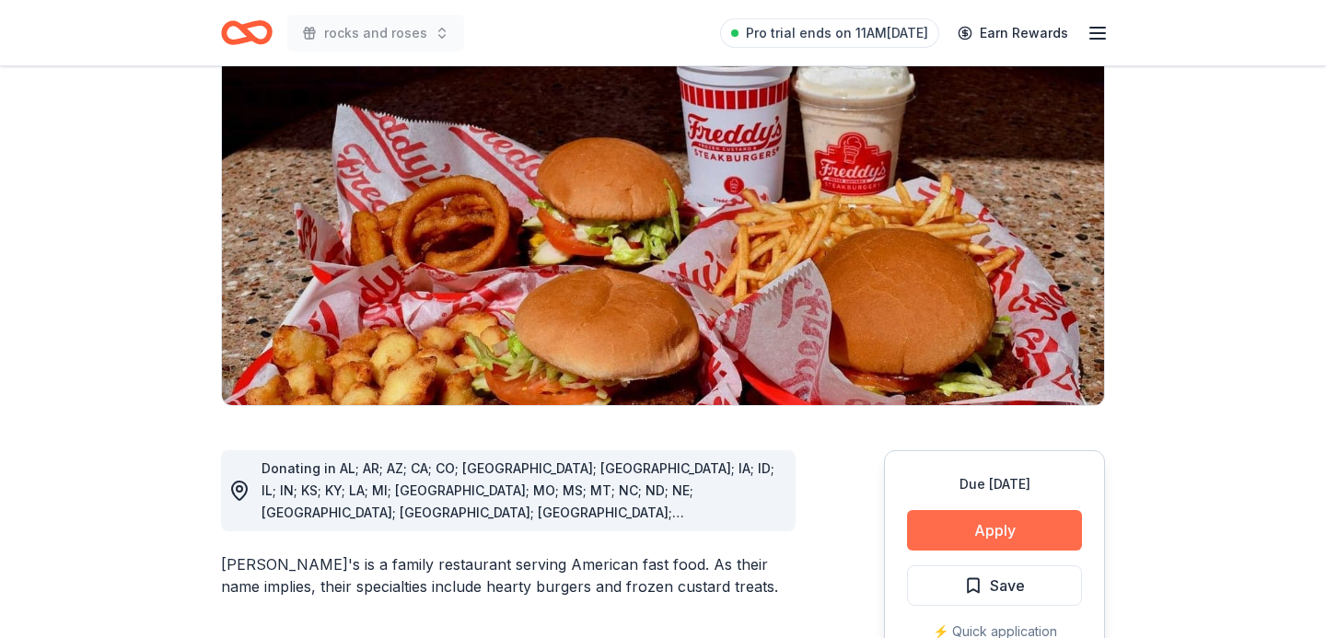
click at [985, 510] on button "Apply" at bounding box center [994, 530] width 175 height 41
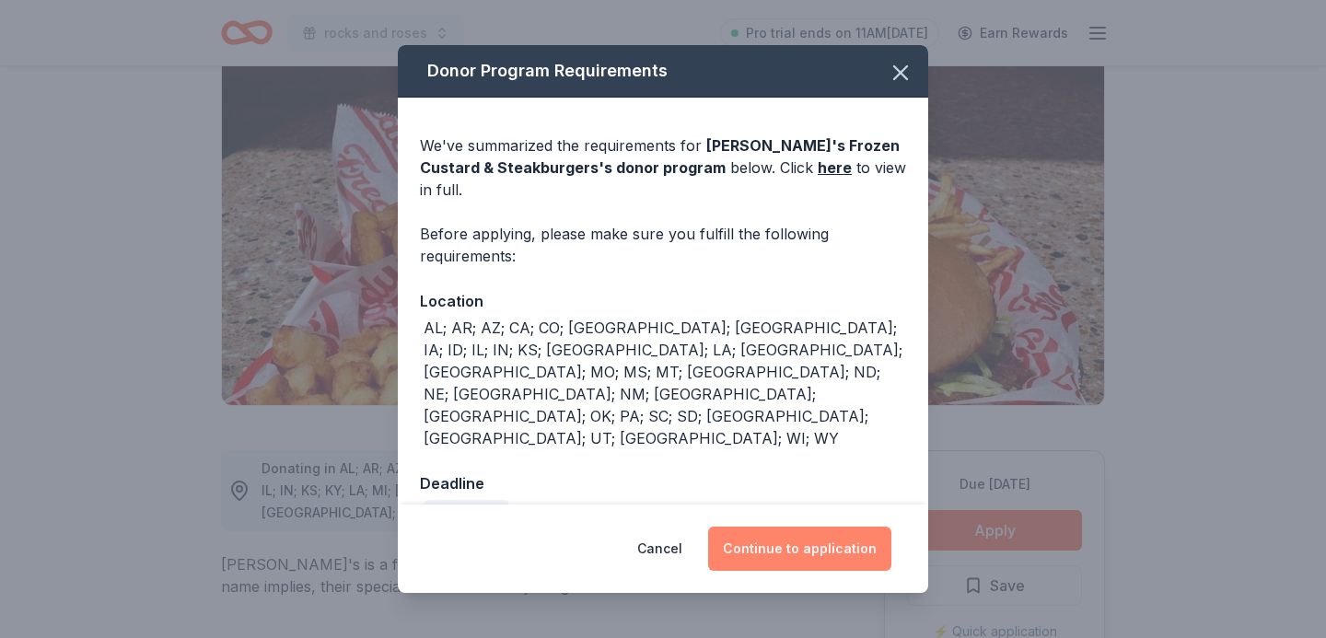
click at [846, 531] on button "Continue to application" at bounding box center [799, 549] width 183 height 44
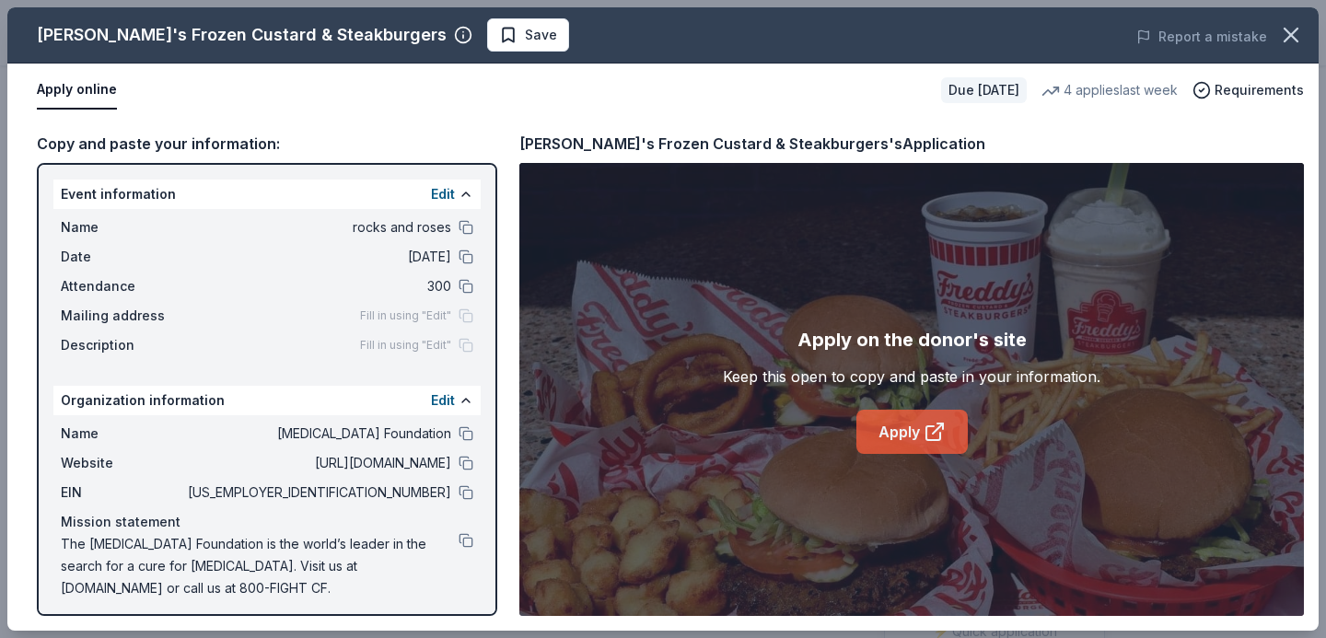
click at [892, 431] on link "Apply" at bounding box center [911, 432] width 111 height 44
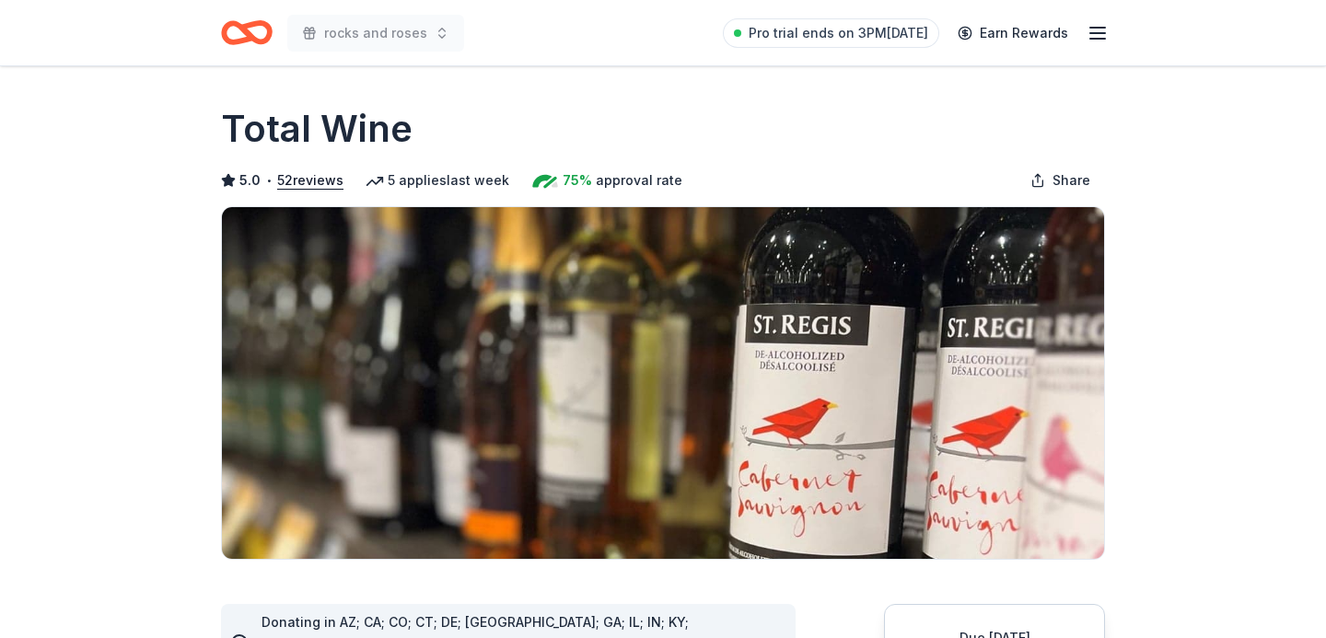
scroll to position [302, 0]
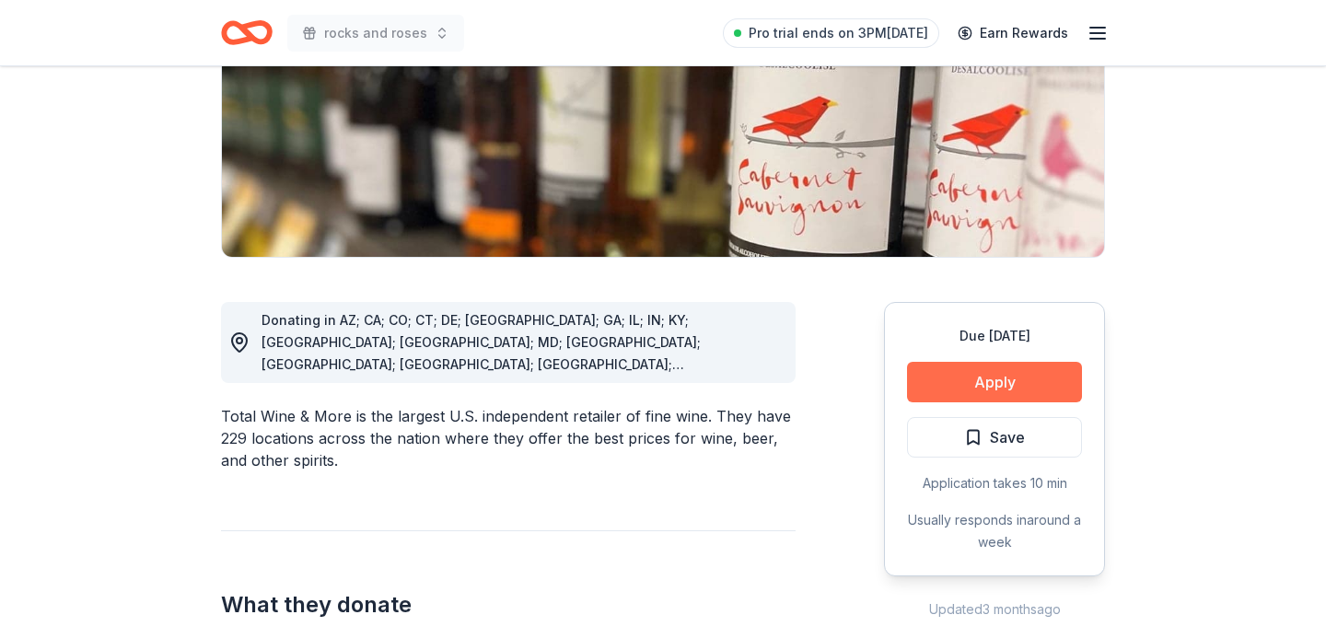
click at [1018, 374] on button "Apply" at bounding box center [994, 382] width 175 height 41
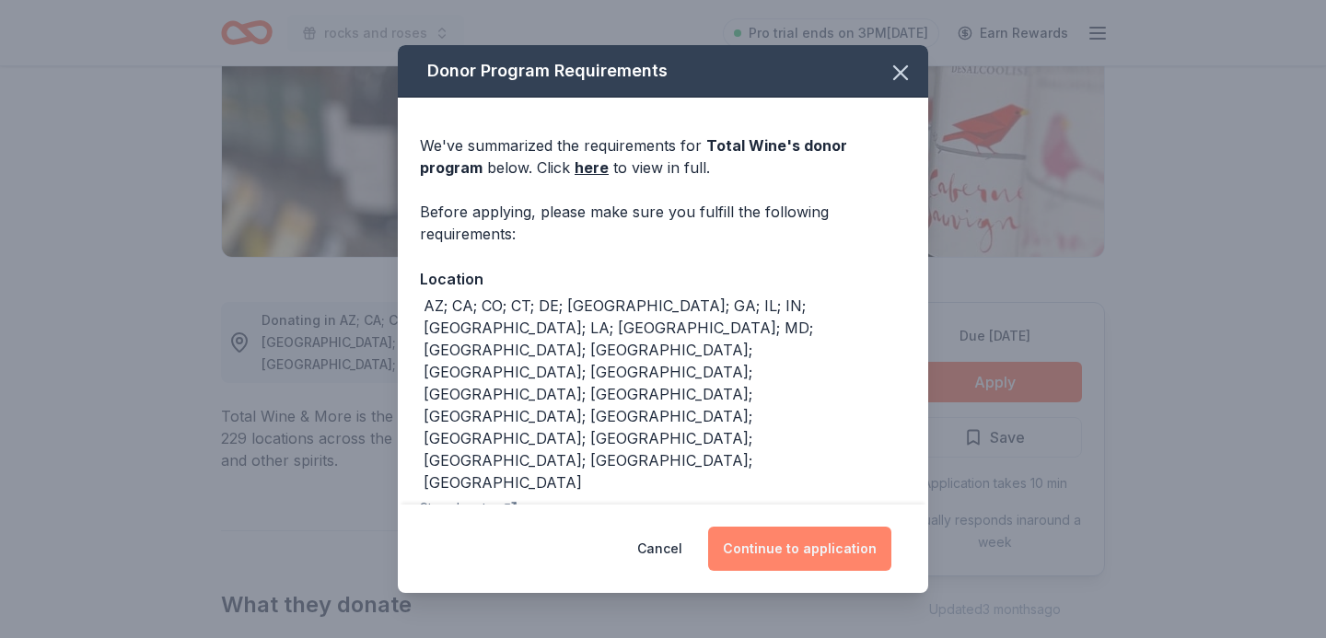
click at [859, 542] on button "Continue to application" at bounding box center [799, 549] width 183 height 44
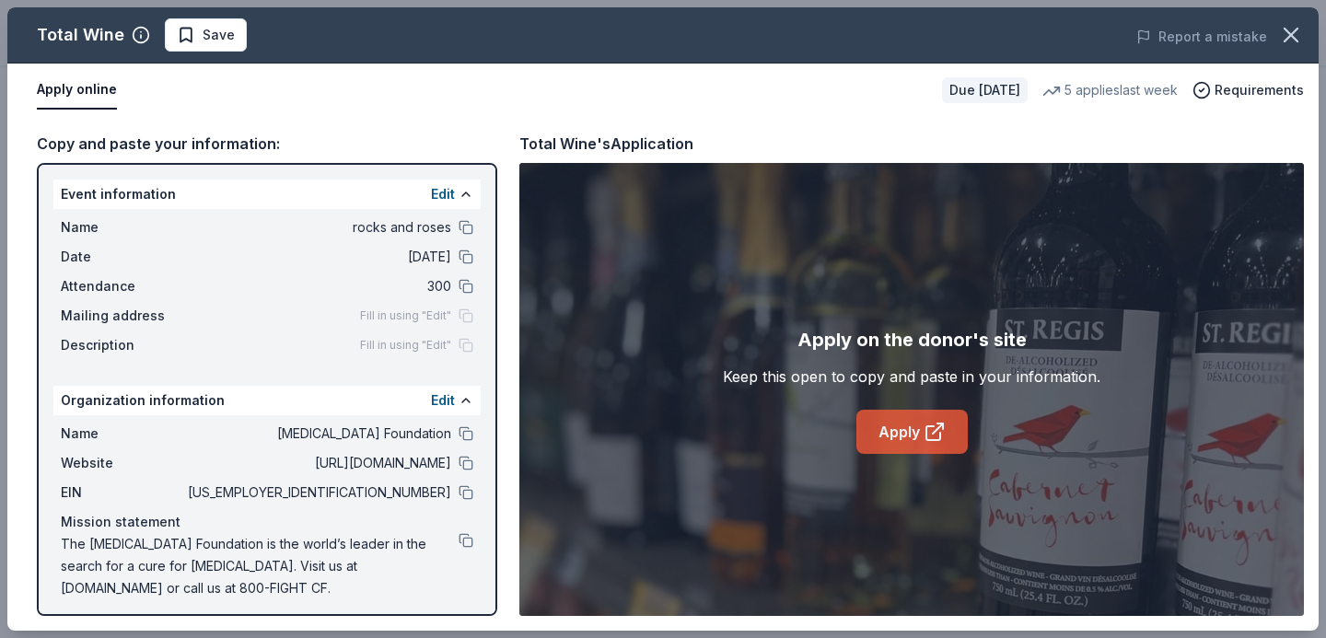
click at [902, 419] on link "Apply" at bounding box center [911, 432] width 111 height 44
